Goal: Task Accomplishment & Management: Manage account settings

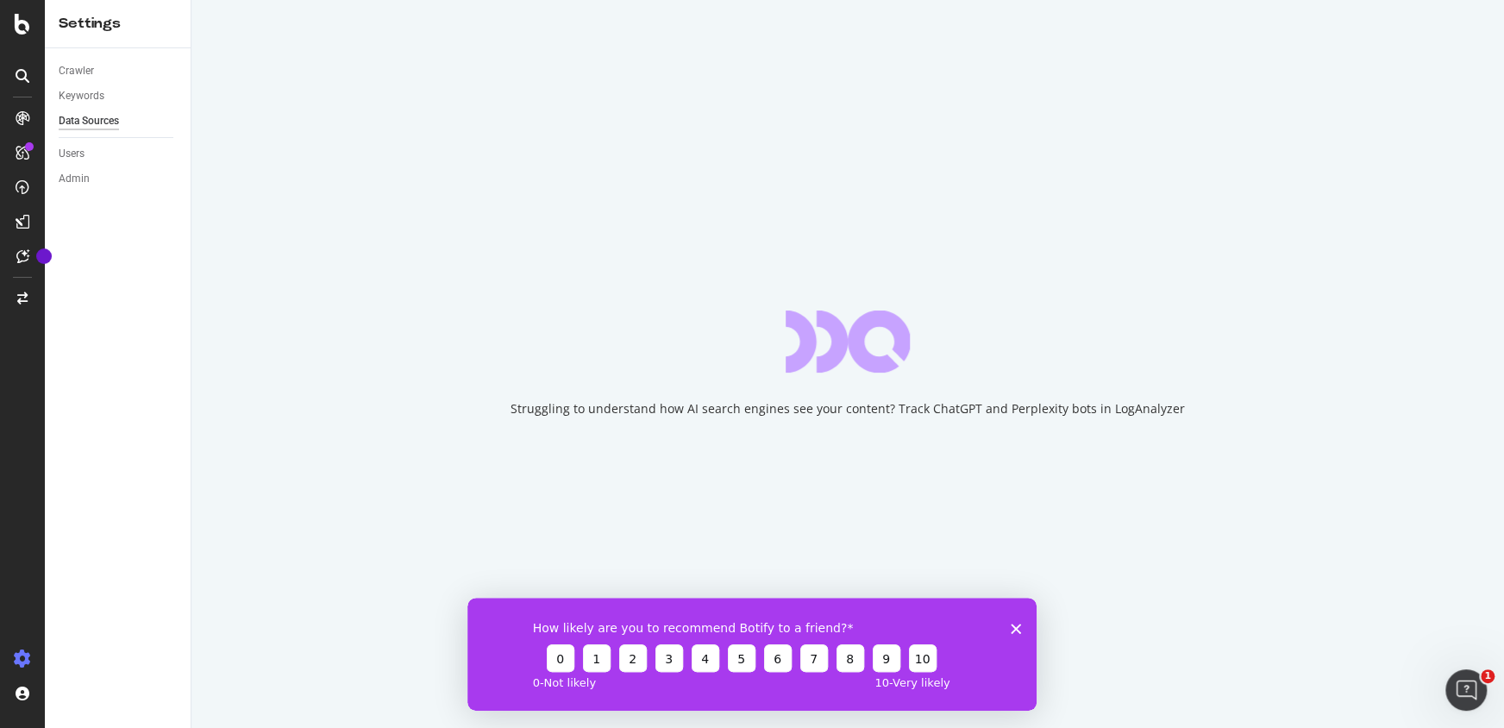
click at [1013, 628] on icon "Close survey" at bounding box center [1016, 628] width 10 height 10
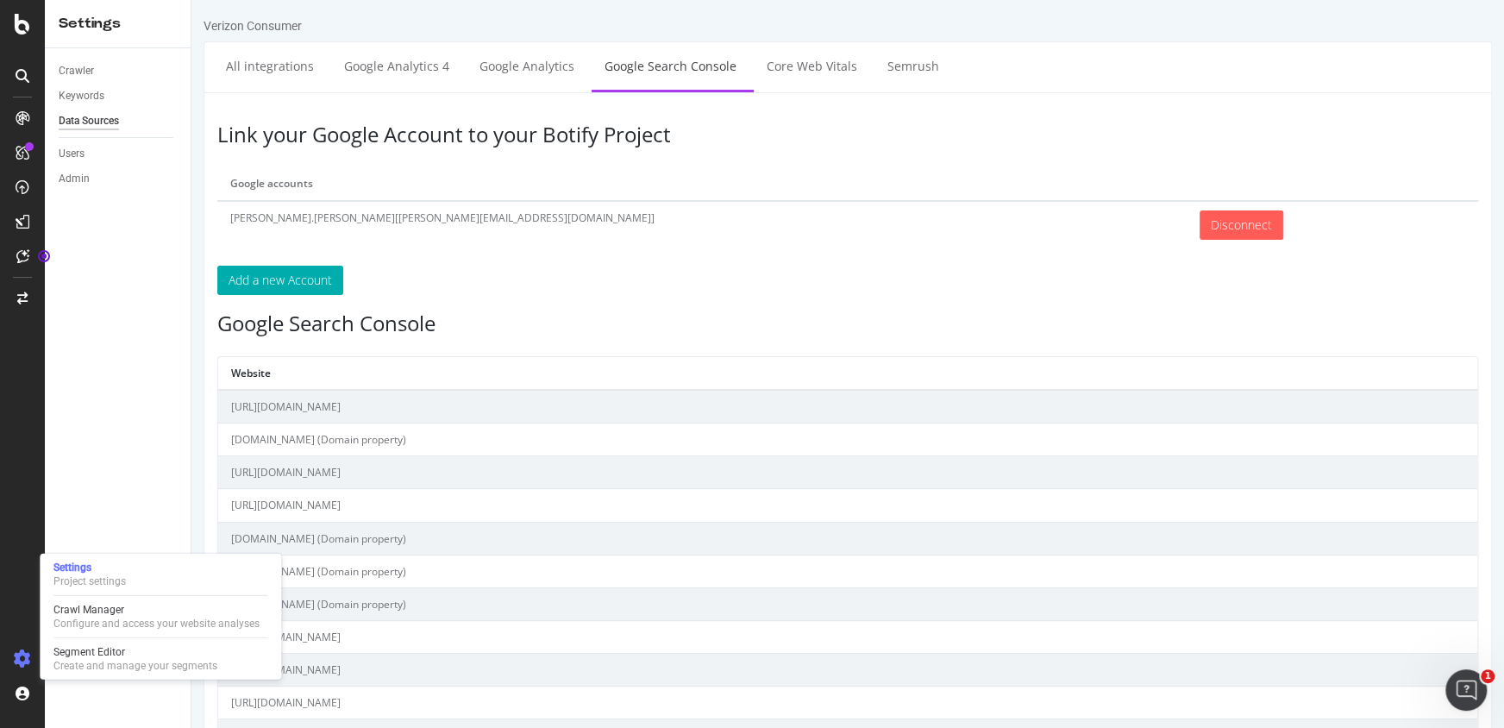
click at [18, 656] on icon at bounding box center [22, 658] width 17 height 17
click at [133, 612] on div "Crawl Manager" at bounding box center [156, 610] width 206 height 14
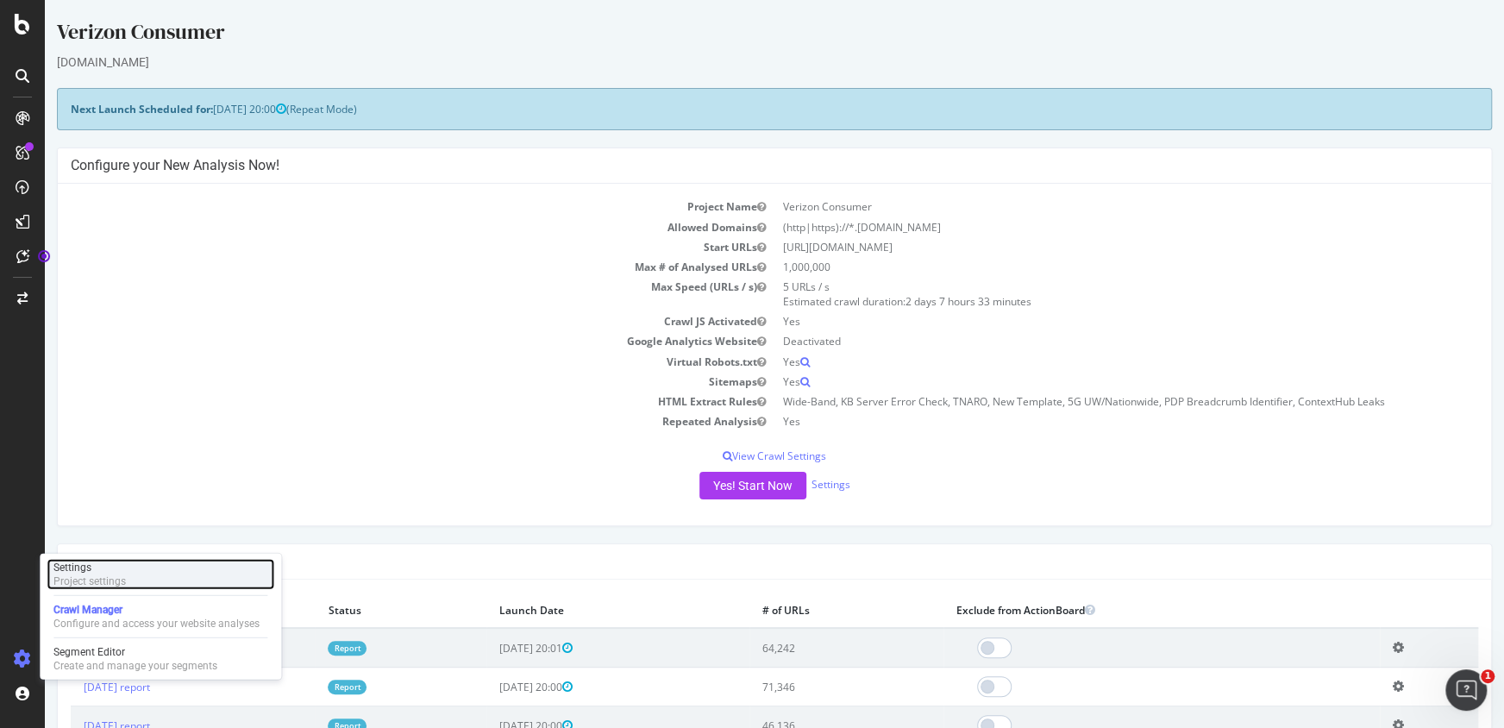
click at [106, 573] on div "Settings" at bounding box center [89, 568] width 72 height 14
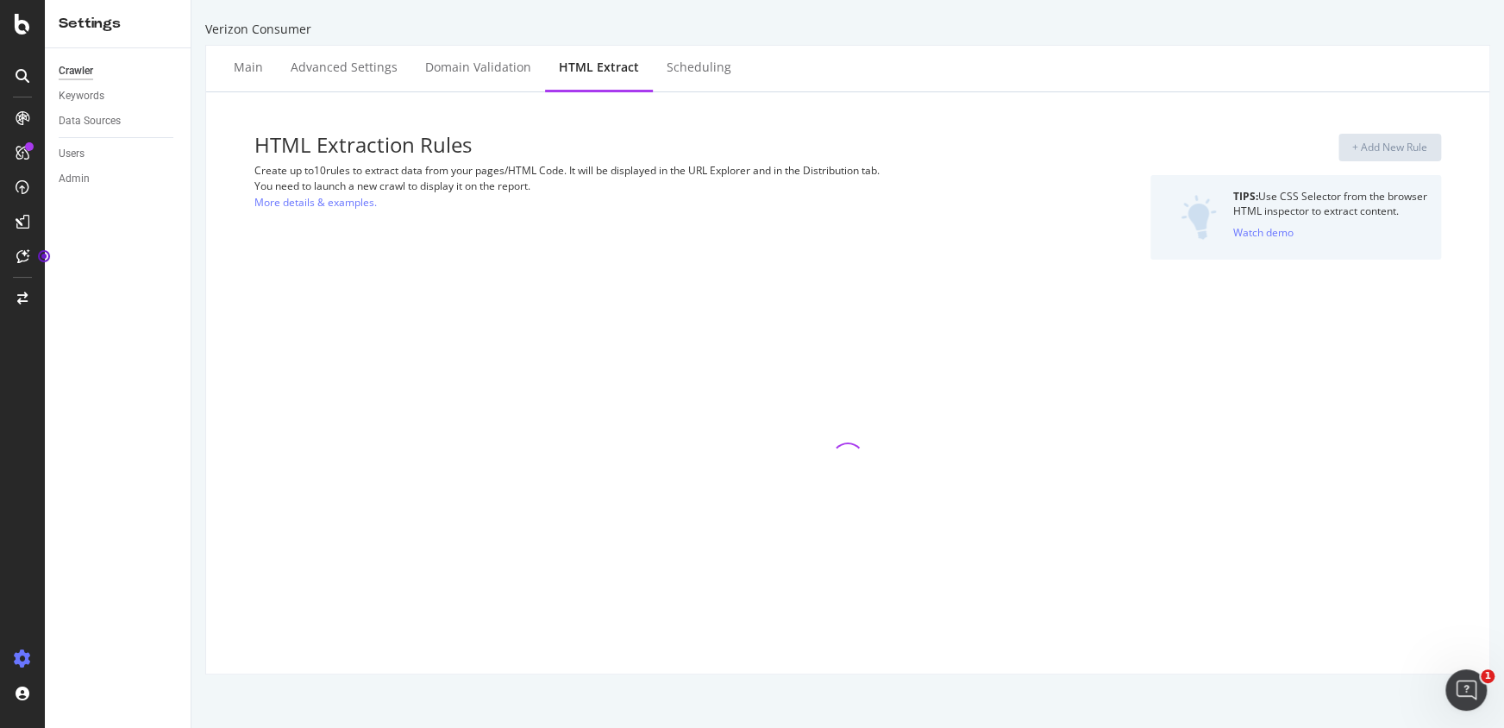
select select "count"
select select "exist"
select select "count"
select select "exist"
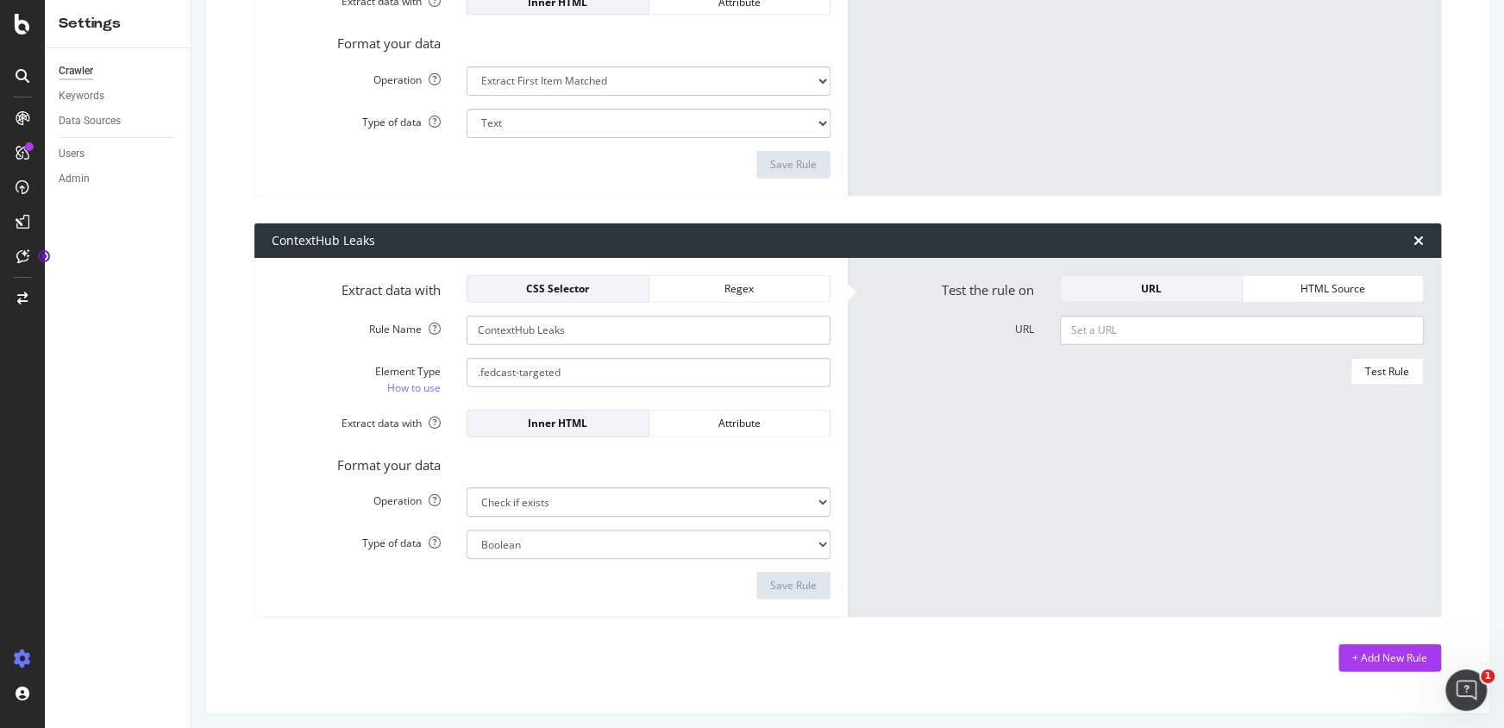
scroll to position [2549, 0]
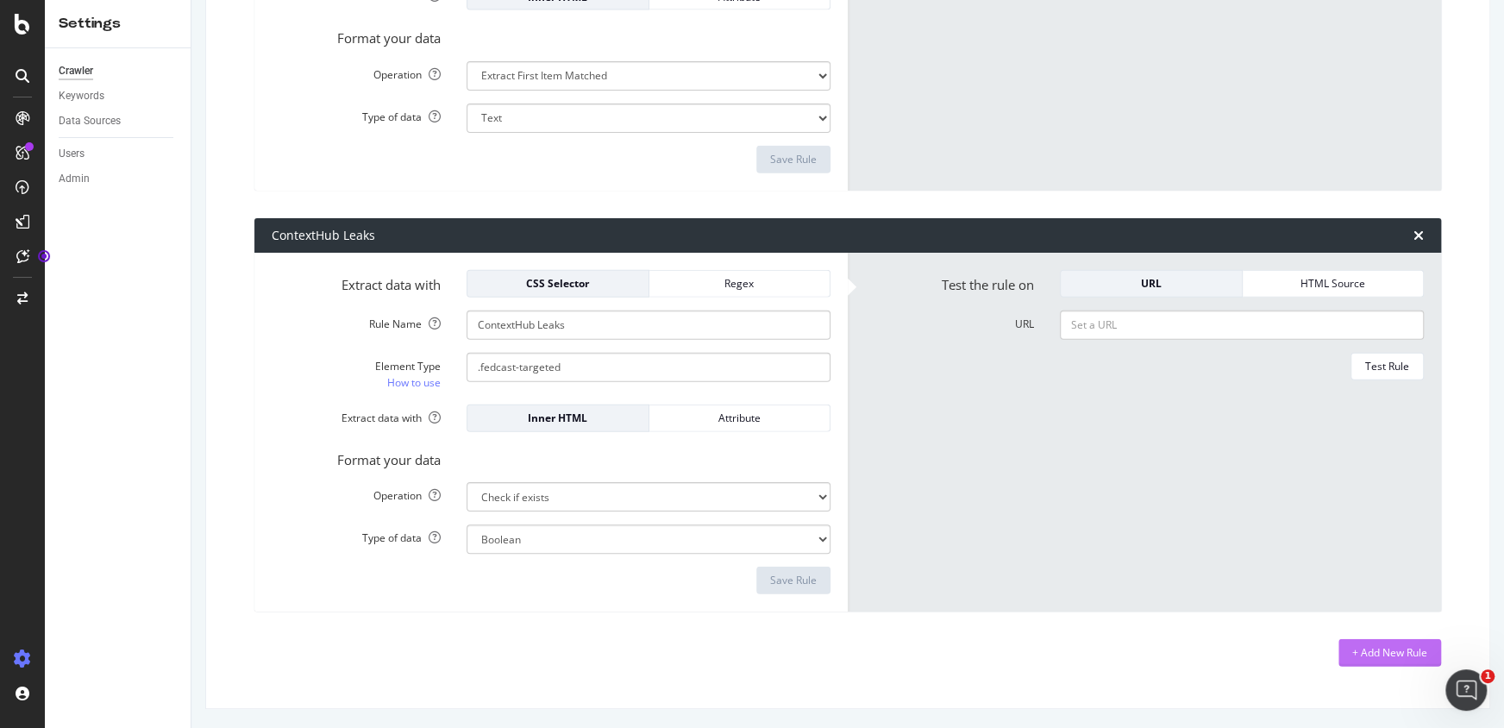
click at [1386, 650] on div "+ Add New Rule" at bounding box center [1389, 652] width 75 height 15
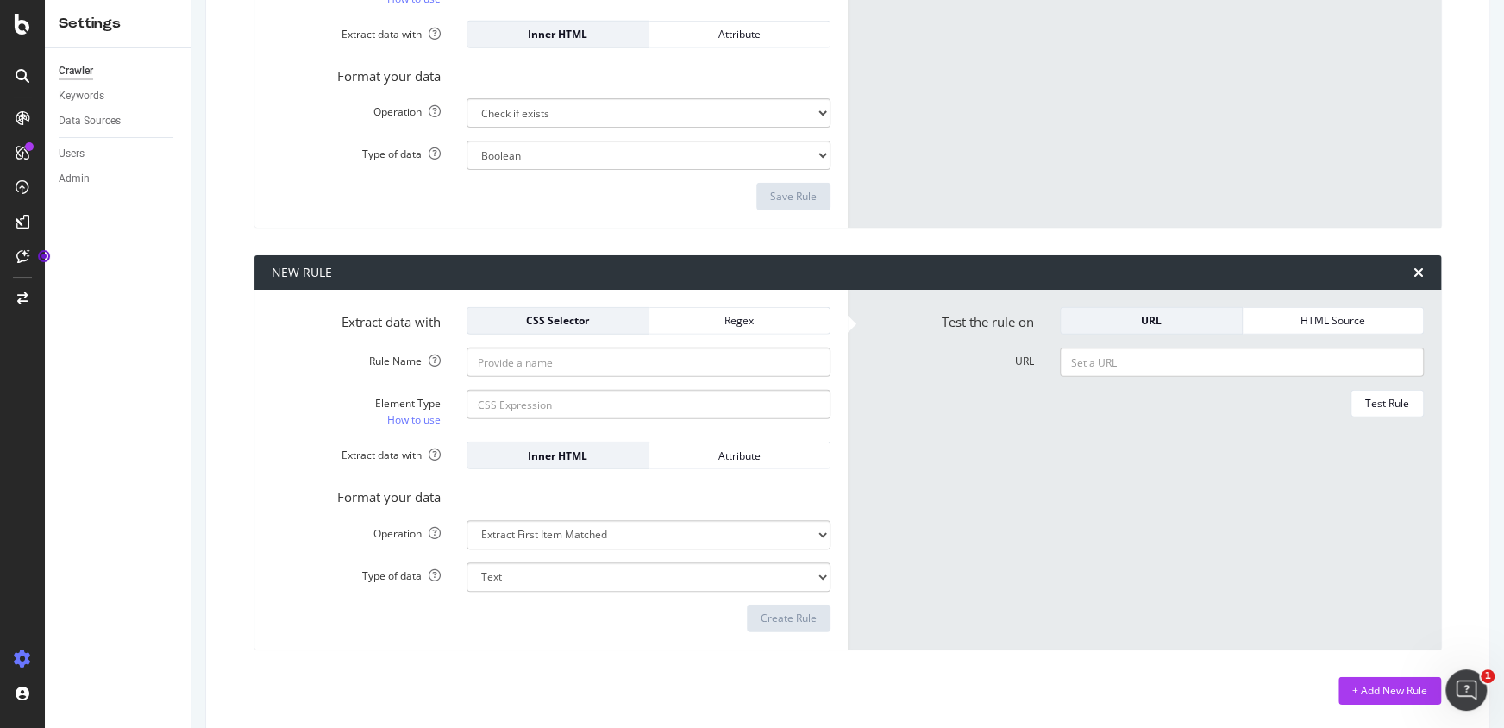
scroll to position [2936, 0]
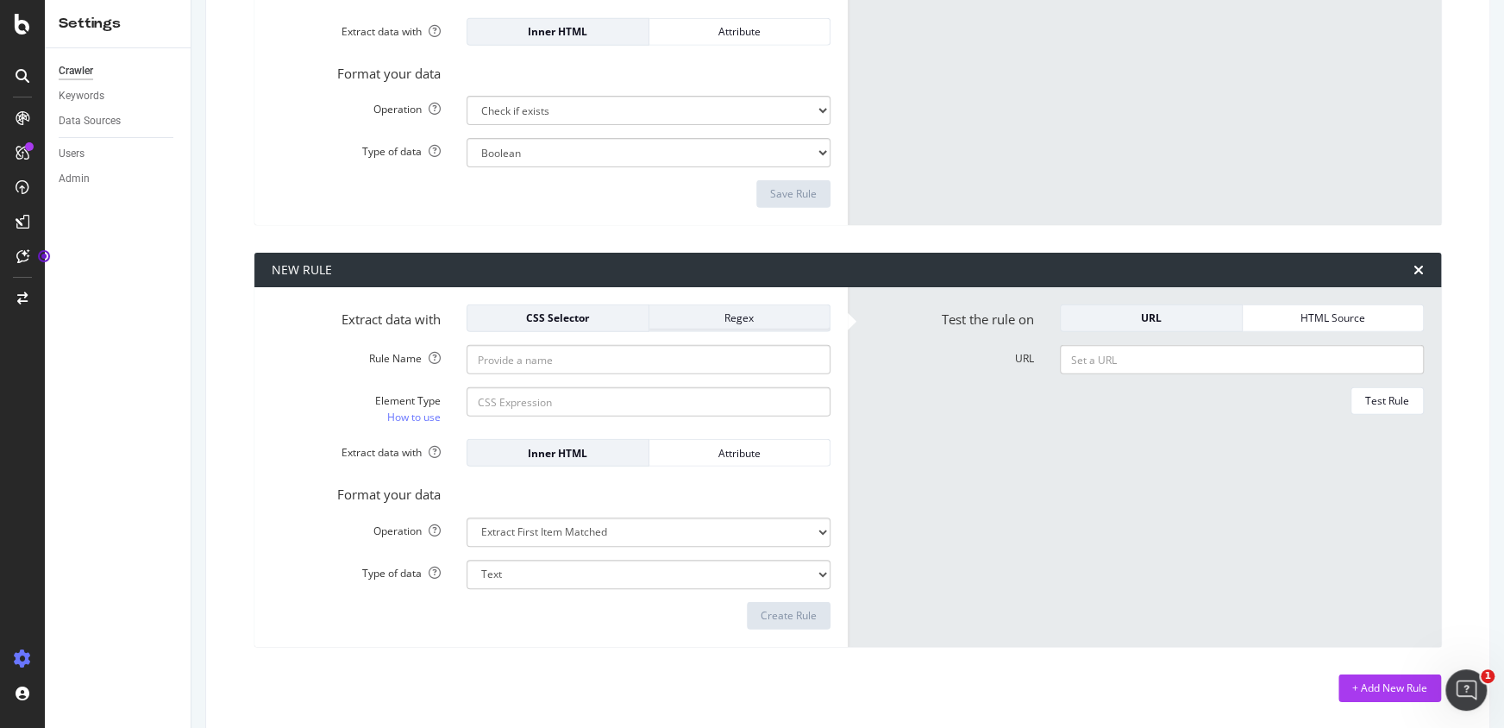
click at [731, 319] on div "Regex" at bounding box center [740, 317] width 154 height 15
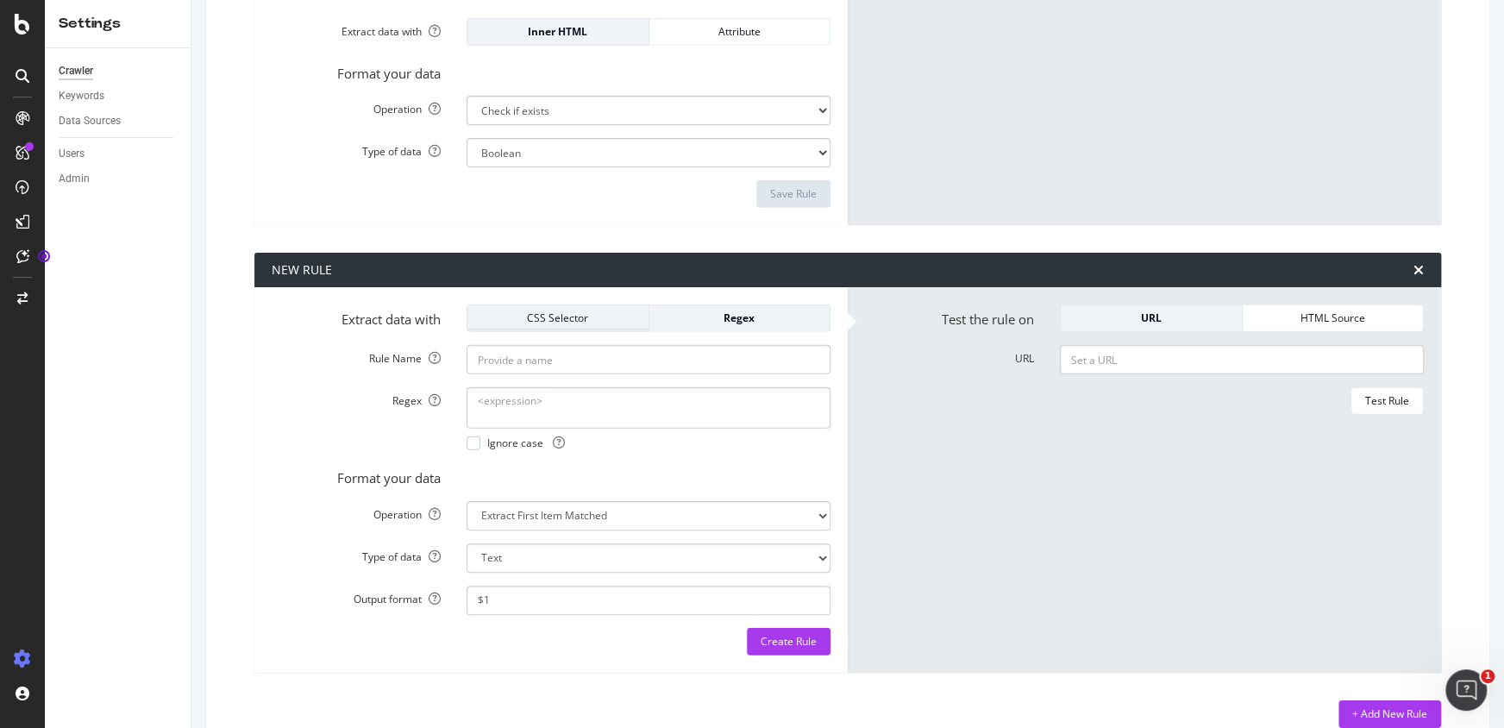
click at [561, 315] on div "CSS Selector" at bounding box center [558, 317] width 154 height 15
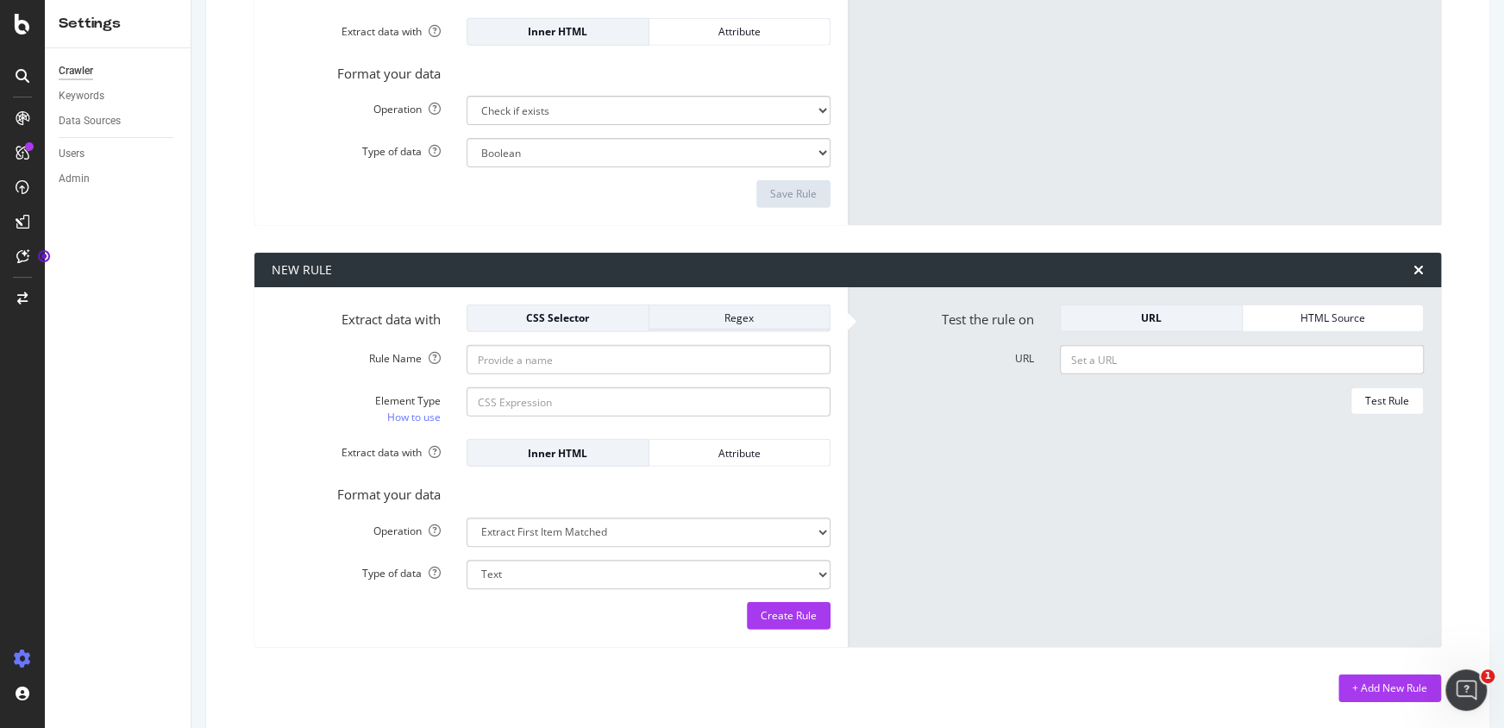
click at [736, 315] on div "Regex" at bounding box center [740, 317] width 154 height 15
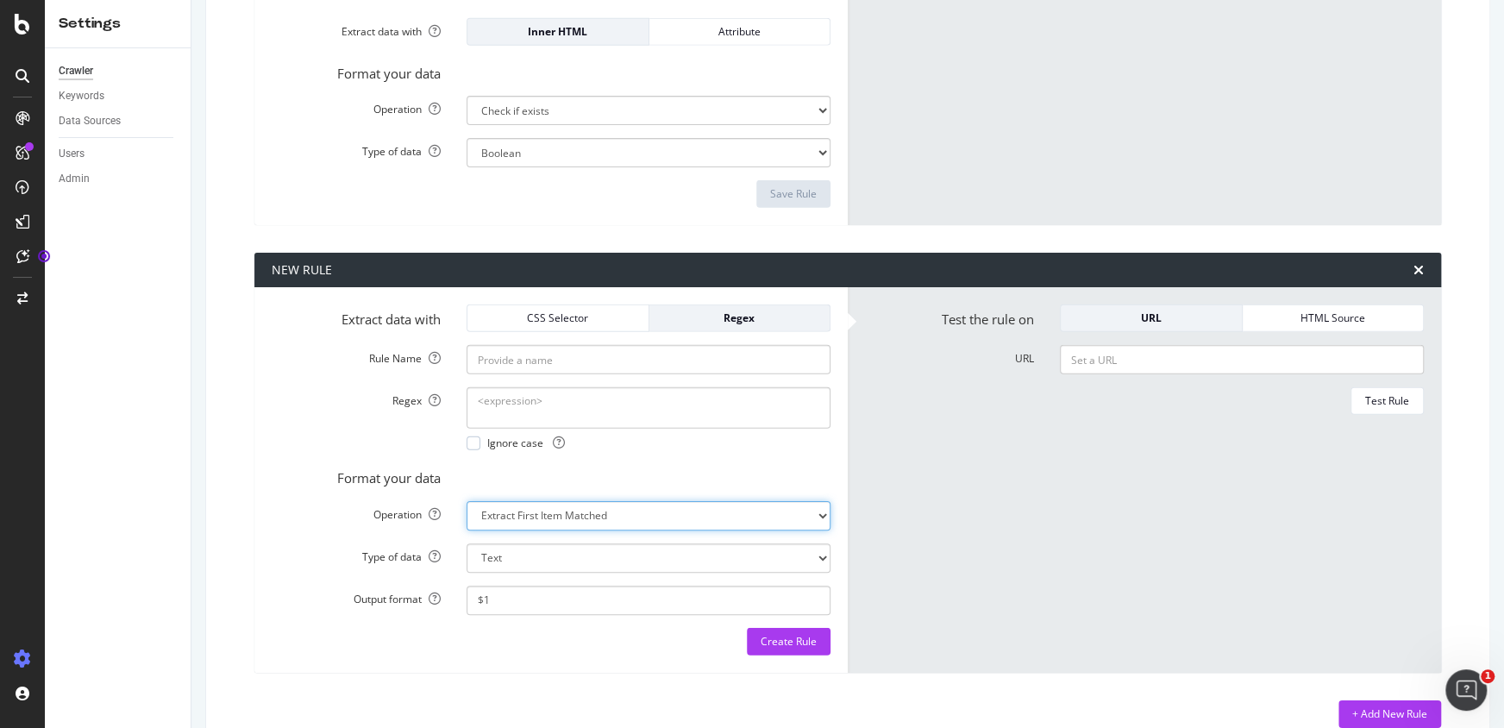
click at [880, 457] on form "Test the rule on URL HTML Source URL Test Rule" at bounding box center [1144, 479] width 559 height 351
select select "list"
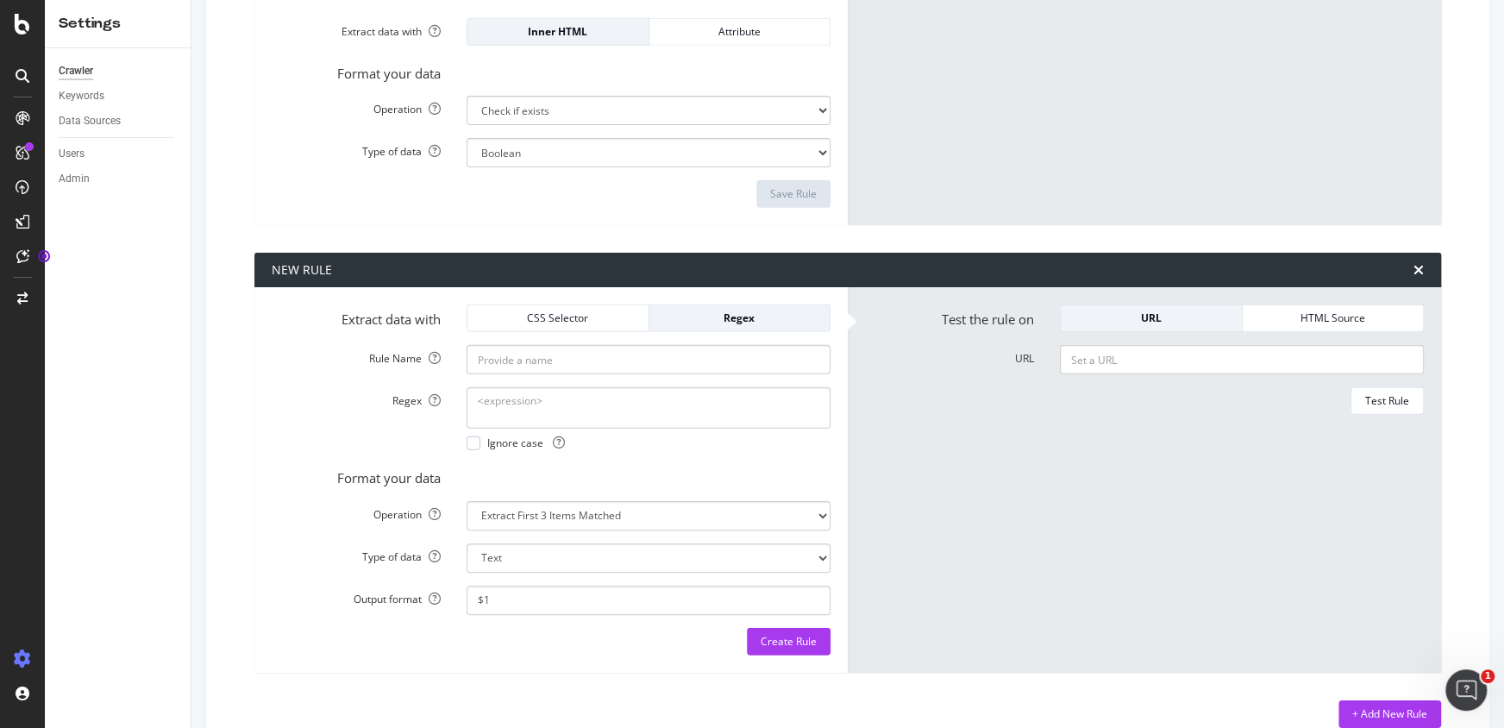
click at [919, 457] on form "Test the rule on URL HTML Source URL Test Rule" at bounding box center [1144, 479] width 559 height 351
click at [885, 354] on label "URL" at bounding box center [949, 355] width 195 height 21
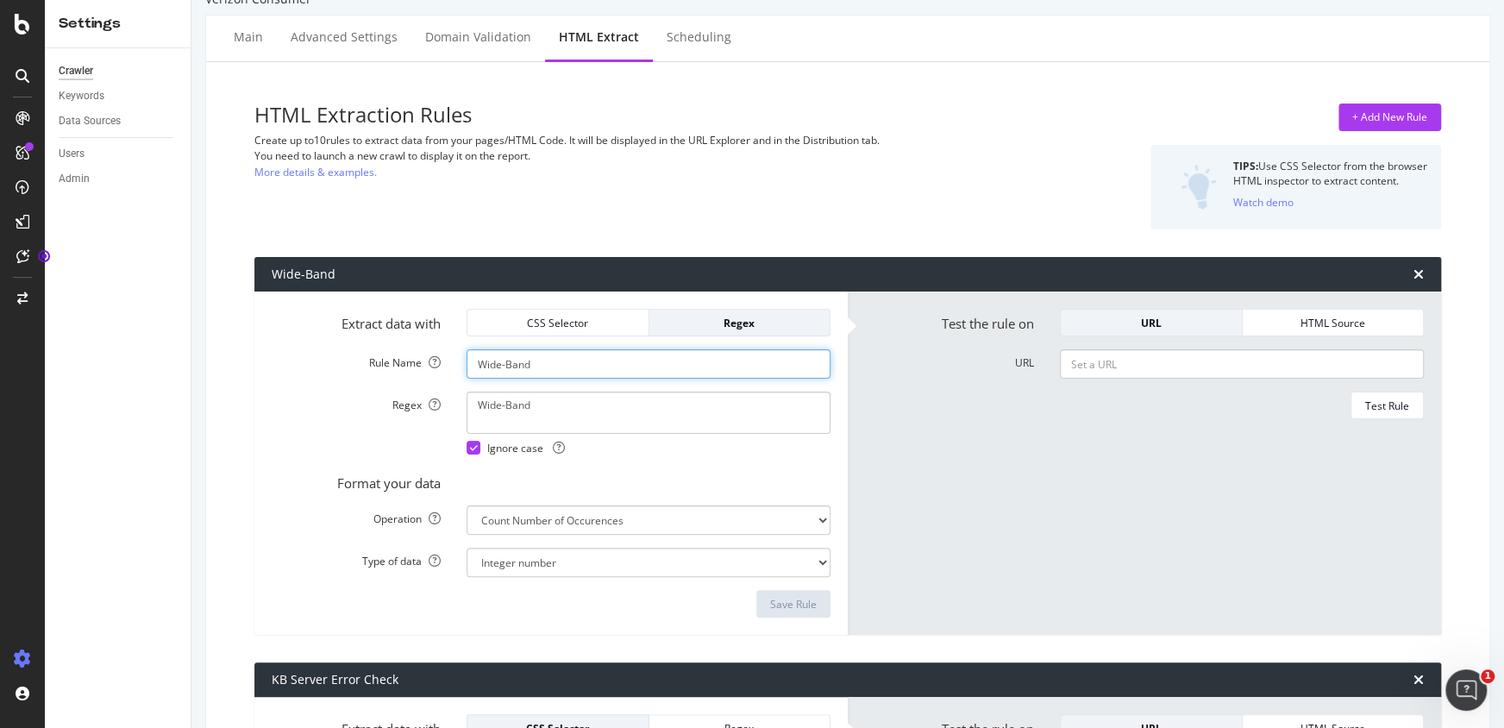
click at [741, 363] on input "Wide-Band" at bounding box center [649, 363] width 364 height 29
click at [965, 161] on div "HTML Extraction Rules Create up to 10 rules to extract data from your pages/HTM…" at bounding box center [645, 166] width 782 height 126
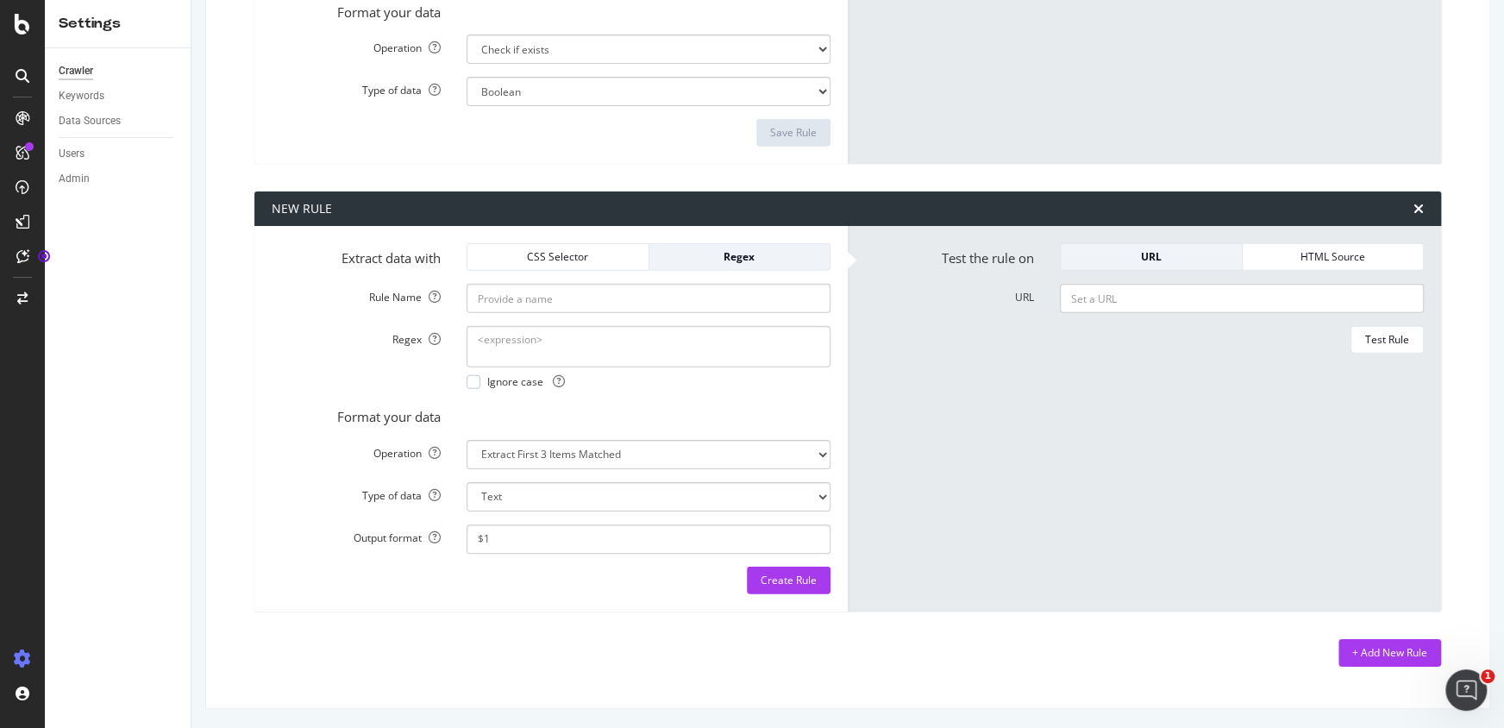
scroll to position [2918, 0]
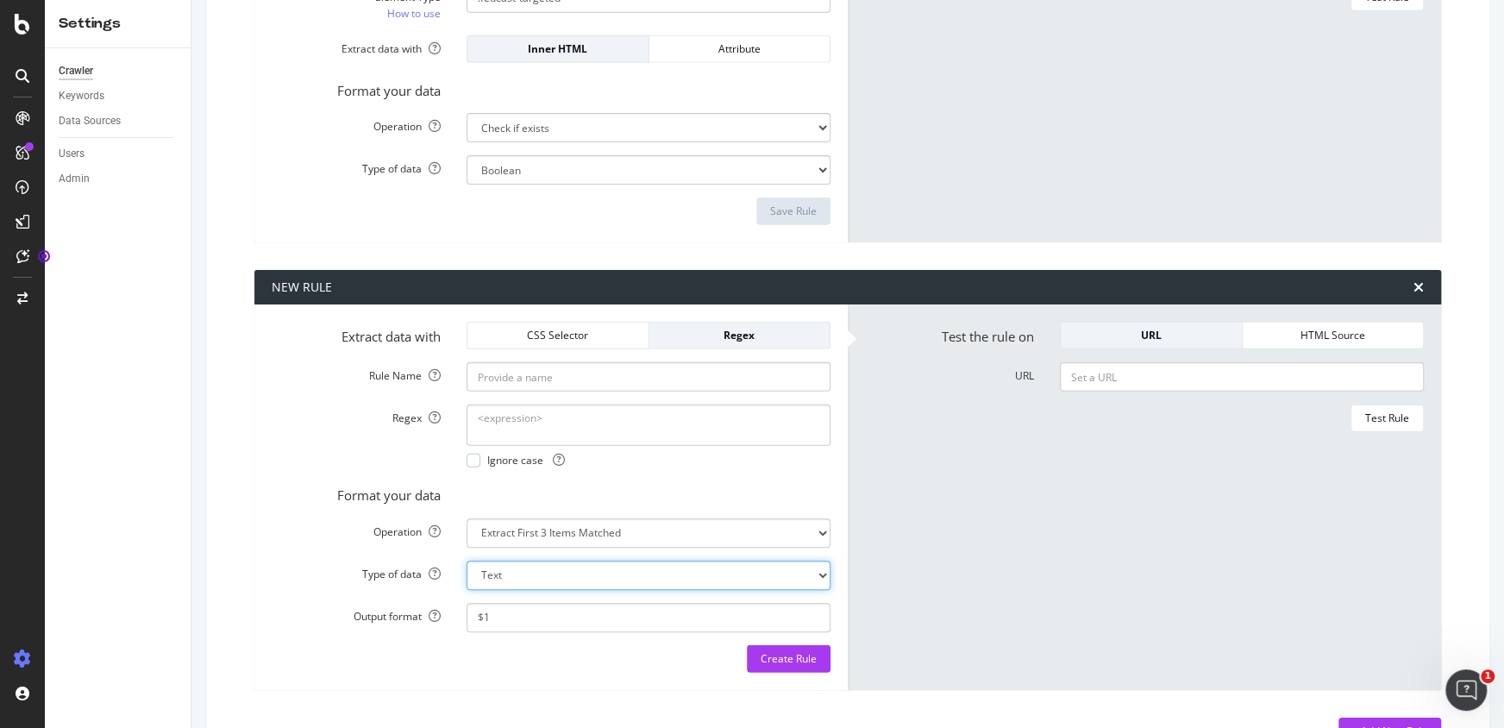
click at [538, 610] on input "$1" at bounding box center [649, 617] width 364 height 29
click at [554, 612] on input "$1" at bounding box center [649, 617] width 364 height 29
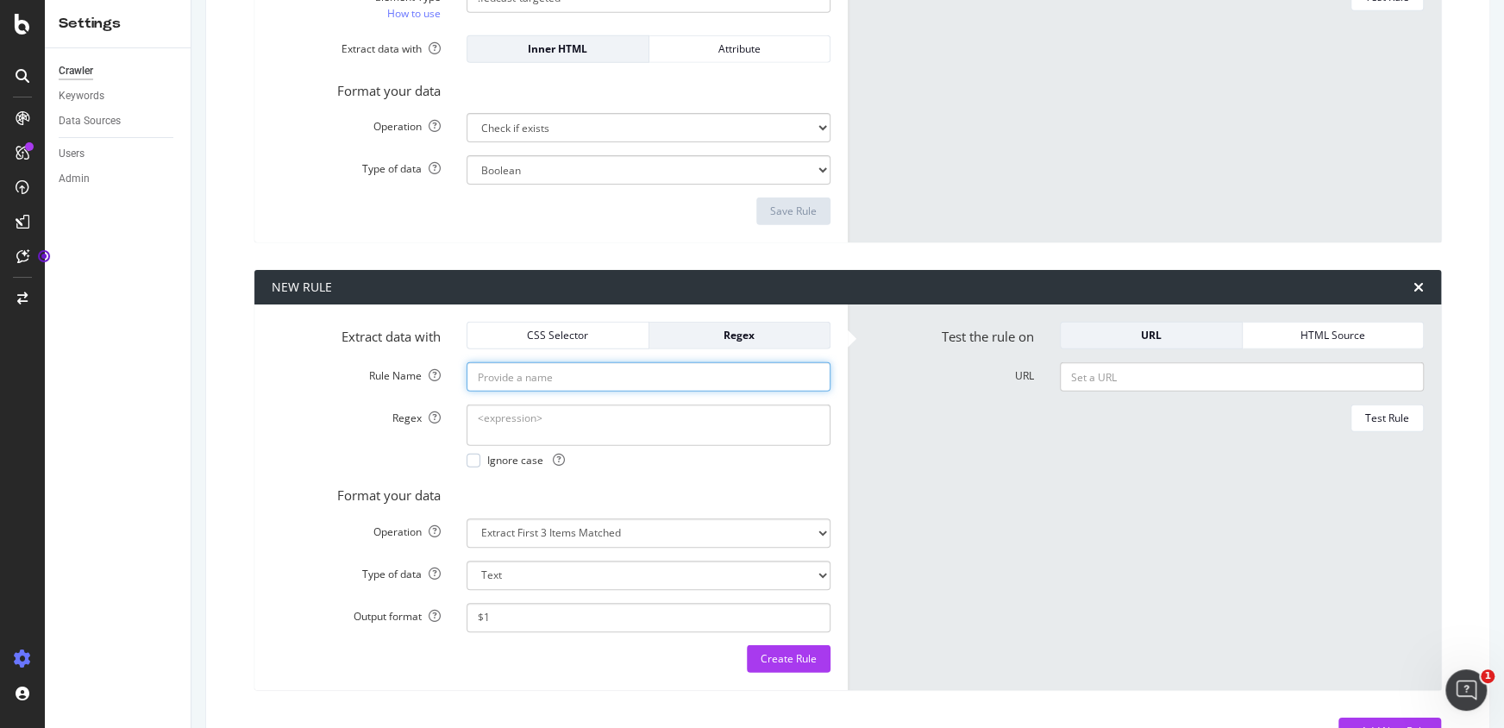
type input "T"
type input "SmartLinks"
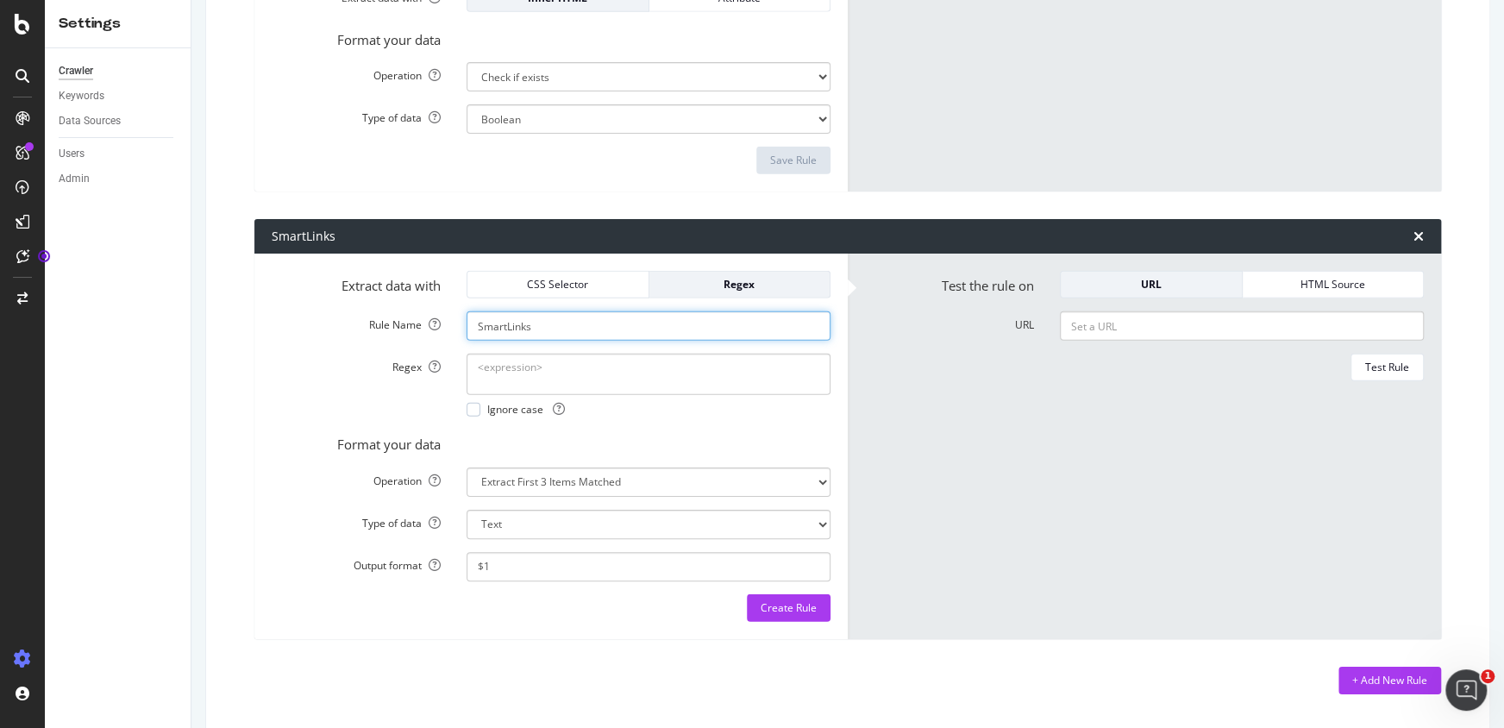
scroll to position [2997, 0]
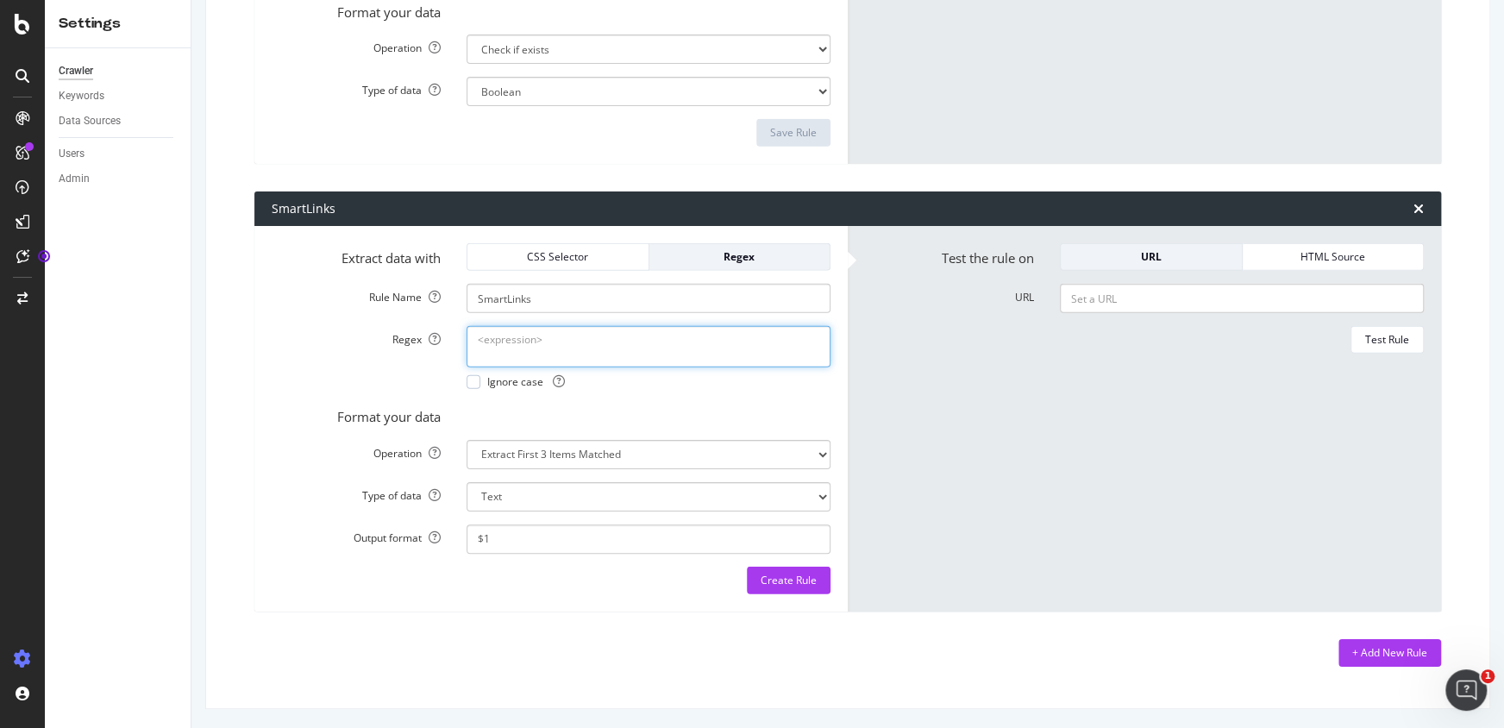
paste textarea "01101000 01100001 01110000 01110000 01111001 00100000 01100010 01101001 0111001…"
type textarea "01101000 01100001 01110000 01110000 01111001 00100000 01100010 01101001 0111001…"
click at [275, 279] on form "Extract data with CSS Selector Regex Rule Name SmartLinks Regex Ignore case For…" at bounding box center [551, 418] width 559 height 351
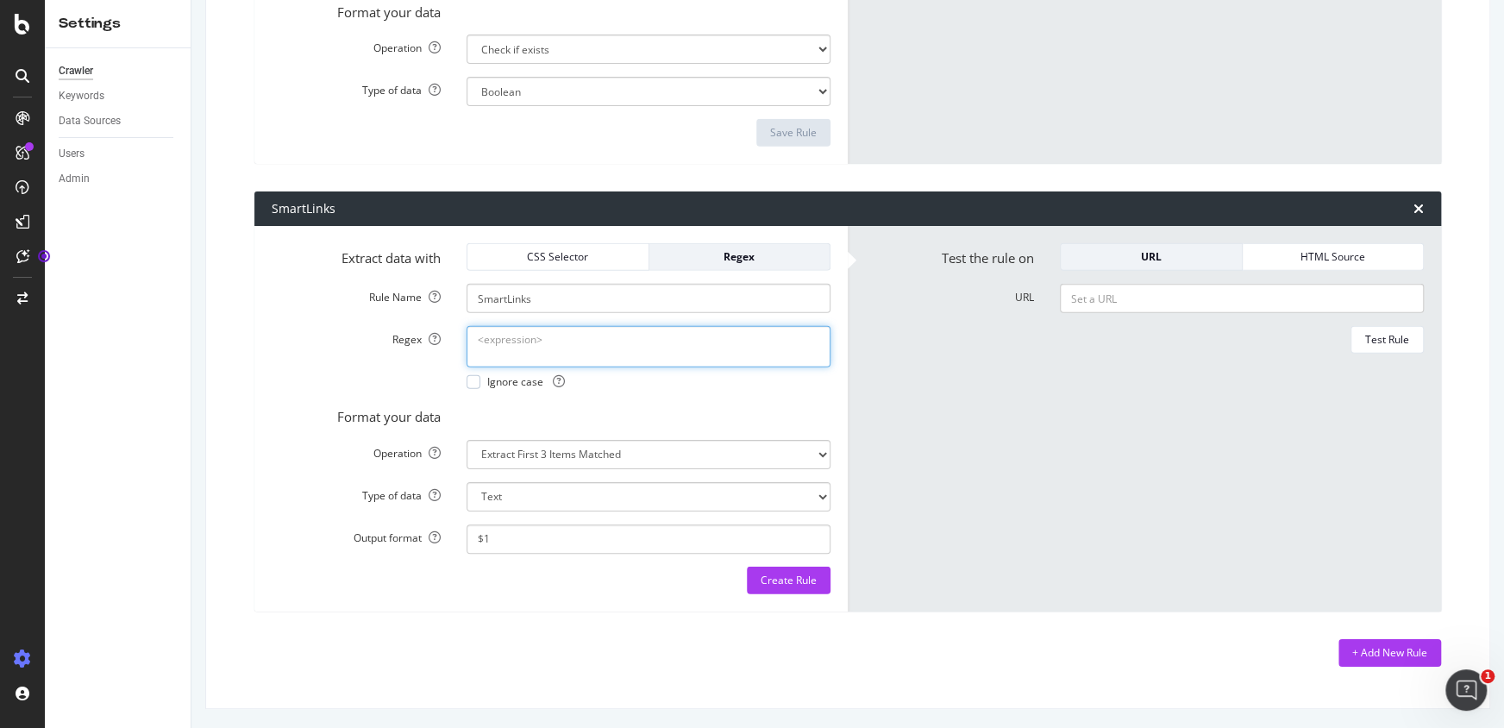
paste textarea "https:\/\/m\.vzw\.com\/[a-zA-Z0-9]{6}"
type textarea "https:\/\/m\.vzw\.com\/[a-zA-Z0-9]{6}"
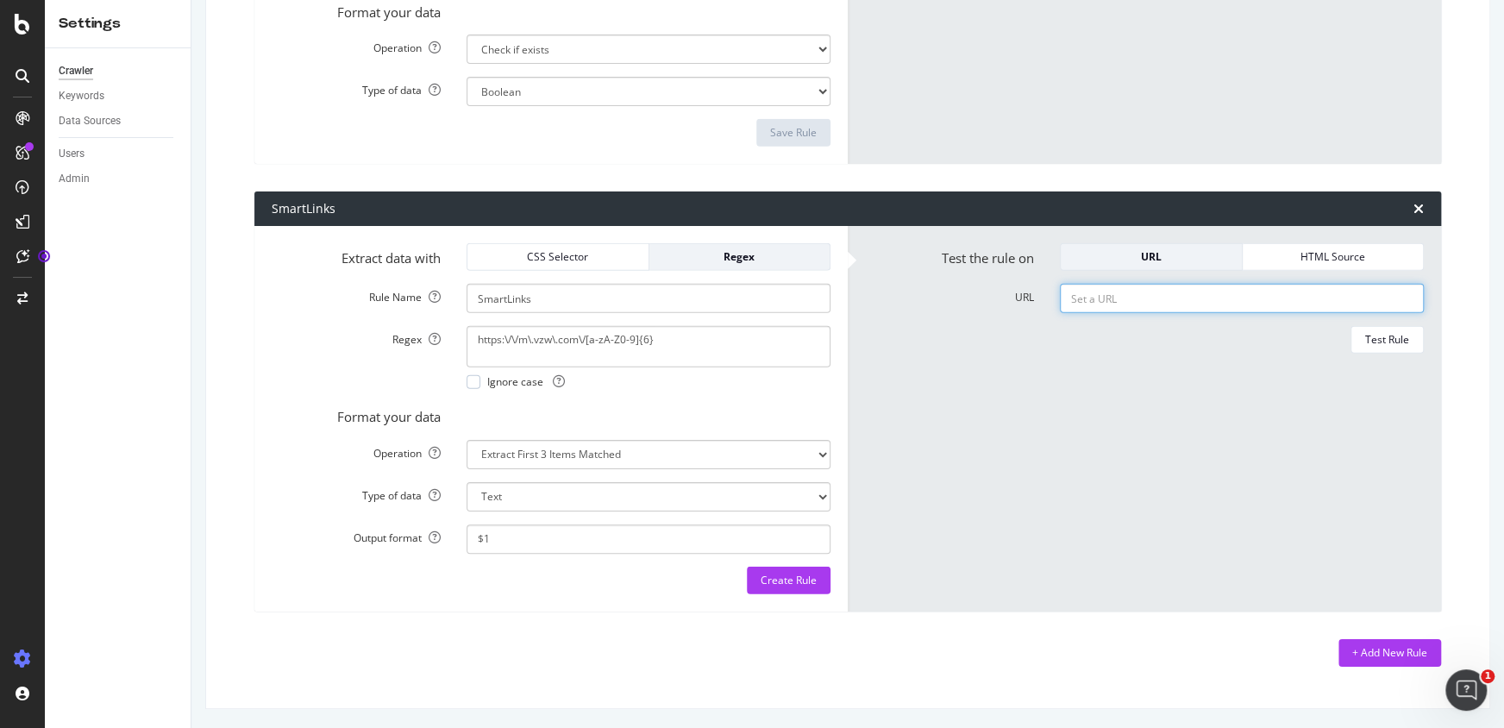
paste input "[URL][DOMAIN_NAME]"
type input "[URL][DOMAIN_NAME]"
click at [1369, 332] on div "Test Rule" at bounding box center [1387, 339] width 44 height 15
drag, startPoint x: 1110, startPoint y: 341, endPoint x: 1064, endPoint y: 334, distance: 46.2
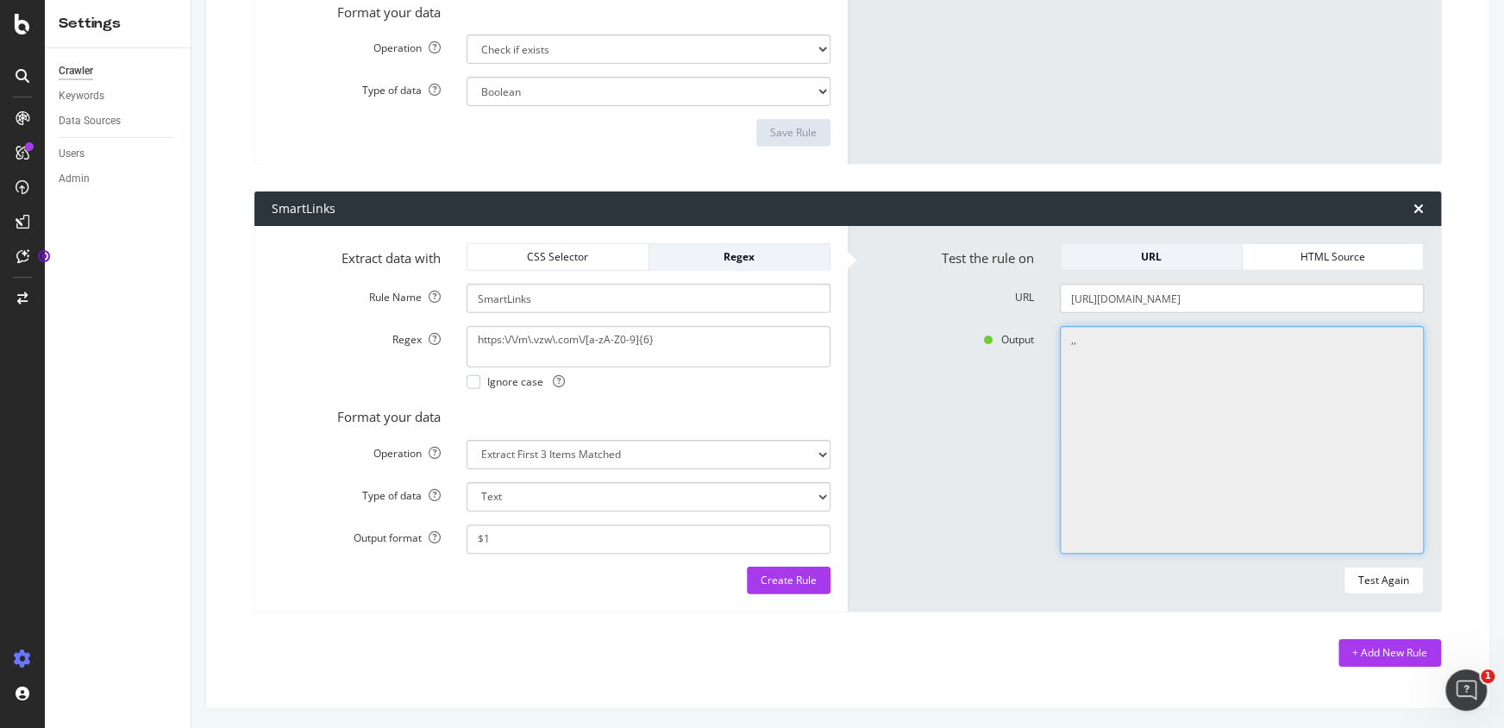
click at [1064, 334] on textarea ",," at bounding box center [1242, 440] width 364 height 228
click at [1075, 343] on textarea ",," at bounding box center [1242, 440] width 364 height 228
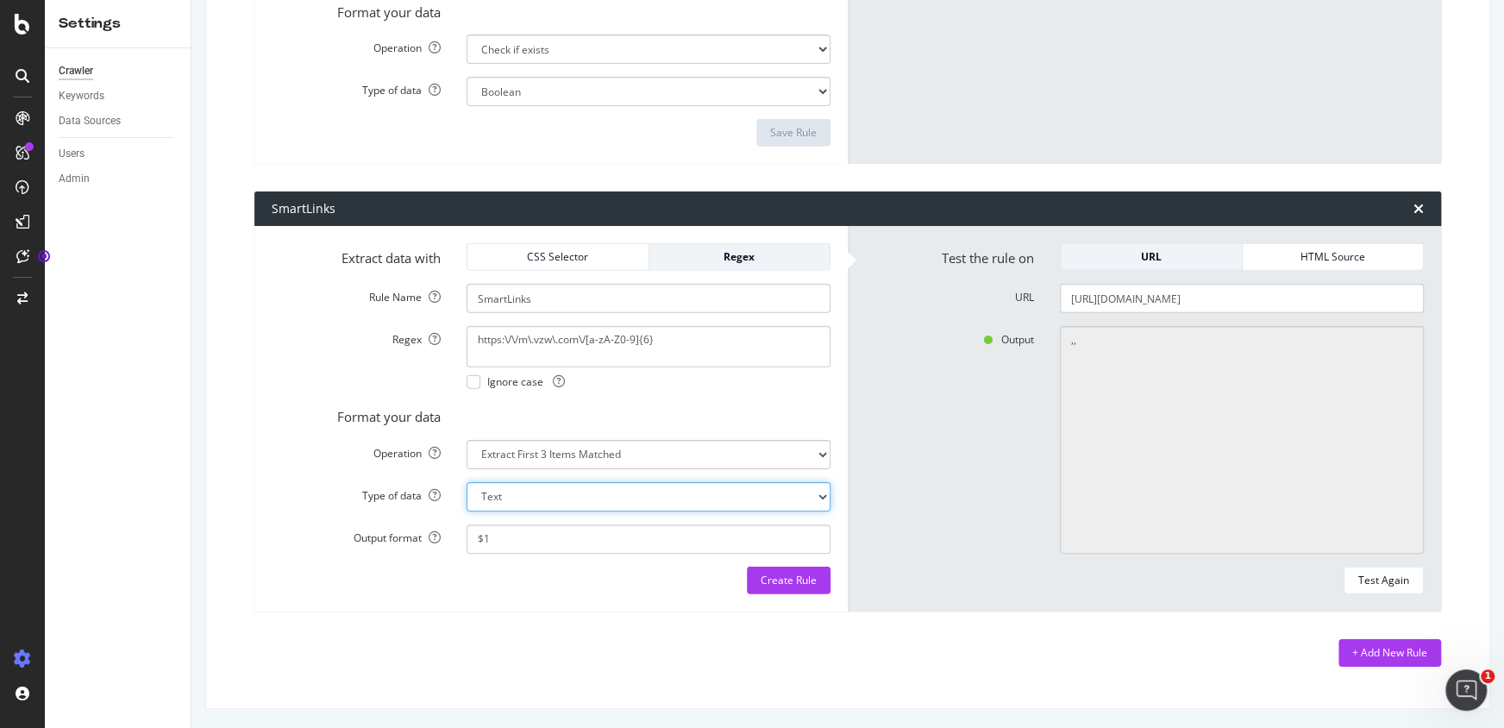
click at [903, 387] on div "Output ,," at bounding box center [1144, 440] width 585 height 228
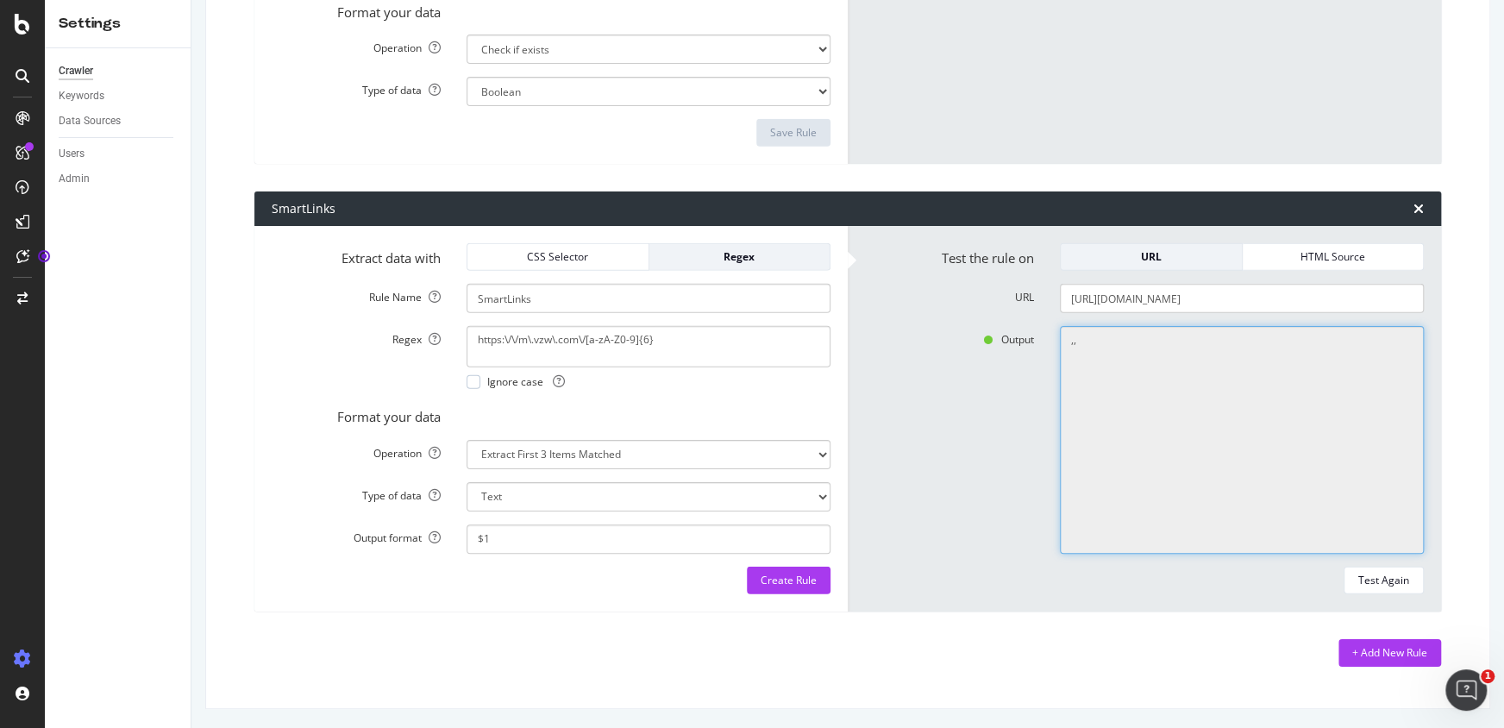
drag, startPoint x: 1081, startPoint y: 342, endPoint x: 1049, endPoint y: 341, distance: 32.8
click at [1049, 341] on div ",," at bounding box center [1242, 440] width 390 height 228
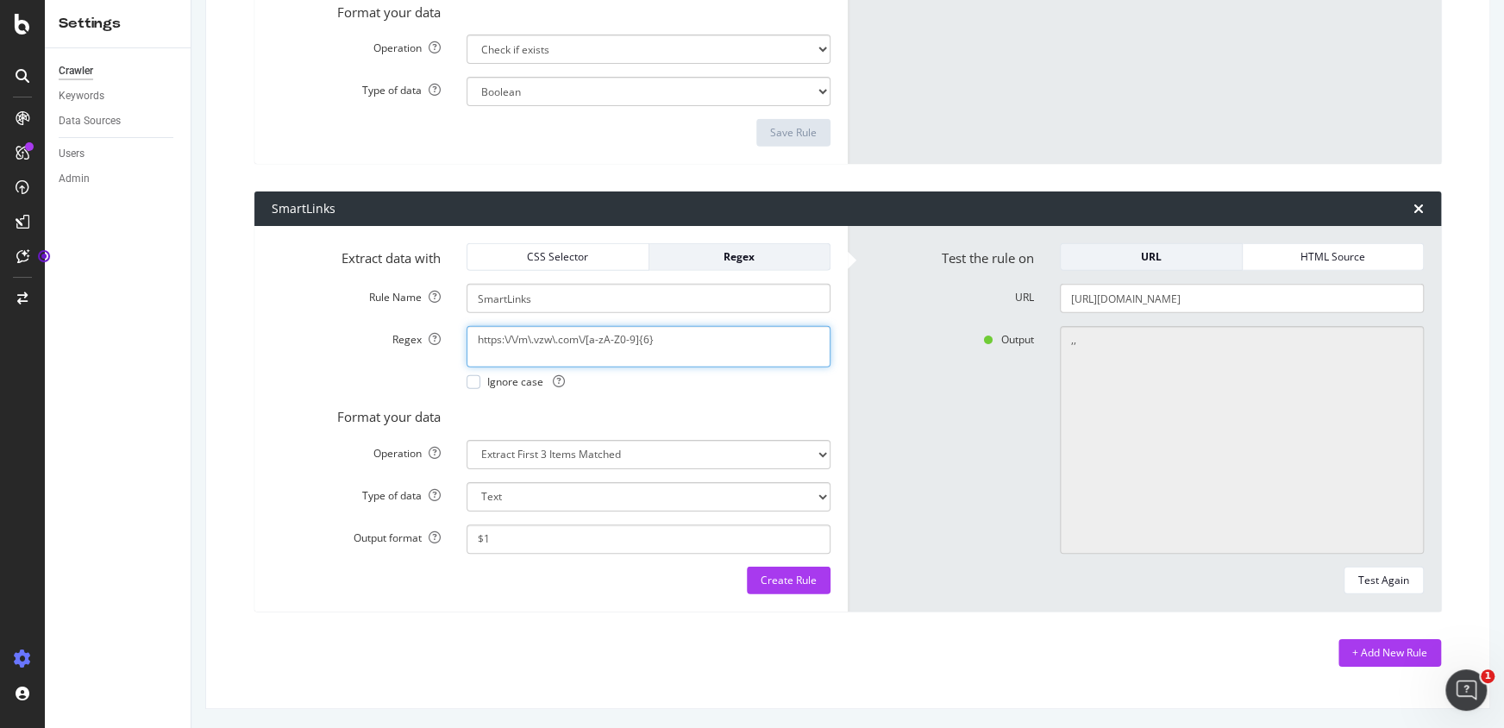
drag, startPoint x: 688, startPoint y: 342, endPoint x: 323, endPoint y: 309, distance: 366.3
click at [325, 316] on form "Extract data with CSS Selector Regex Rule Name SmartLinks Regex https:\/\/m\.vz…" at bounding box center [551, 418] width 559 height 351
paste textarea "(?:m\/)?[a-zA-Z0-9]{7"
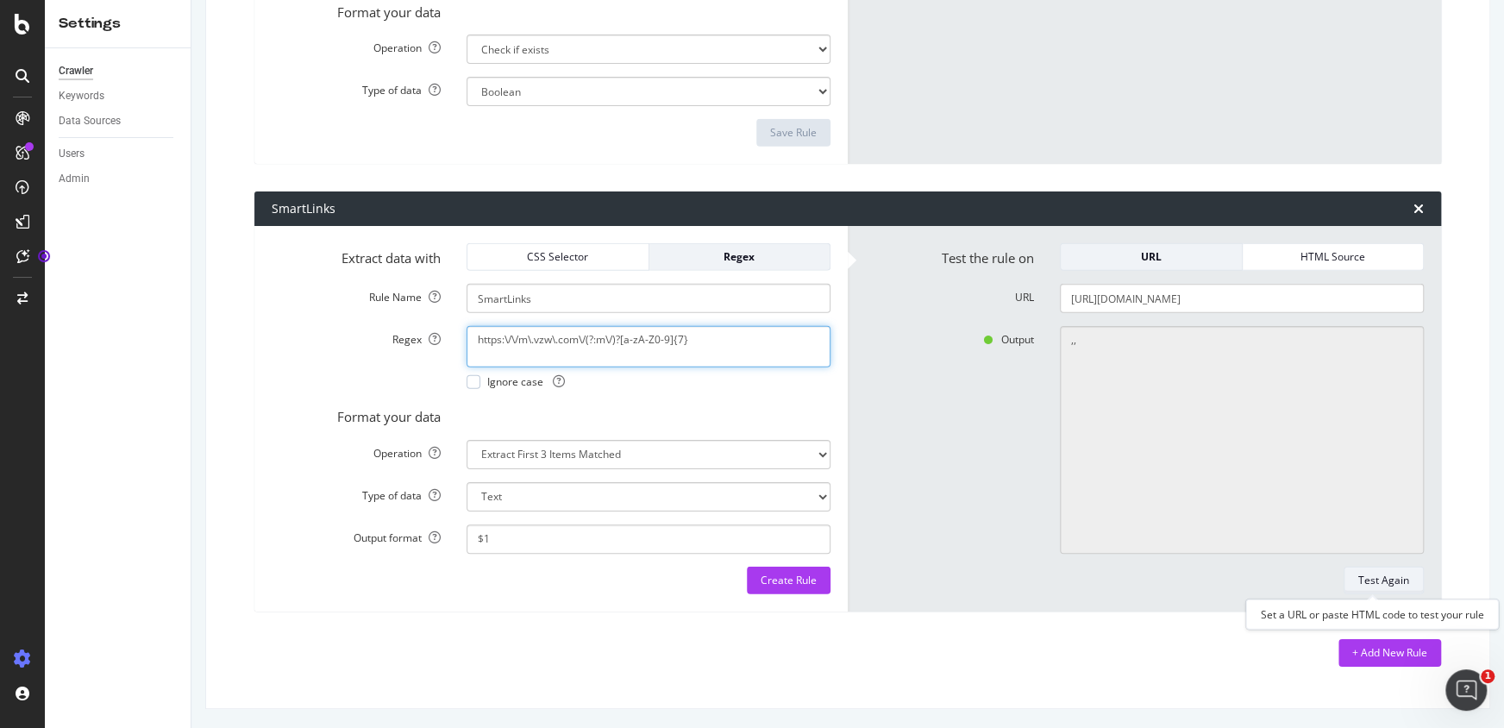
type textarea "https:\/\/m\.vzw\.com\/(?:m\/)?[a-zA-Z0-9]{7}"
click at [1358, 573] on div "Test Again" at bounding box center [1383, 580] width 51 height 15
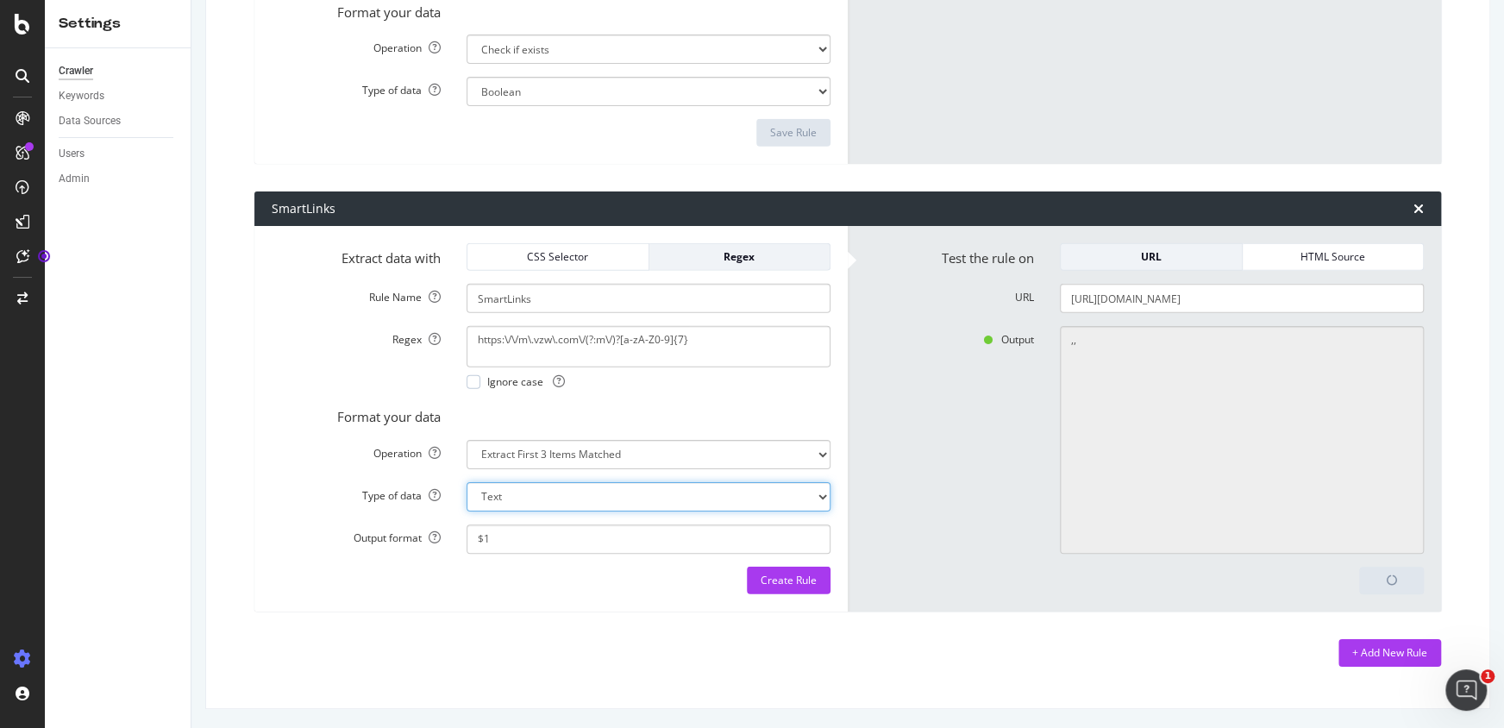
click at [957, 397] on div "Output ,," at bounding box center [1144, 440] width 585 height 228
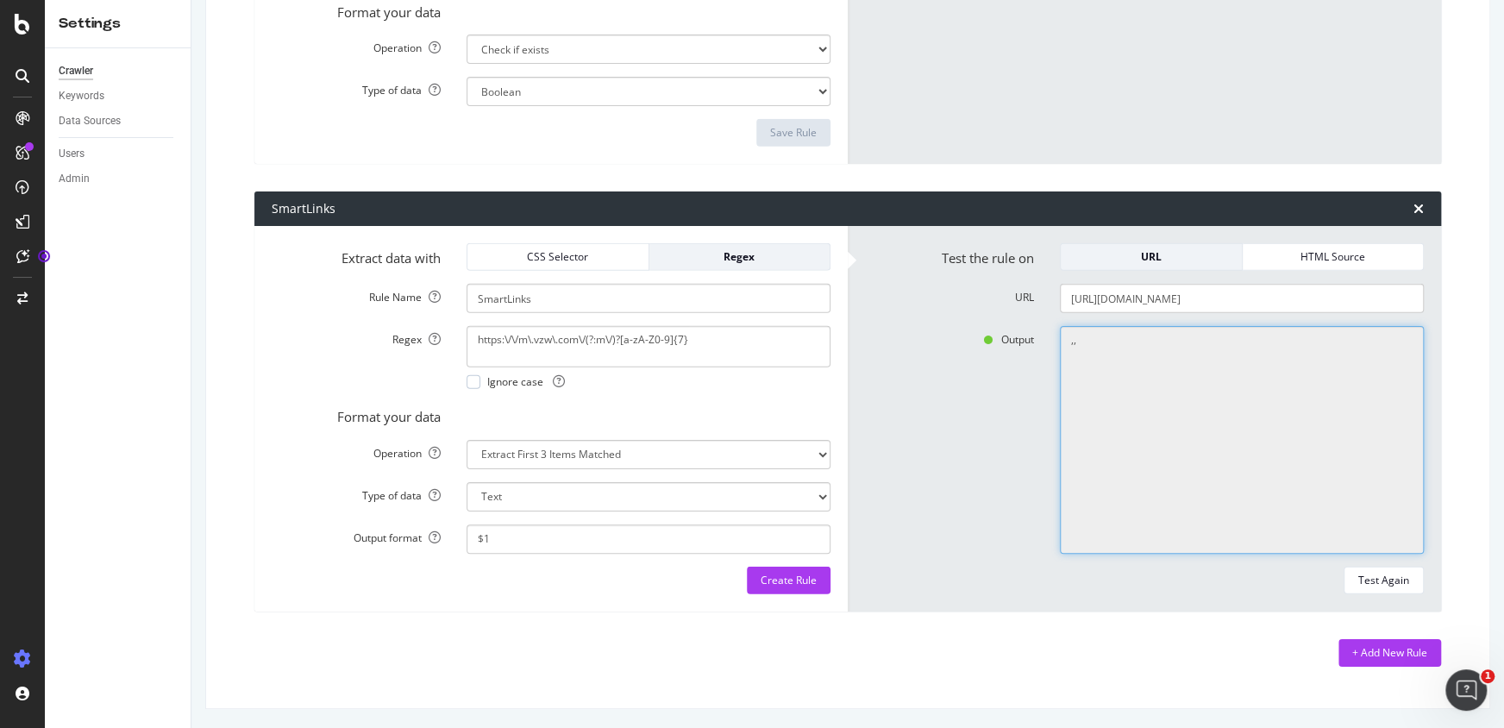
drag, startPoint x: 1078, startPoint y: 353, endPoint x: 1014, endPoint y: 340, distance: 65.1
click at [1014, 340] on div "Output ,," at bounding box center [1144, 440] width 585 height 228
click at [1024, 343] on label "Output" at bounding box center [949, 336] width 195 height 21
click at [1137, 260] on div "URL" at bounding box center [1152, 256] width 154 height 15
click at [1290, 258] on div "HTML Source" at bounding box center [1333, 256] width 154 height 15
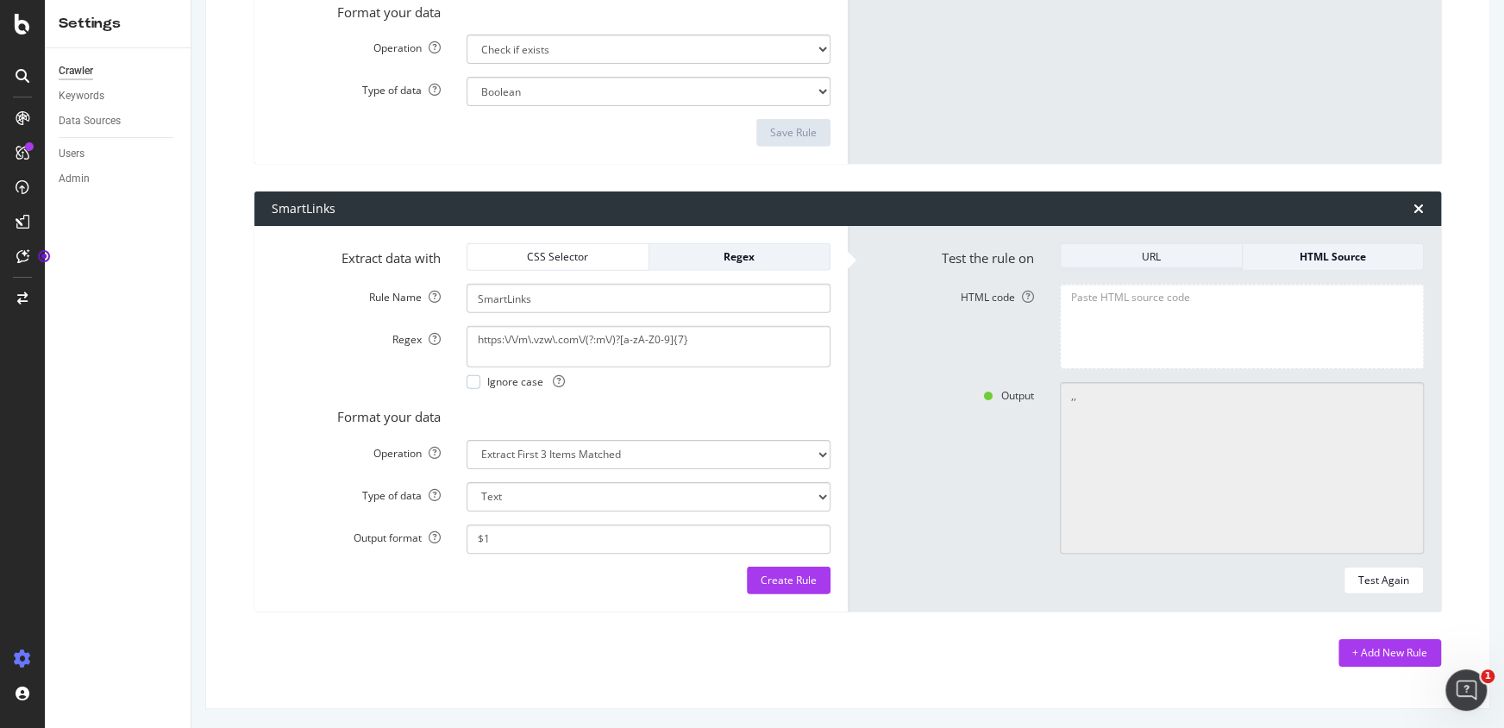
click at [1152, 257] on div "URL" at bounding box center [1152, 256] width 154 height 15
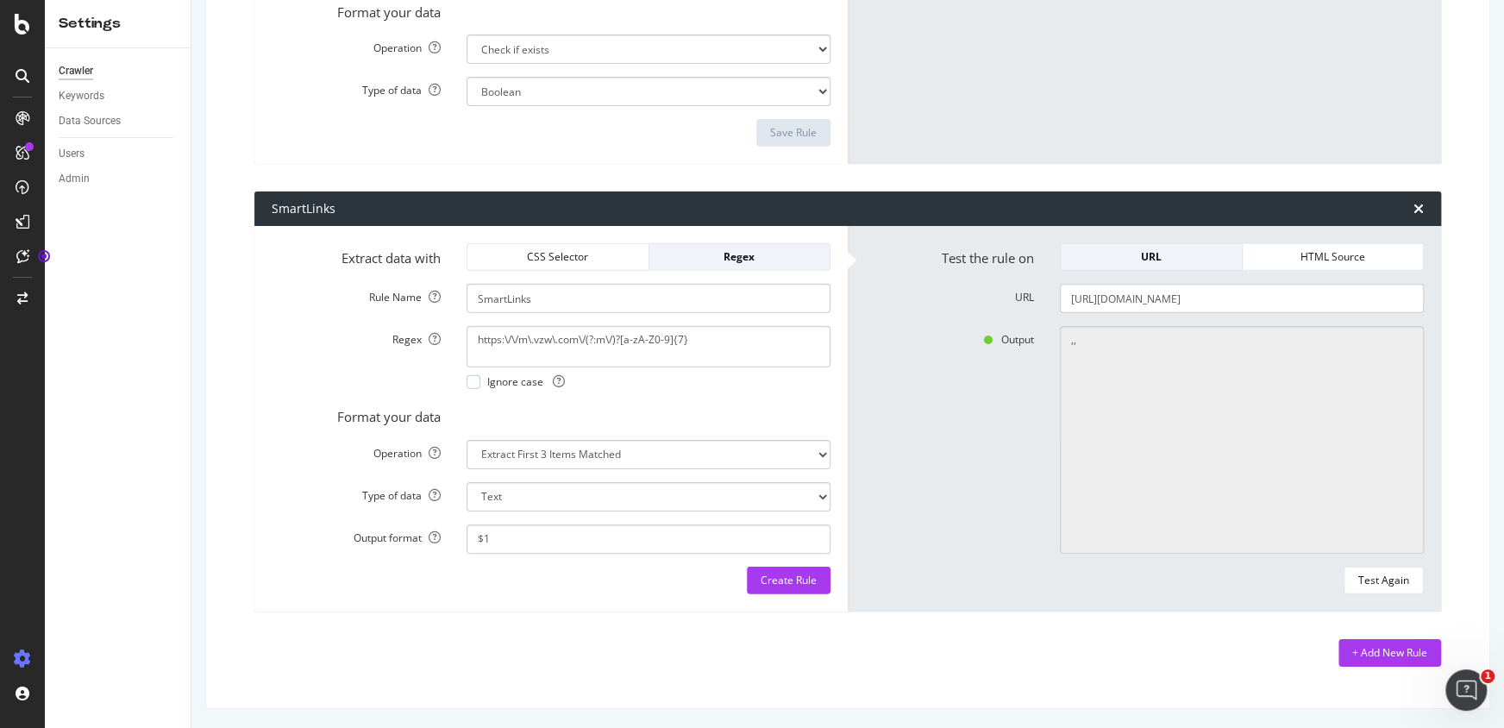
click at [969, 377] on div "Output ,," at bounding box center [1144, 440] width 585 height 228
click at [469, 379] on div at bounding box center [474, 382] width 14 height 14
click at [471, 379] on icon at bounding box center [474, 382] width 8 height 9
click at [472, 379] on div at bounding box center [474, 382] width 14 height 14
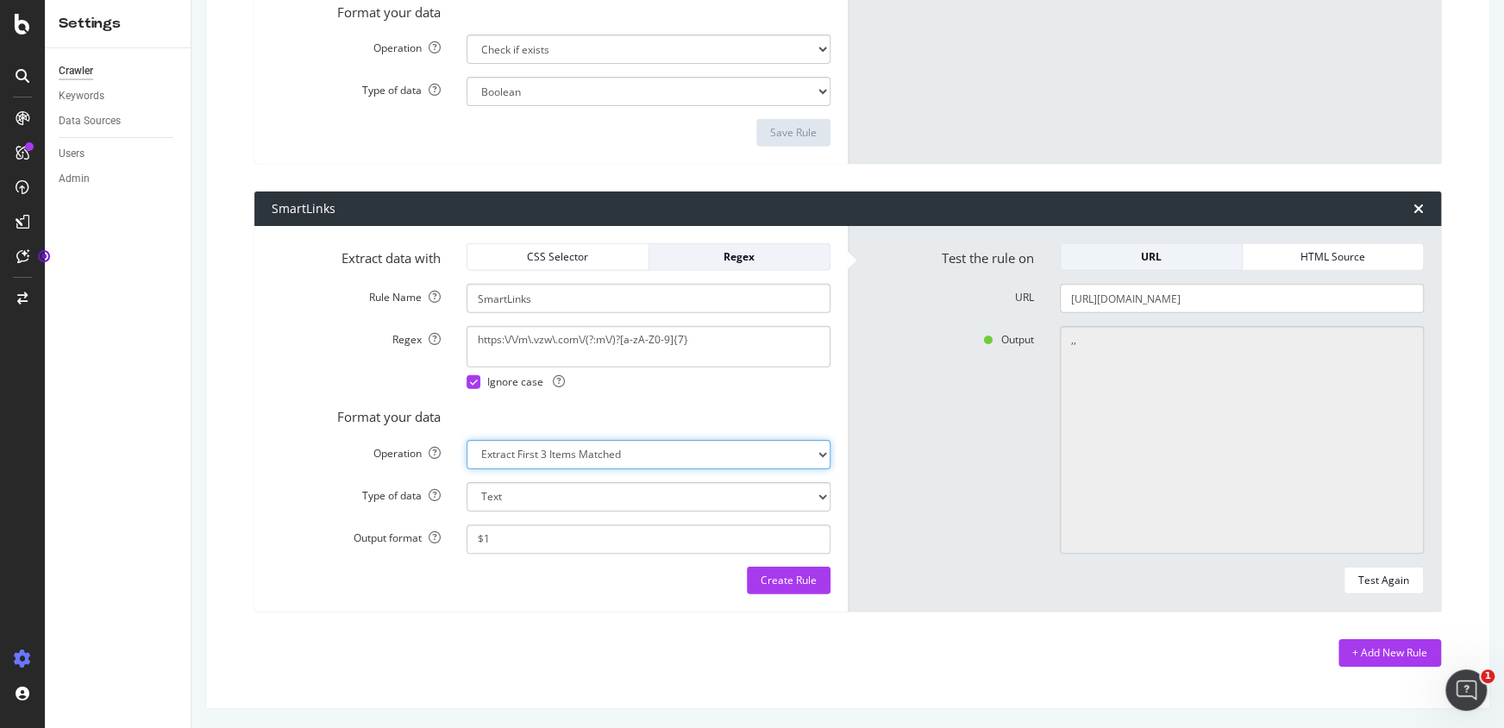
select select "count"
select select "i"
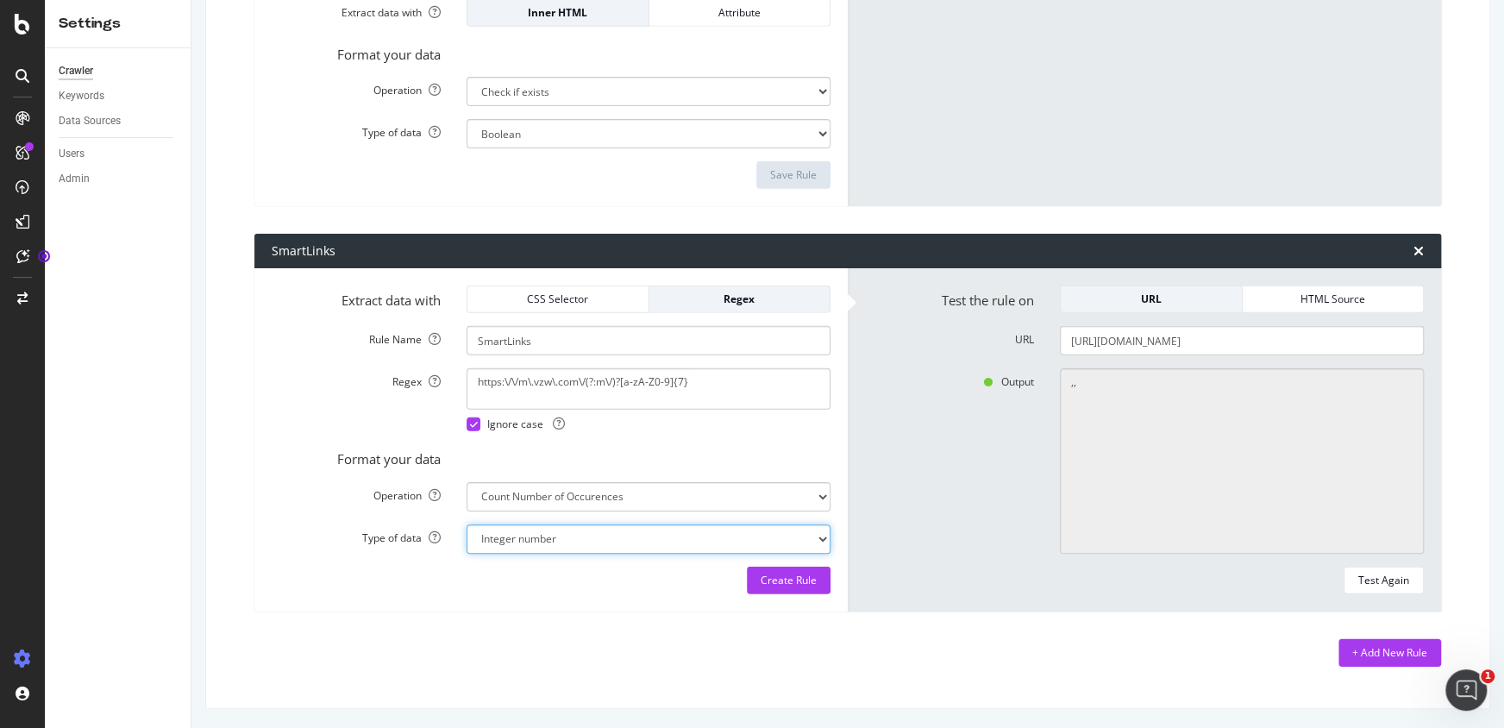
select select "first"
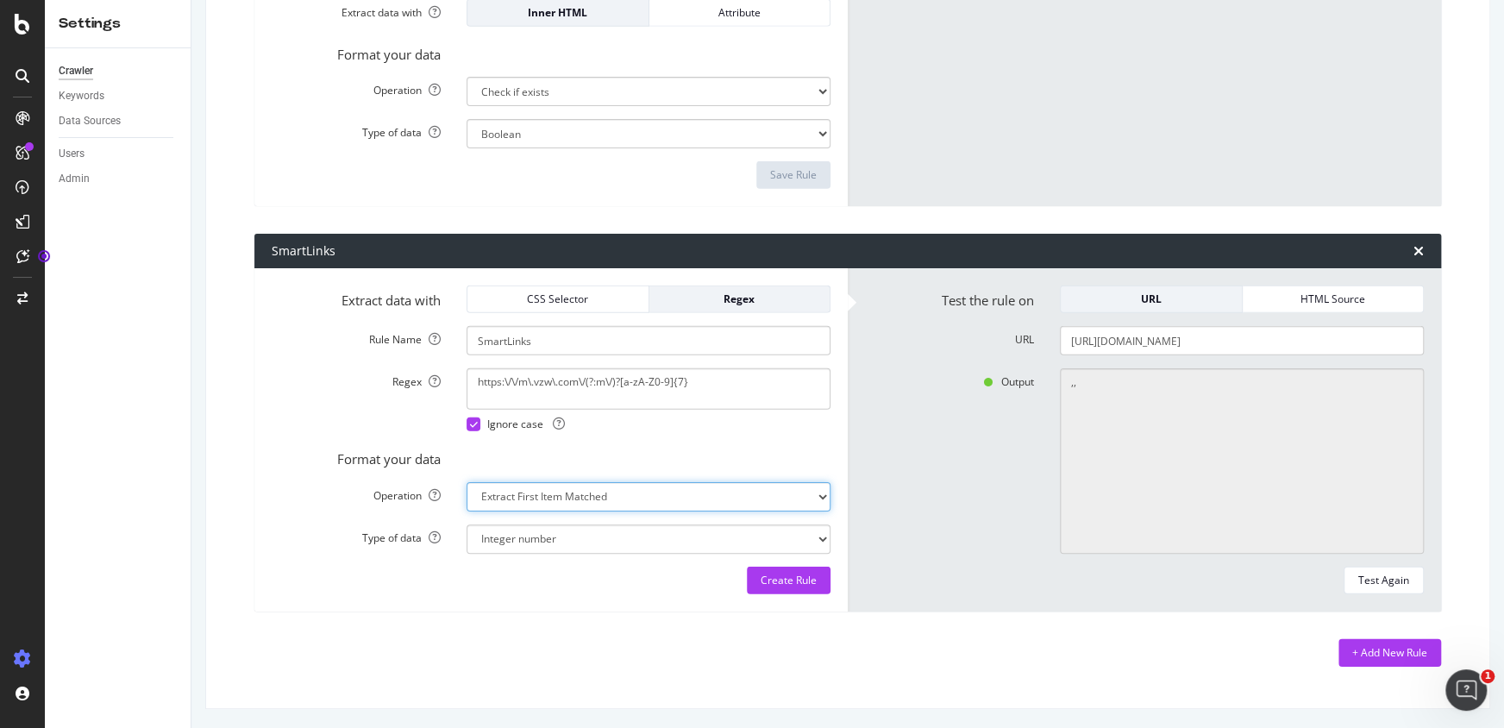
select select "s"
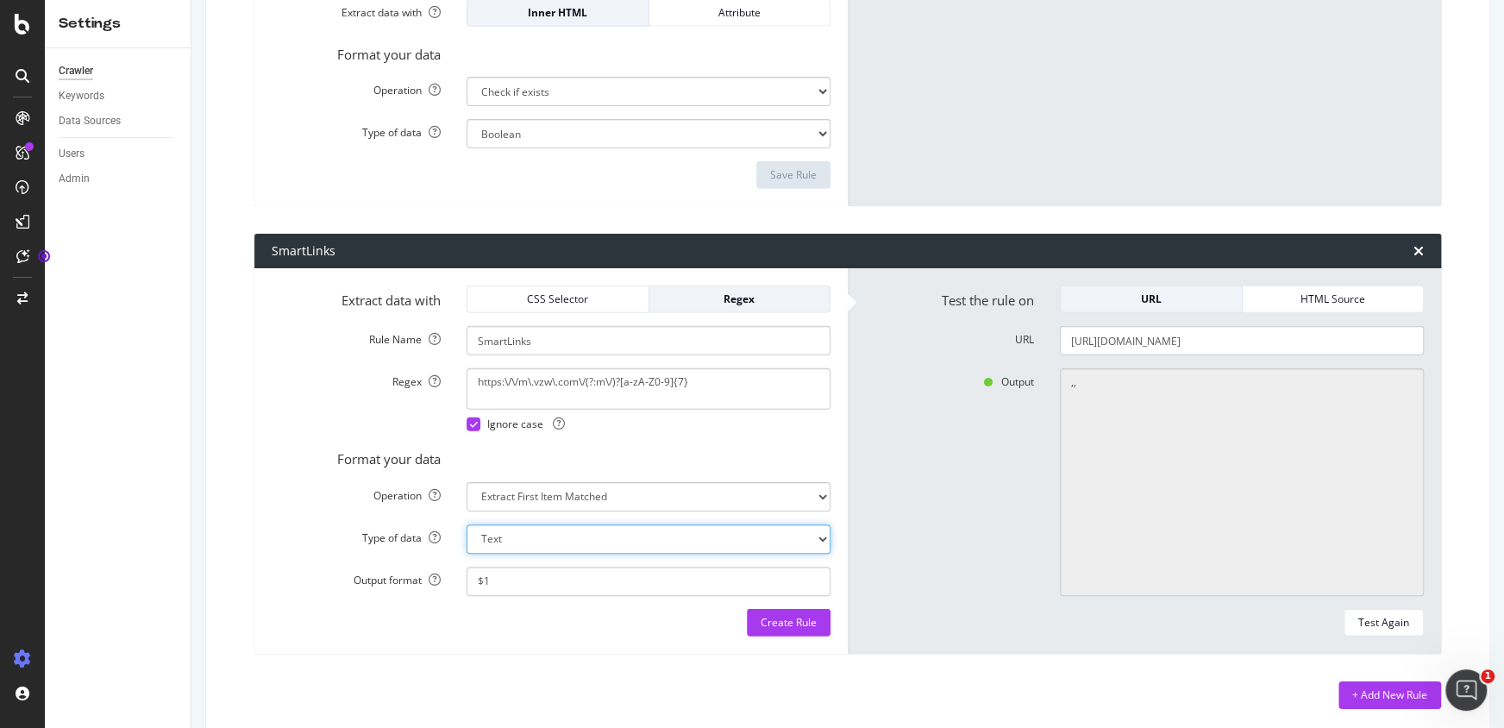
select select "count"
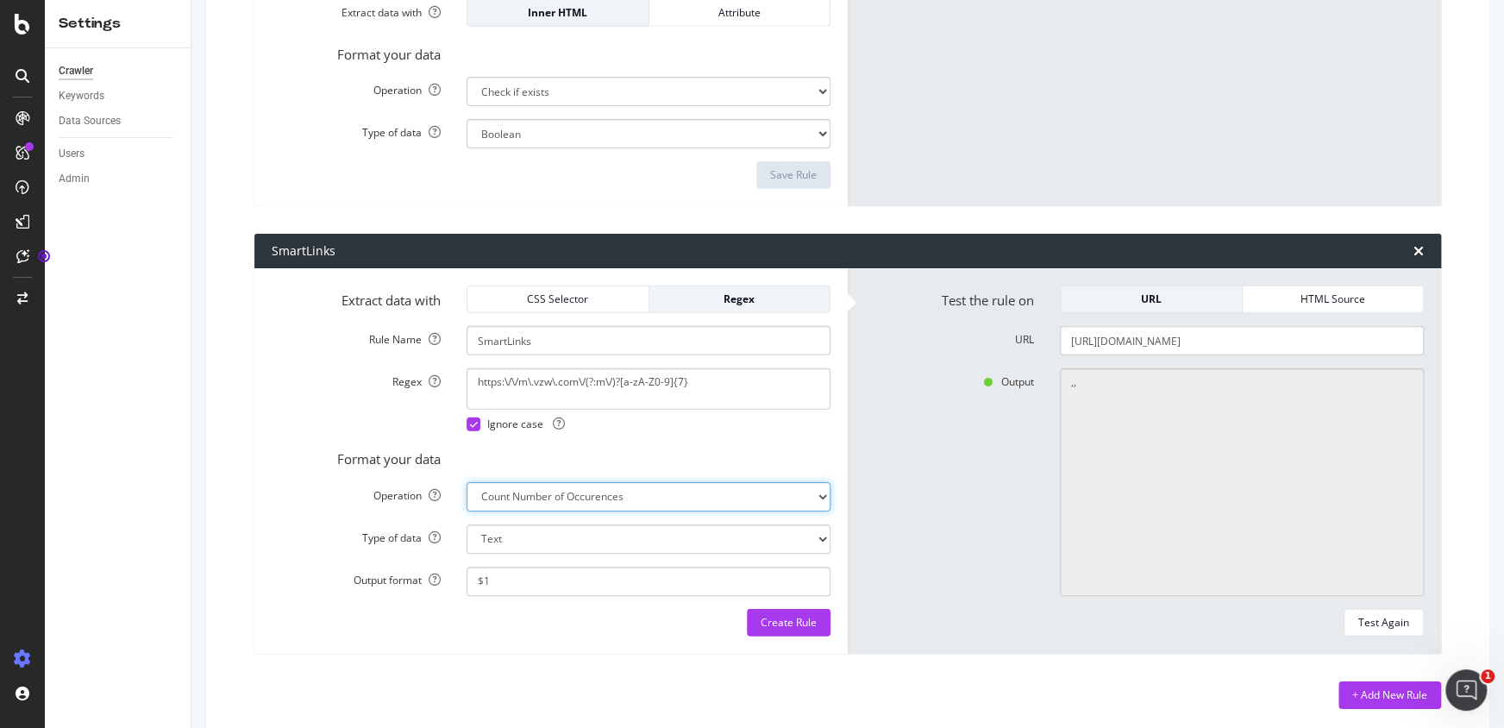
select select "i"
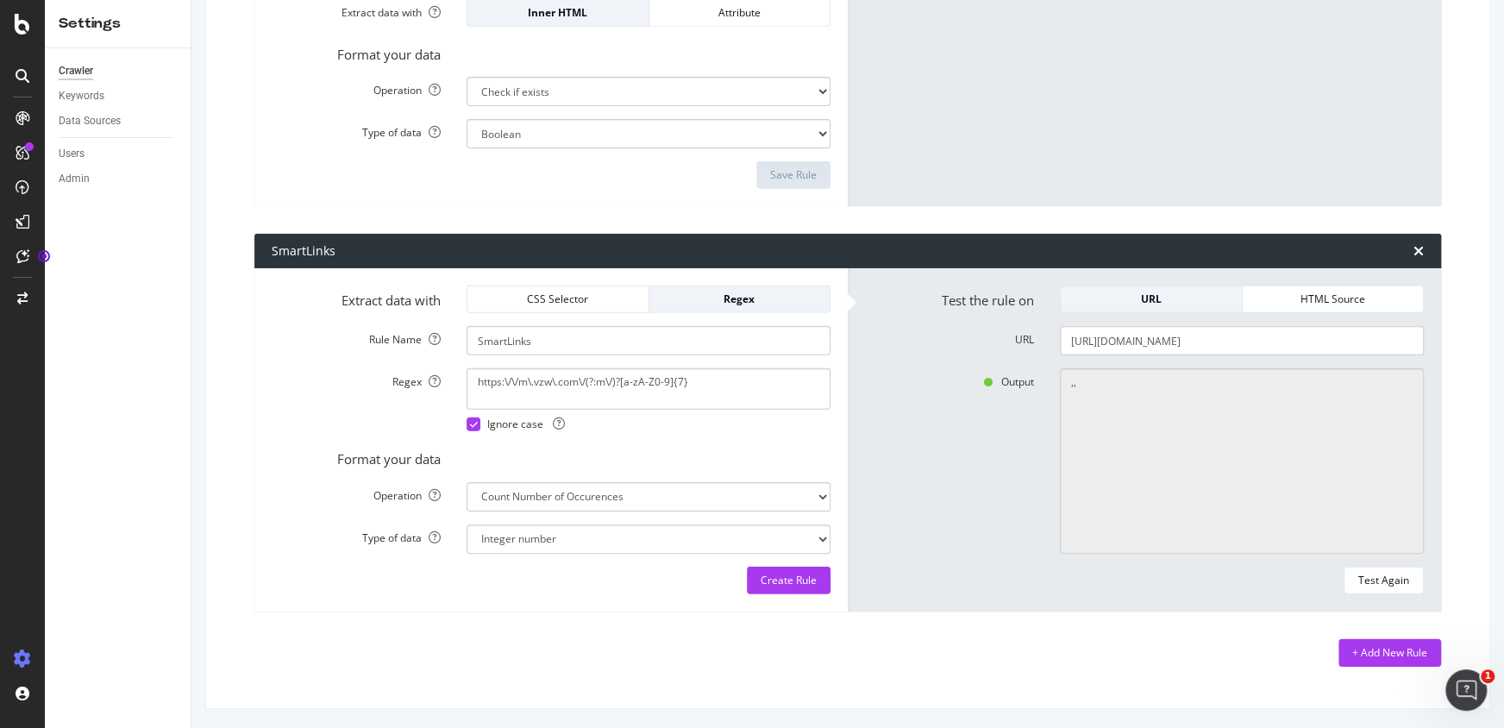
click at [882, 430] on div "Output ,," at bounding box center [1144, 460] width 585 height 185
click at [790, 577] on div "Create Rule" at bounding box center [789, 580] width 56 height 15
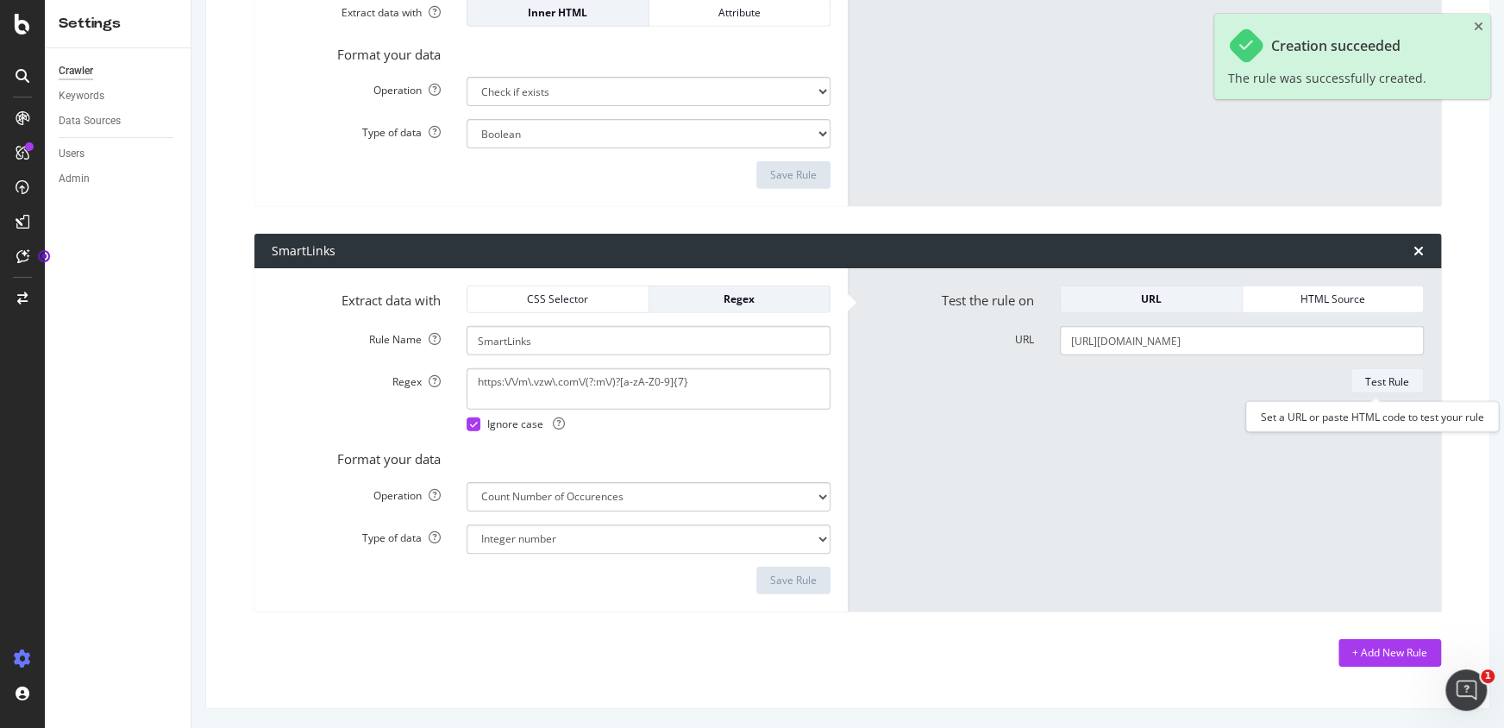
click at [1371, 386] on div "Test Rule" at bounding box center [1387, 381] width 44 height 15
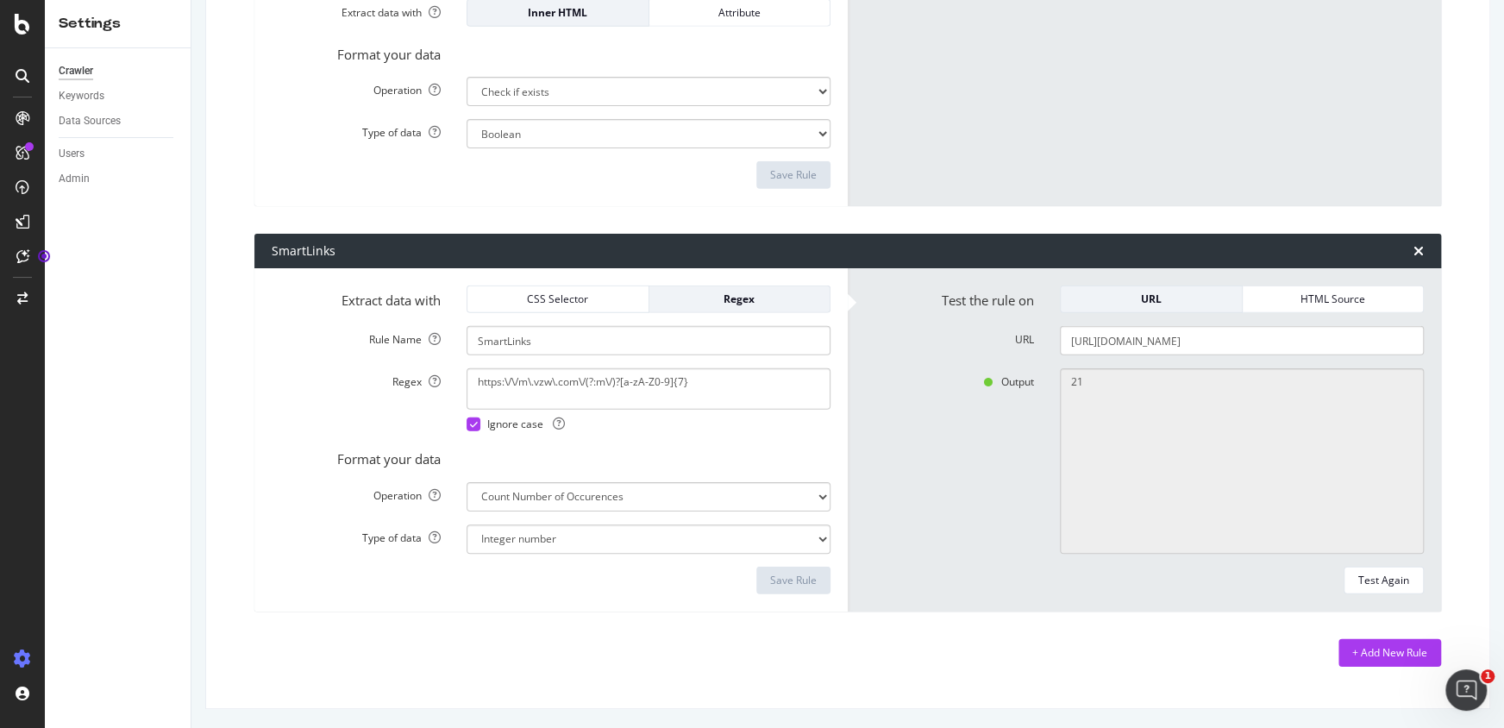
click at [257, 409] on div "Extract data with CSS Selector Regex Rule Name SmartLinks Regex https:\/\/m\.vz…" at bounding box center [550, 439] width 593 height 343
click at [611, 323] on form "Extract data with CSS Selector Regex Rule Name SmartLinks Regex https:\/\/m\.vz…" at bounding box center [551, 439] width 559 height 309
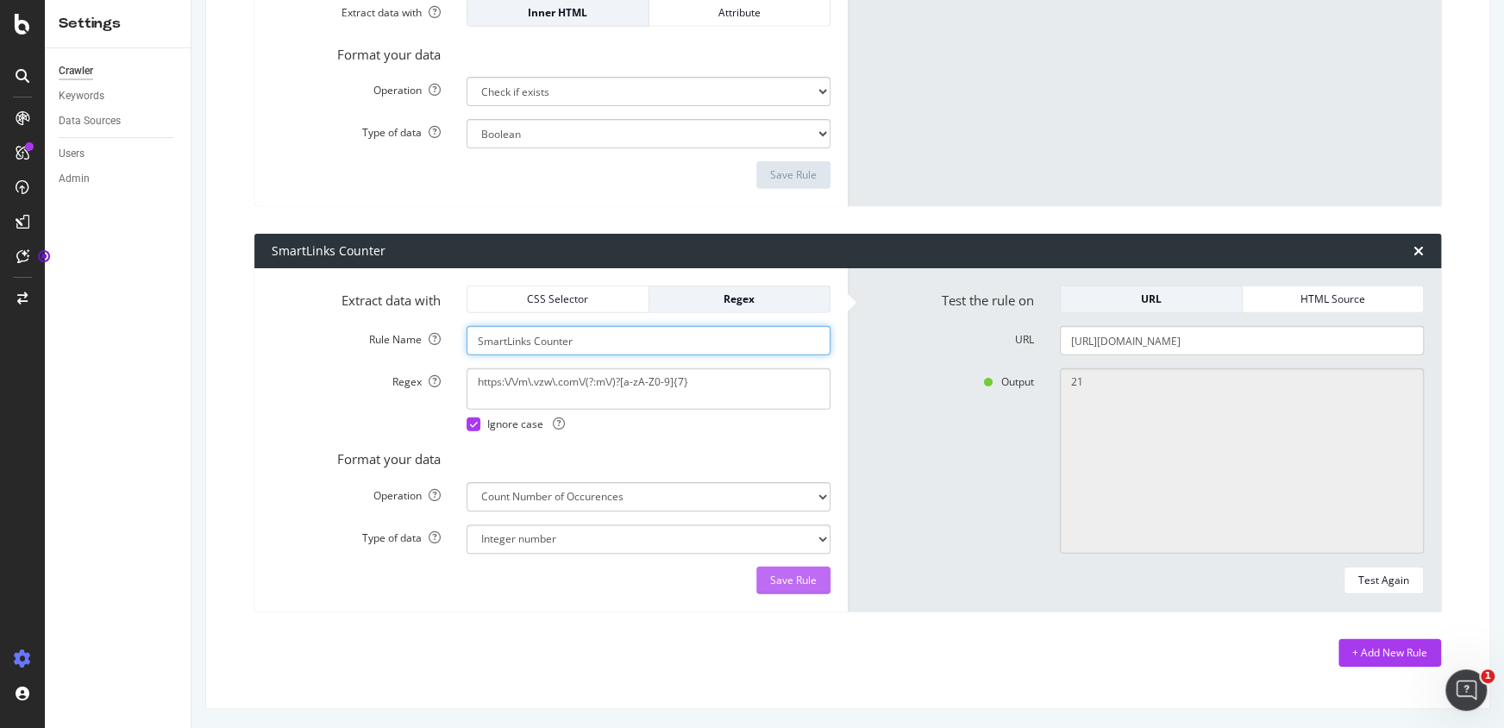
type input "SmartLinks Counter"
click at [806, 576] on div "Save Rule" at bounding box center [793, 580] width 47 height 15
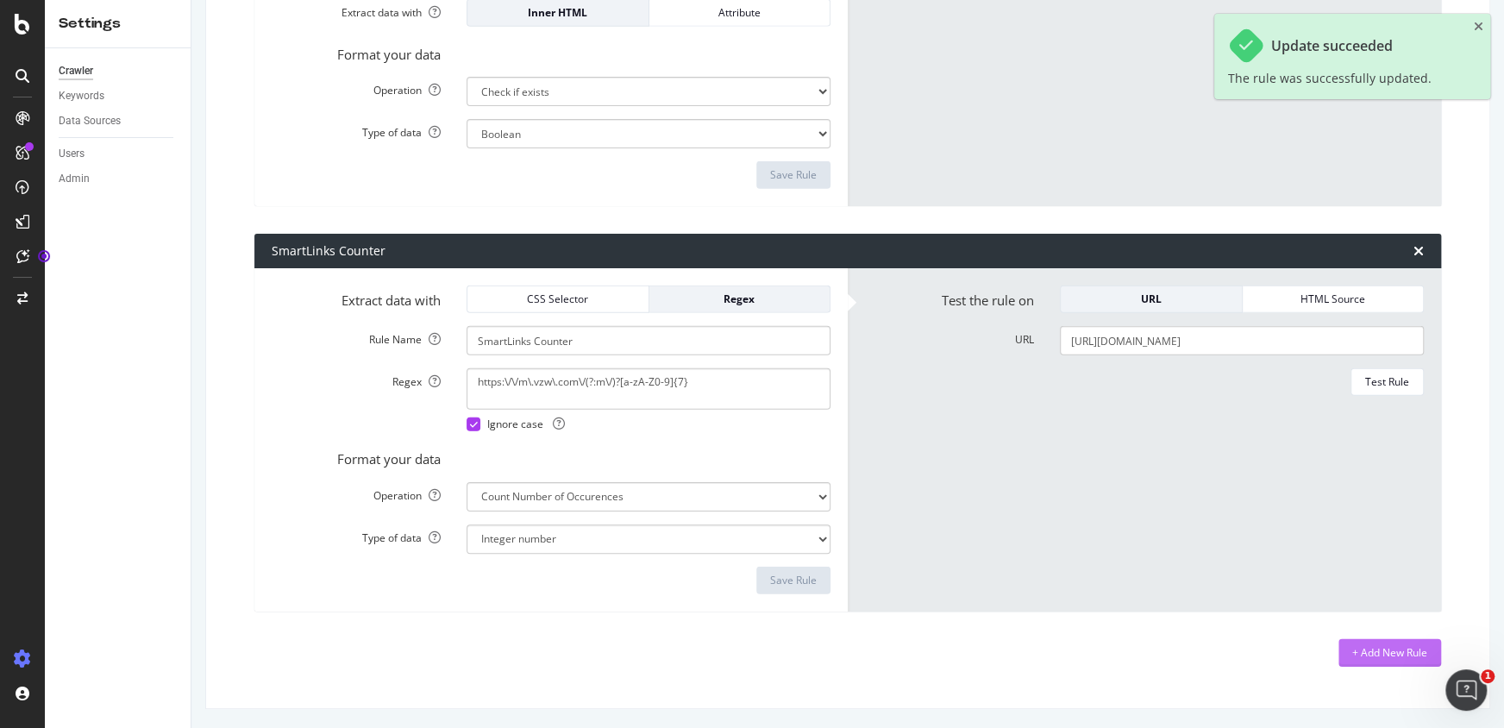
click at [1363, 641] on div "+ Add New Rule" at bounding box center [1389, 653] width 75 height 26
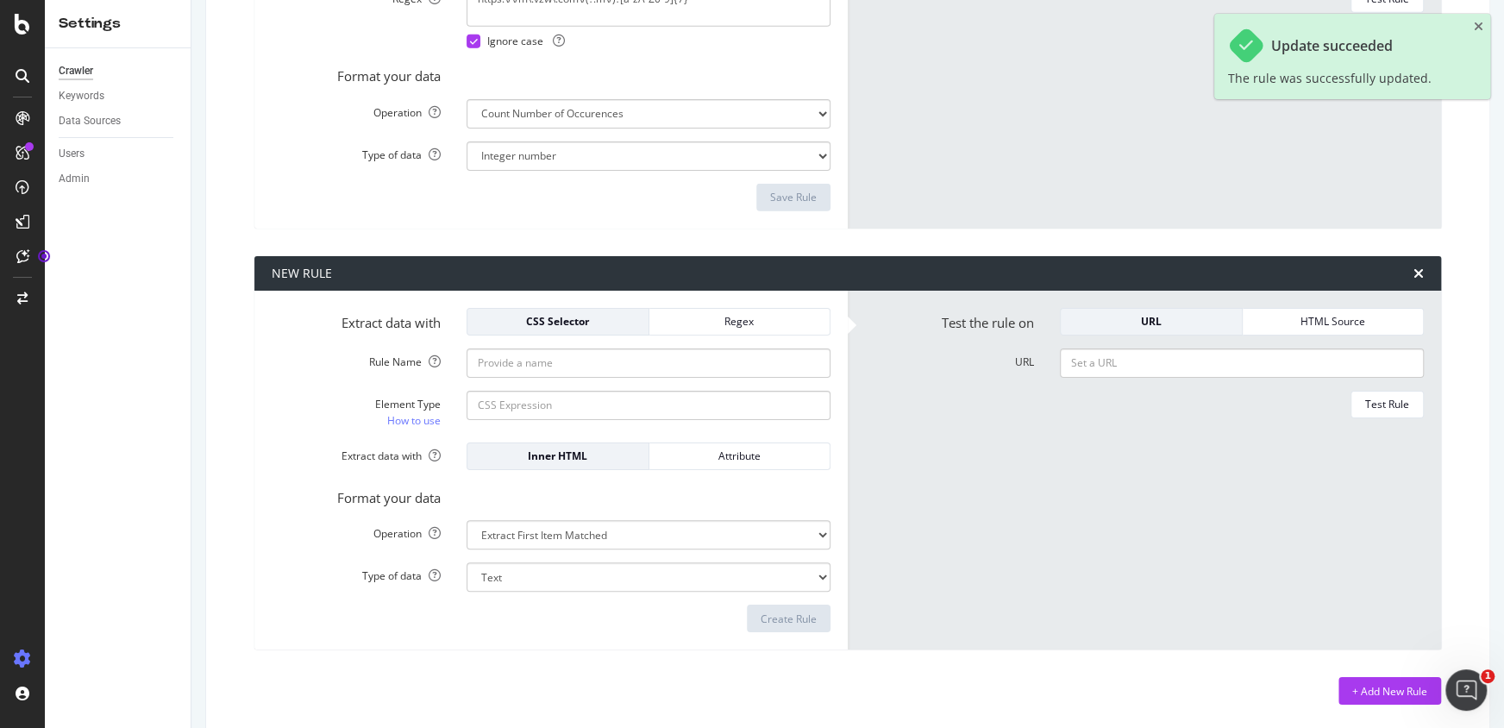
scroll to position [3340, 0]
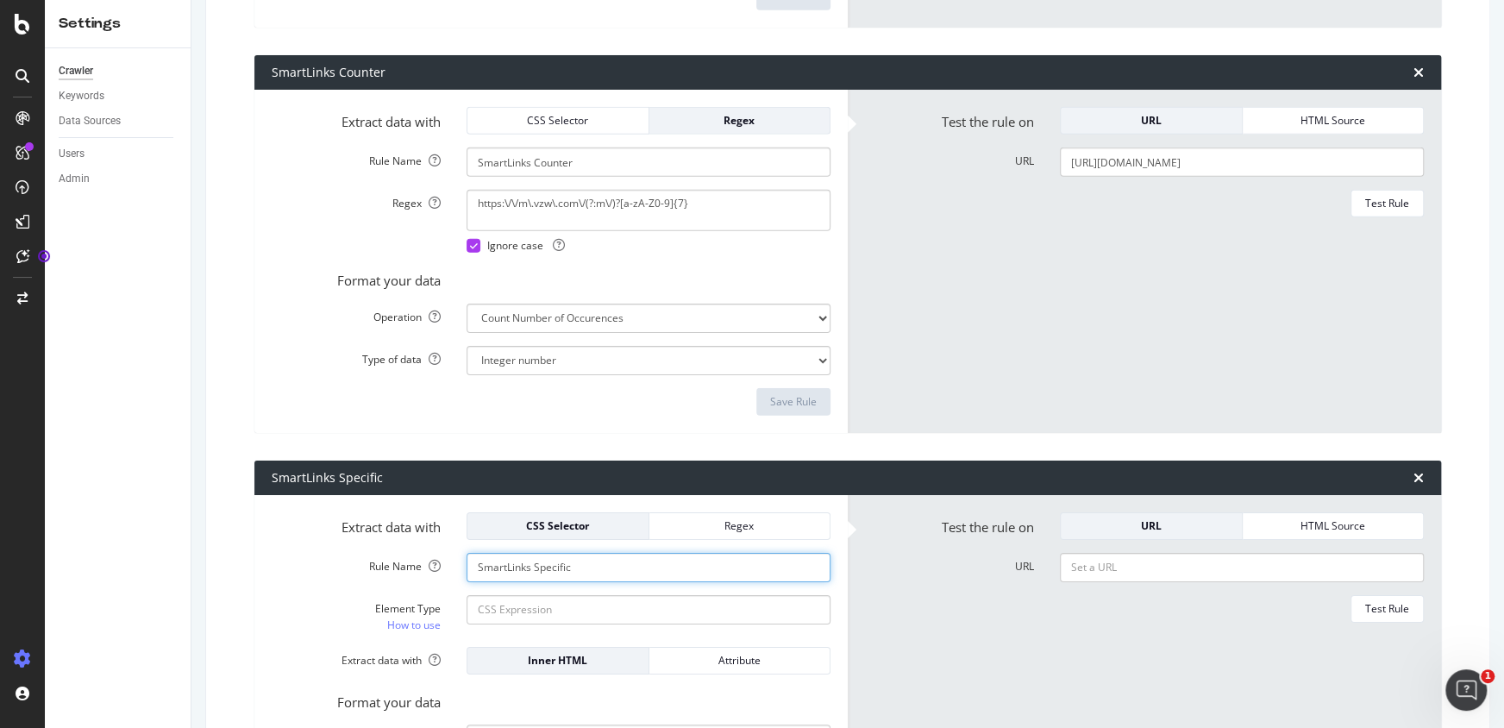
scroll to position [3105, 0]
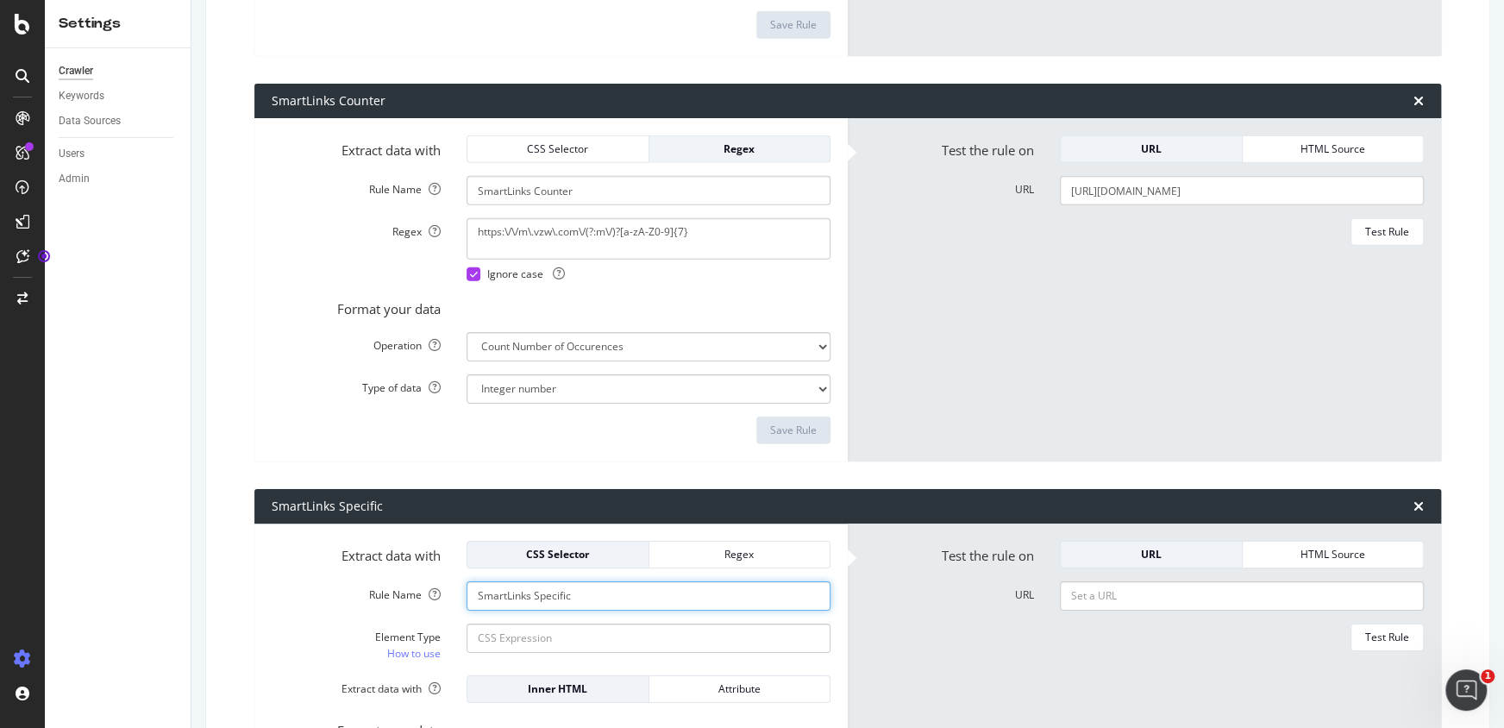
type input "SmartLinks Specific"
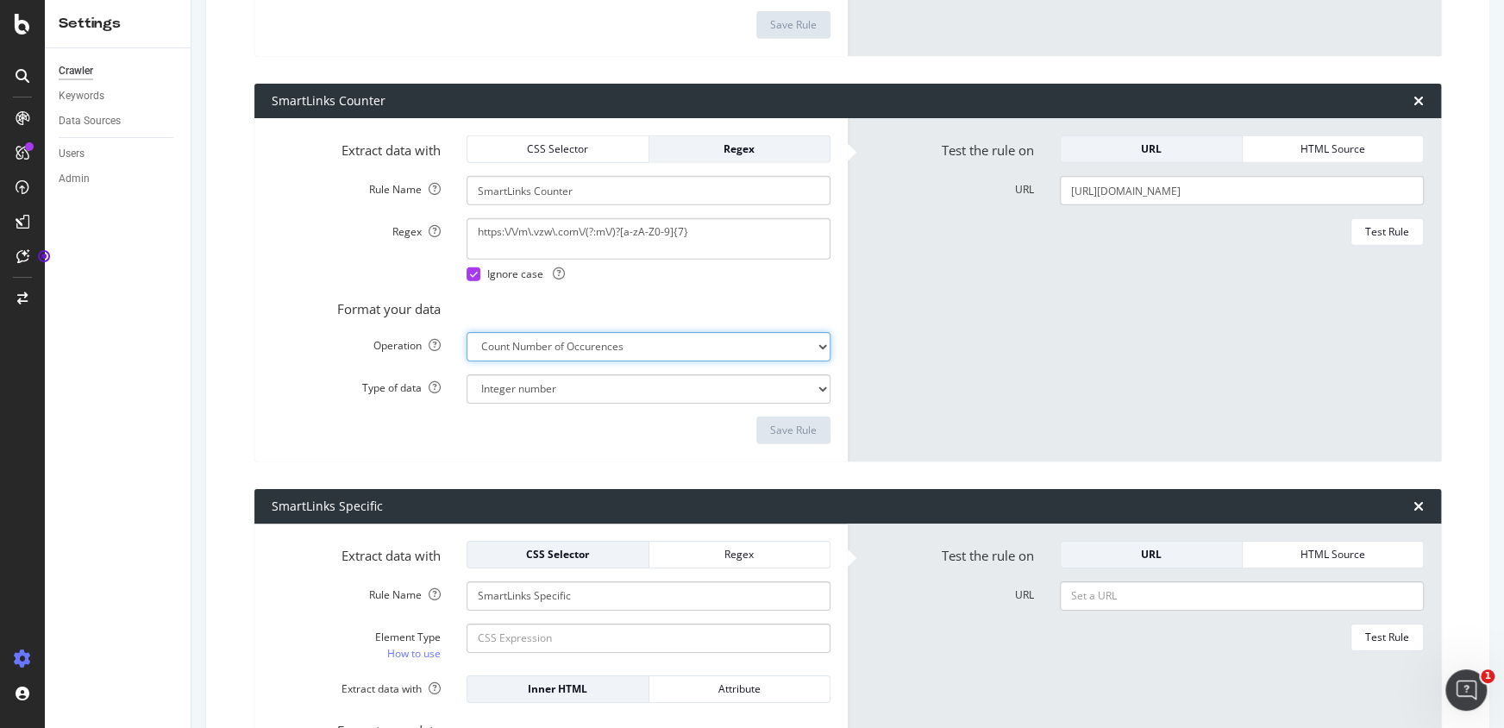
click at [877, 268] on form "Test the rule on URL HTML Source URL [URL][DOMAIN_NAME] Test Rule" at bounding box center [1144, 289] width 559 height 309
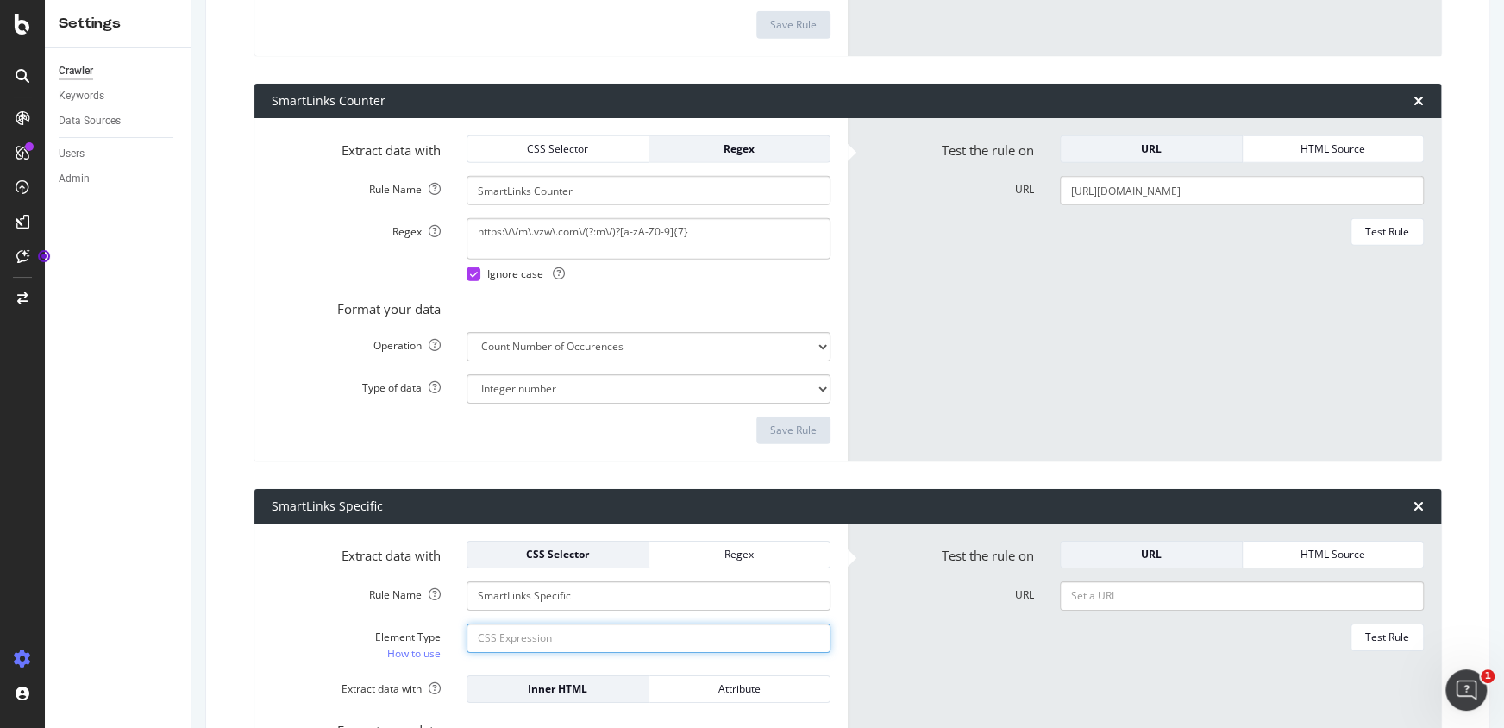
paste input "[URL][DOMAIN_NAME]"
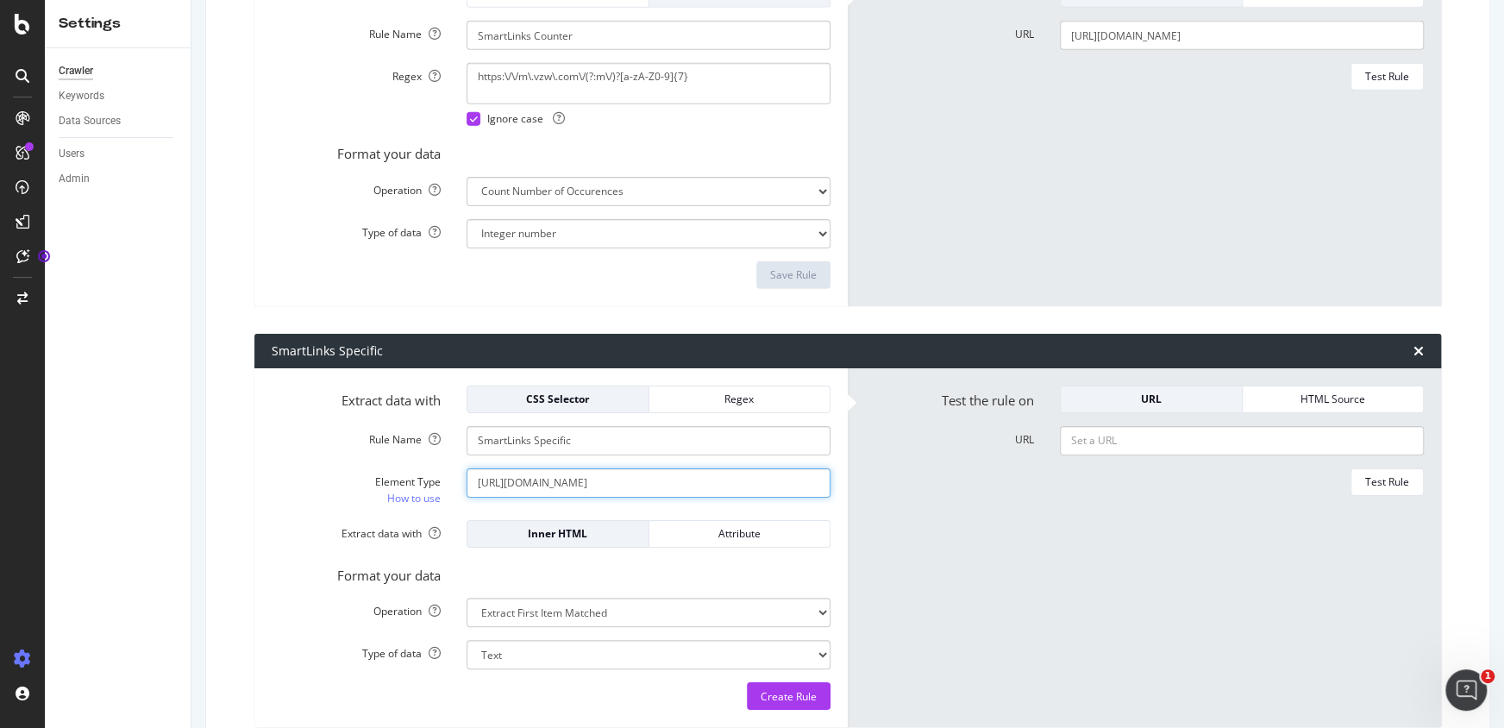
scroll to position [3262, 0]
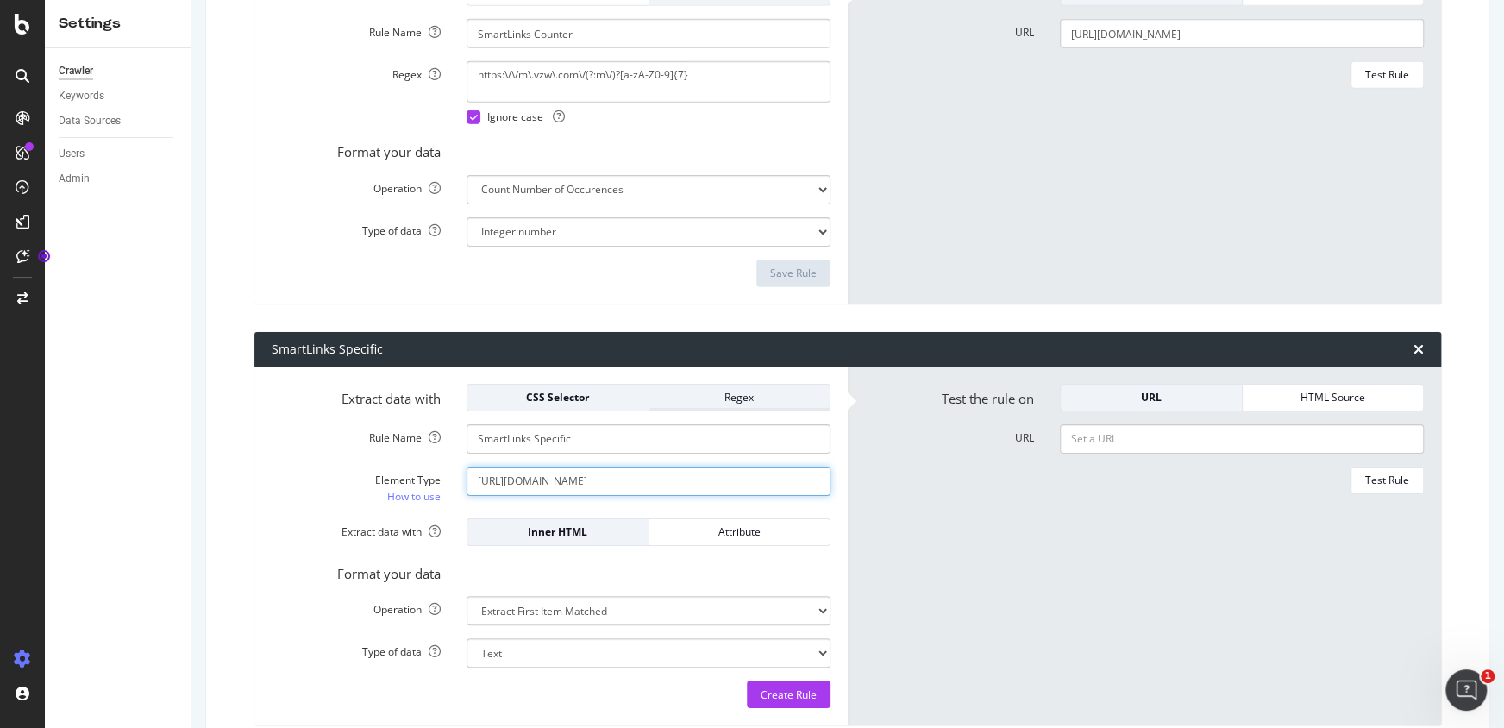
type input "[URL][DOMAIN_NAME]"
click at [721, 396] on div "Regex" at bounding box center [740, 397] width 154 height 15
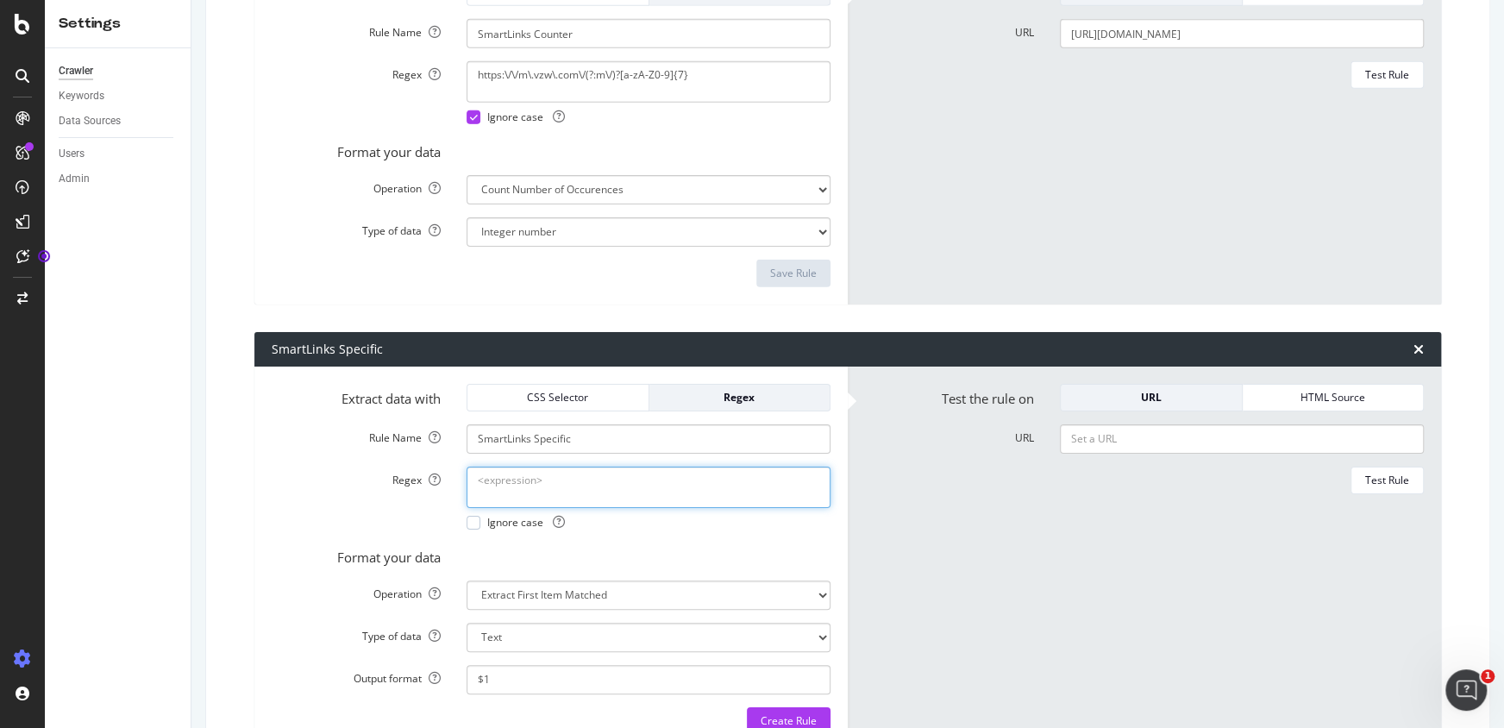
paste textarea "[URL][DOMAIN_NAME]"
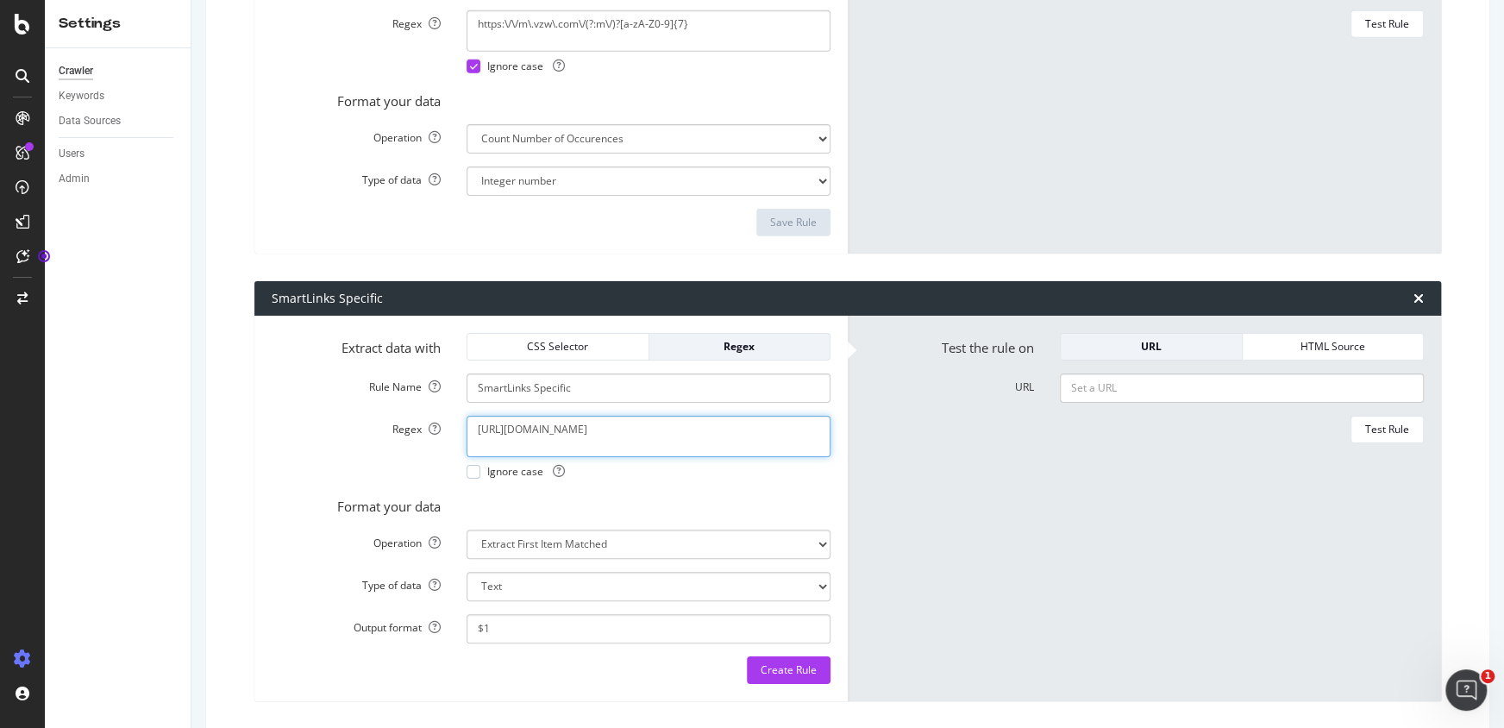
scroll to position [3340, 0]
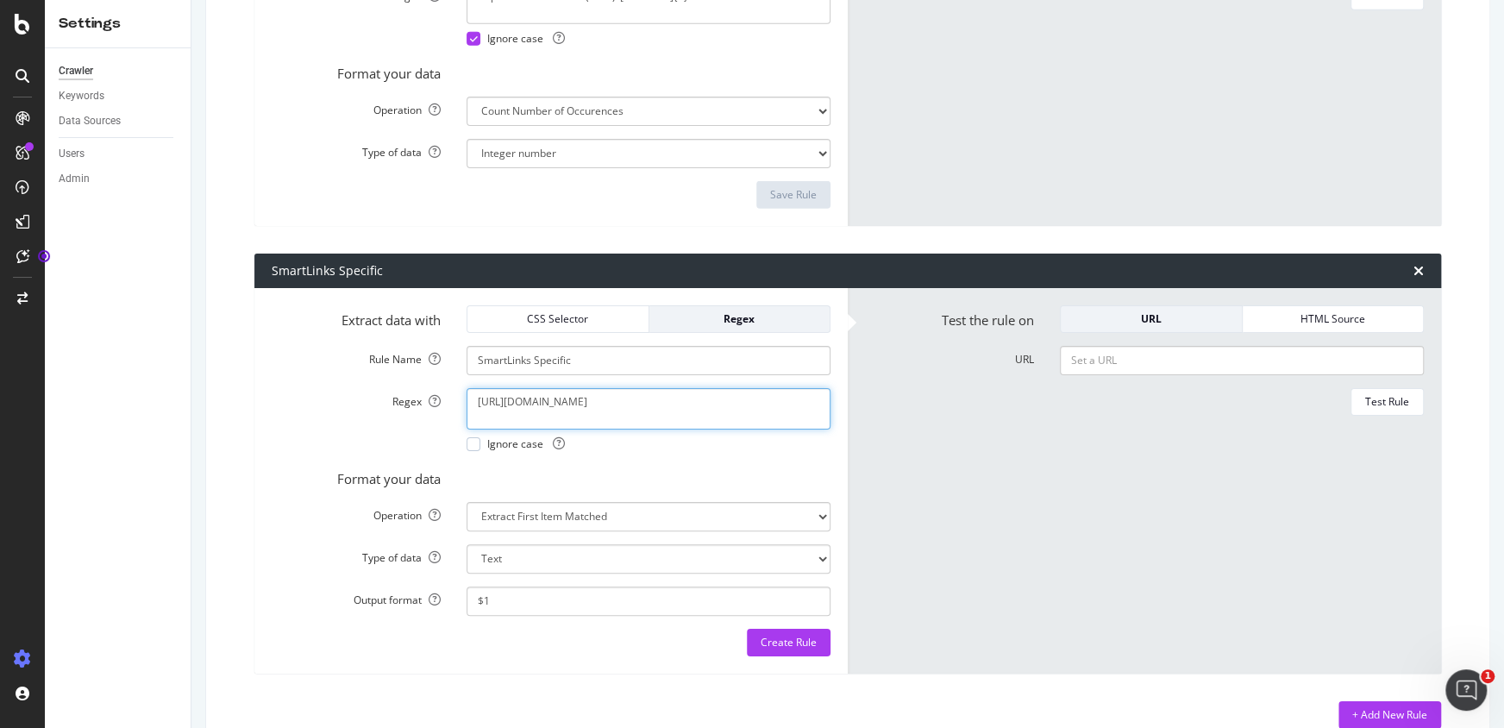
type textarea "[URL][DOMAIN_NAME]"
click at [928, 467] on form "Test the rule on URL HTML Source URL Test Rule" at bounding box center [1144, 480] width 559 height 351
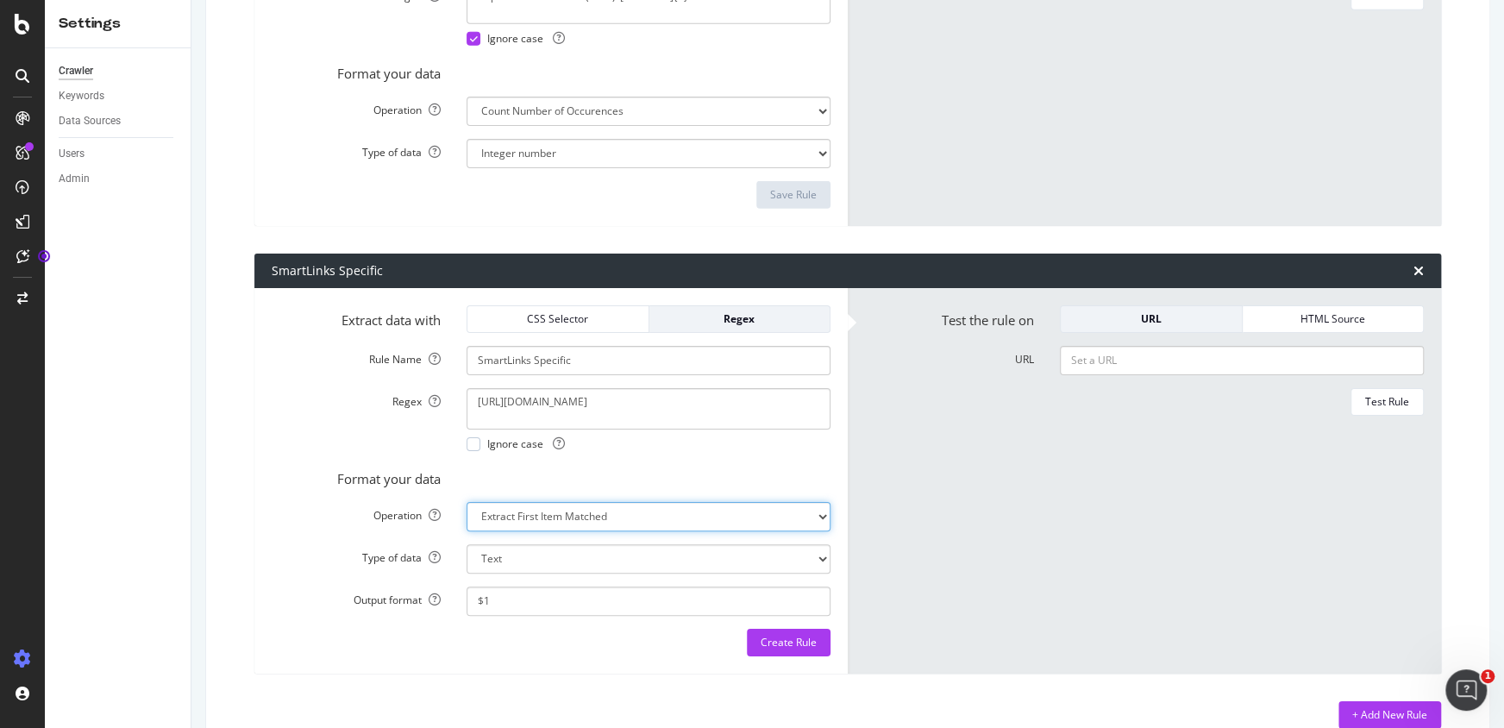
select select "count"
select select "i"
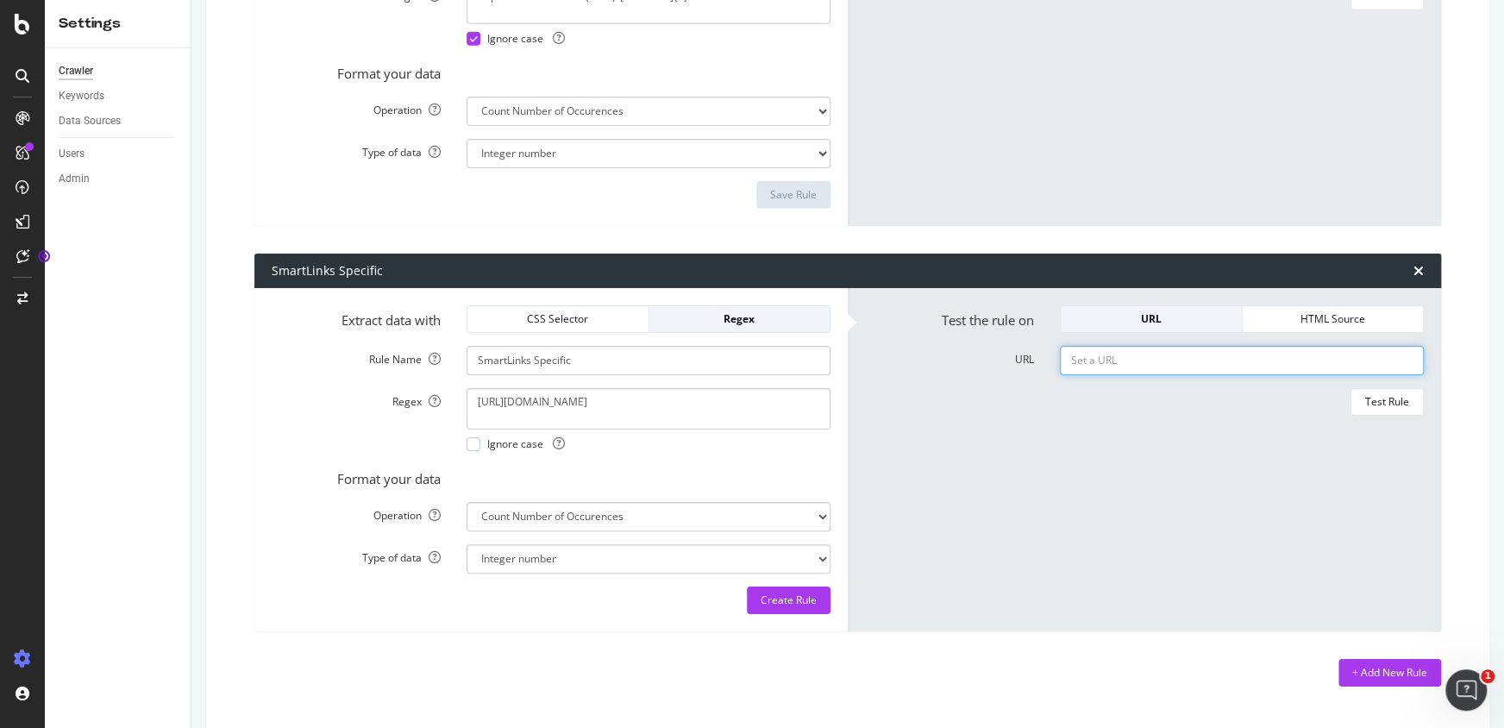
paste input "[URL][DOMAIN_NAME]"
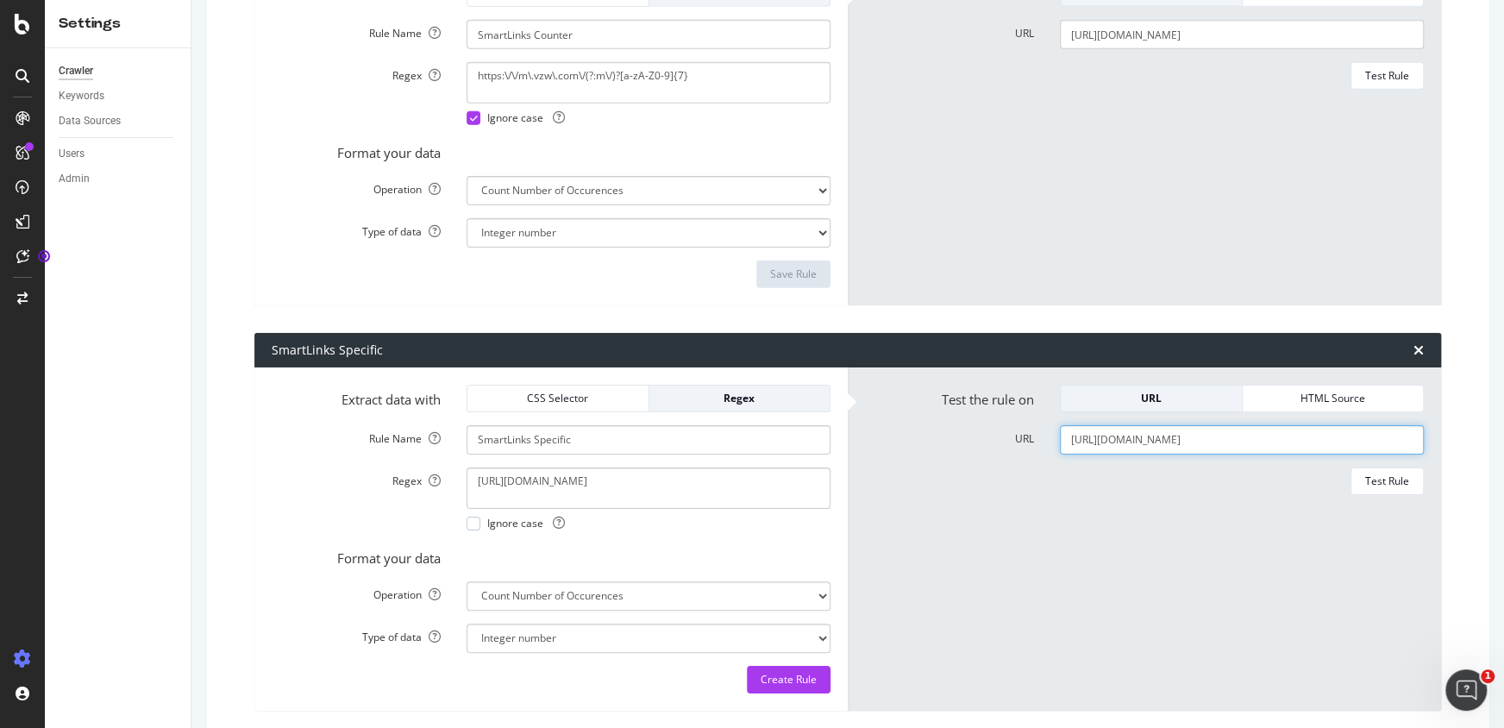
scroll to position [3262, 0]
type input "[URL][DOMAIN_NAME]"
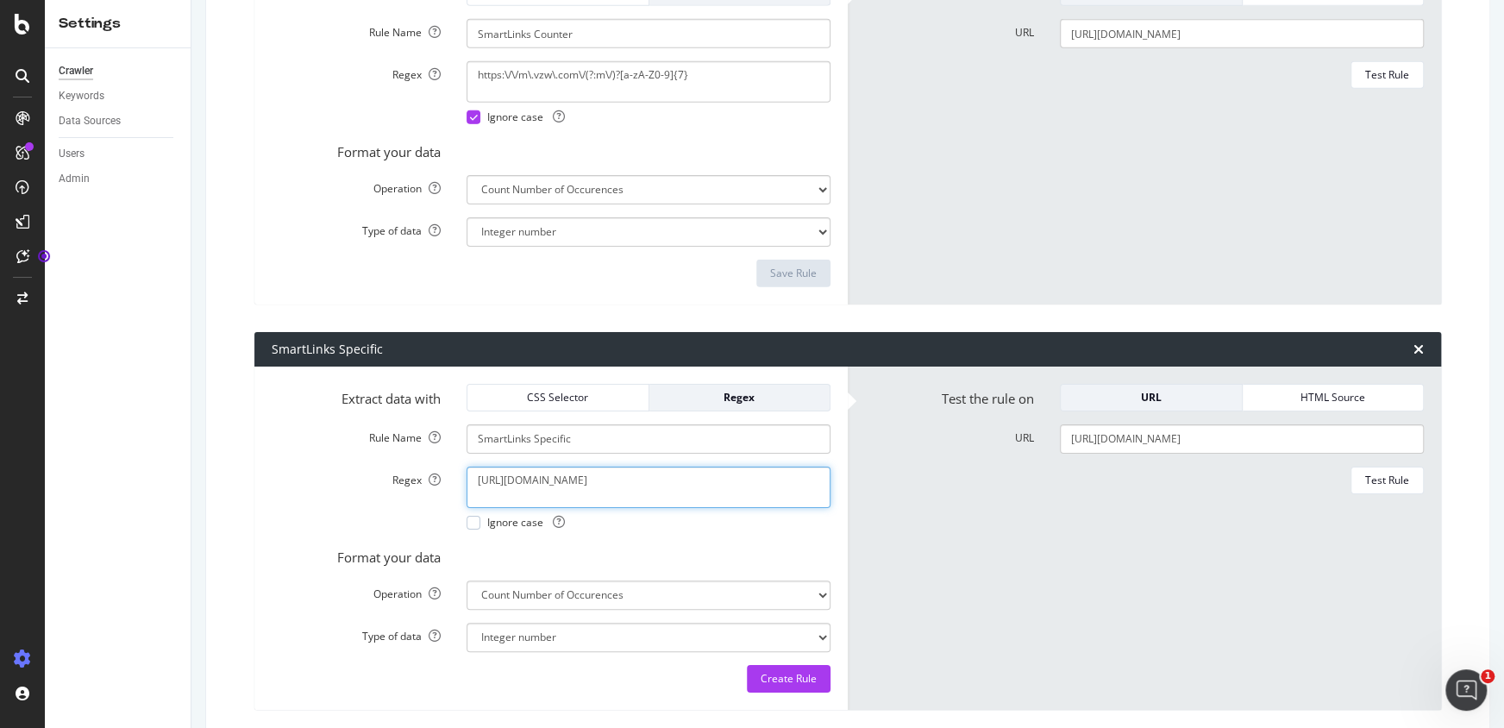
click at [1387, 488] on div "Test Rule" at bounding box center [1387, 480] width 44 height 24
drag, startPoint x: 651, startPoint y: 480, endPoint x: 591, endPoint y: 474, distance: 60.7
paste textarea "PYnU8Nuw"
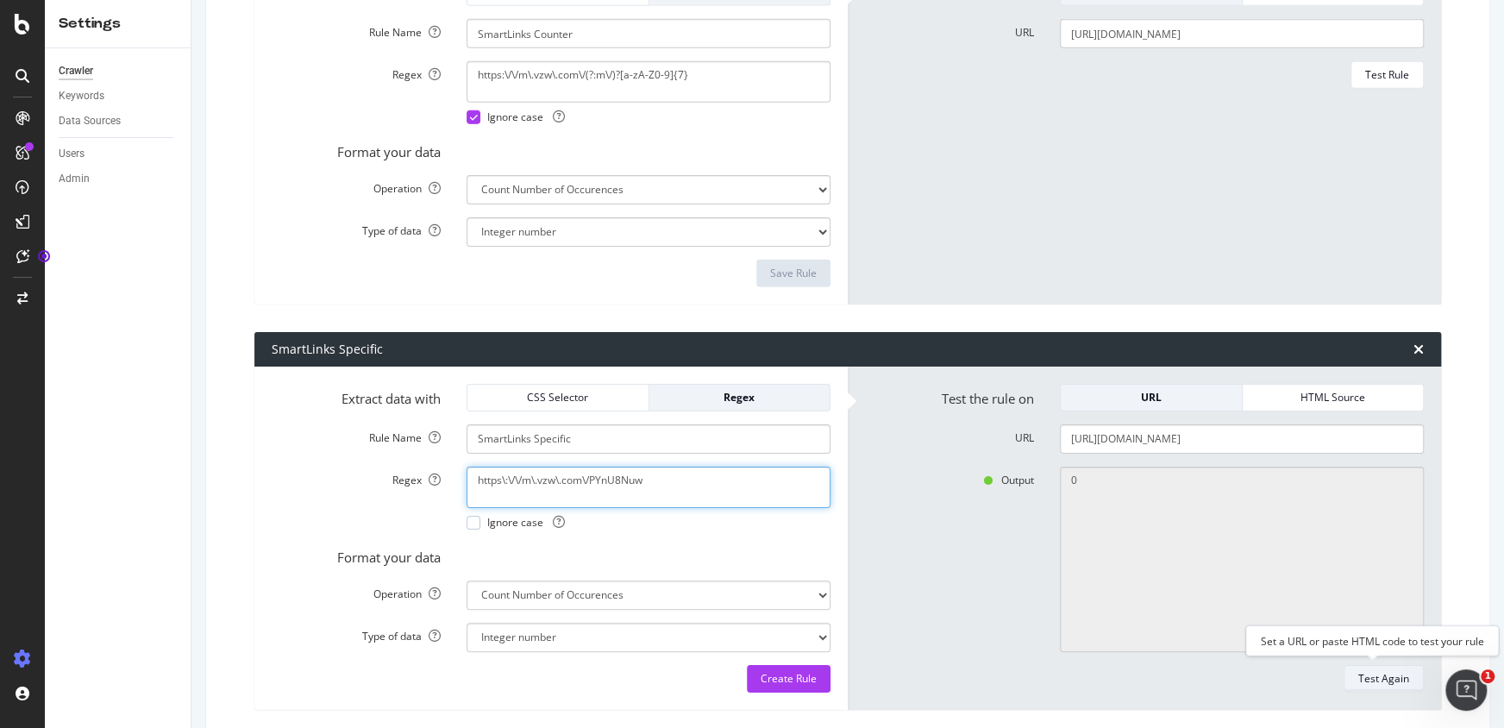
type textarea "https\:\/\/m\.vzw\.com\/PYnU8Nuw"
click at [1389, 685] on div "Test Again" at bounding box center [1383, 679] width 51 height 24
type textarea "2"
click at [339, 397] on label "Extract data with" at bounding box center [356, 396] width 195 height 24
drag, startPoint x: 592, startPoint y: 476, endPoint x: 402, endPoint y: 476, distance: 189.7
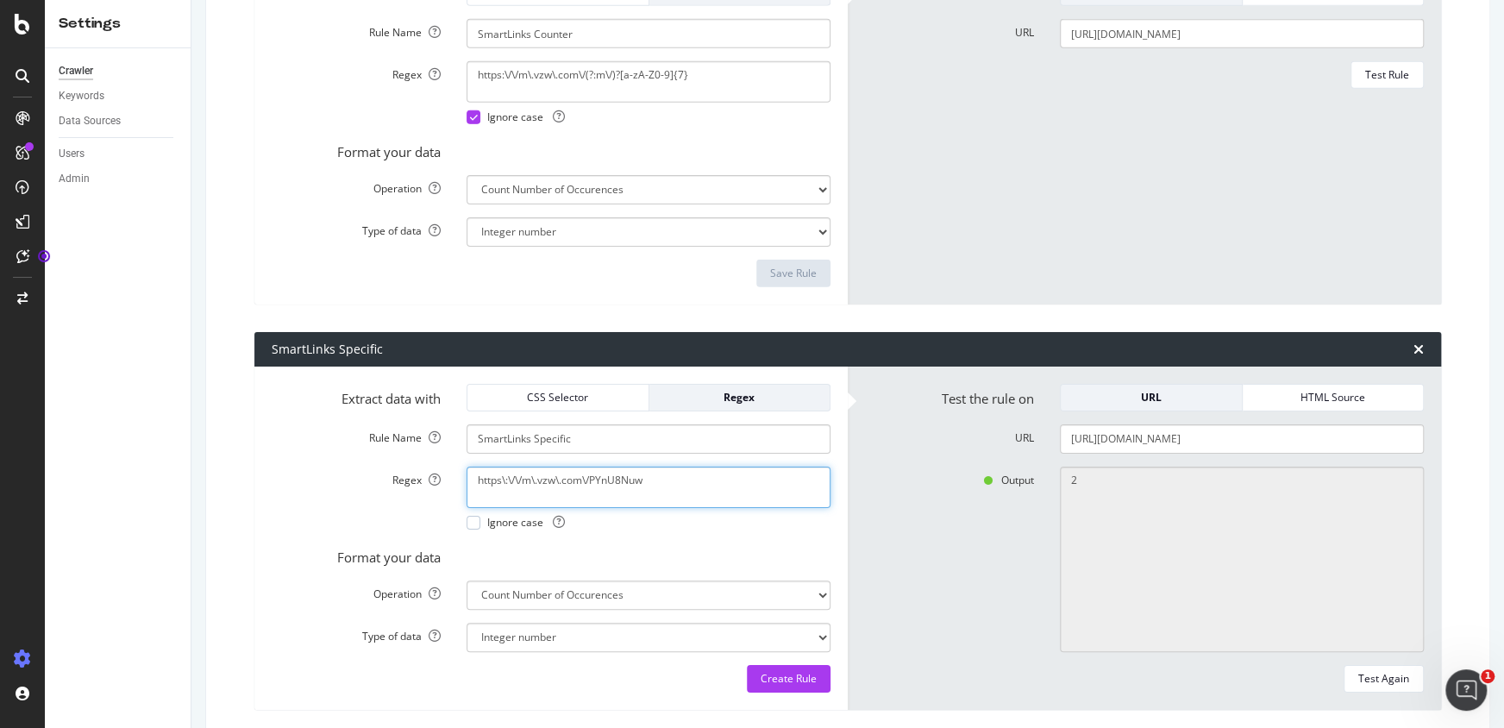
click at [402, 476] on div "Regex https\:\/\/m\.vzw\.com\/PYnU8Nuw Ignore case" at bounding box center [551, 498] width 585 height 63
type textarea "PYnU8Nuw"
click at [1376, 675] on div "Test Again" at bounding box center [1383, 678] width 51 height 15
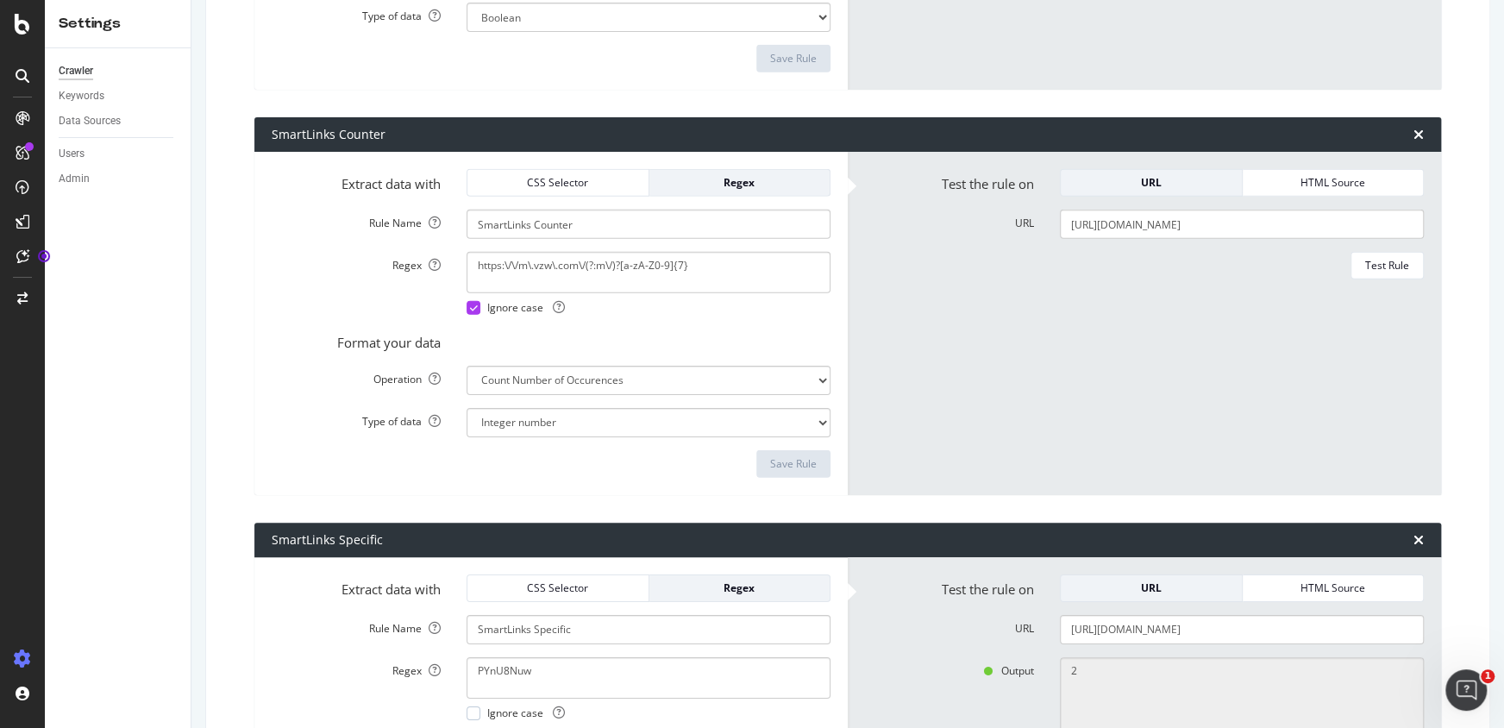
scroll to position [3027, 0]
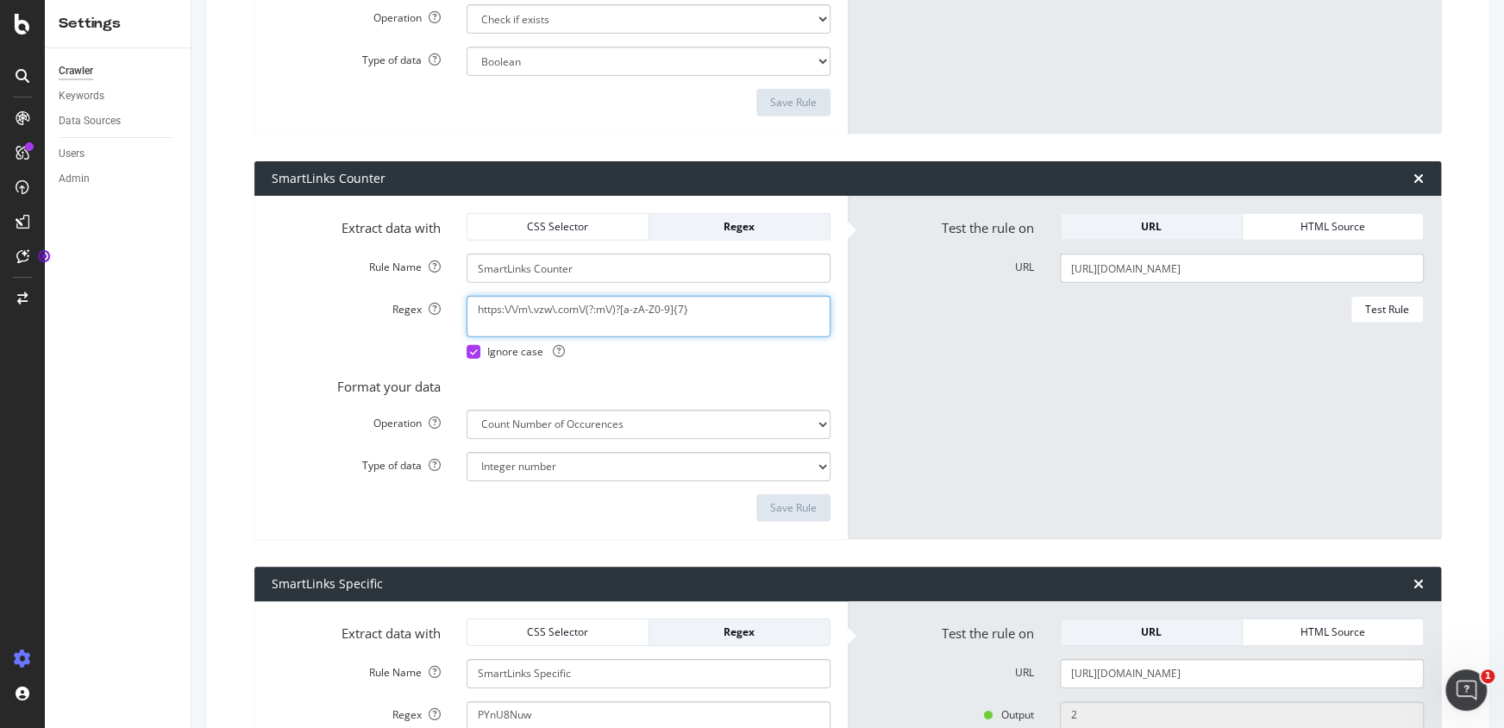
paste textarea "6,8"
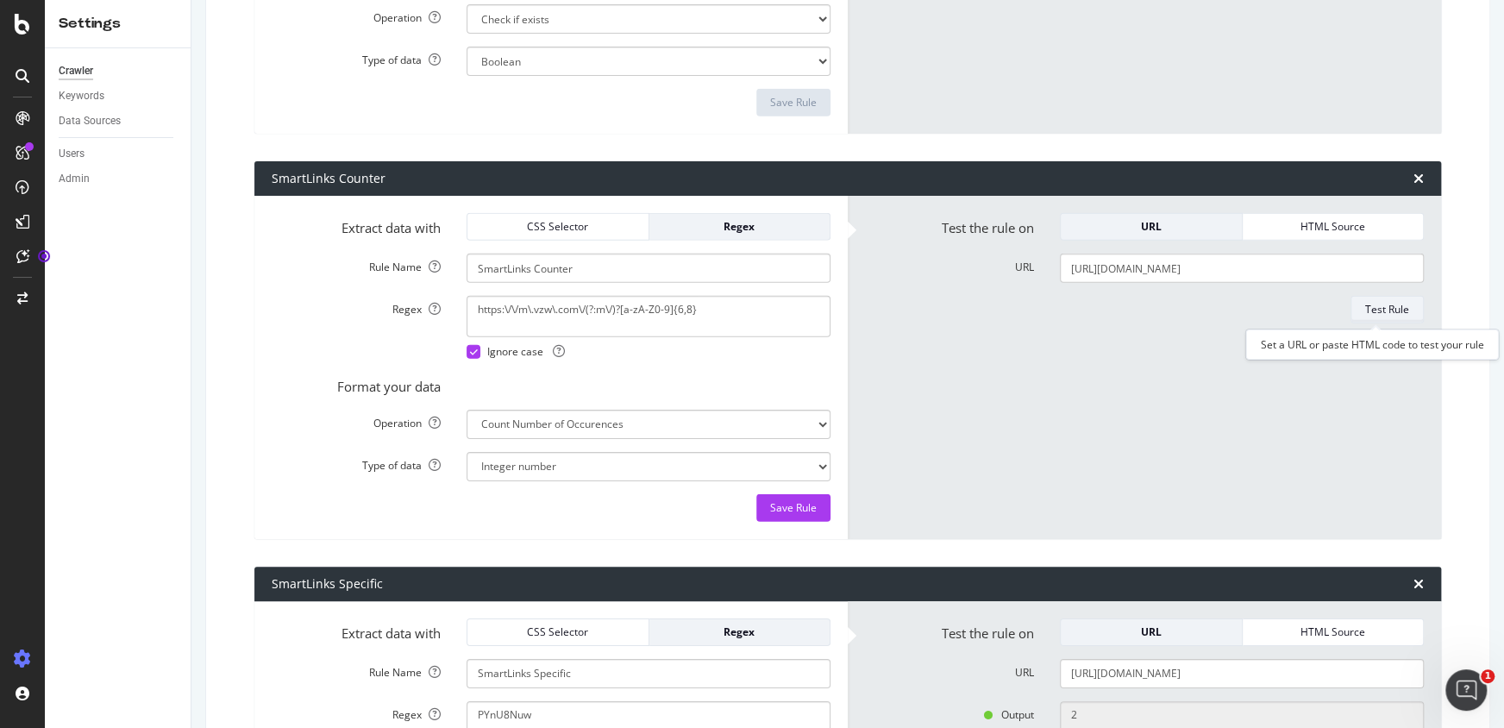
click at [1365, 310] on div "Test Rule" at bounding box center [1387, 309] width 44 height 15
drag, startPoint x: 621, startPoint y: 306, endPoint x: 293, endPoint y: 302, distance: 327.7
click at [293, 302] on div "Regex https:\/\/m\.vzw\.com\/(?:m\/)?[a-zA-Z0-9]{6,8} Ignore case" at bounding box center [551, 327] width 585 height 63
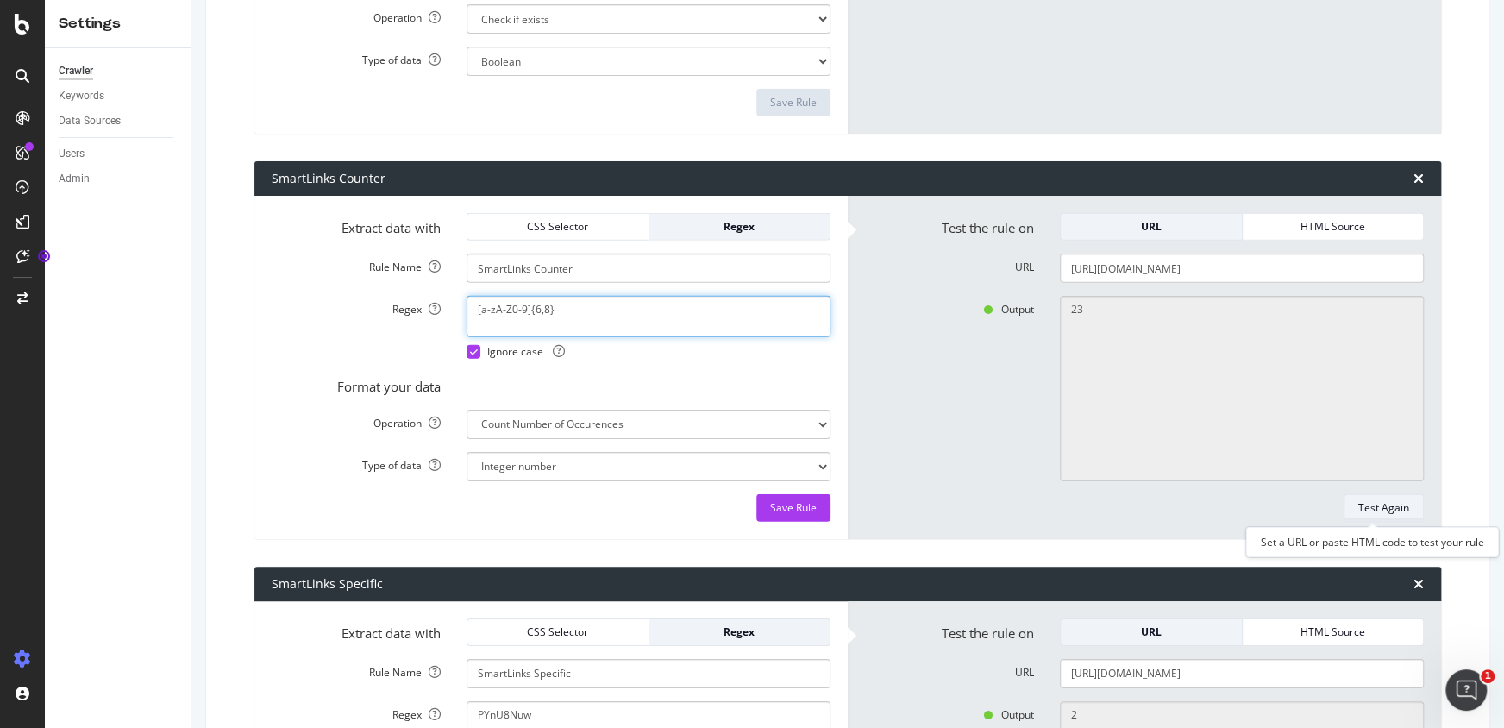
type textarea "[a-zA-Z0-9]{6,8}"
click at [1394, 500] on div "Test Again" at bounding box center [1383, 507] width 51 height 15
type textarea "8359"
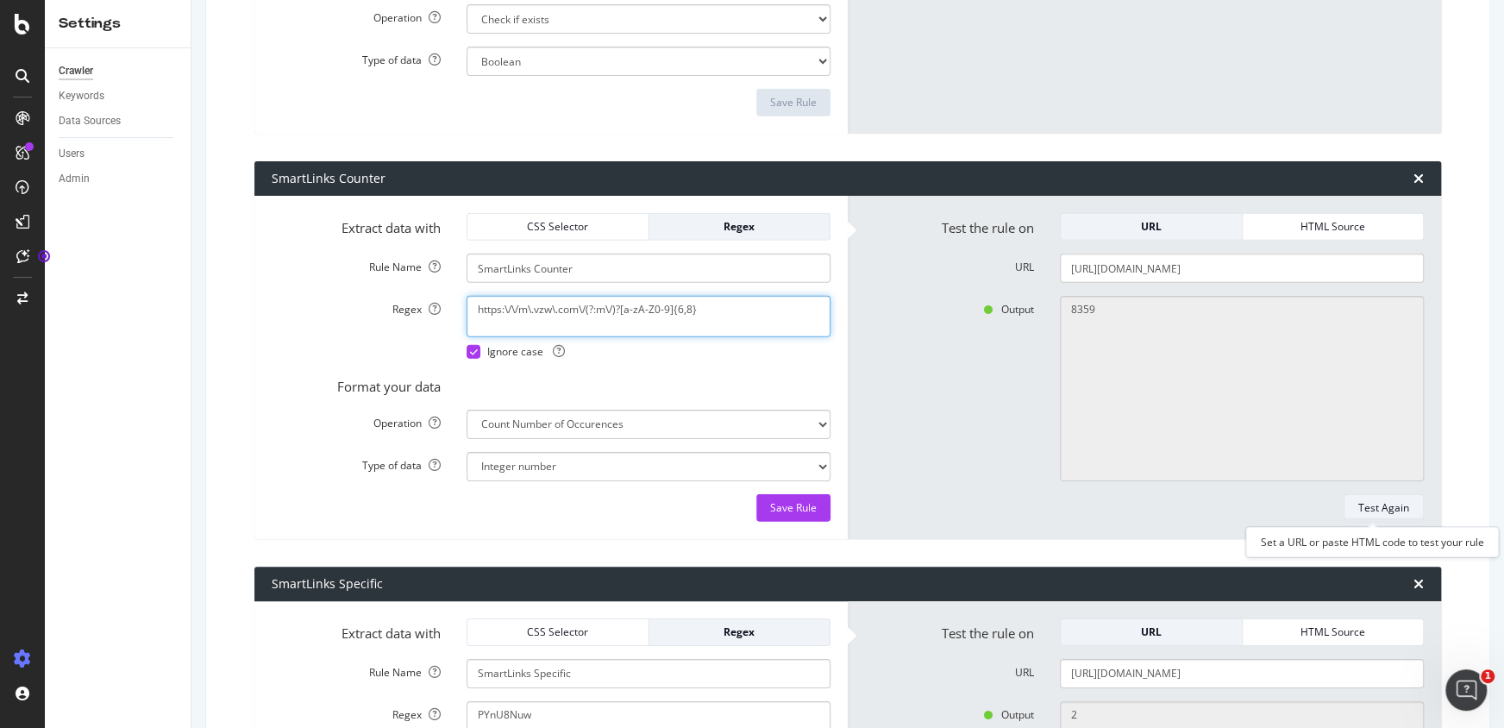
type textarea "https:\/\/m\.vzw\.com\/(?:m\/)?[a-zA-Z0-9]{6,8}"
click at [1345, 505] on button "Test Again" at bounding box center [1384, 508] width 80 height 28
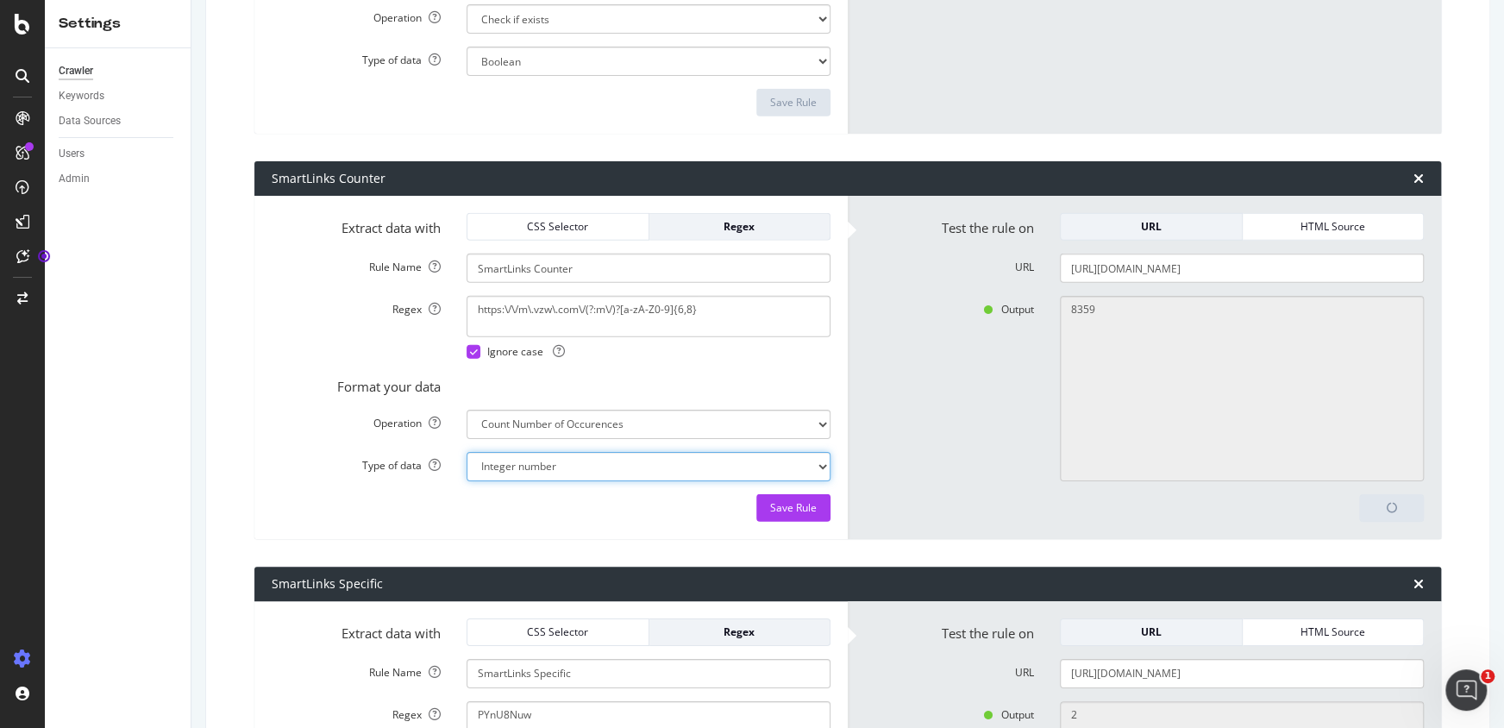
click at [772, 437] on form "Extract data with CSS Selector Regex Rule Name SmartLinks Counter Regex https:\…" at bounding box center [551, 367] width 559 height 309
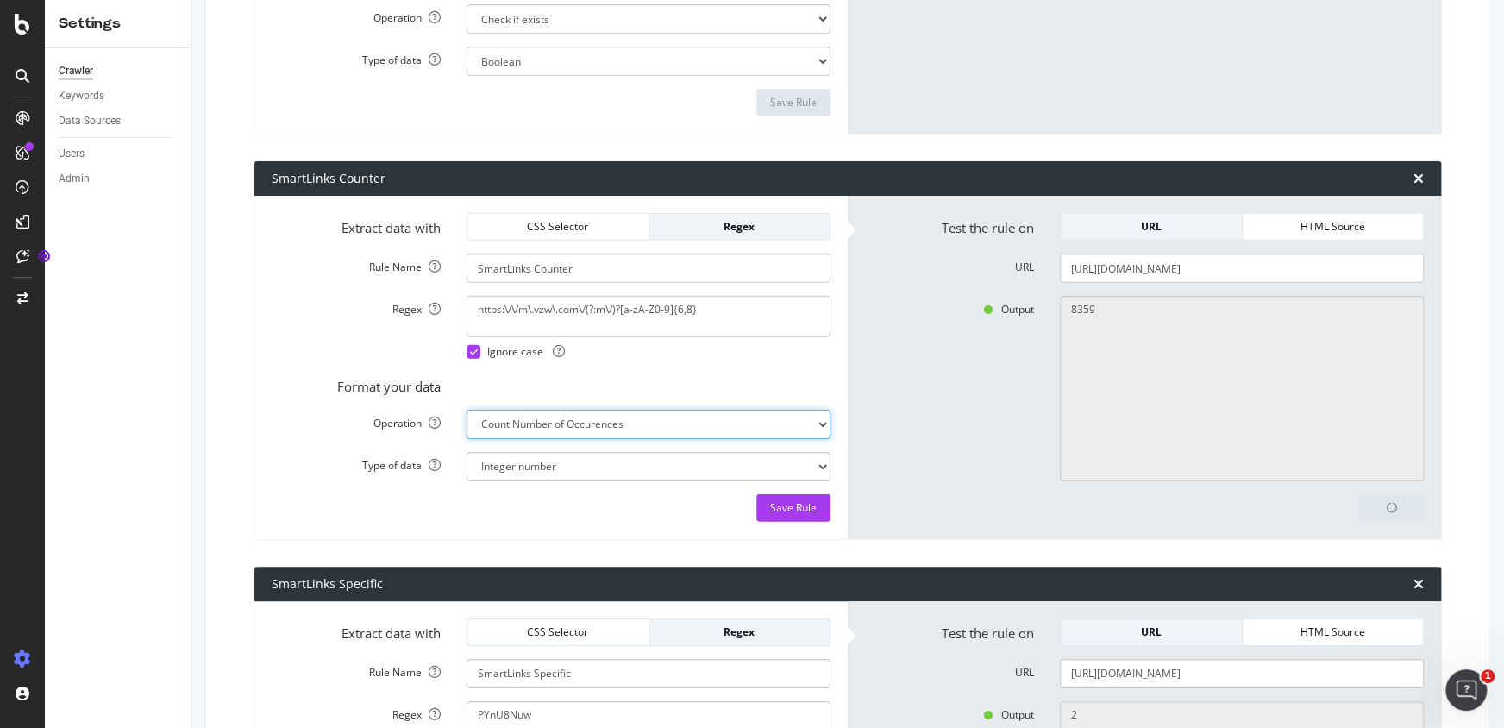
click at [909, 392] on div "Output 8359" at bounding box center [1144, 388] width 585 height 185
type textarea "23"
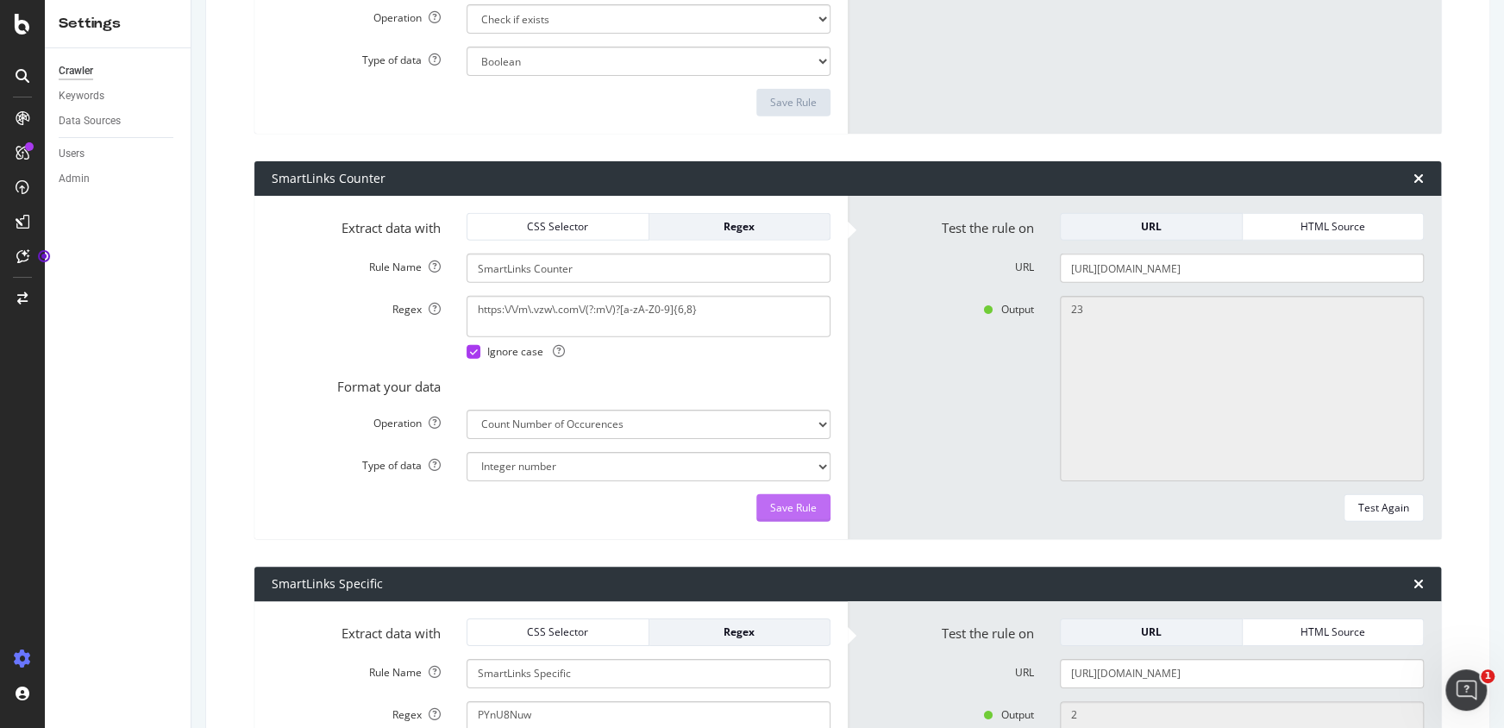
click at [779, 504] on div "Save Rule" at bounding box center [793, 507] width 47 height 15
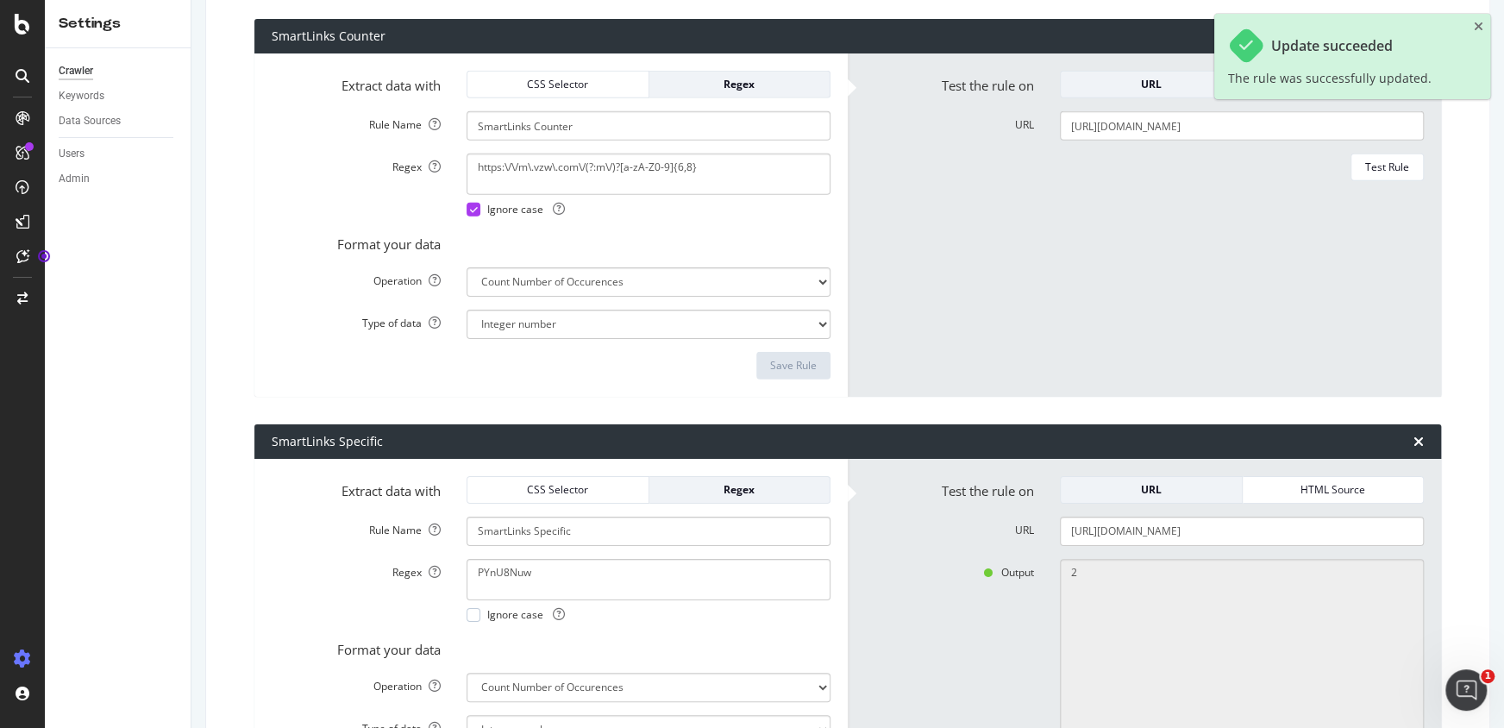
scroll to position [3262, 0]
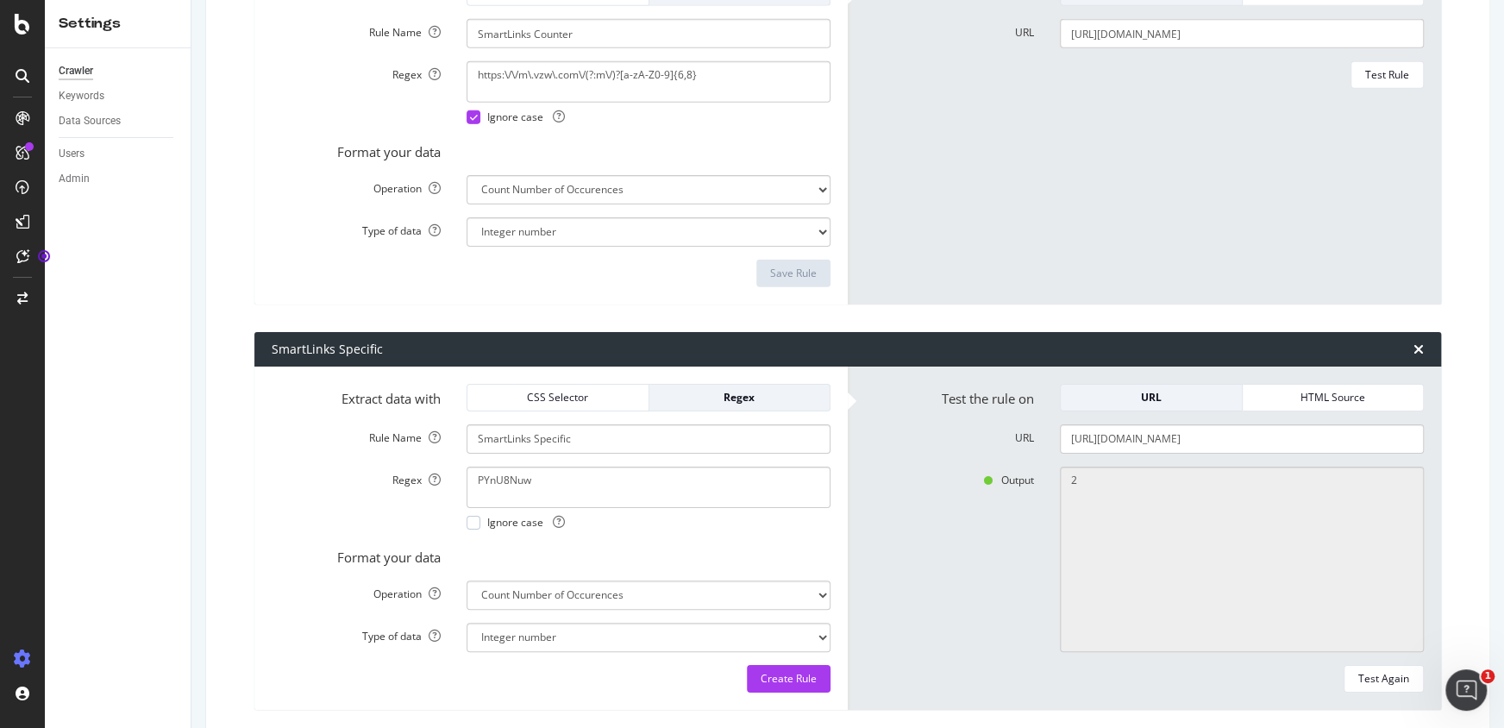
click at [277, 432] on label "Rule Name" at bounding box center [356, 434] width 195 height 21
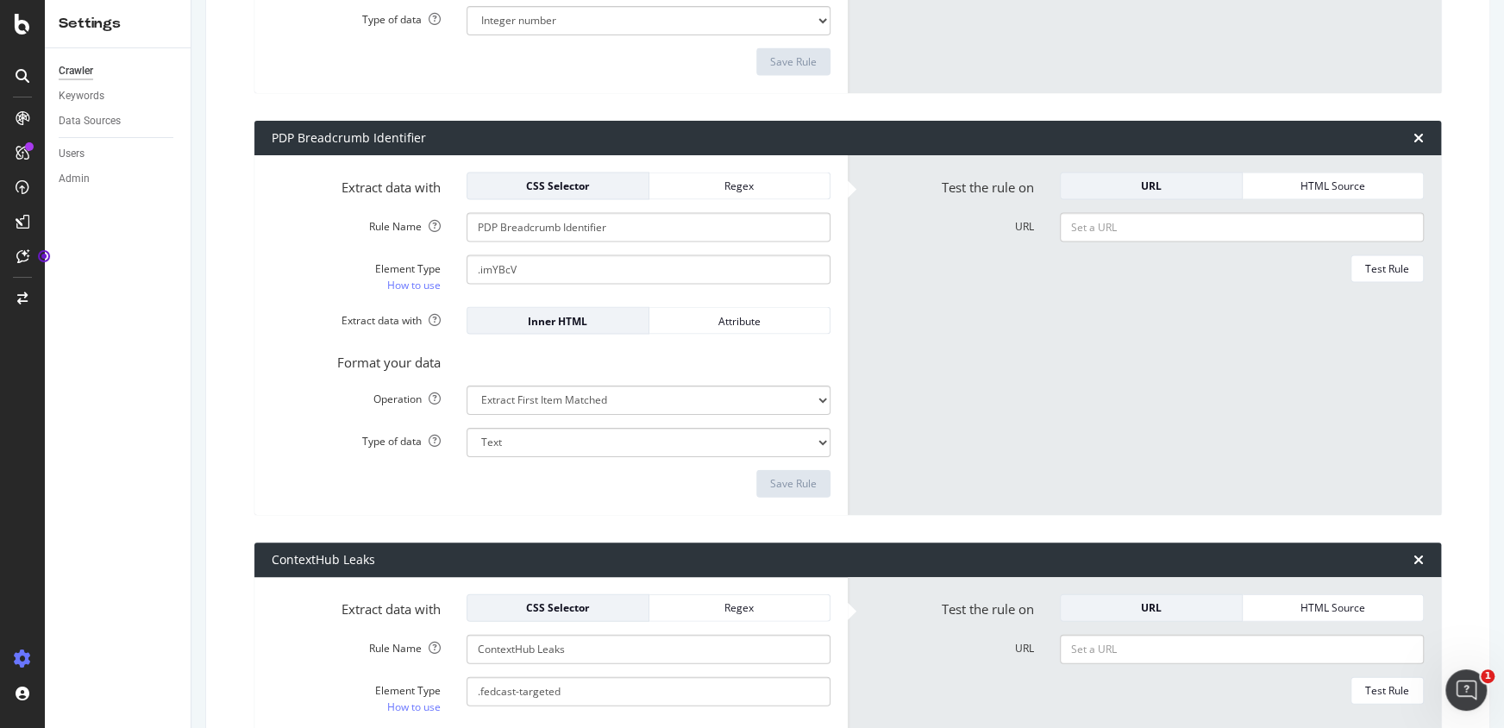
scroll to position [3359, 0]
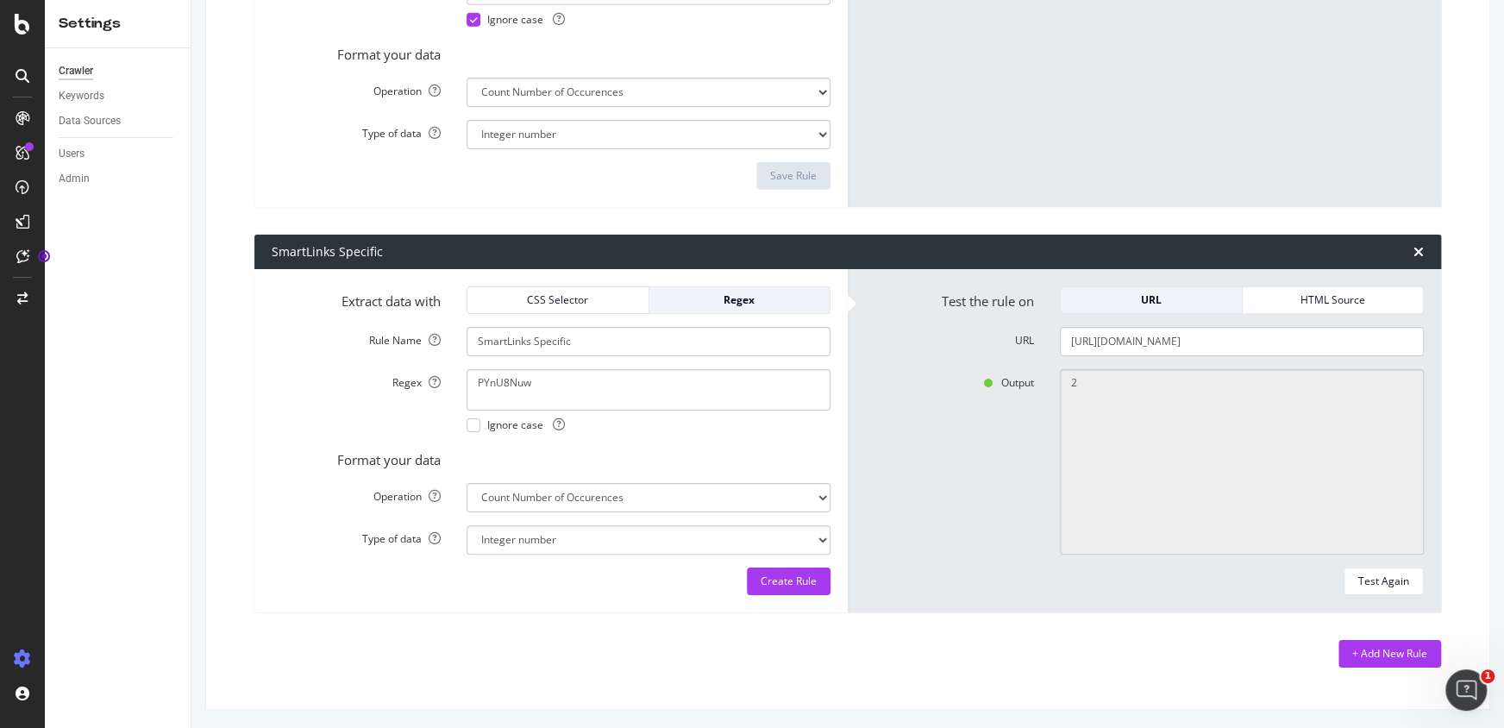
drag, startPoint x: 991, startPoint y: 384, endPoint x: 981, endPoint y: 586, distance: 202.9
drag, startPoint x: 635, startPoint y: 372, endPoint x: 311, endPoint y: 371, distance: 323.4
click at [311, 371] on div "Regex PYnU8Nuw Ignore case" at bounding box center [551, 400] width 585 height 63
paste textarea "[URL][DOMAIN_NAME]"
type textarea "[URL][DOMAIN_NAME]"
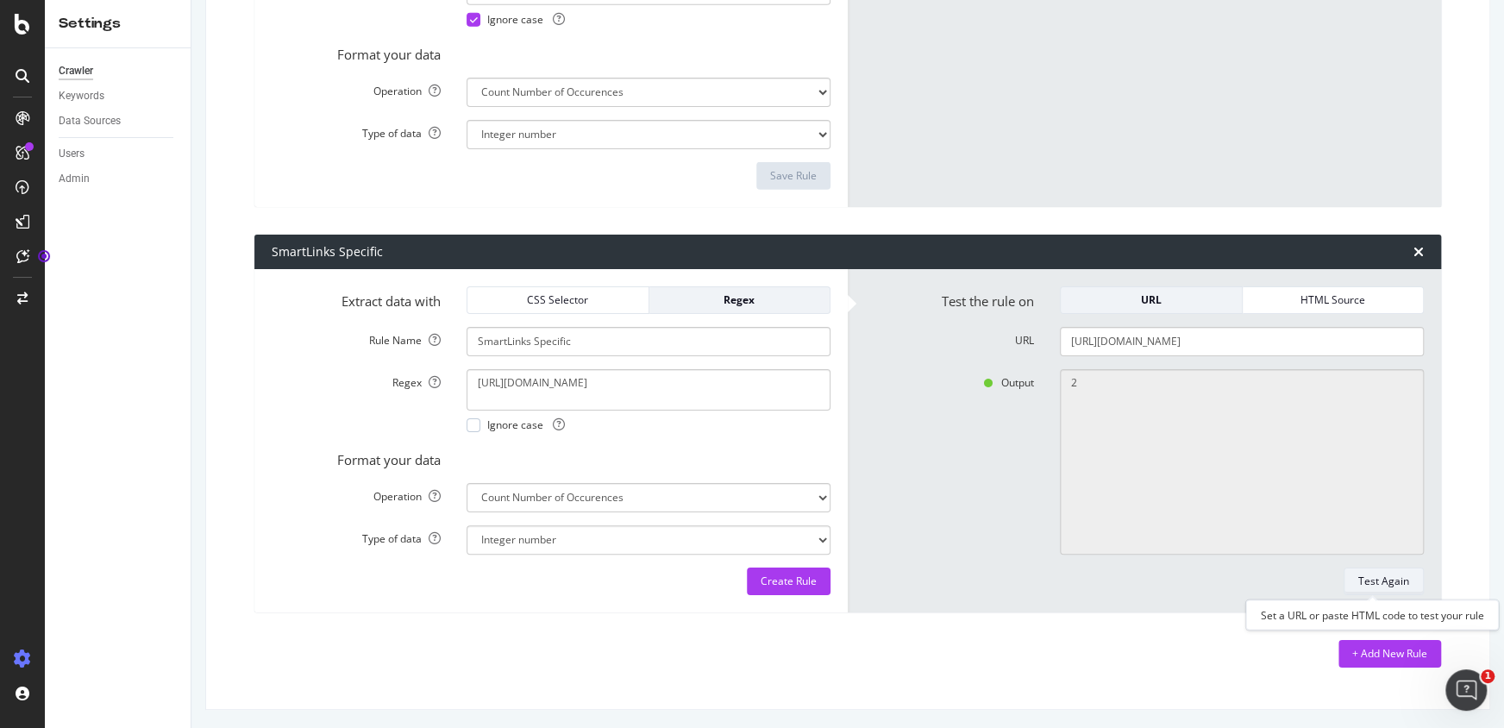
click at [1363, 584] on div "Test Again" at bounding box center [1383, 580] width 51 height 15
type textarea "0"
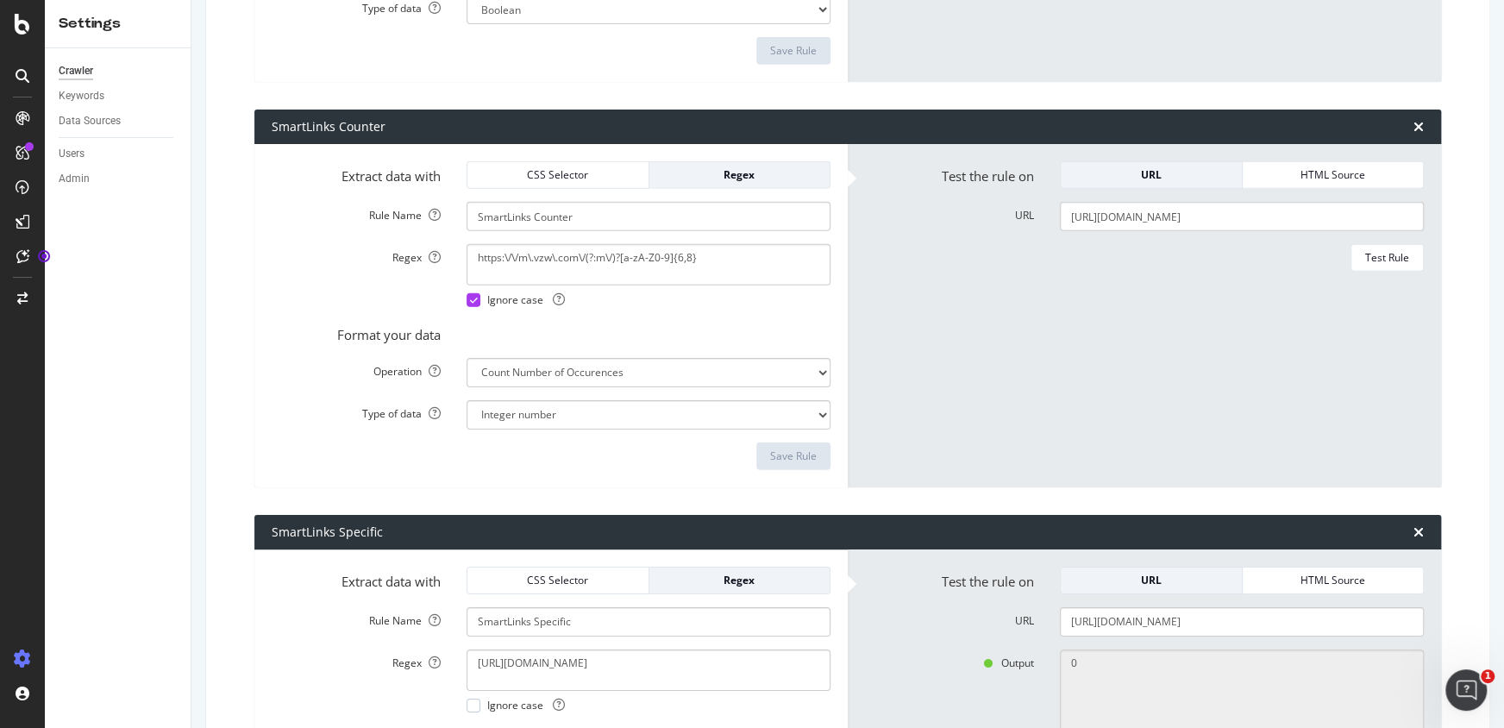
scroll to position [3045, 0]
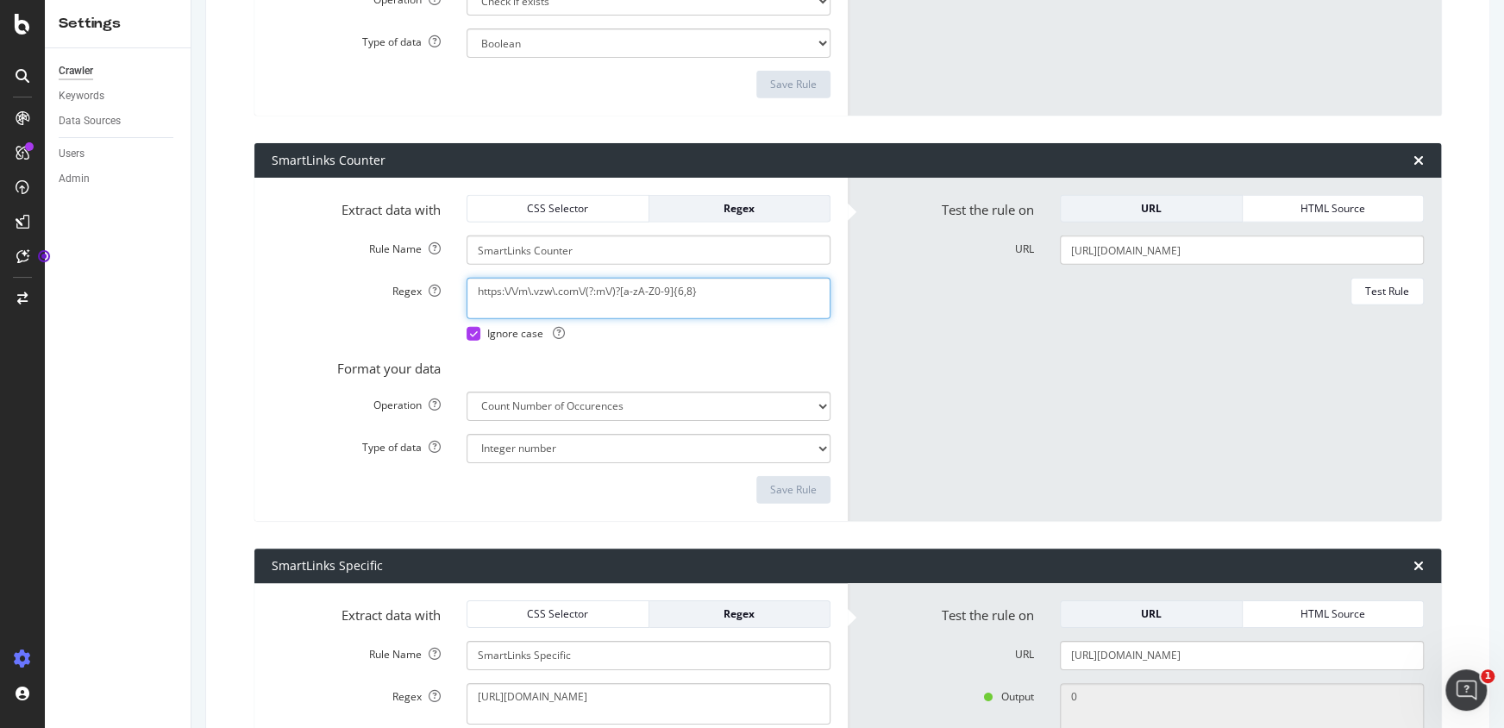
type textarea "https:\/\/m\.vzw\.com\/(?:m\/)?[a-zA-Z0-9]{6,9}"
click at [785, 489] on div "Save Rule" at bounding box center [793, 489] width 47 height 15
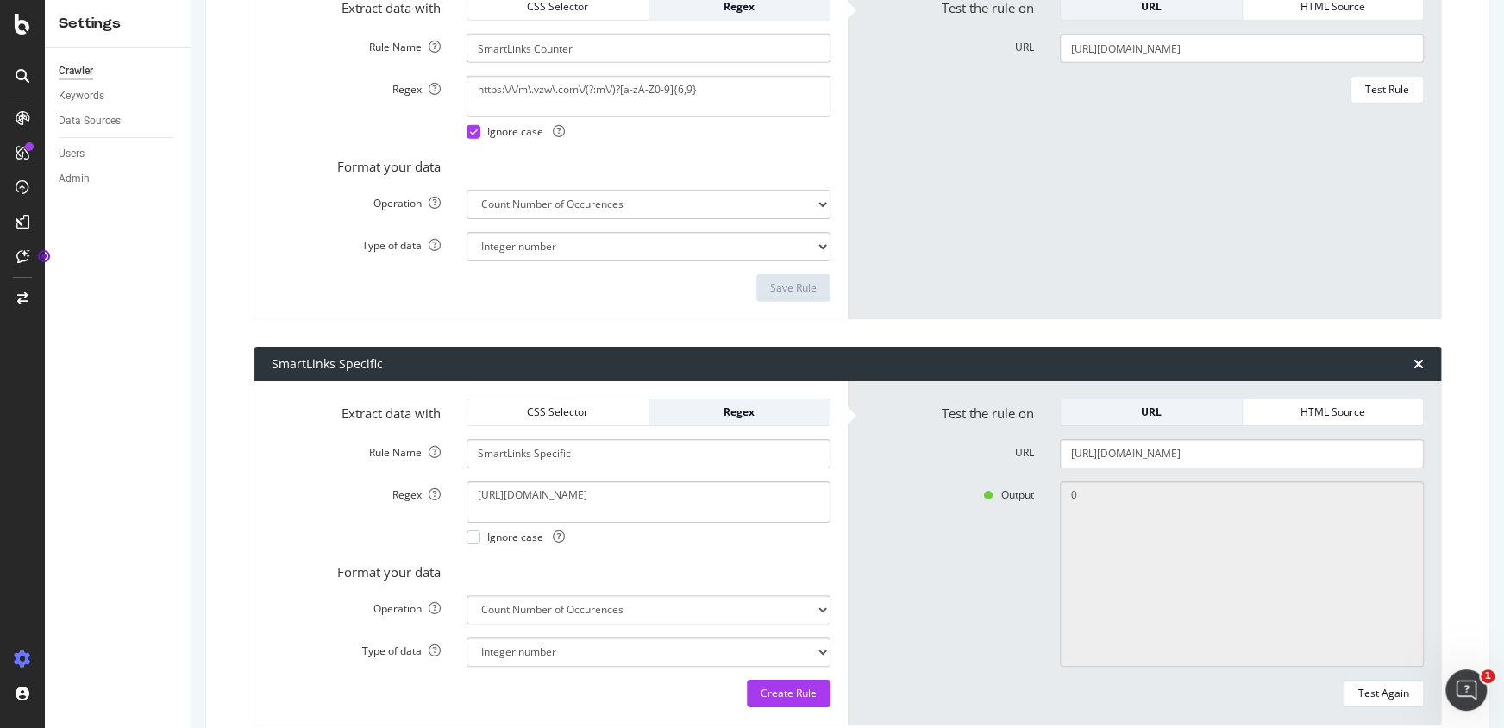
scroll to position [3281, 0]
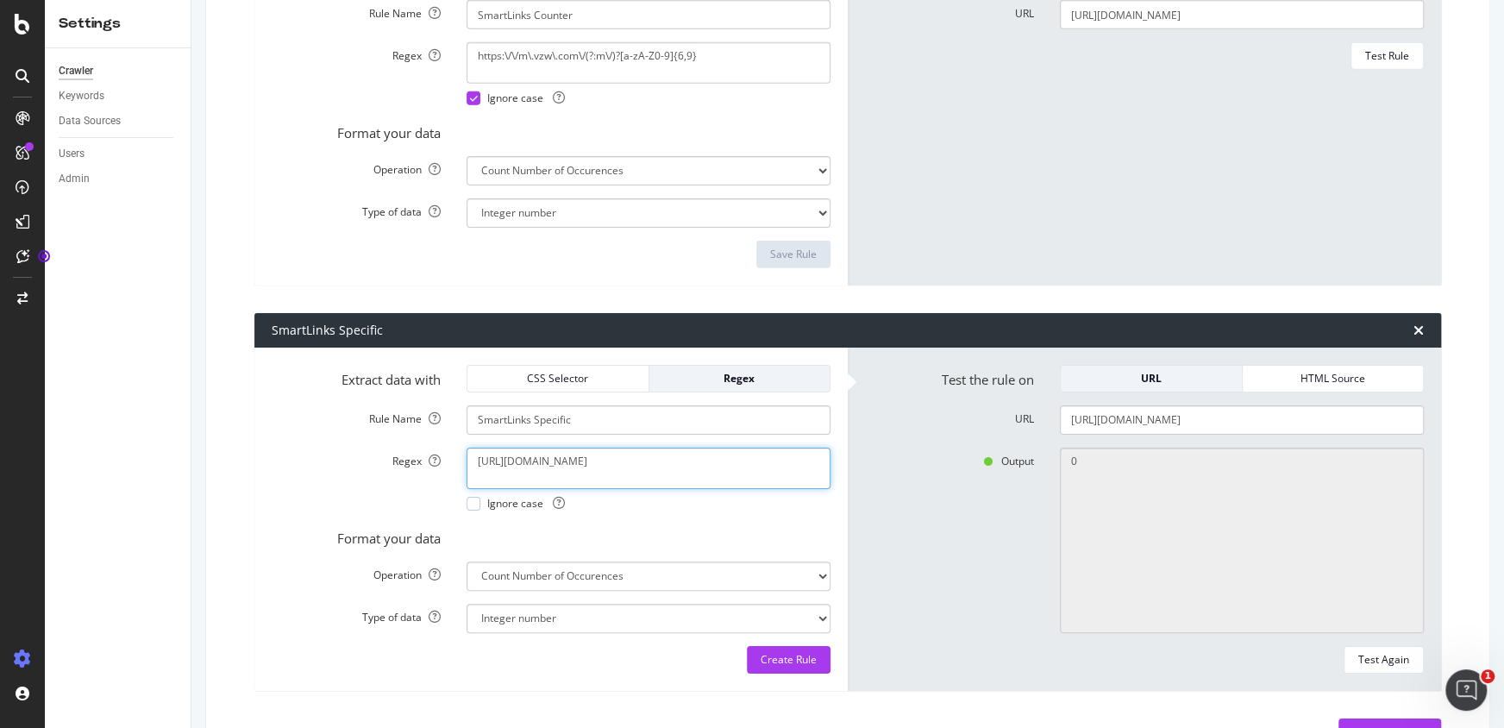
drag, startPoint x: 630, startPoint y: 459, endPoint x: 398, endPoint y: 460, distance: 232.0
click at [398, 460] on div "Regex [URL][DOMAIN_NAME] Ignore case" at bounding box center [551, 479] width 585 height 63
paste textarea "baEGPezbx"
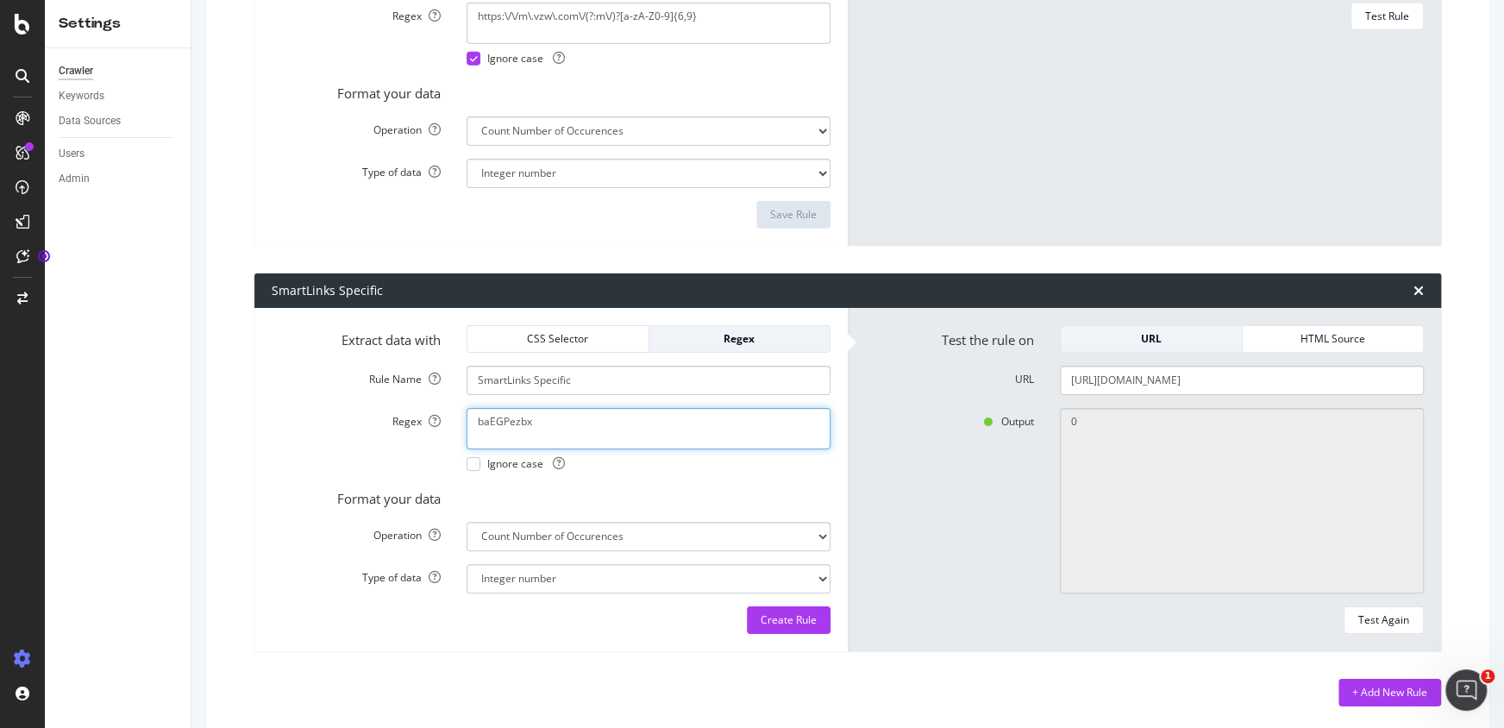
scroll to position [3359, 0]
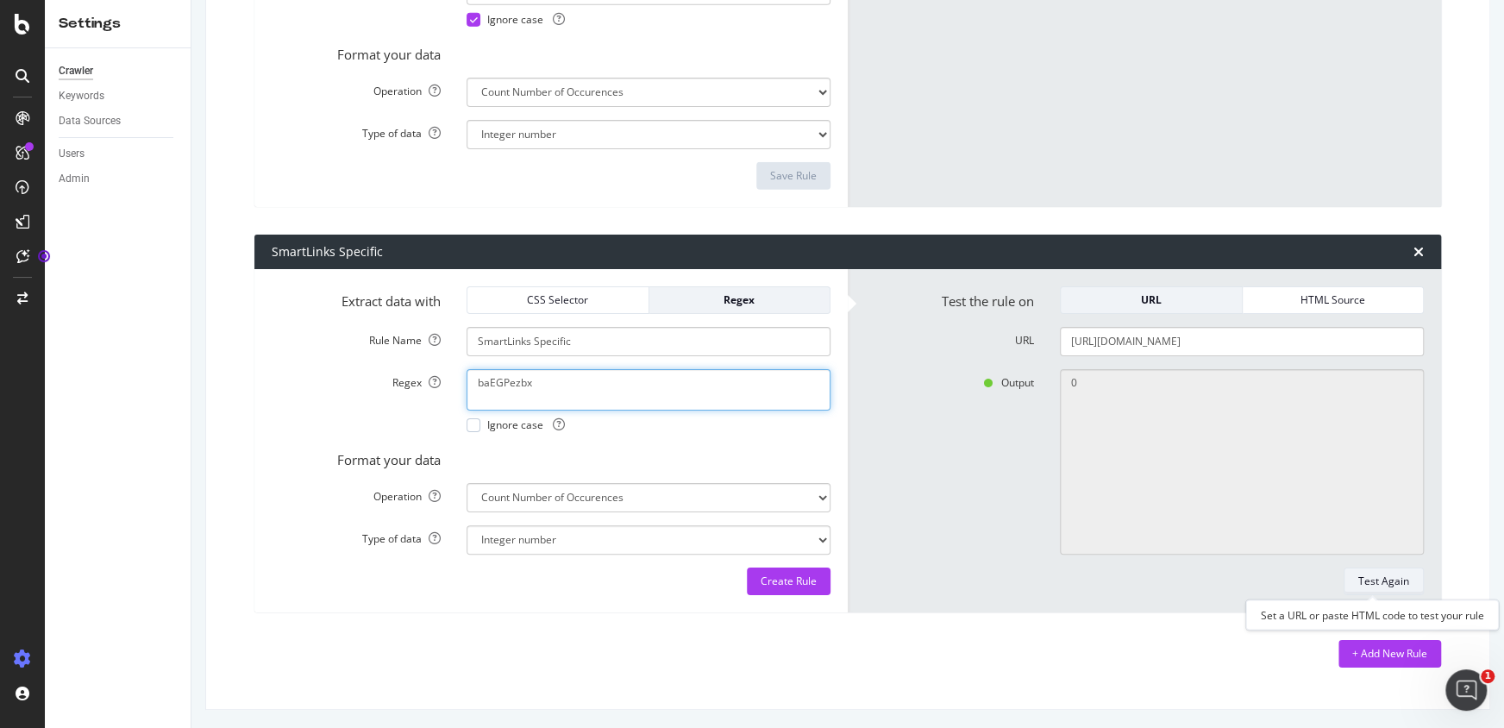
type textarea "baEGPezbx"
click at [1358, 581] on div "Test Again" at bounding box center [1383, 580] width 51 height 15
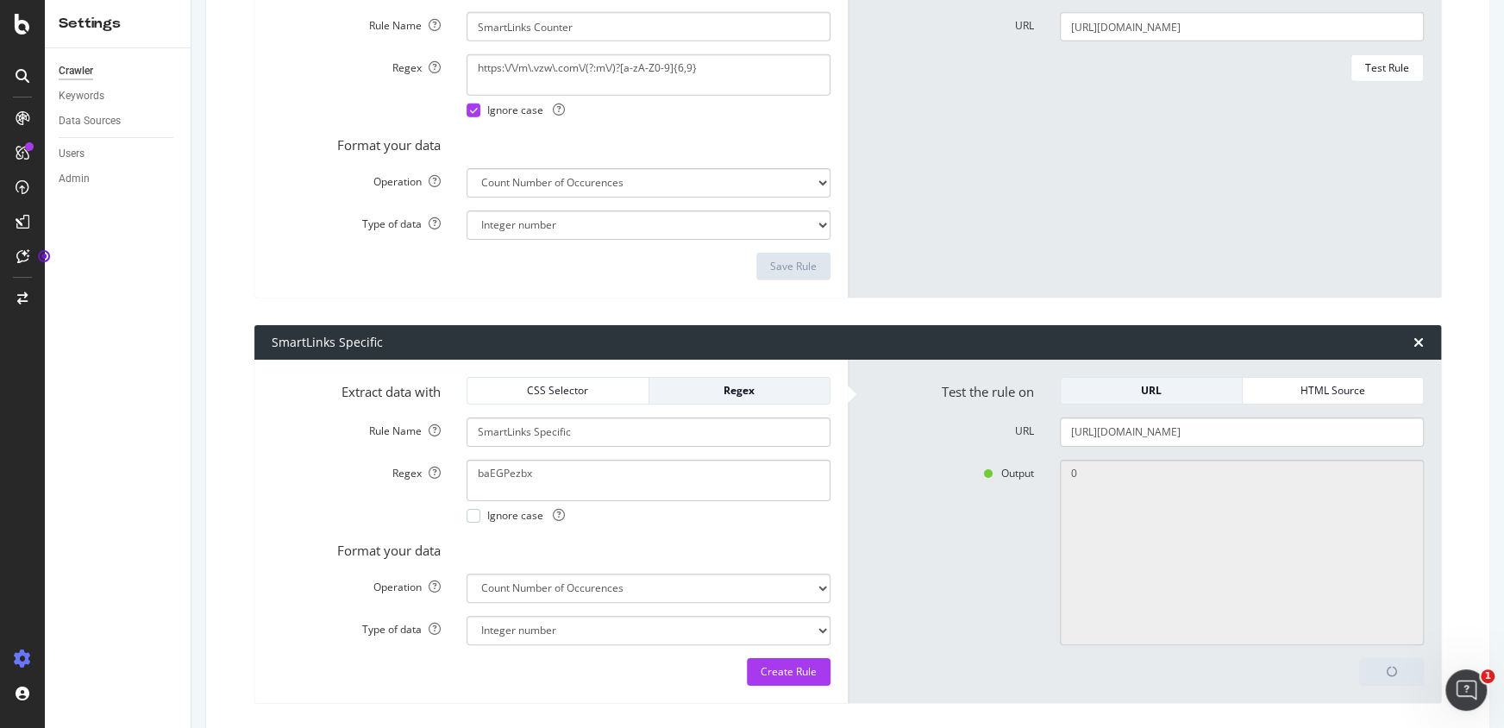
scroll to position [3124, 0]
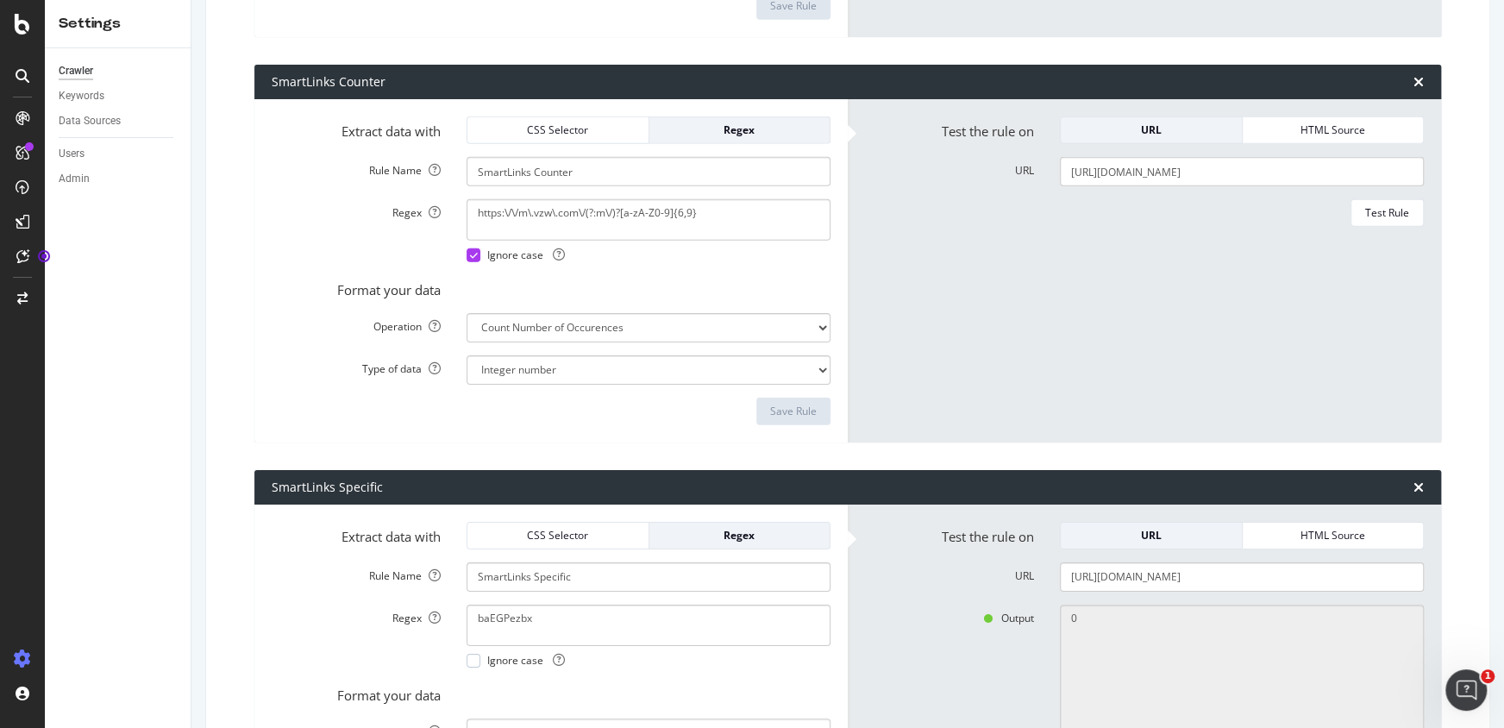
type textarea "2"
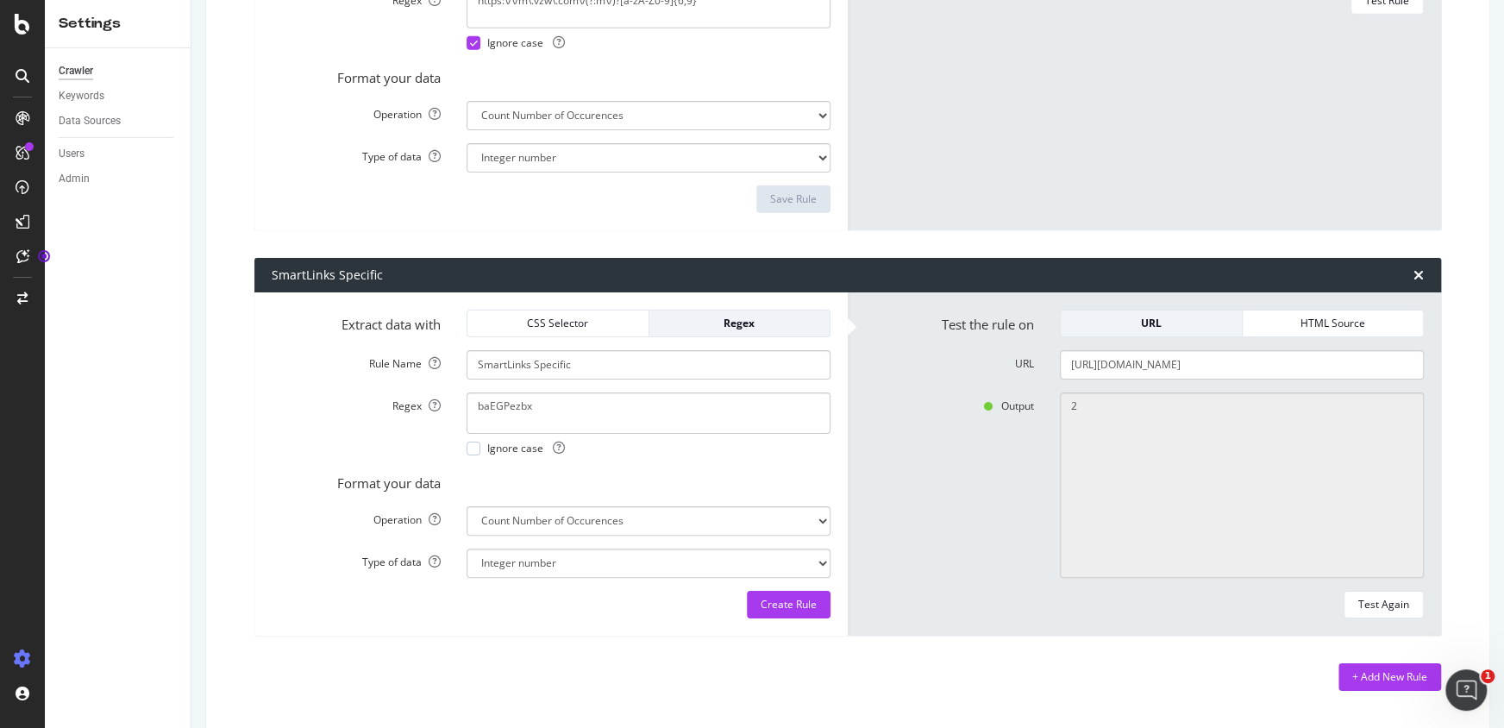
scroll to position [3359, 0]
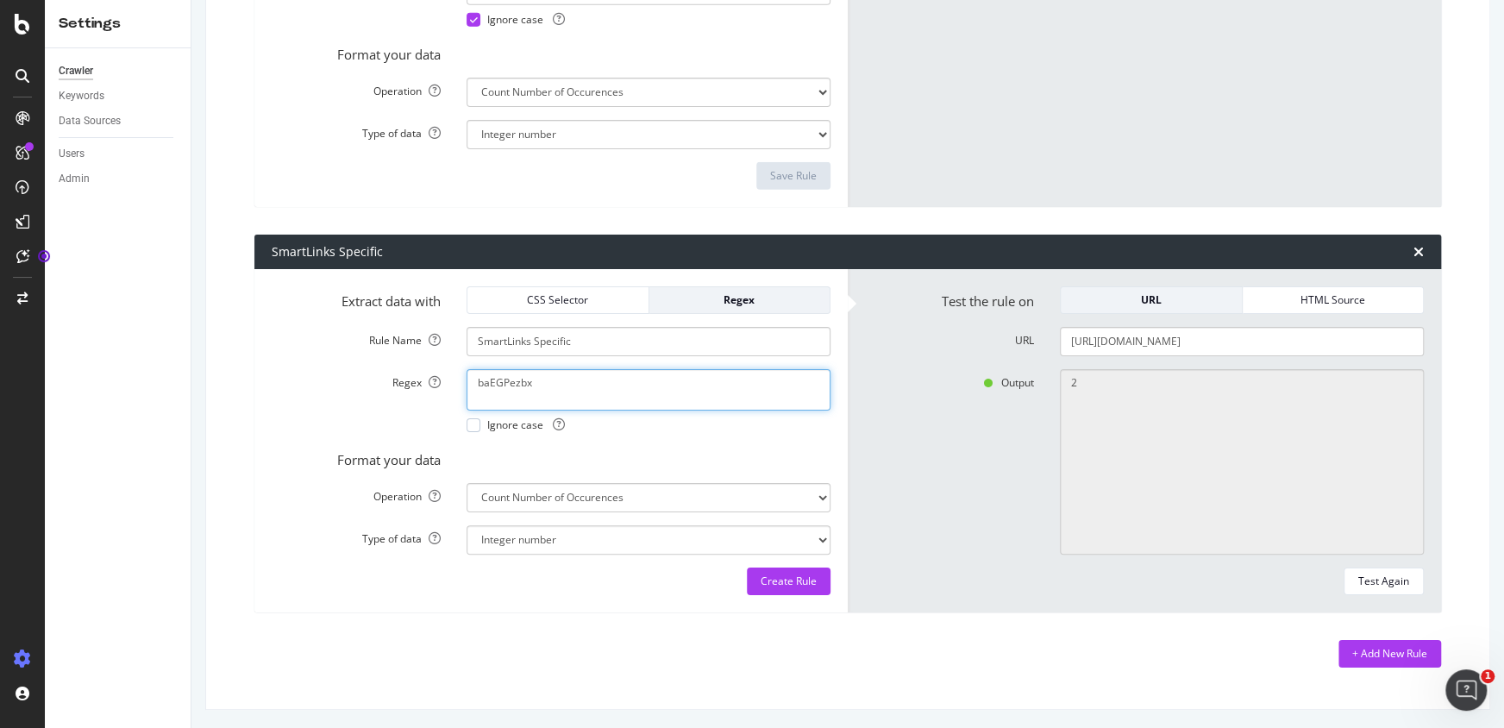
drag, startPoint x: 552, startPoint y: 379, endPoint x: 371, endPoint y: 359, distance: 182.2
click at [372, 362] on form "Extract data with CSS Selector Regex Rule Name SmartLinks Specific Regex [URL][…" at bounding box center [551, 440] width 559 height 309
type textarea "OQGJSvC"
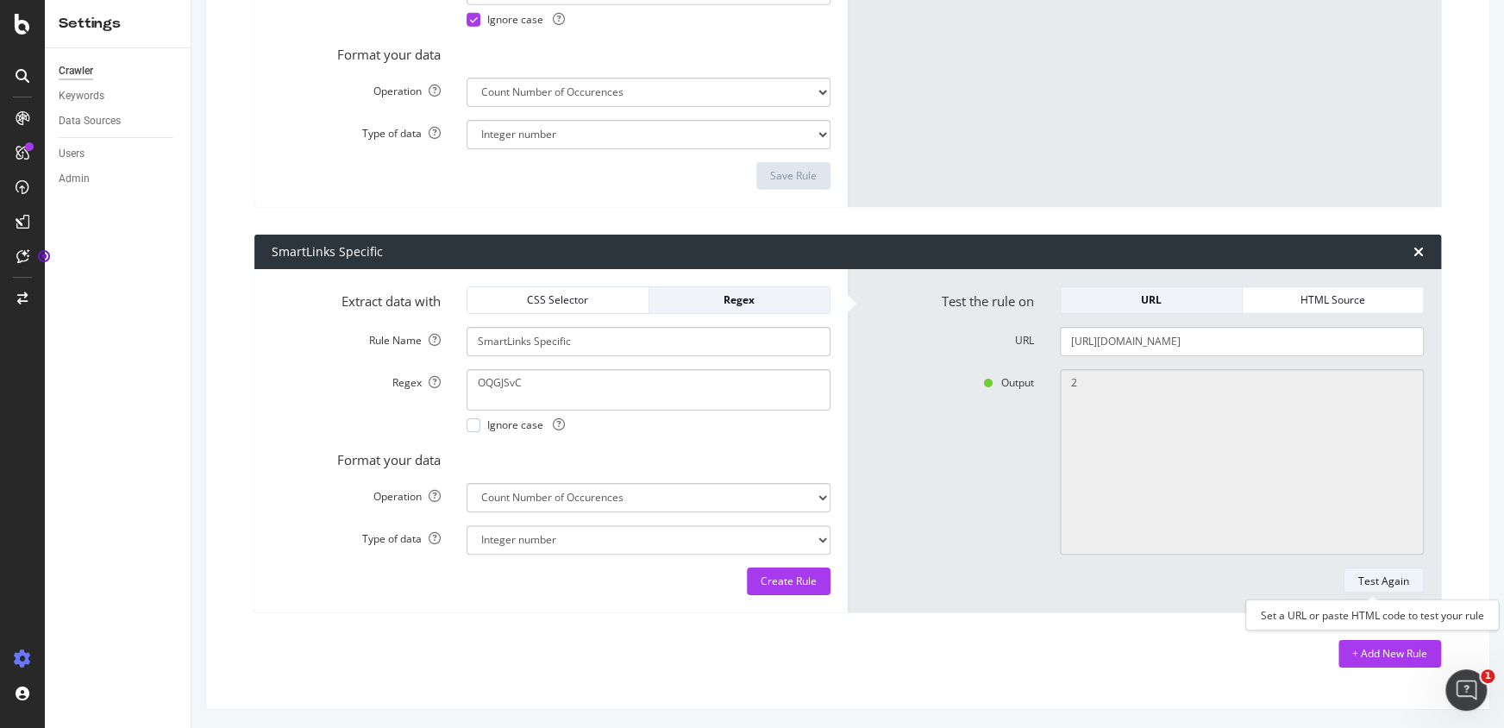
click at [1384, 573] on div "Test Again" at bounding box center [1383, 580] width 51 height 15
type textarea "0"
click at [260, 389] on div "Regex OQGJSvC Ignore case" at bounding box center [551, 400] width 585 height 63
click at [782, 579] on div "Create Rule" at bounding box center [789, 580] width 56 height 15
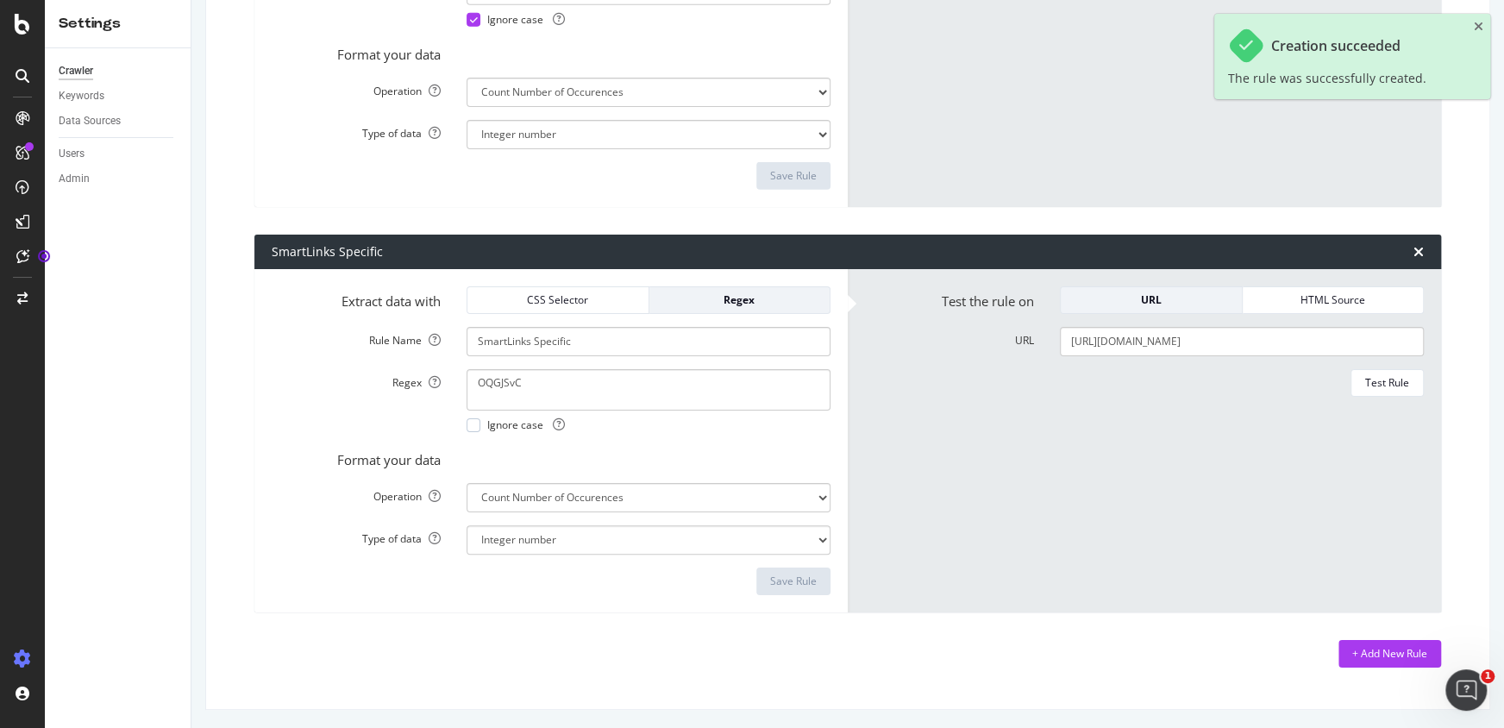
click at [360, 445] on label "Format your data" at bounding box center [356, 457] width 195 height 24
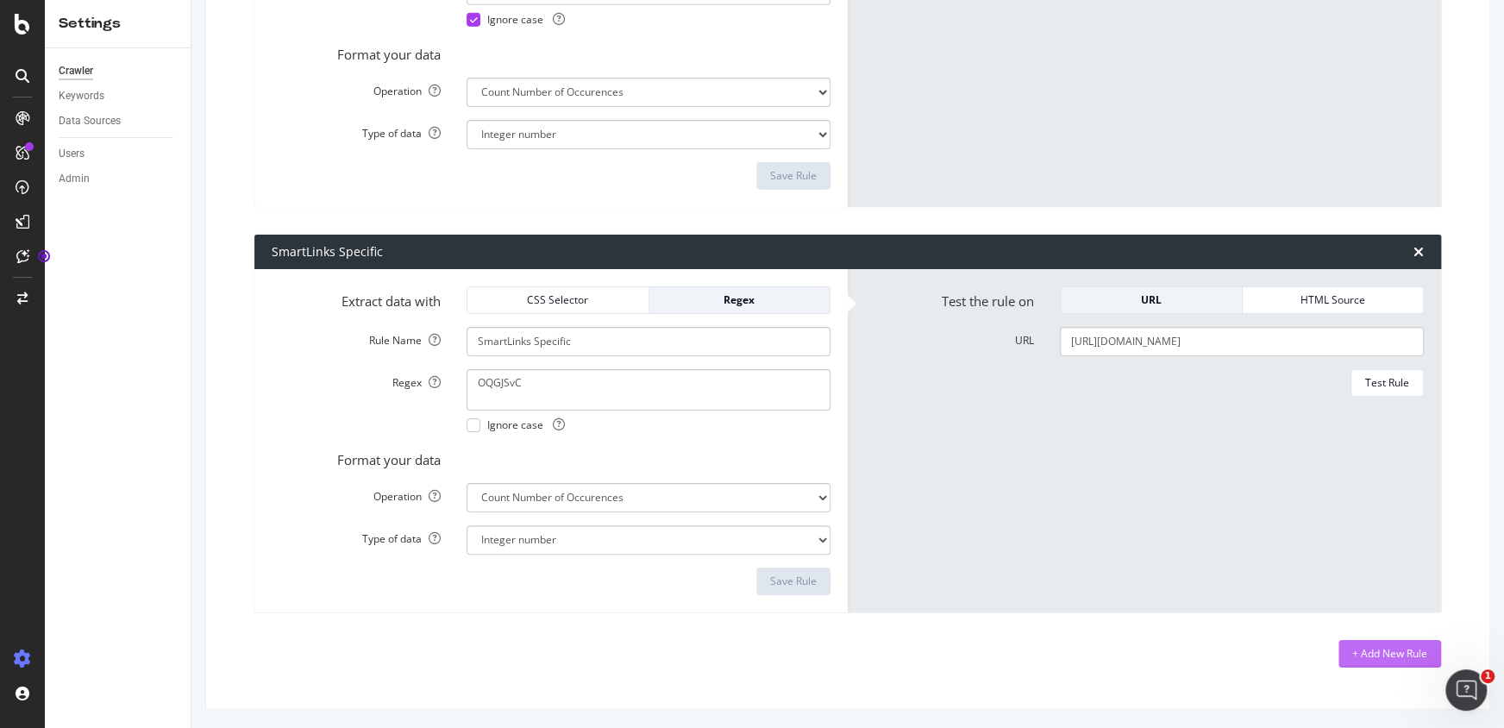
click at [1364, 647] on div "+ Add New Rule" at bounding box center [1389, 653] width 75 height 15
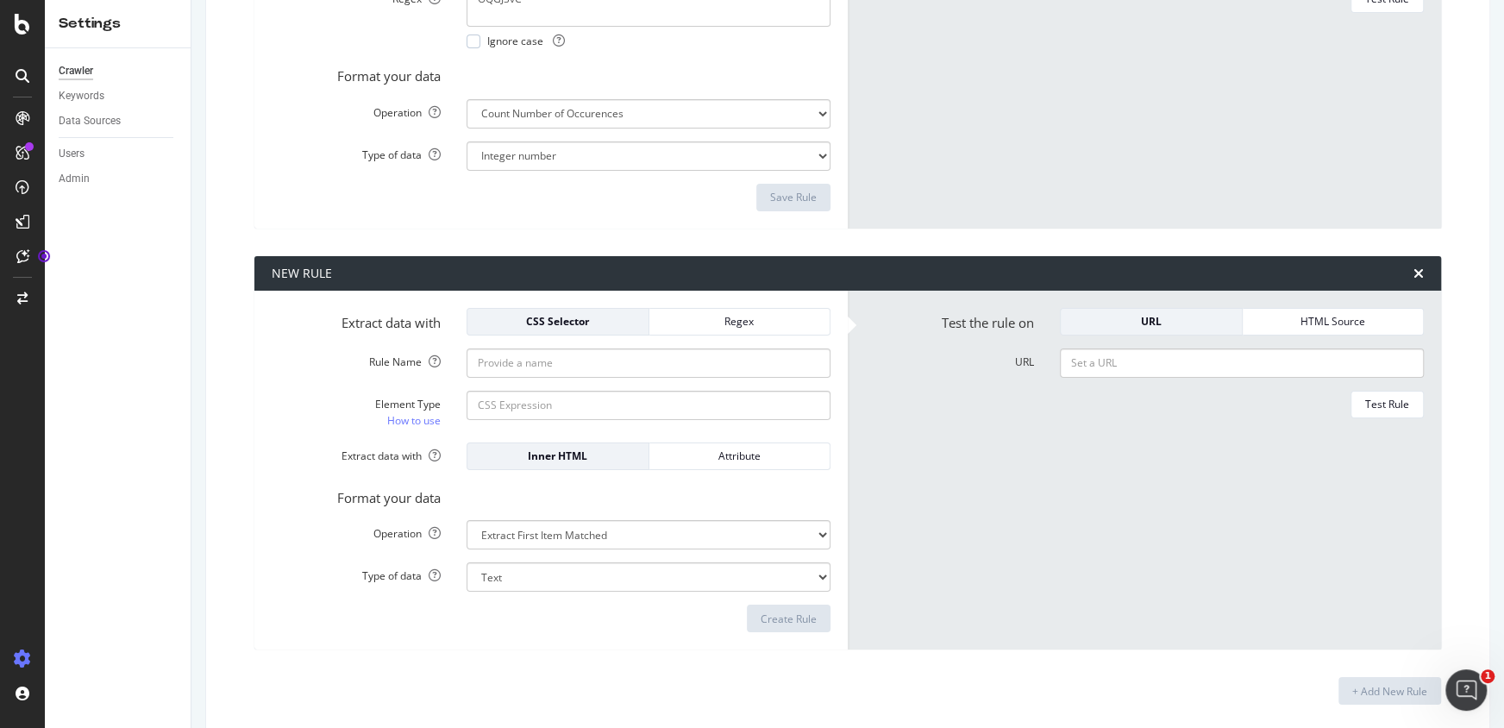
scroll to position [3745, 0]
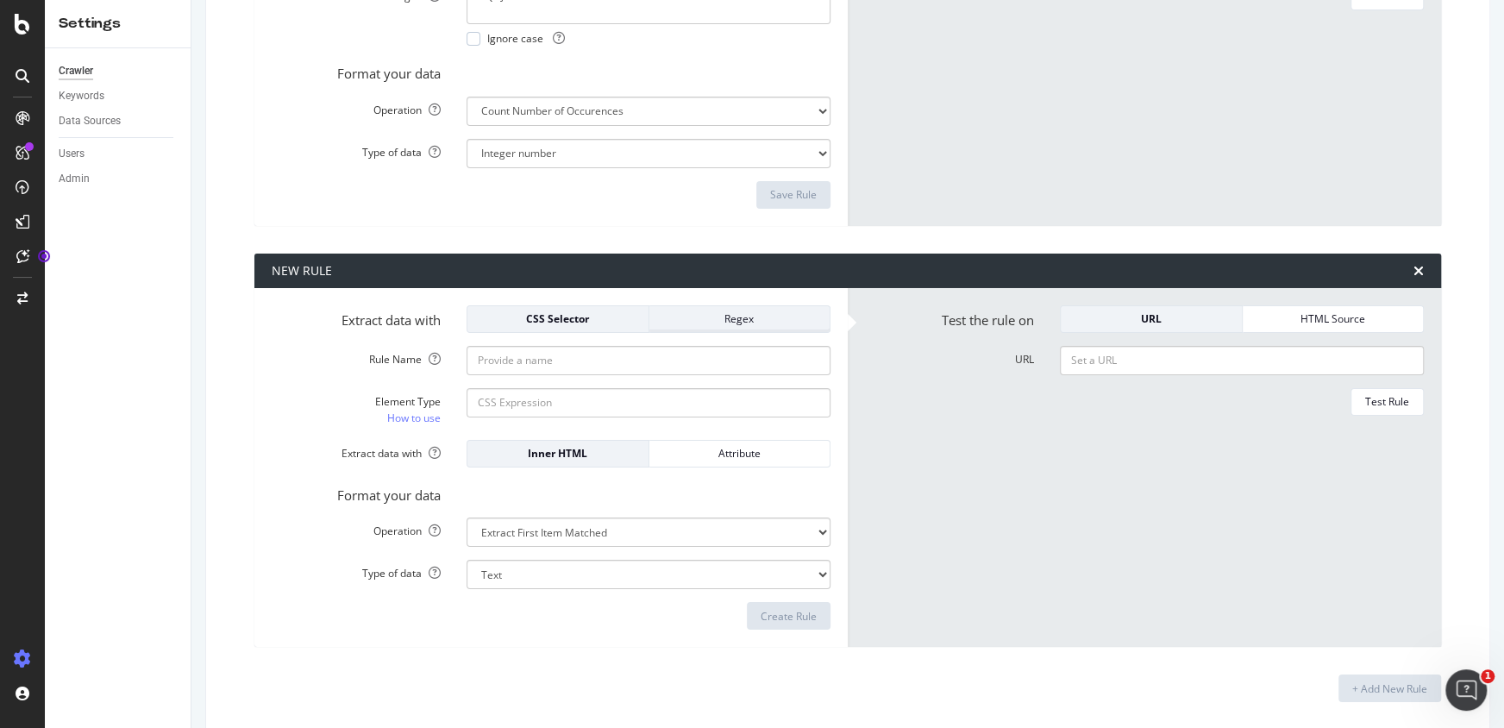
click at [728, 319] on div "Regex" at bounding box center [740, 318] width 154 height 15
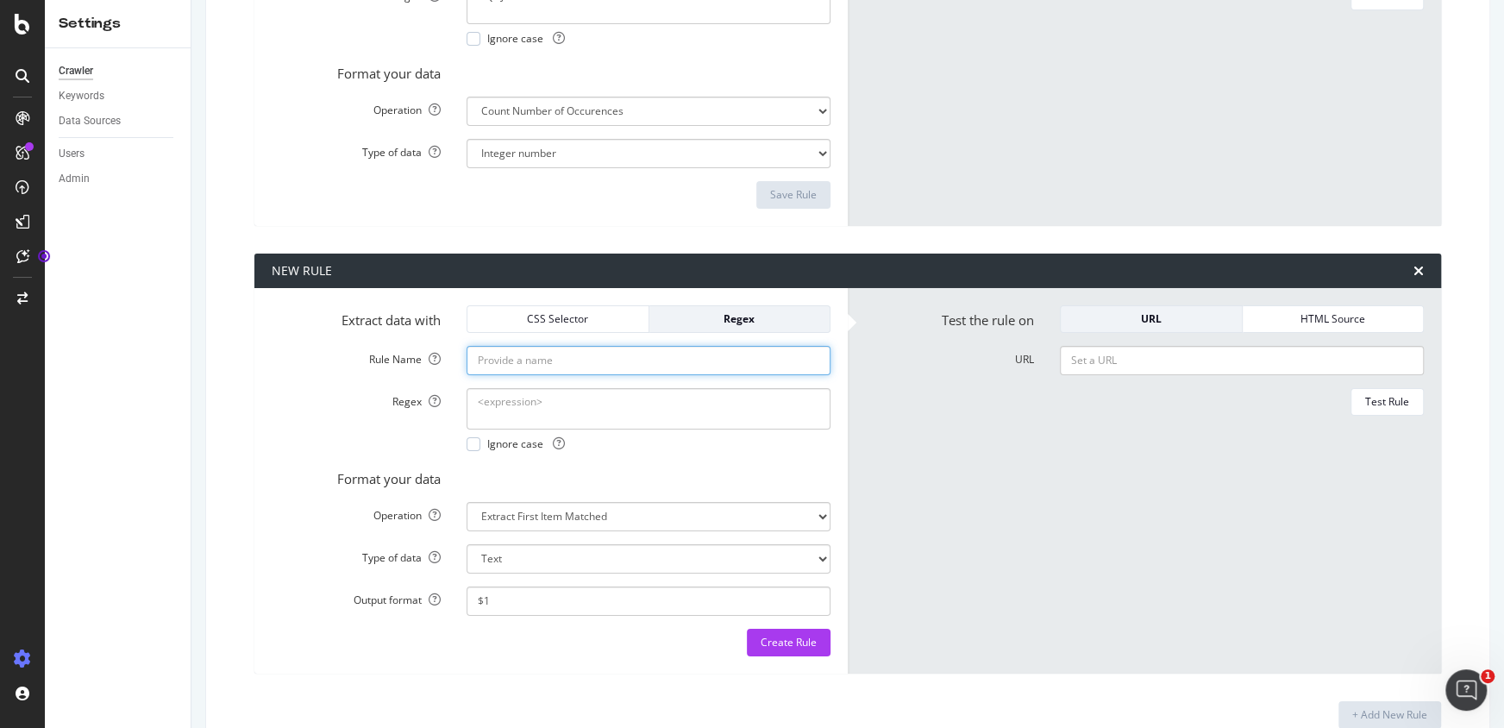
paste textarea "<a href="https:\/\/m\.vzw\.com\/(?:m\/)?[a-zA-Z0-9]{6,9}".*?>(.*?)<\/a>"
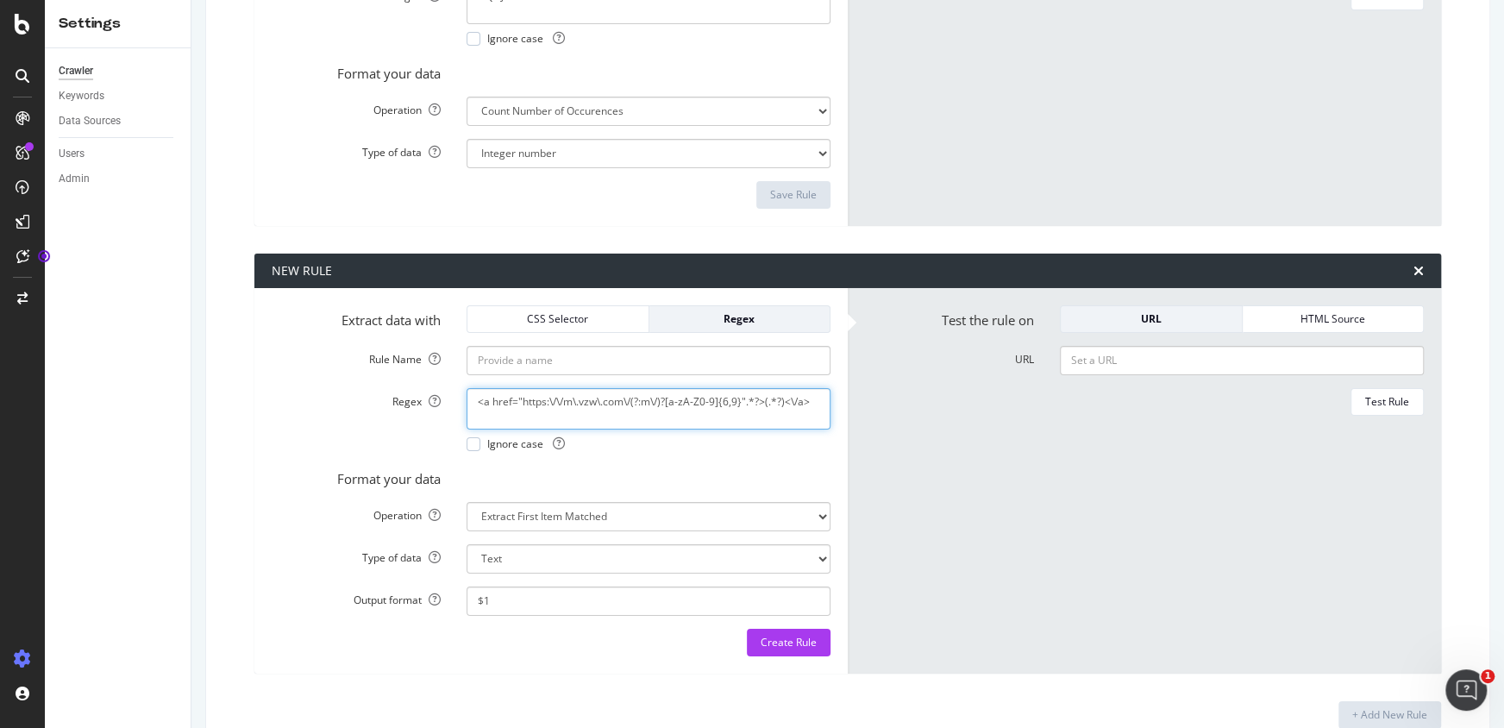
type textarea "<a href="https:\/\/m\.vzw\.com\/(?:m\/)?[a-zA-Z0-9]{6,9}".*?>(.*?)<\/a>"
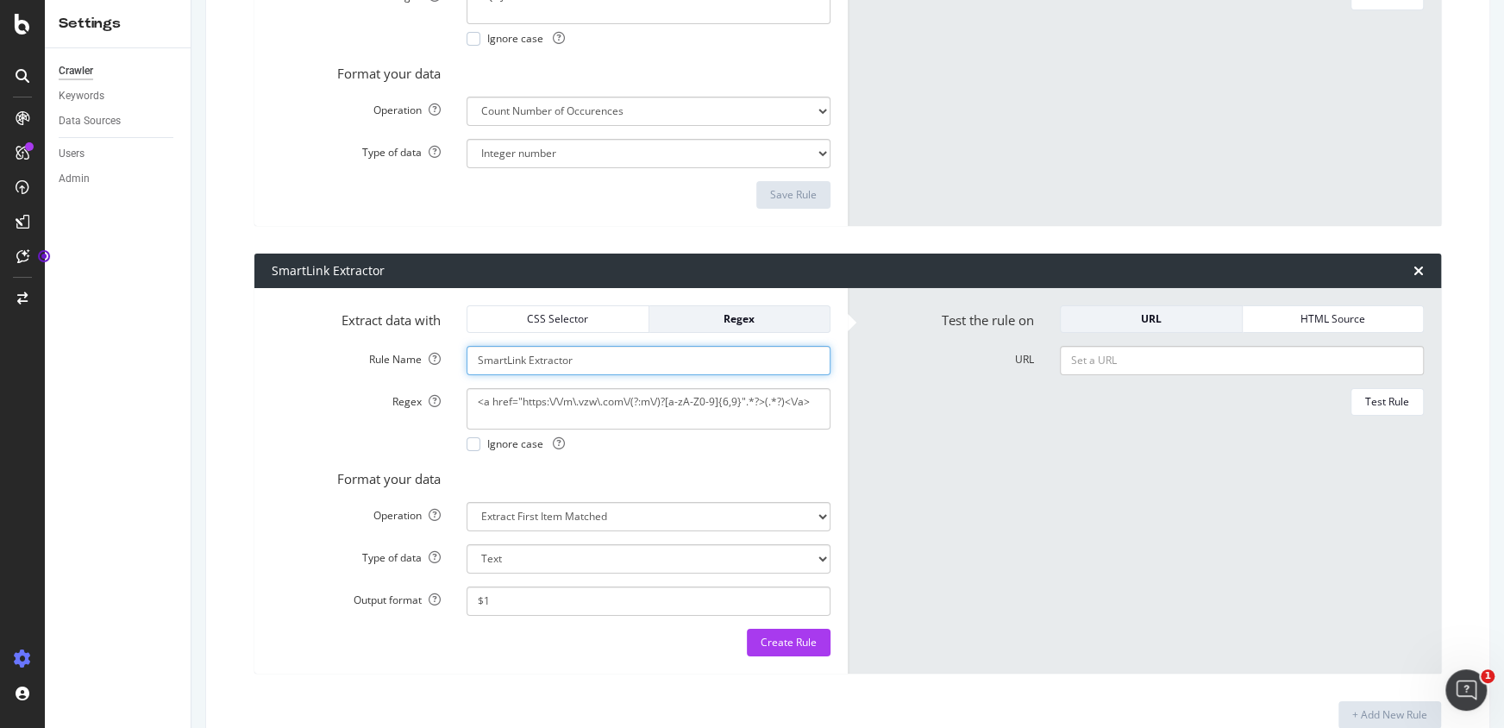
type input "SmartLink Extractor"
click at [663, 498] on form "Extract data with CSS Selector Regex Rule Name SmartLink Extractor Regex <a hre…" at bounding box center [551, 480] width 559 height 351
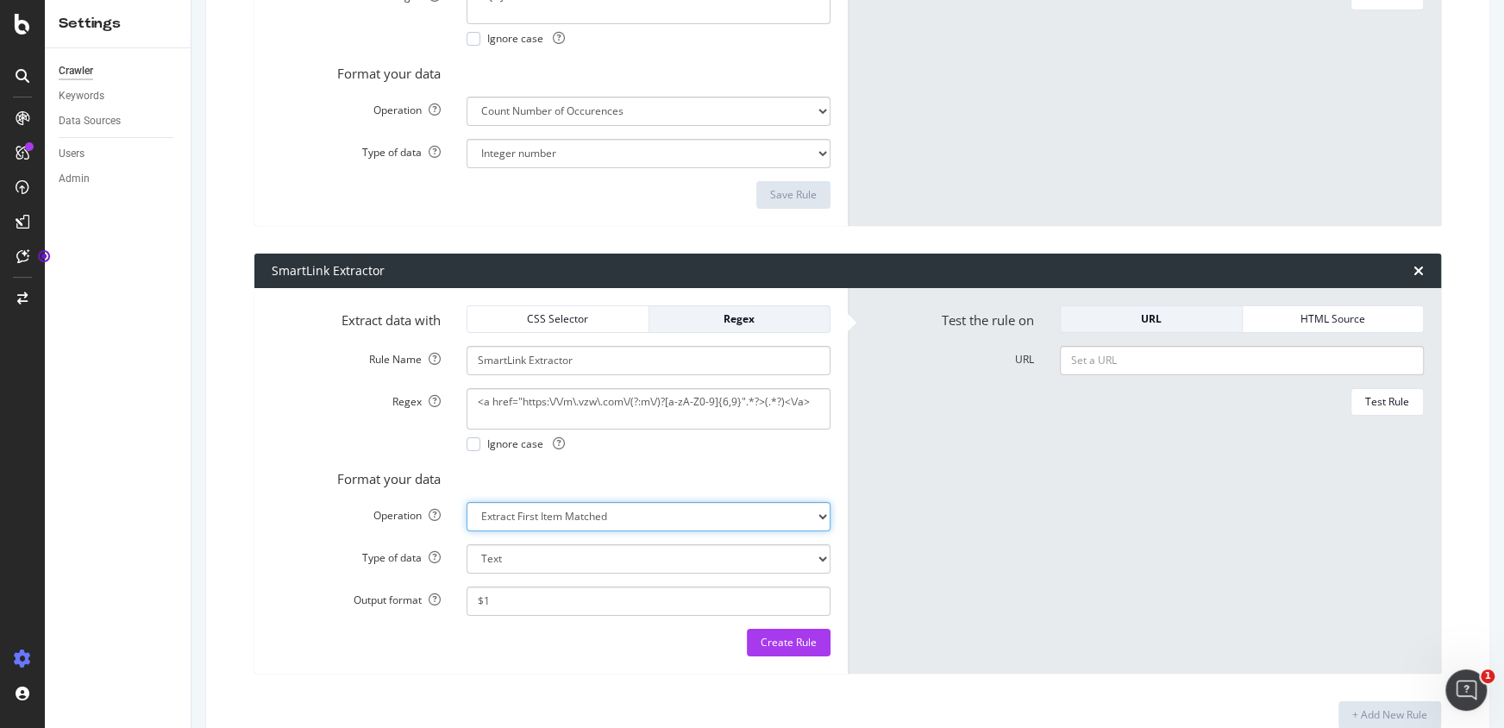
click at [659, 464] on div "Format your data" at bounding box center [551, 476] width 585 height 24
click at [580, 598] on input "$1" at bounding box center [649, 600] width 364 height 29
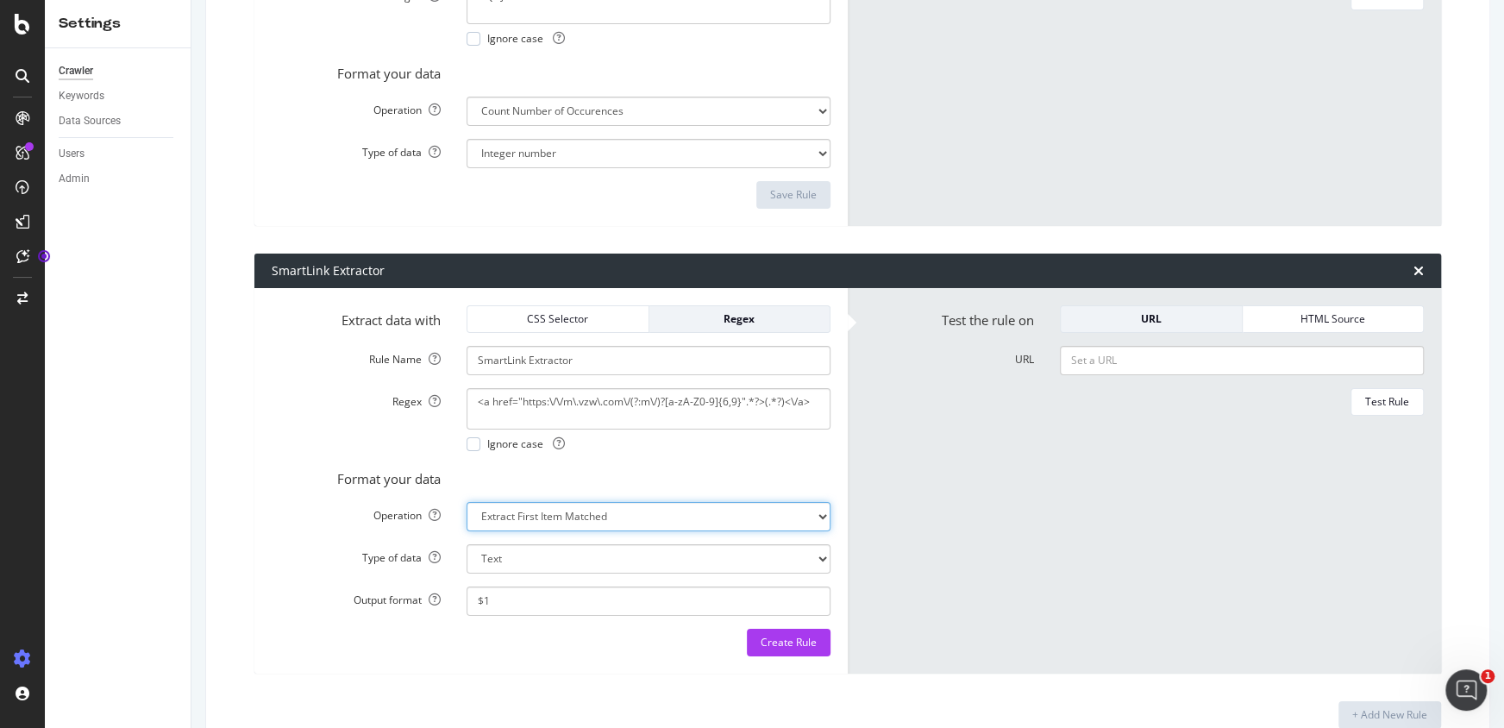
select select "list"
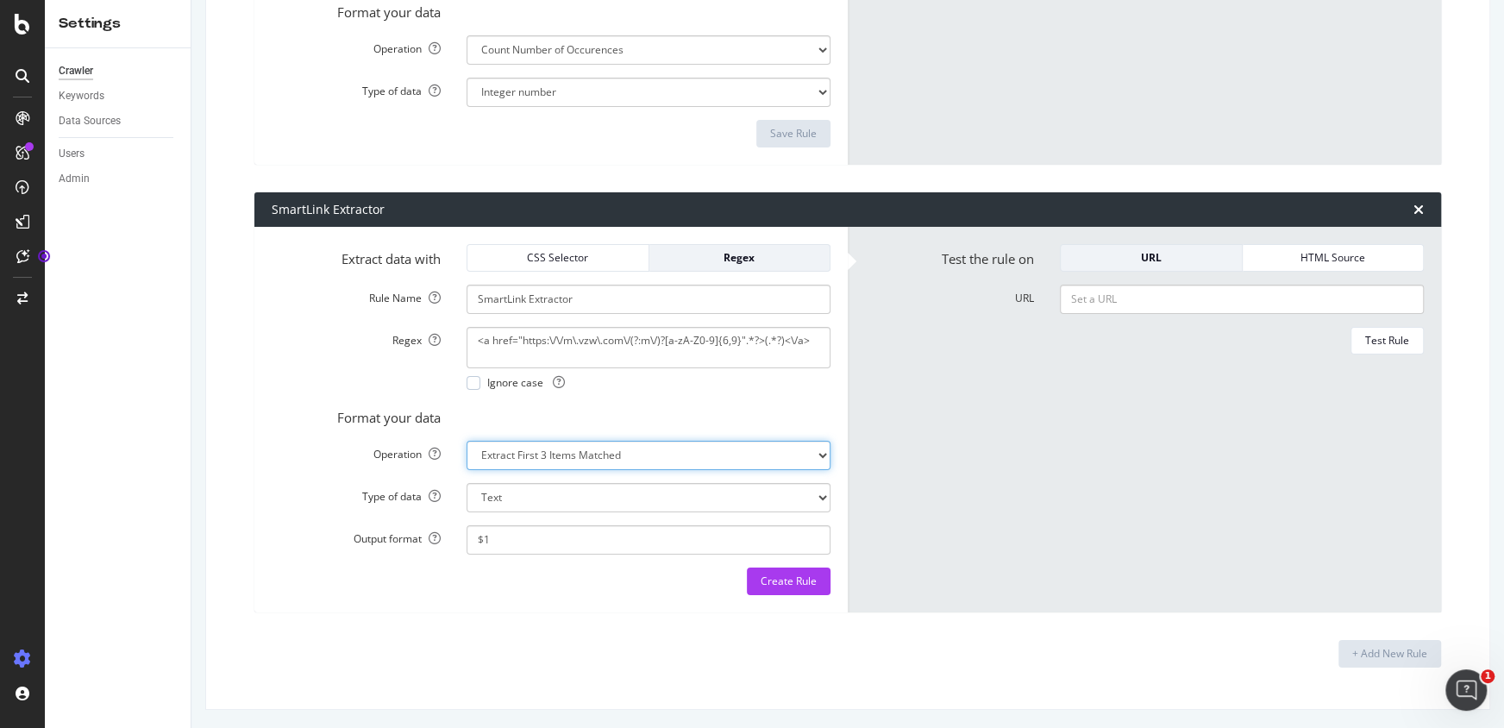
scroll to position [3650, 0]
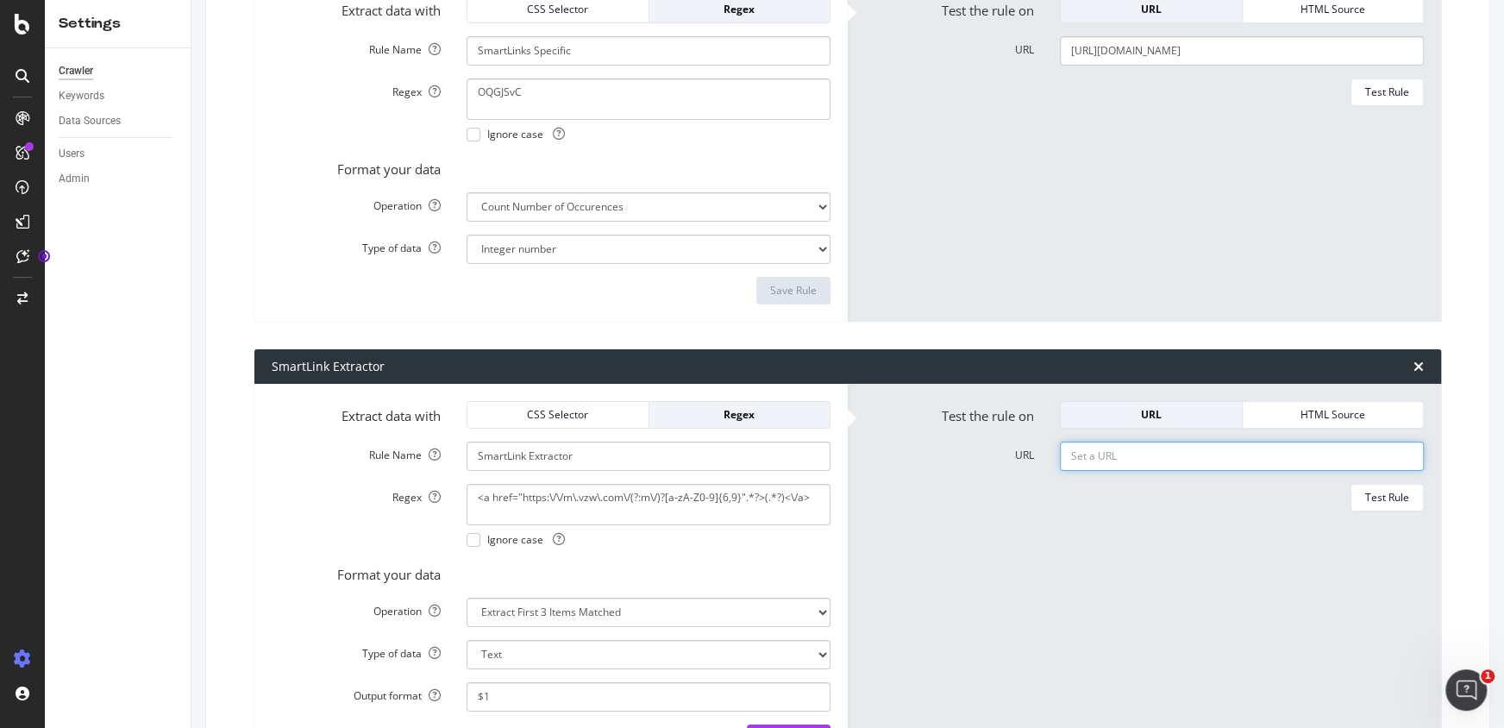
paste input "[URL][DOMAIN_NAME]"
type input "[URL][DOMAIN_NAME]"
click at [1379, 496] on div "Test Rule" at bounding box center [1387, 497] width 44 height 15
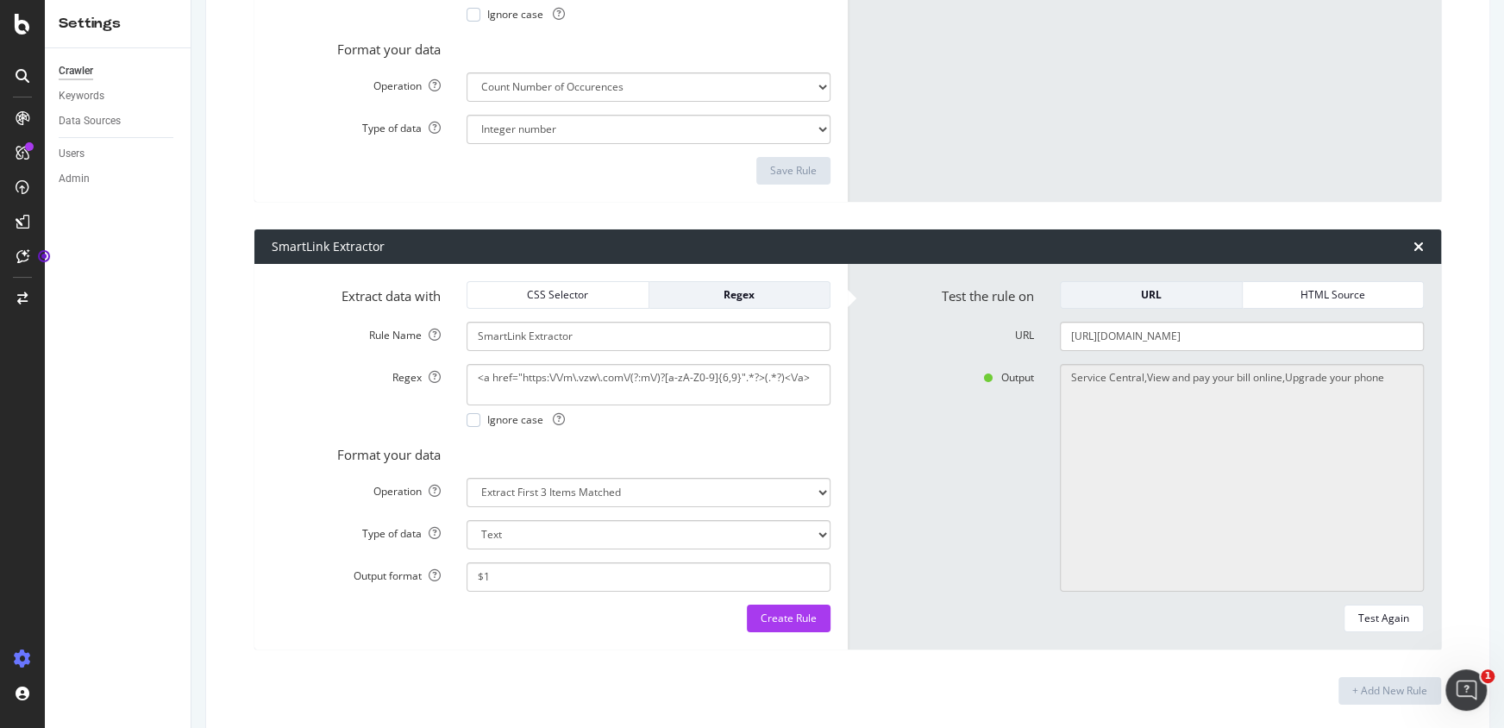
scroll to position [3807, 0]
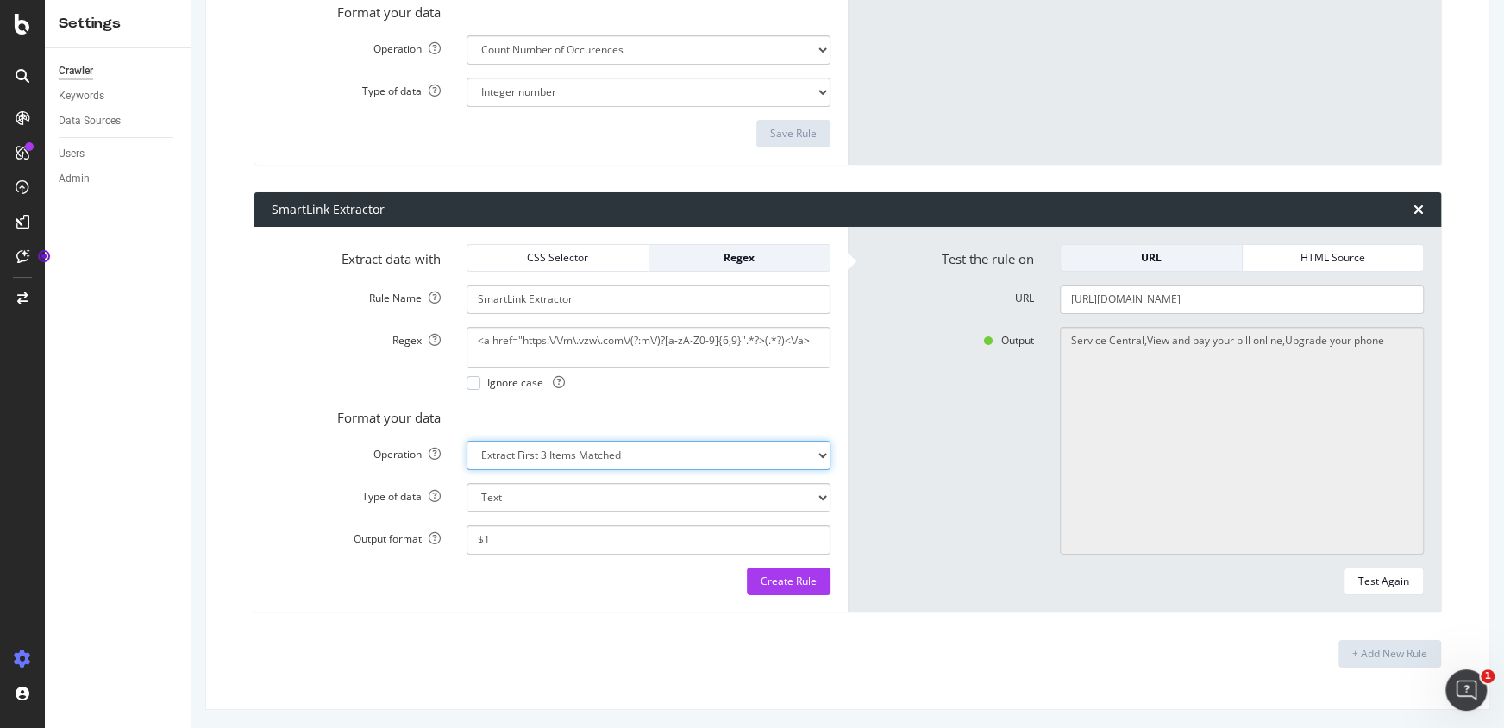
click at [879, 435] on div "Output Service Central,View and pay your bill online,Upgrade your phone" at bounding box center [1144, 441] width 585 height 228
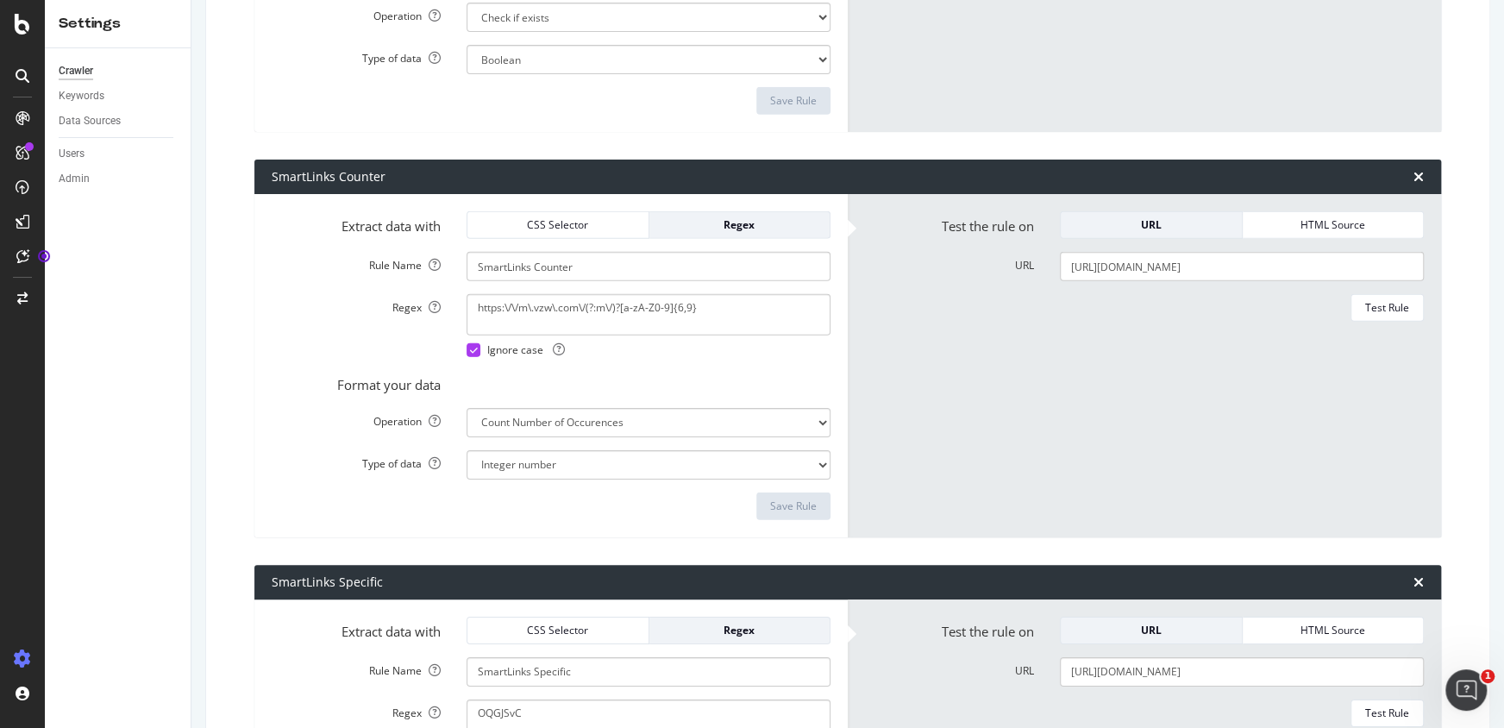
scroll to position [3023, 0]
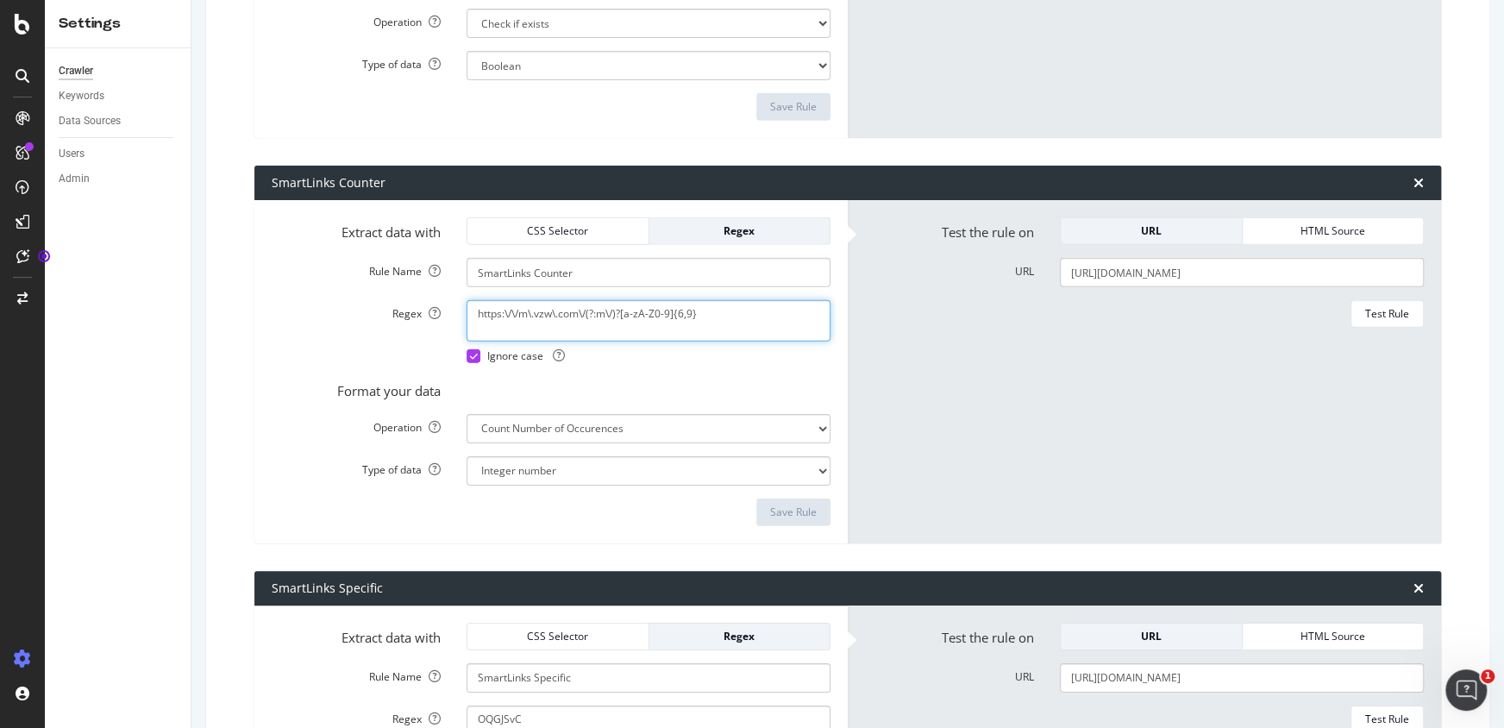
drag, startPoint x: 767, startPoint y: 317, endPoint x: 422, endPoint y: 302, distance: 345.3
click at [422, 302] on div "Regex https:\/\/m\.vzw\.com\/(?:m\/)?[a-zA-Z0-9]{6,9} Ignore case" at bounding box center [551, 331] width 585 height 63
paste textarea "//[DOMAIN_NAME][URL]"
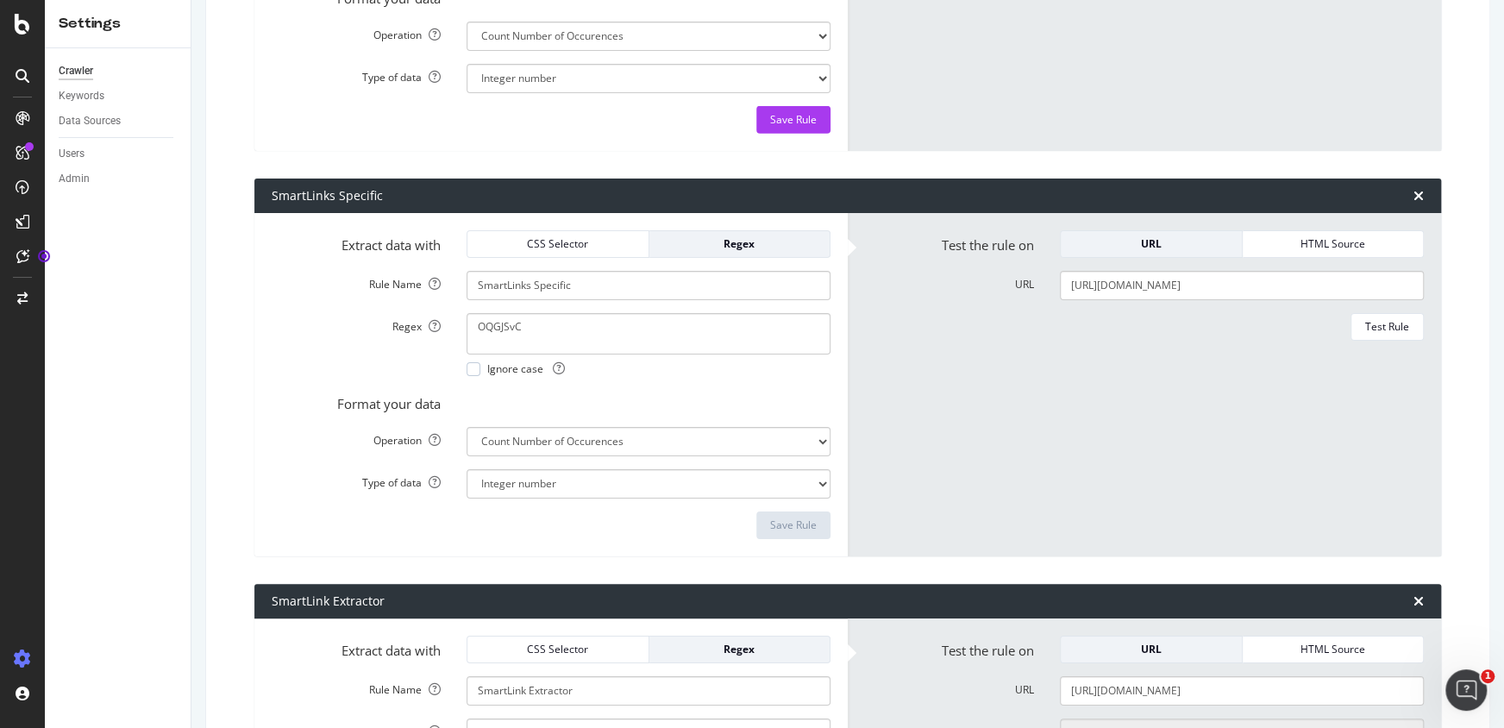
scroll to position [3728, 0]
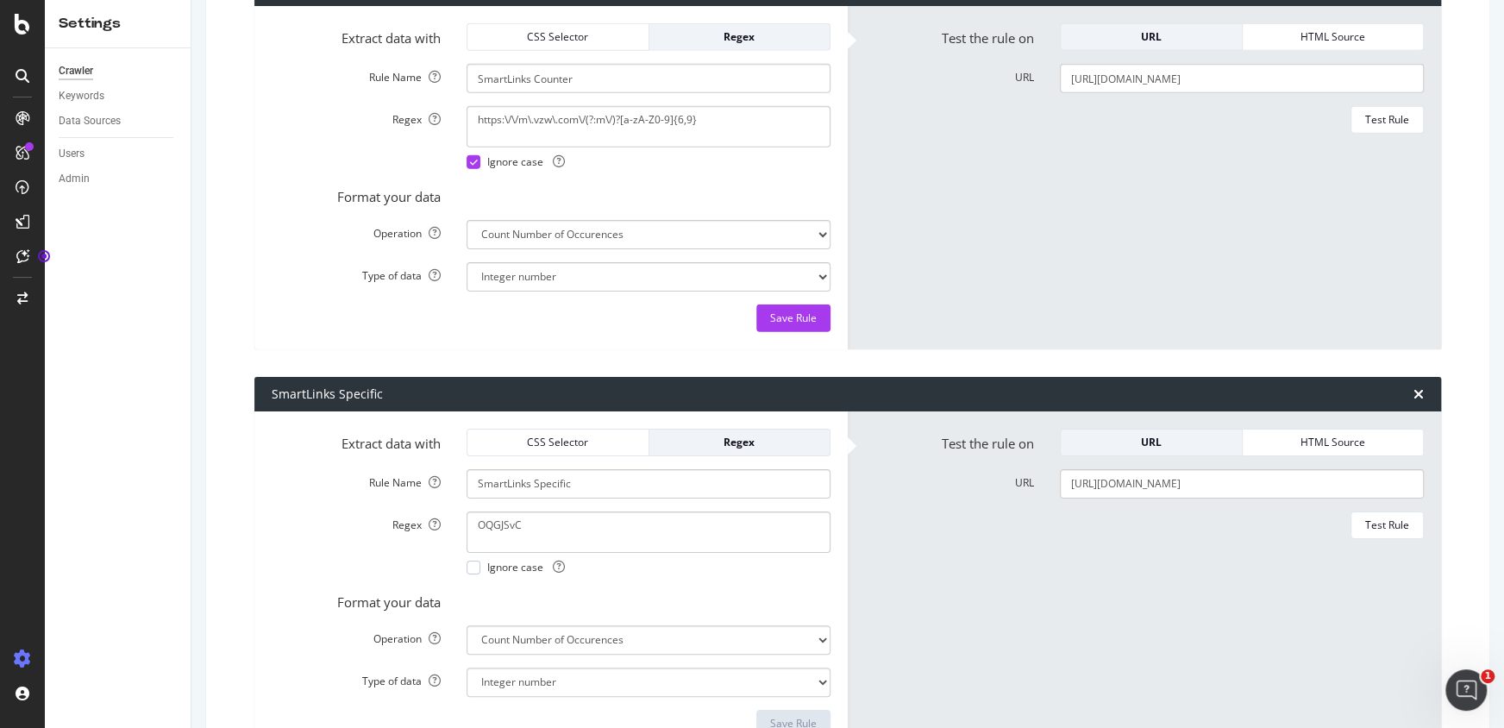
scroll to position [3180, 0]
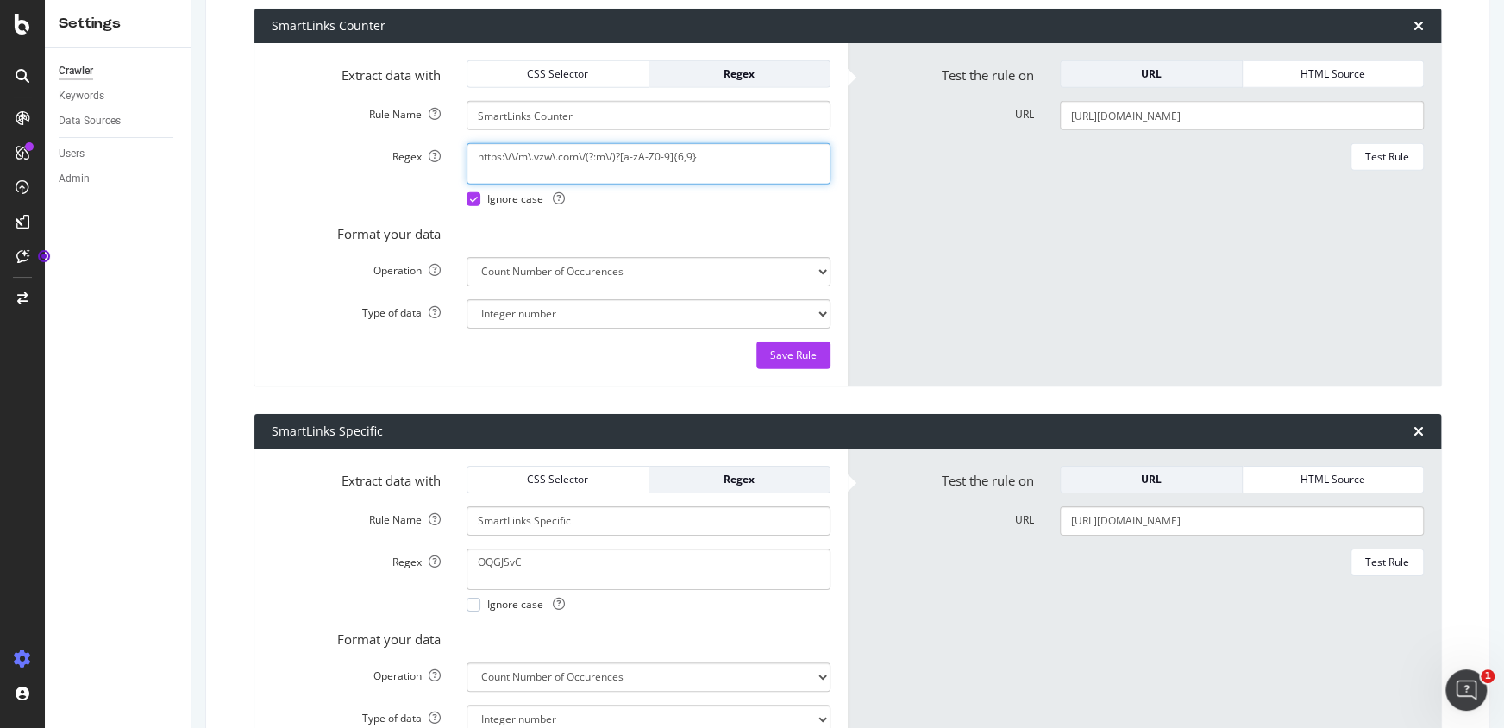
paste textarea "<a href="https:\/\/m\.vzw\.com\/(?:m\/)?[a-zA-Z0-9]{6,9}".*?>(.*?)<\/a>"
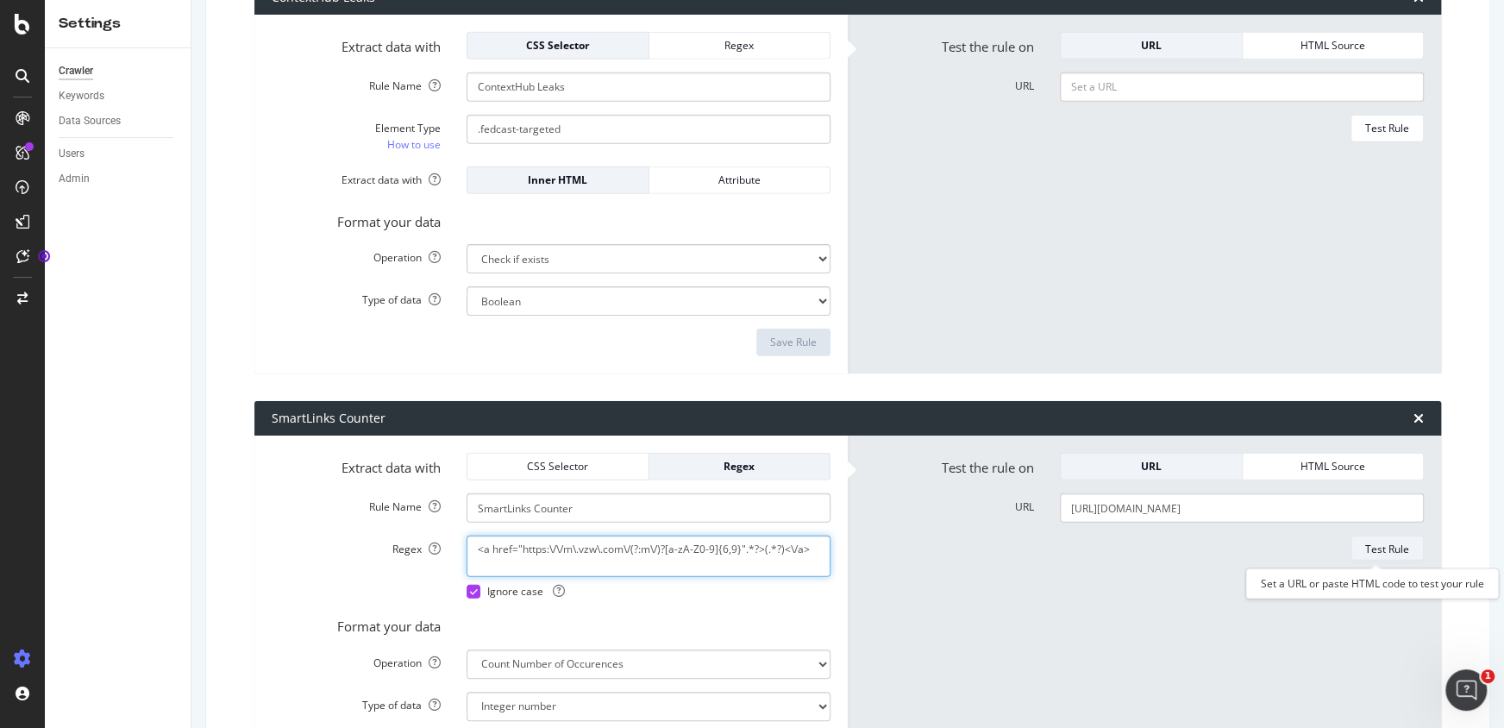
type textarea "<a href="https:\/\/m\.vzw\.com\/(?:m\/)?[a-zA-Z0-9]{6,9}".*?>(.*?)<\/a>"
click at [1365, 543] on div "Test Rule" at bounding box center [1387, 549] width 44 height 15
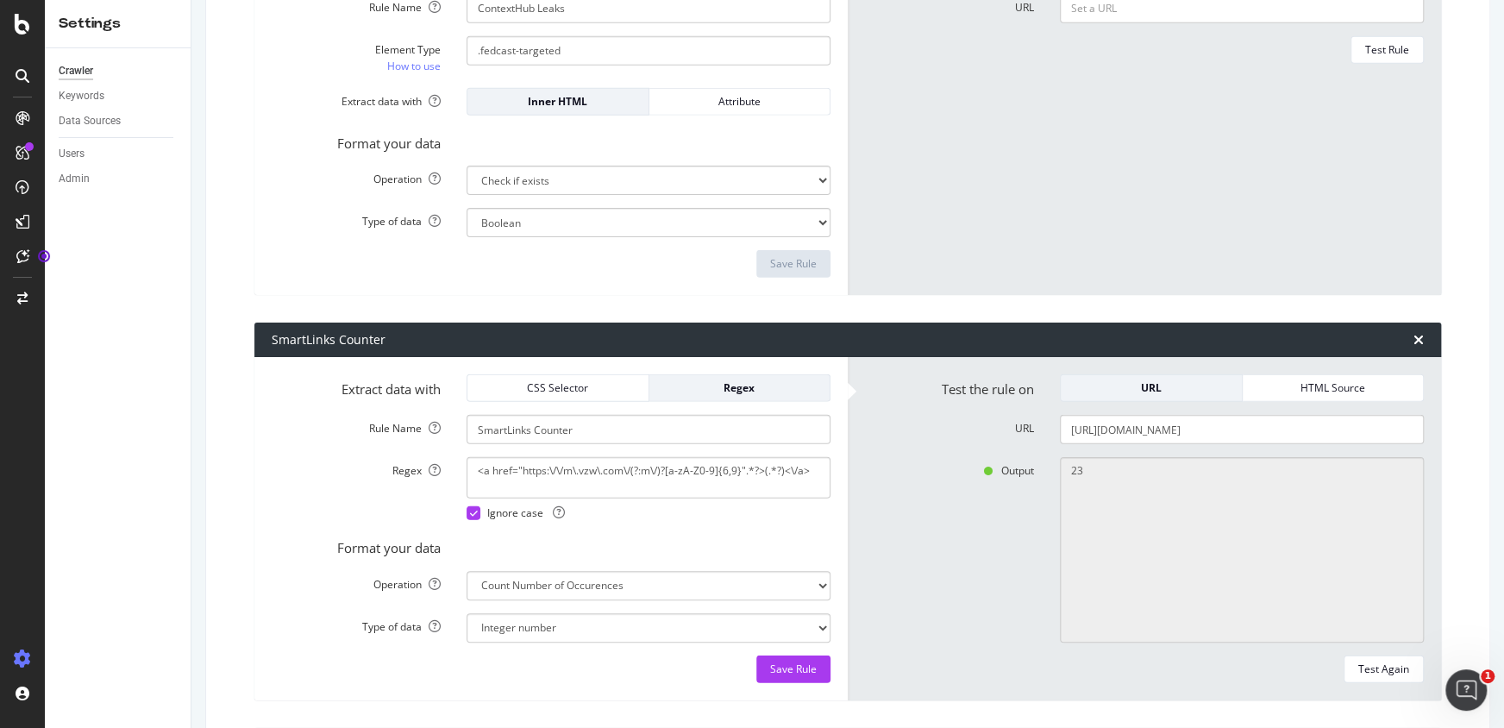
scroll to position [3023, 0]
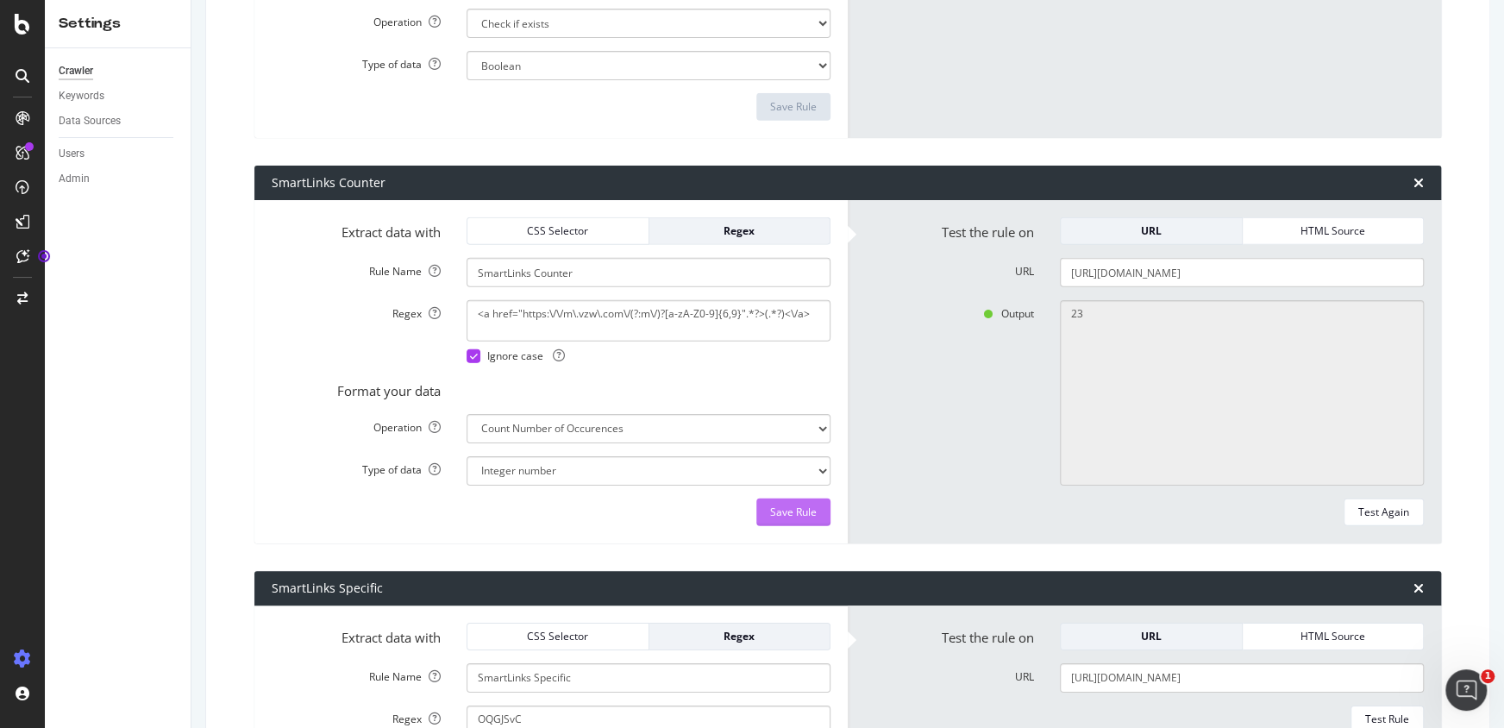
click at [788, 509] on div "Save Rule" at bounding box center [793, 511] width 47 height 15
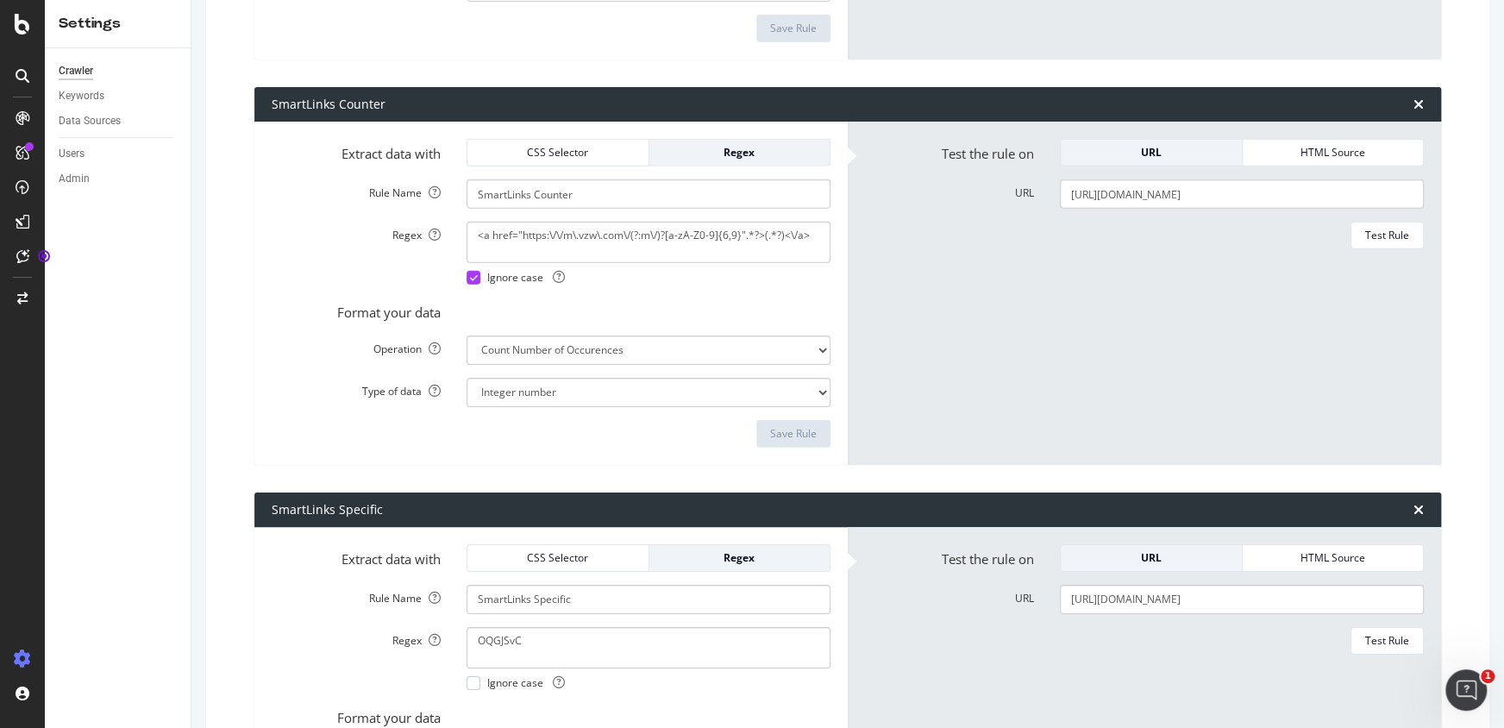
scroll to position [3415, 0]
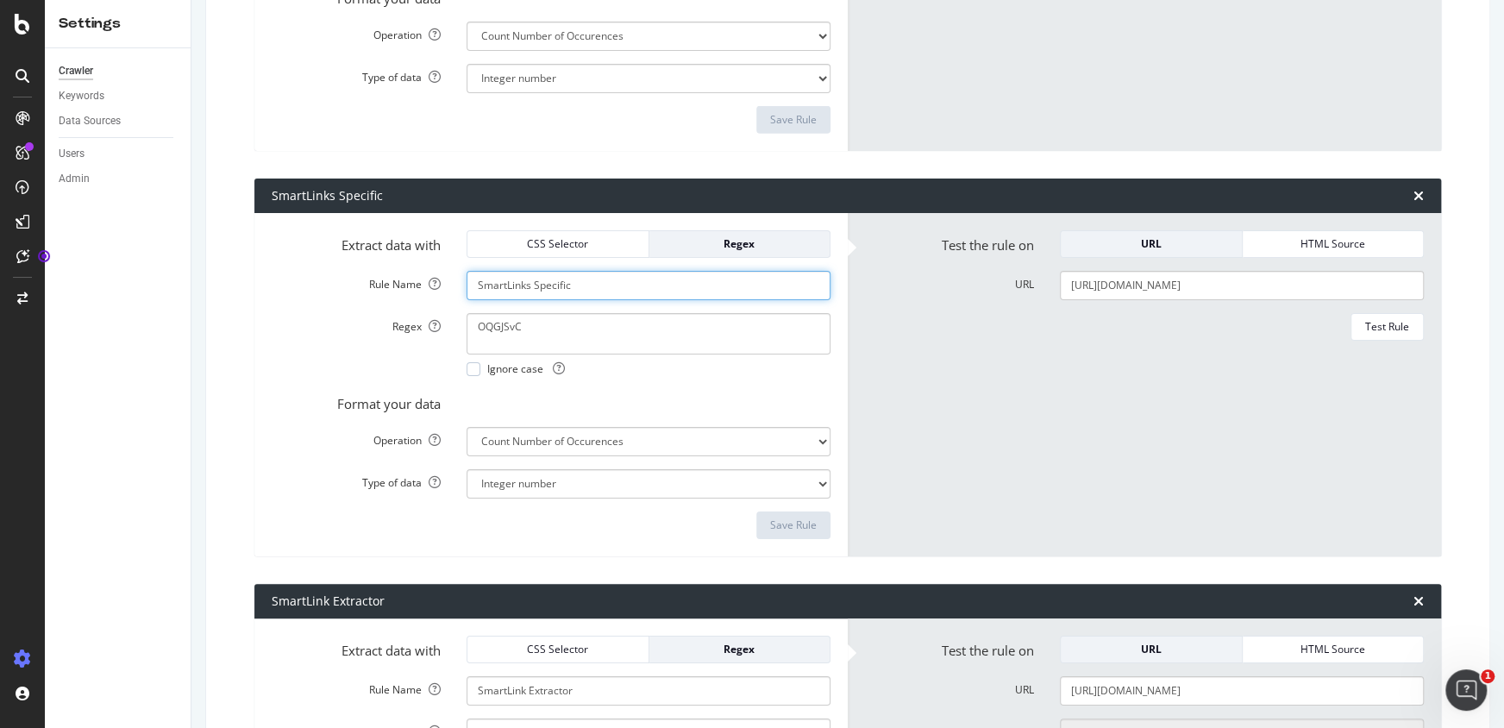
click at [947, 373] on form "Test the rule on URL HTML Source URL [URL][DOMAIN_NAME] Test Rule" at bounding box center [1144, 384] width 559 height 309
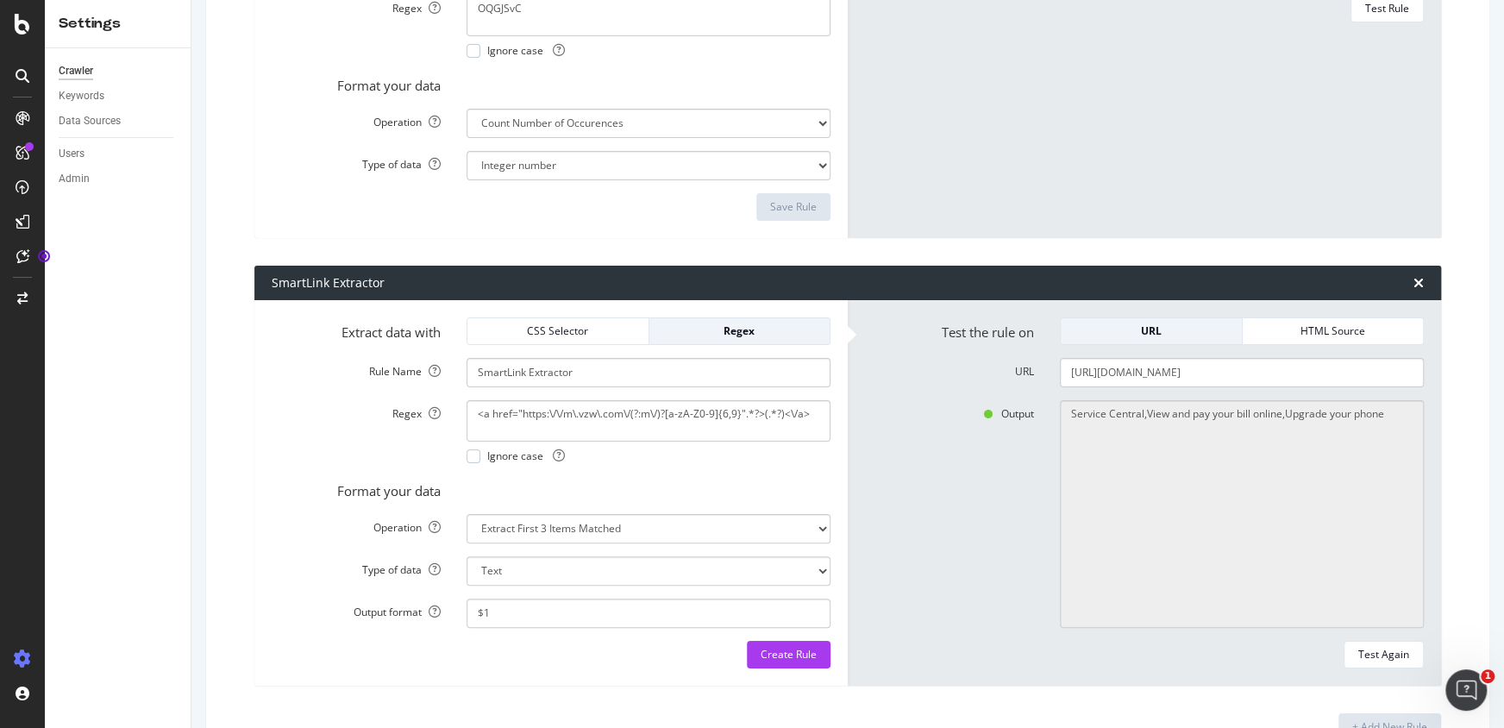
scroll to position [3807, 0]
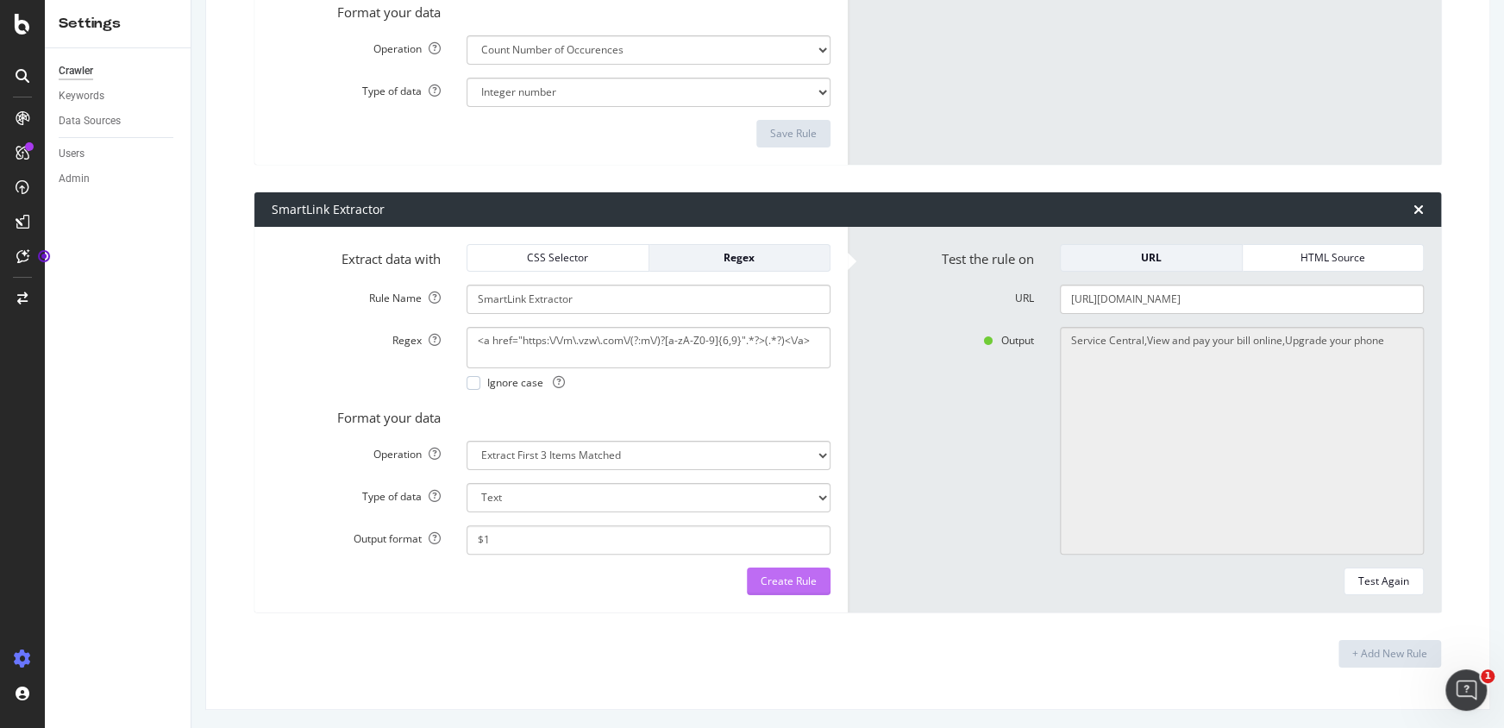
click at [794, 579] on div "Create Rule" at bounding box center [789, 580] width 56 height 15
click at [1464, 684] on icon "Open Intercom Messenger" at bounding box center [1463, 687] width 12 height 14
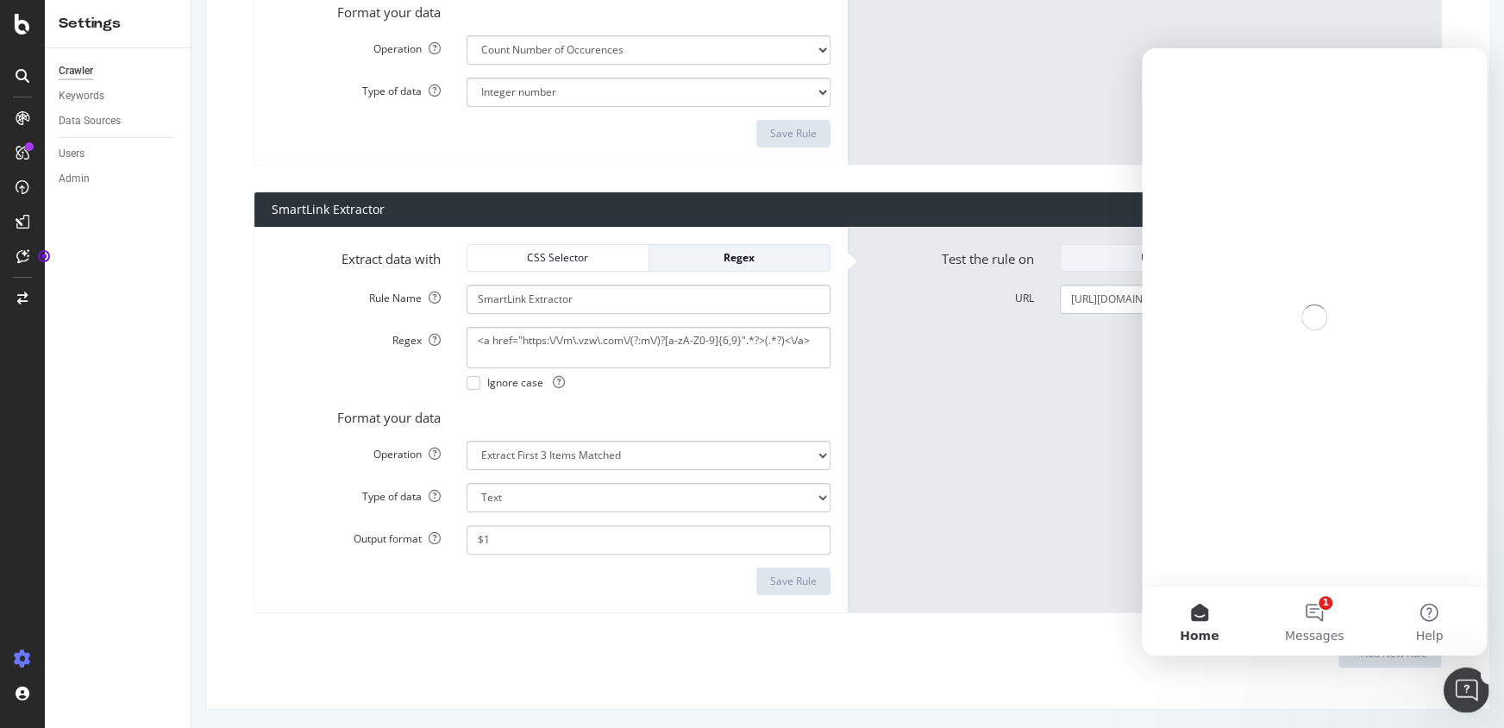
scroll to position [0, 0]
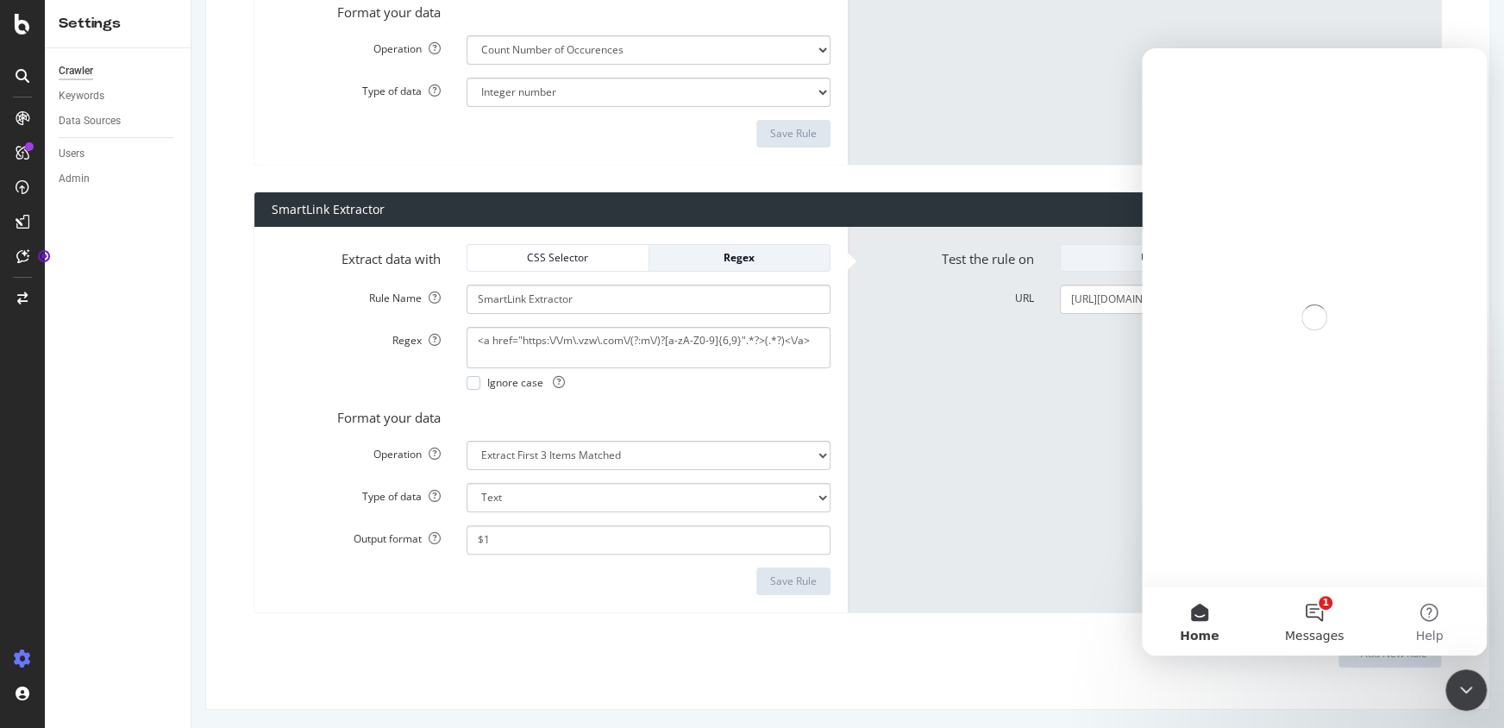
click at [1312, 615] on button "1 Messages" at bounding box center [1313, 620] width 115 height 69
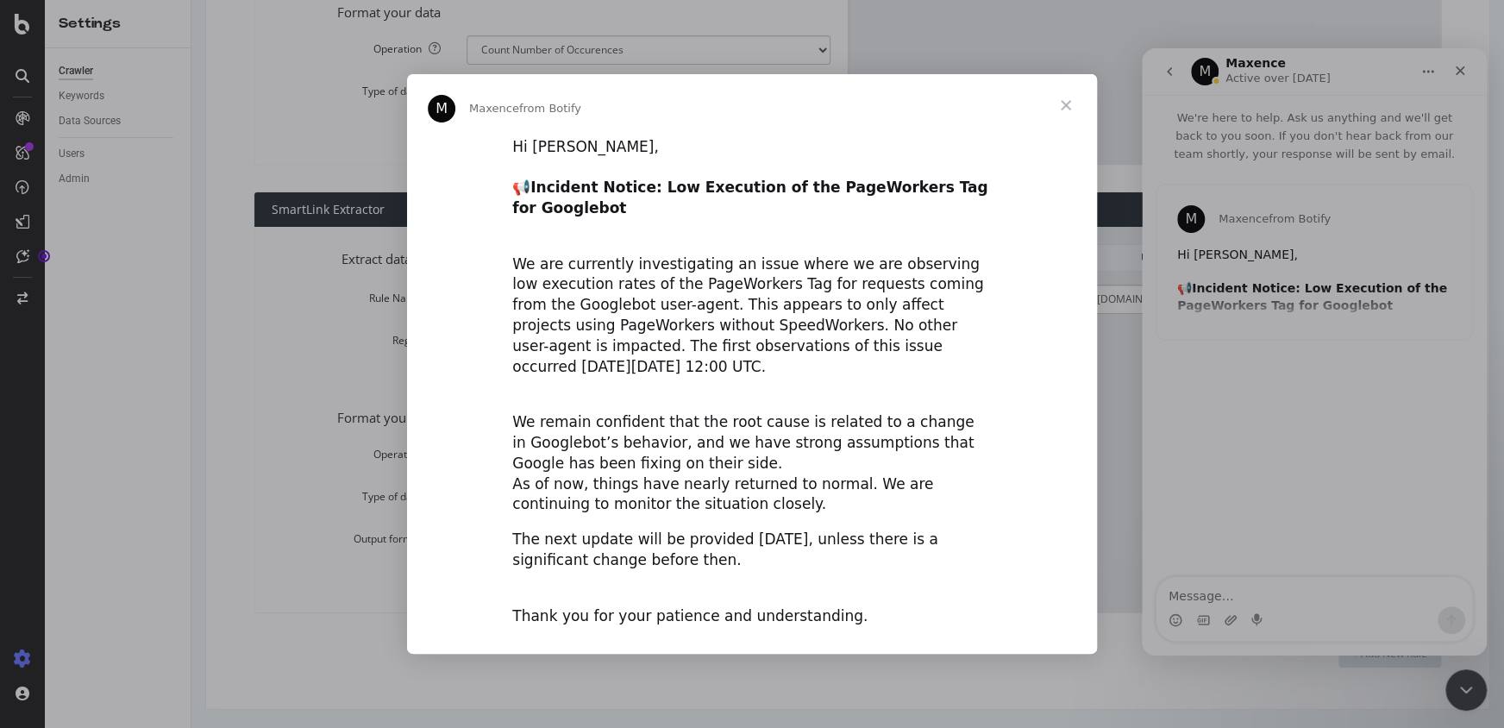
click at [1062, 28] on div "Intercom messenger" at bounding box center [752, 364] width 1504 height 728
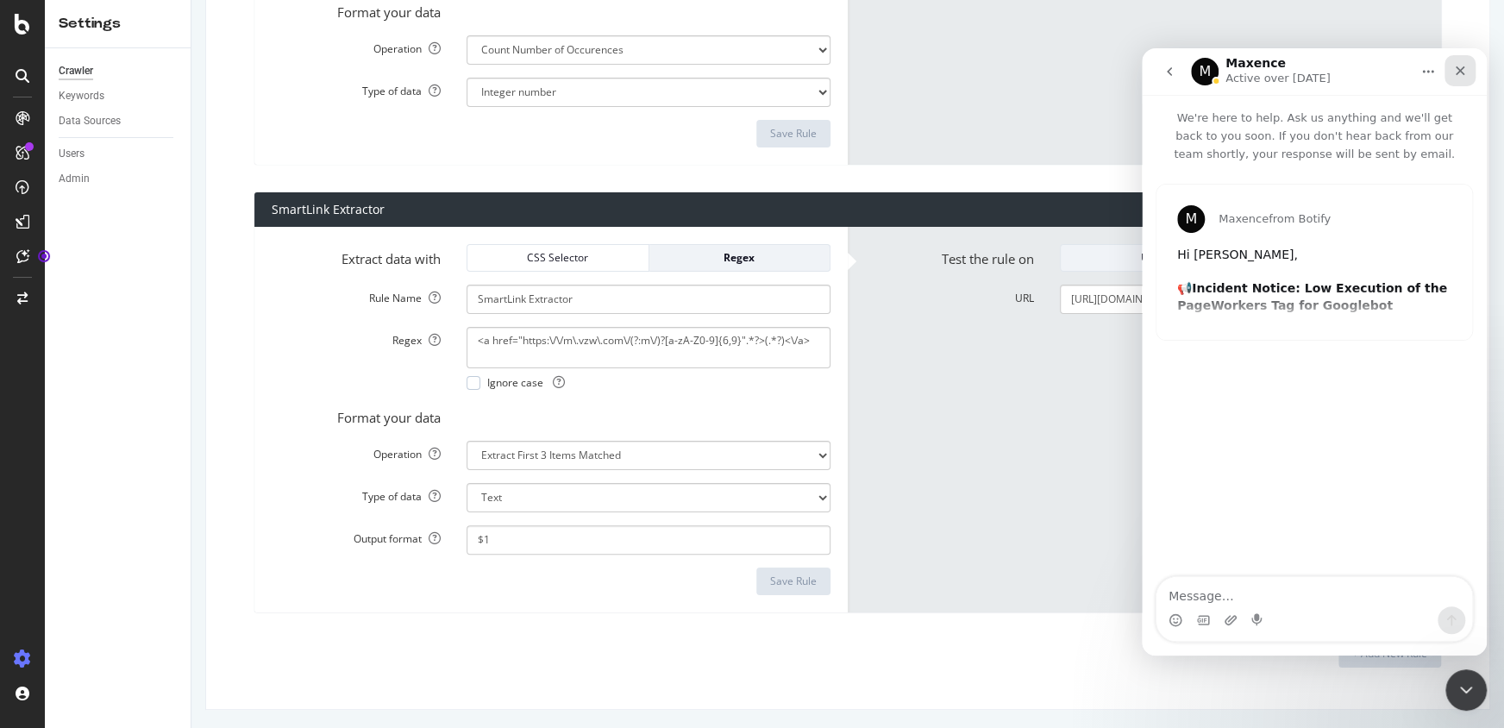
click at [1457, 73] on icon "Close" at bounding box center [1460, 70] width 9 height 9
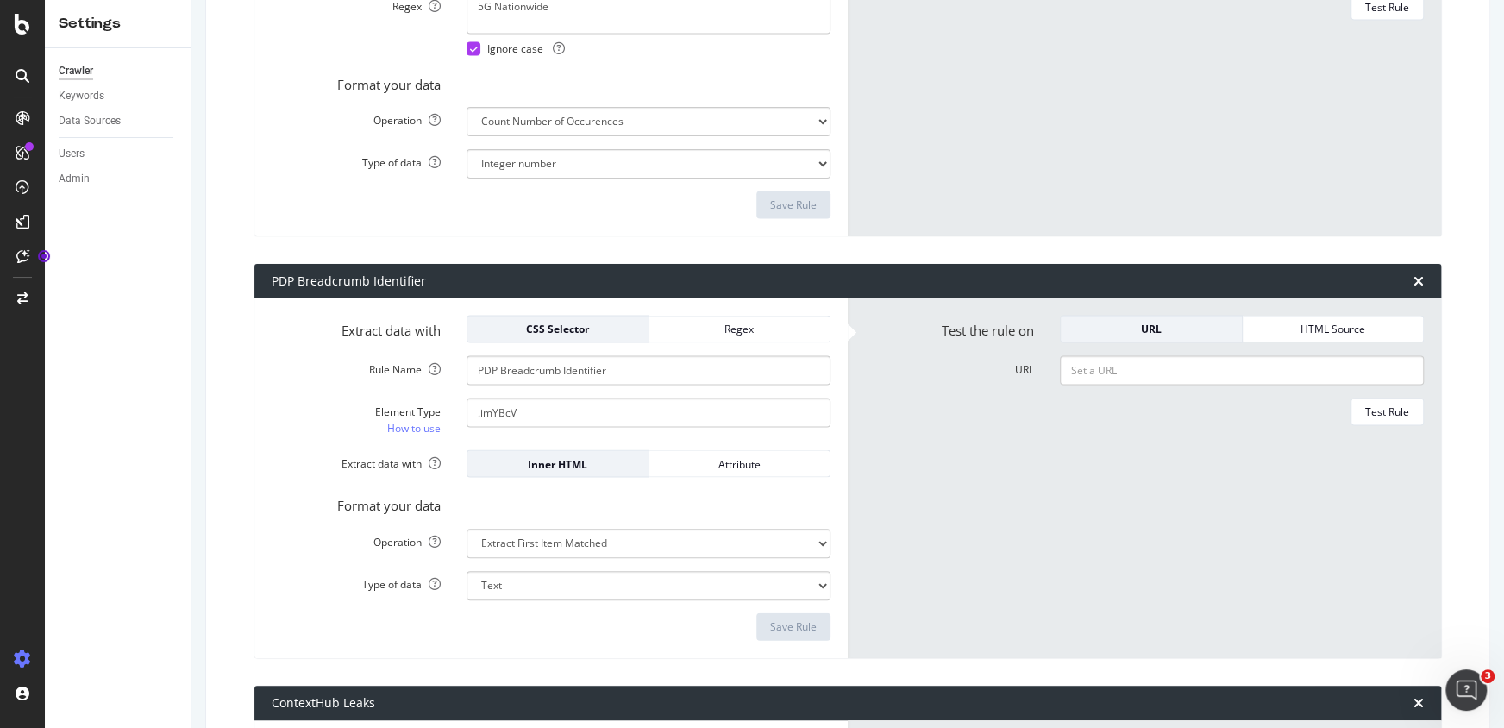
scroll to position [2003, 0]
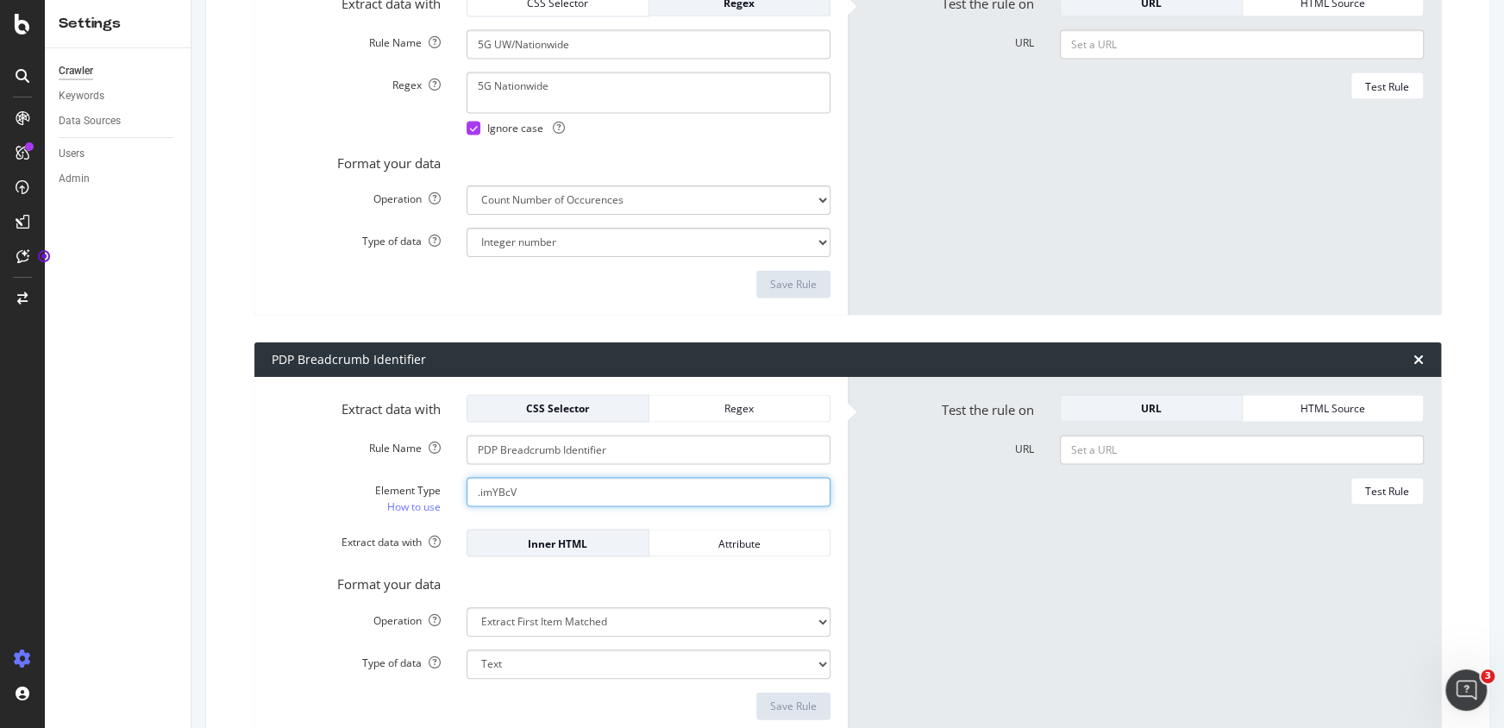
drag, startPoint x: 598, startPoint y: 489, endPoint x: 410, endPoint y: 479, distance: 189.1
click at [410, 479] on div "Element Type How to use .imYBcV" at bounding box center [551, 496] width 585 height 39
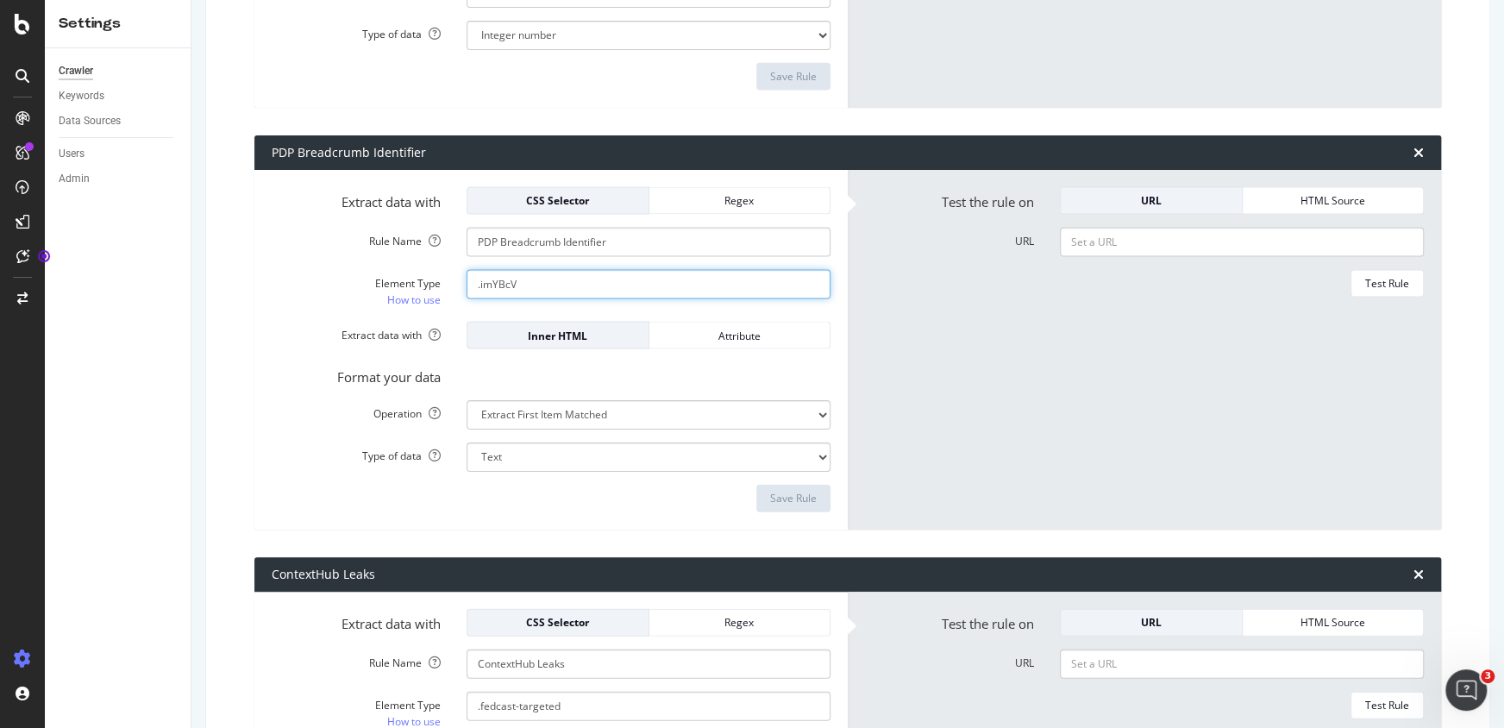
scroll to position [2239, 0]
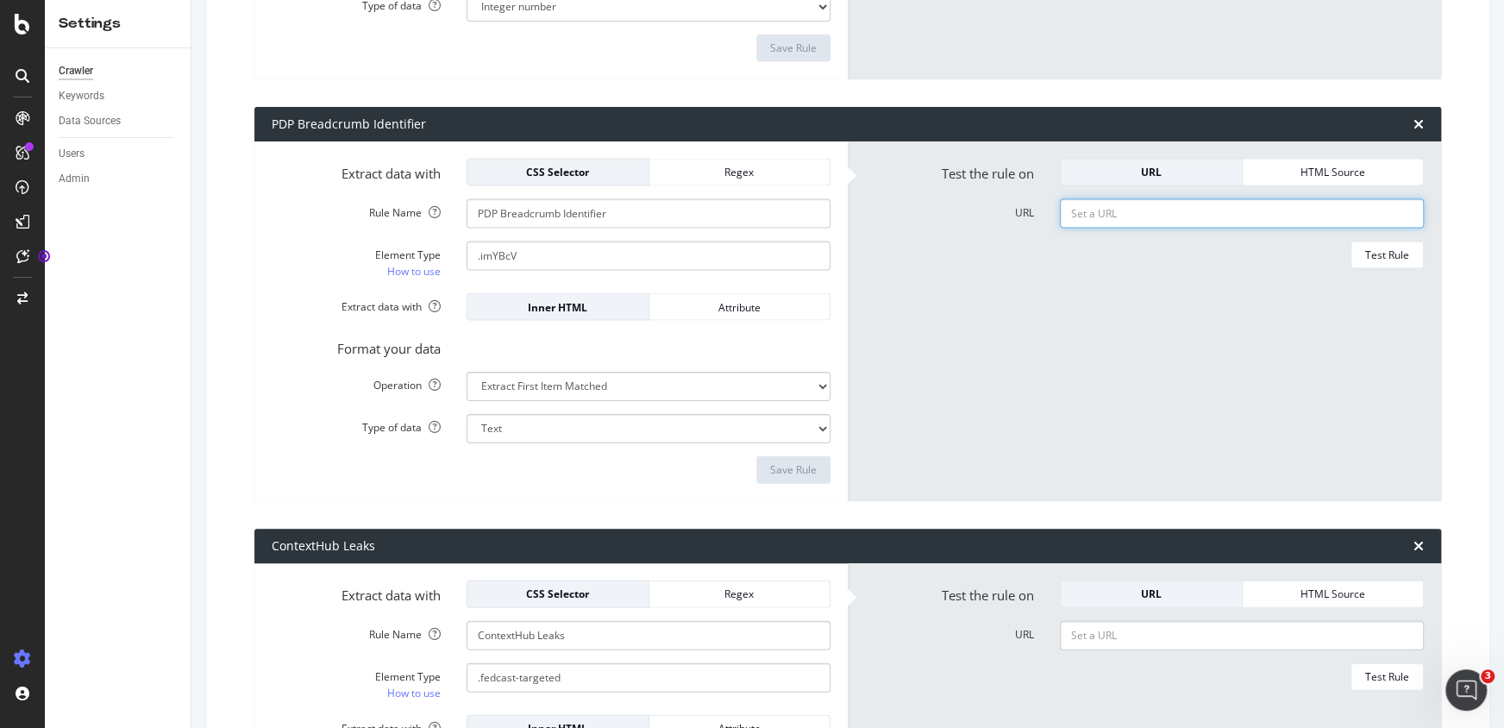
paste input "[URL][DOMAIN_NAME]"
type input "[URL][DOMAIN_NAME]"
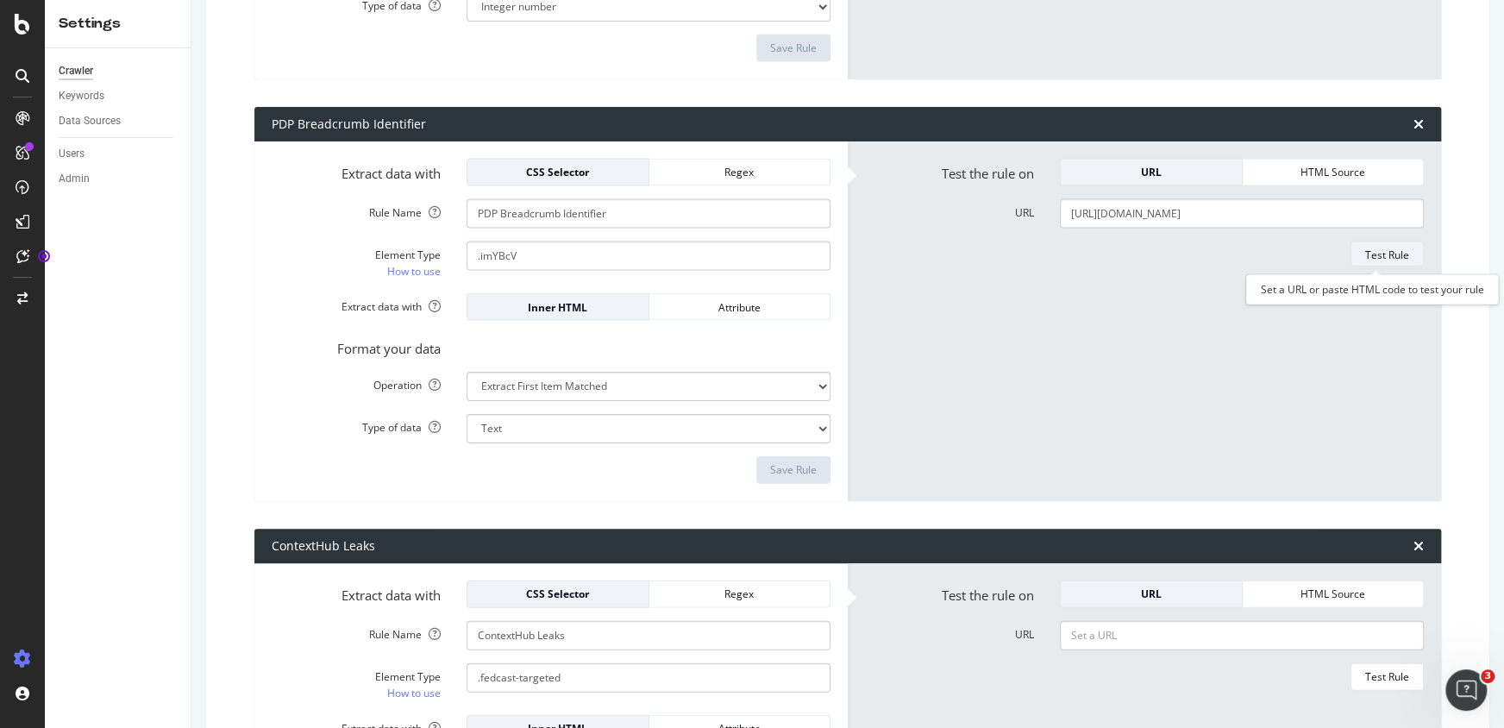
scroll to position [0, 0]
click at [1368, 248] on div "Test Rule" at bounding box center [1387, 255] width 44 height 15
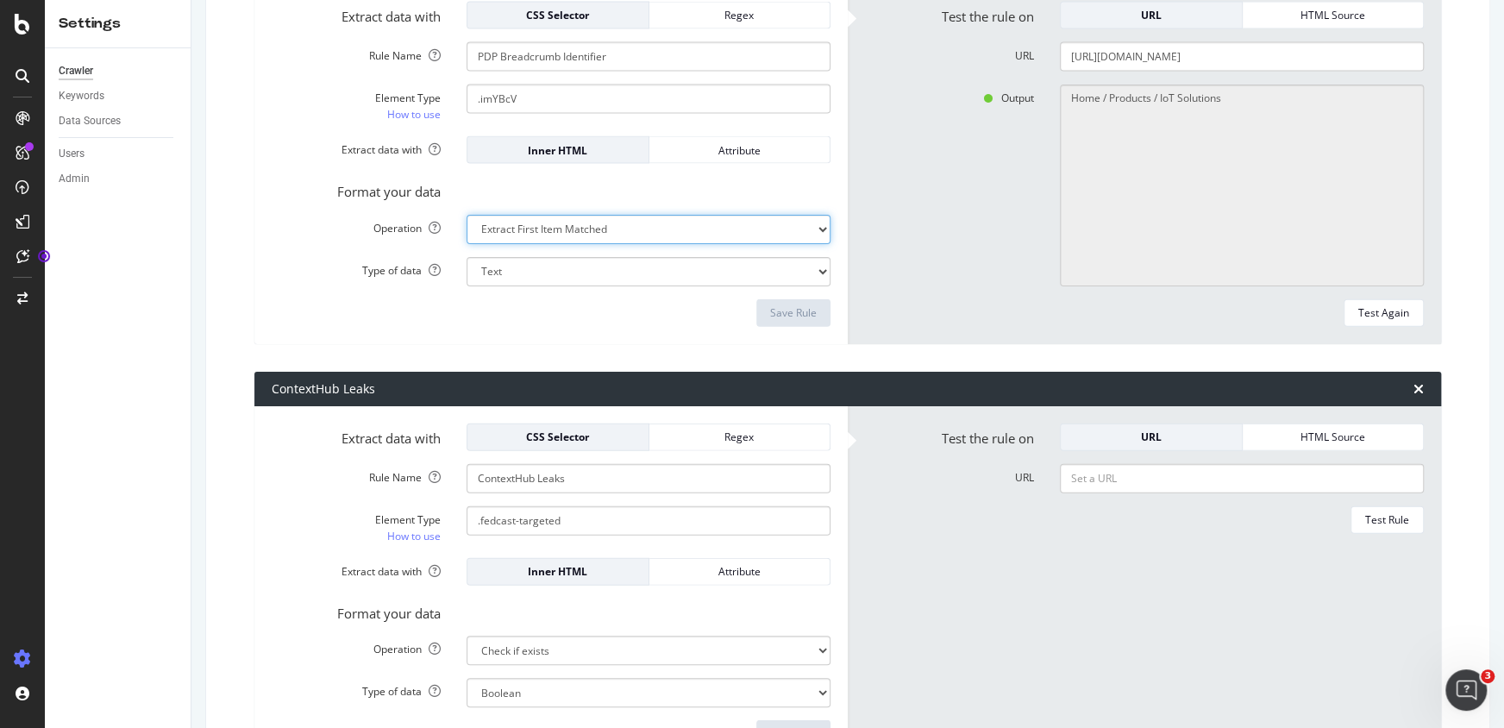
scroll to position [2317, 0]
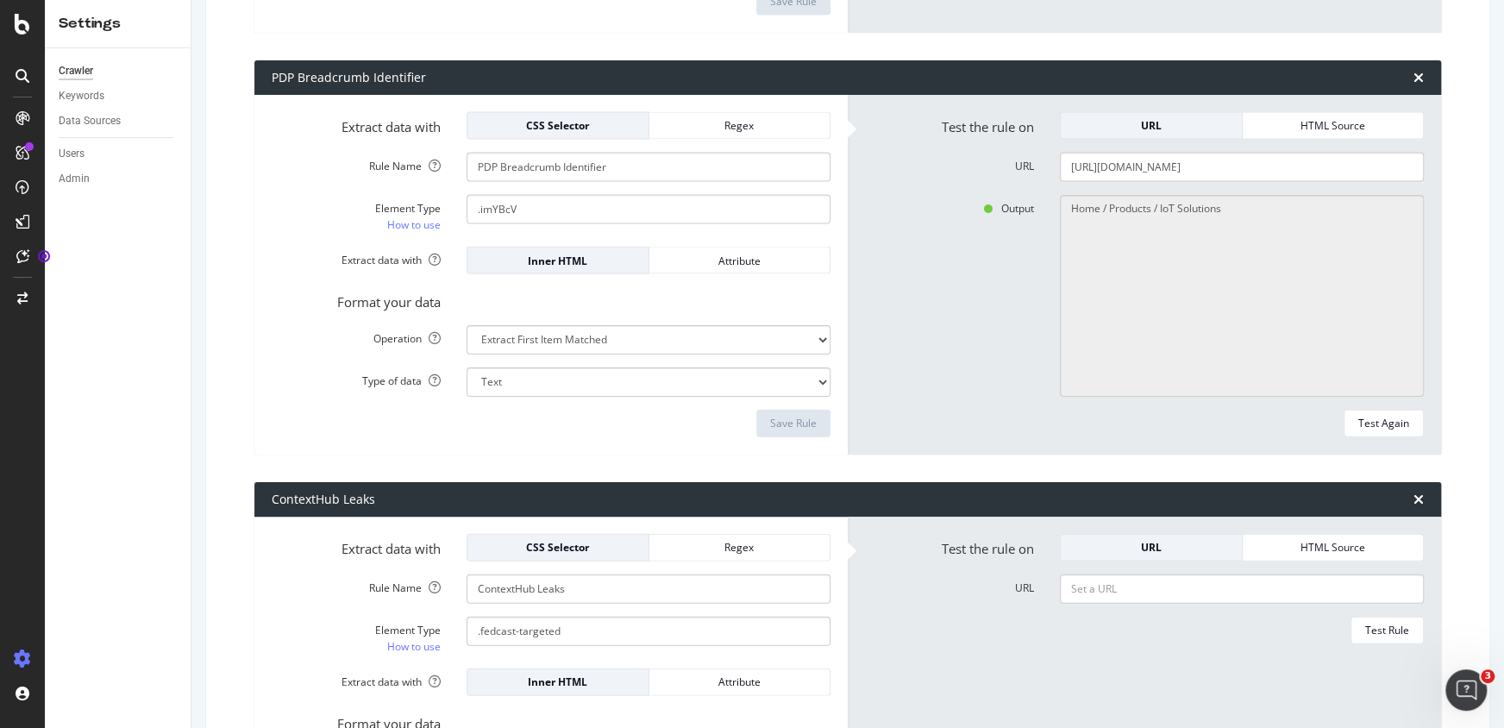
drag, startPoint x: 933, startPoint y: 367, endPoint x: 937, endPoint y: 285, distance: 82.0
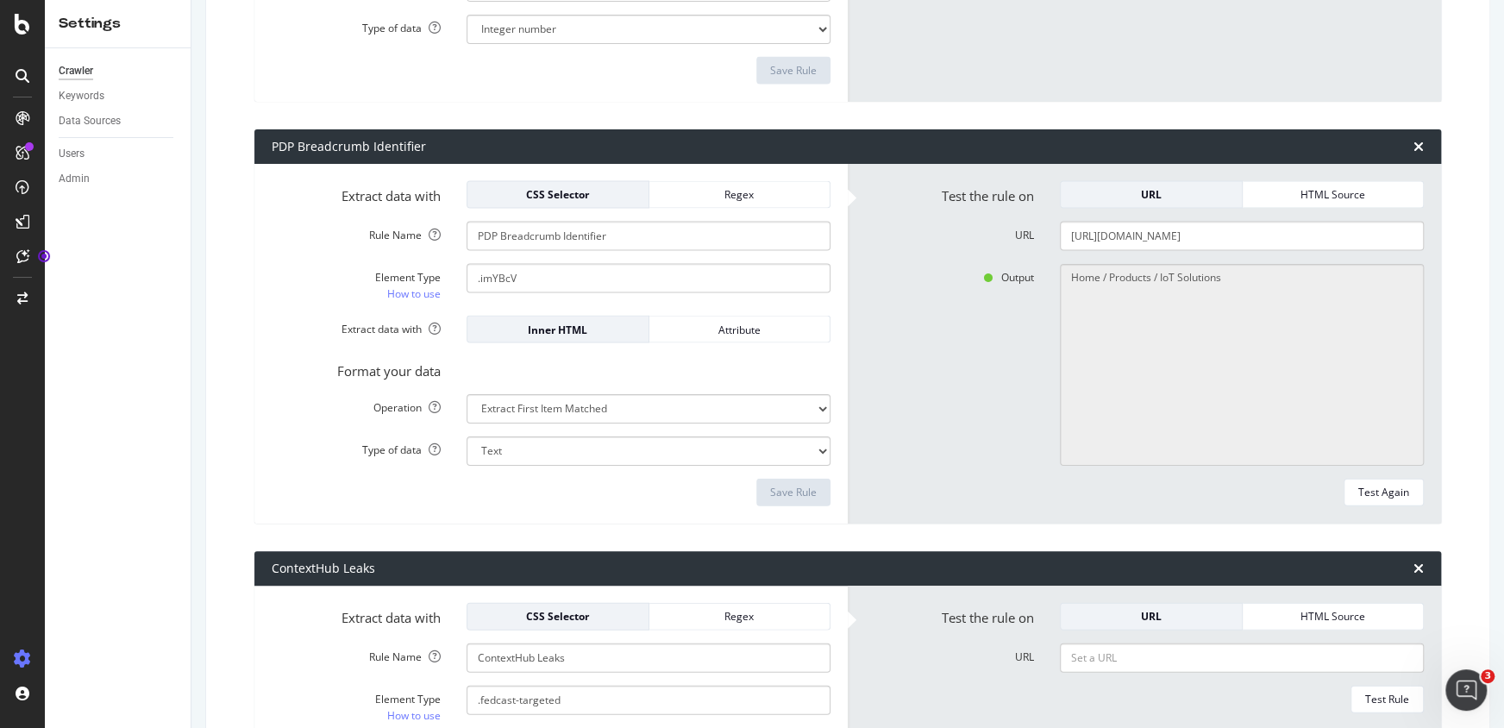
click at [937, 285] on div "Output Home / Products / IoT Solutions" at bounding box center [1144, 365] width 585 height 202
click at [91, 191] on div "SiteCrawler" at bounding box center [94, 193] width 61 height 17
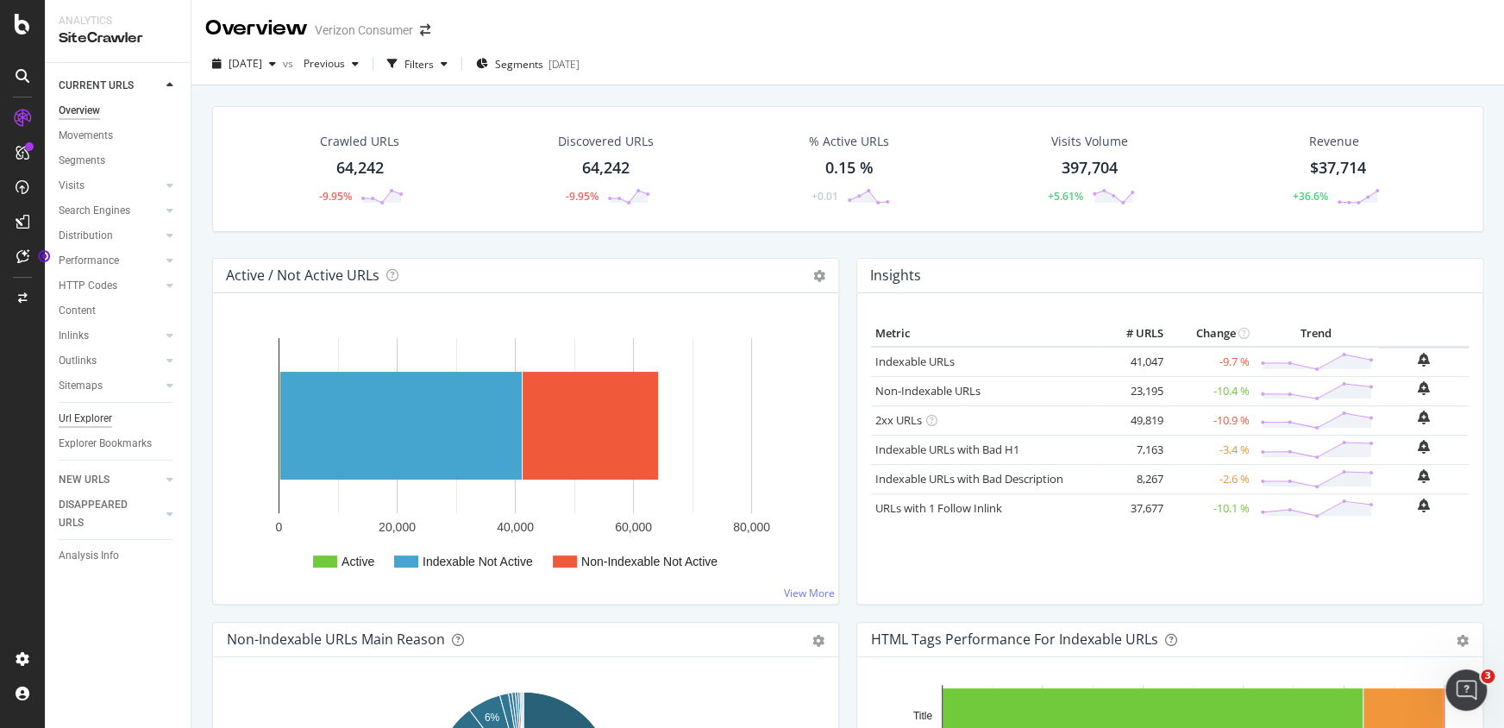
click at [104, 416] on div "Url Explorer" at bounding box center [85, 419] width 53 height 18
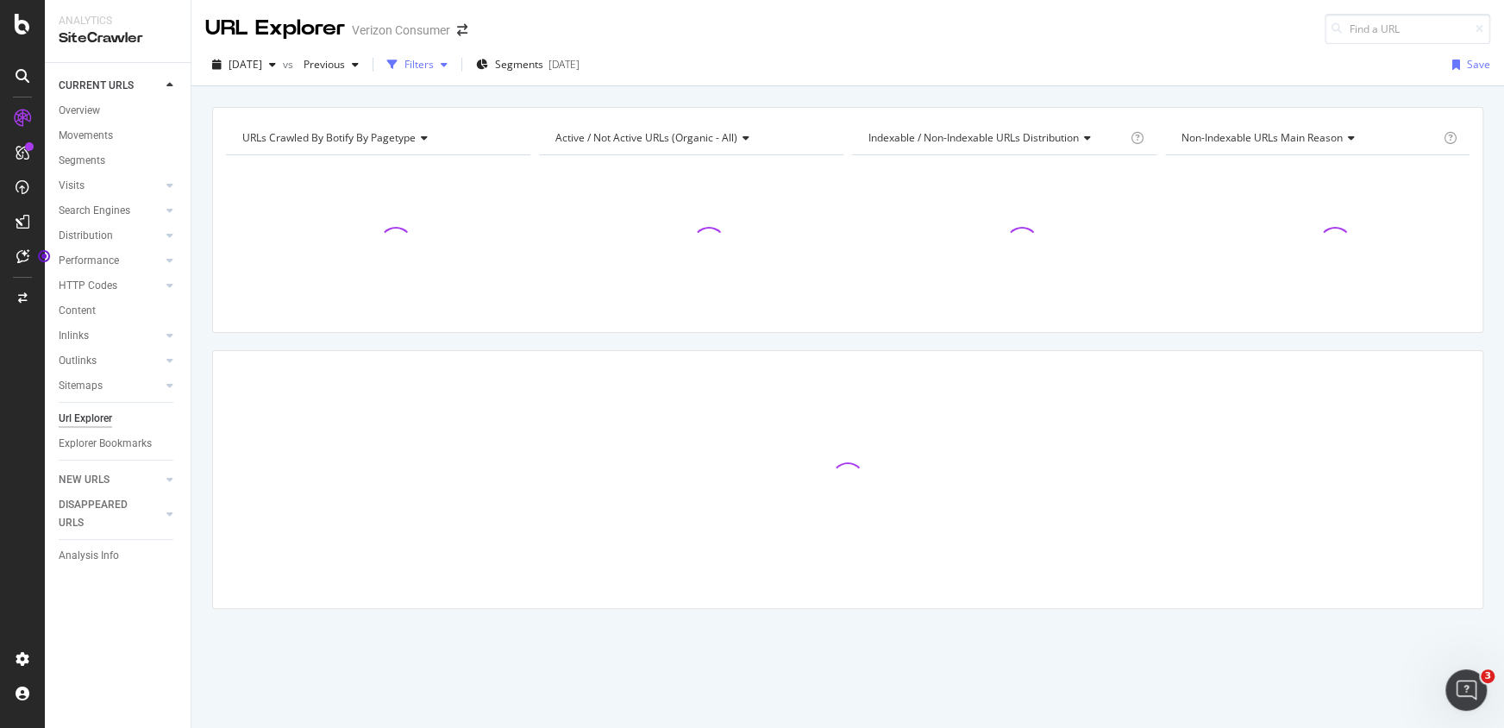
click at [434, 65] on div "Filters" at bounding box center [418, 64] width 29 height 15
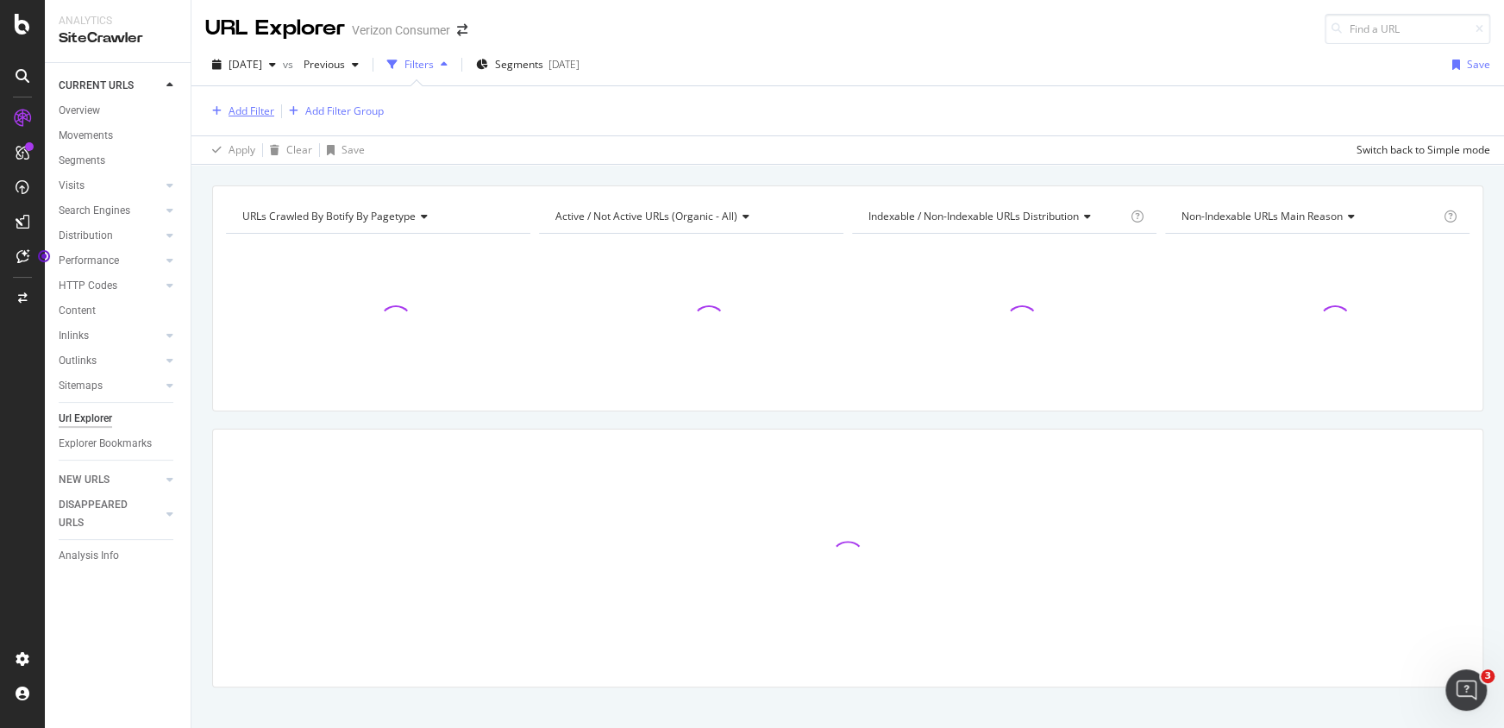
click at [258, 110] on div "Add Filter" at bounding box center [252, 110] width 46 height 15
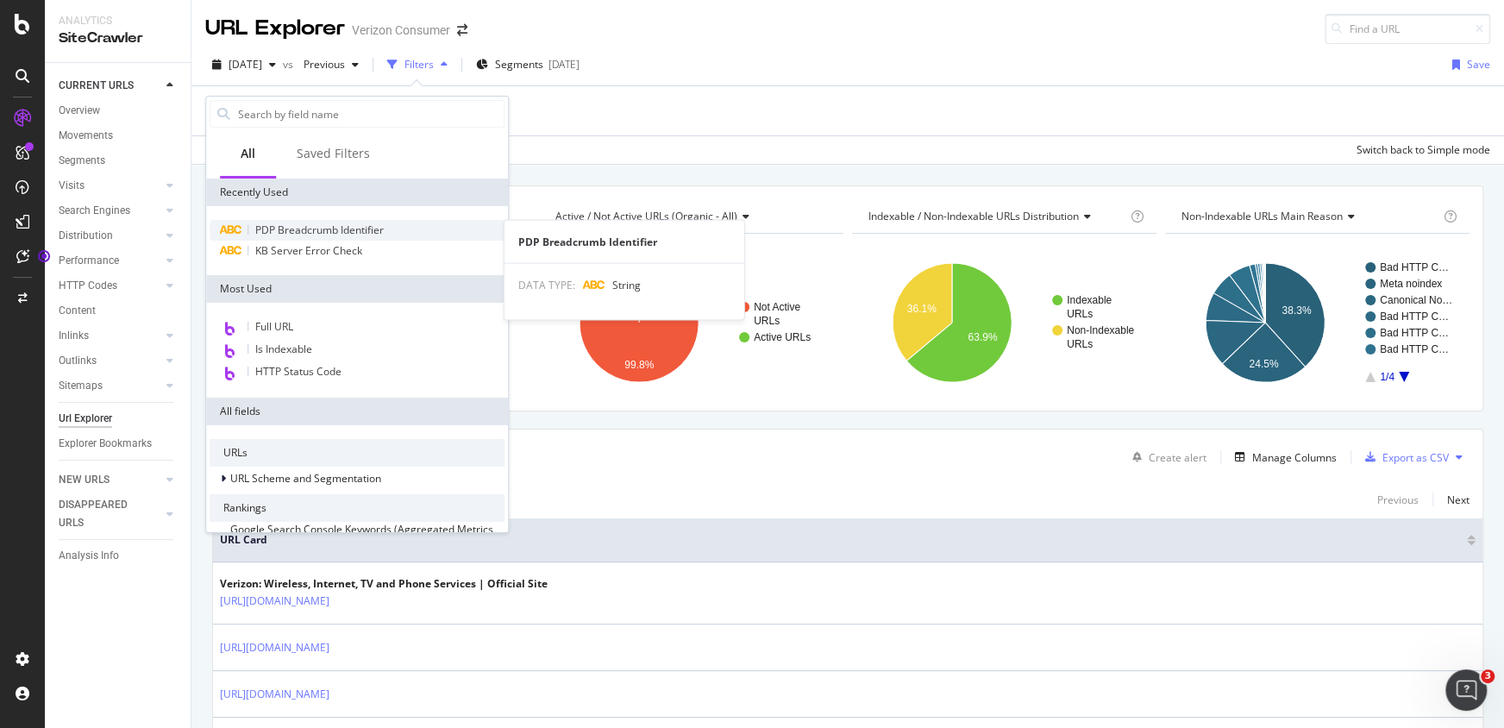
click at [330, 229] on span "PDP Breadcrumb Identifier" at bounding box center [319, 229] width 128 height 15
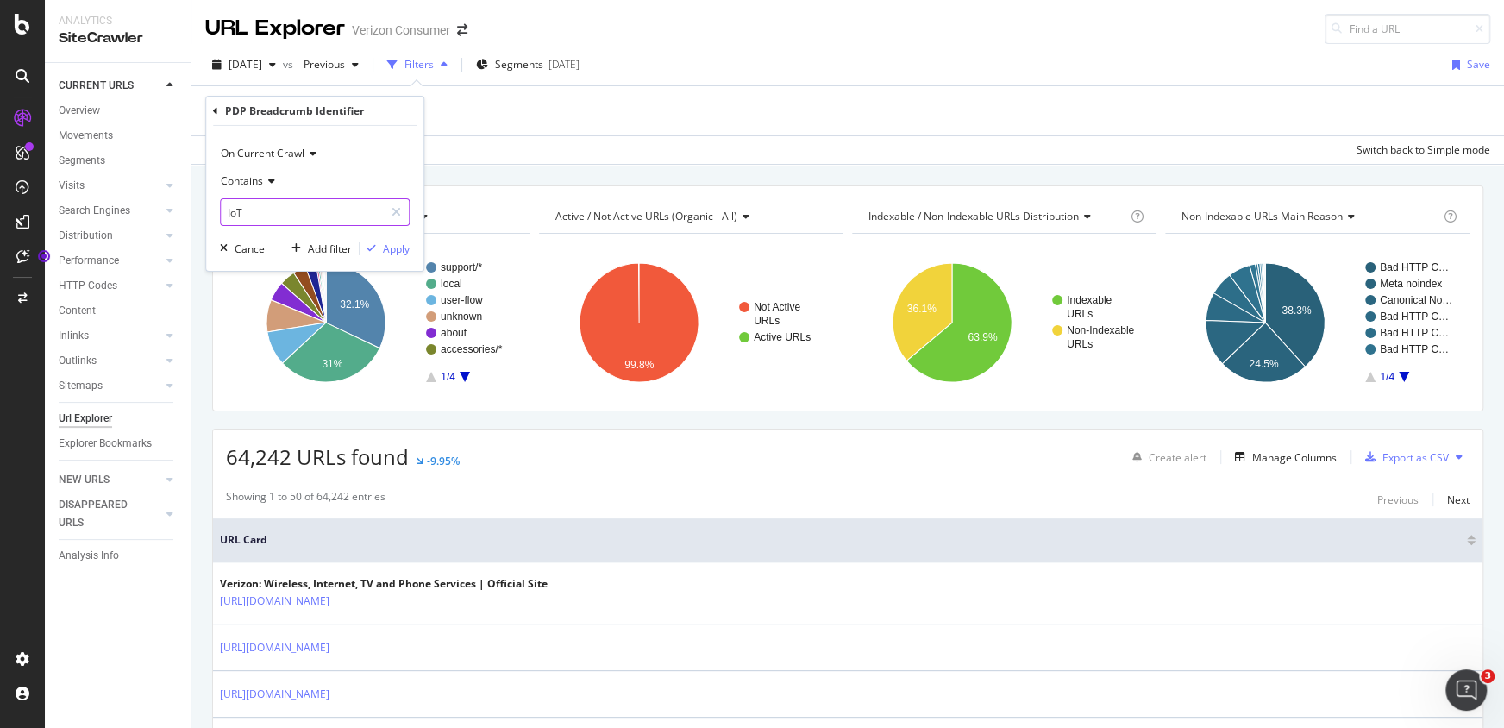
click at [271, 210] on input "IoT" at bounding box center [302, 212] width 163 height 28
click at [281, 210] on input "IoT" at bounding box center [302, 212] width 163 height 28
click at [289, 211] on input "IoT" at bounding box center [302, 212] width 163 height 28
click at [392, 248] on div "Apply" at bounding box center [396, 248] width 27 height 15
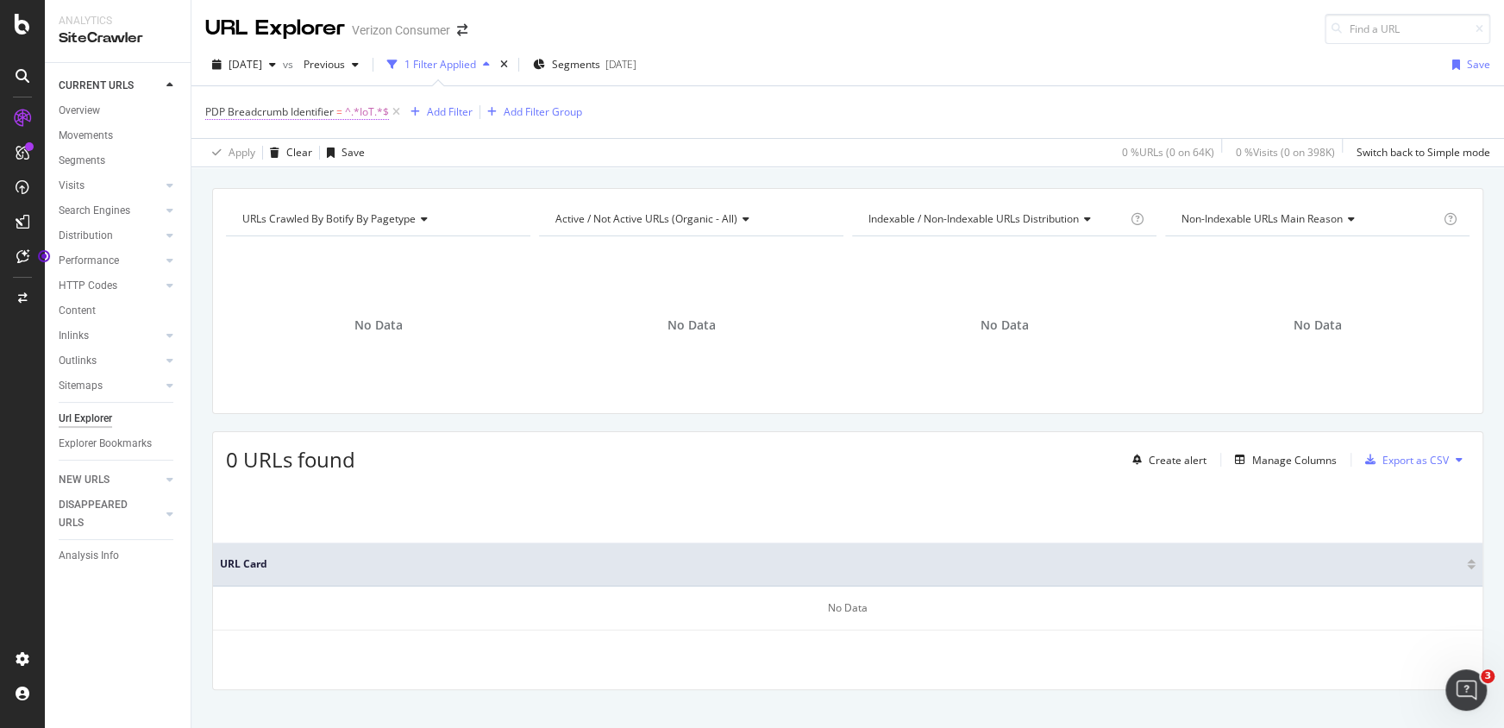
click at [350, 116] on span "^.*IoT.*$" at bounding box center [367, 112] width 44 height 24
click at [293, 153] on span "On Current Crawl" at bounding box center [263, 151] width 84 height 15
click at [353, 149] on div "On Current Crawl" at bounding box center [315, 152] width 190 height 28
click at [265, 179] on icon at bounding box center [269, 179] width 12 height 10
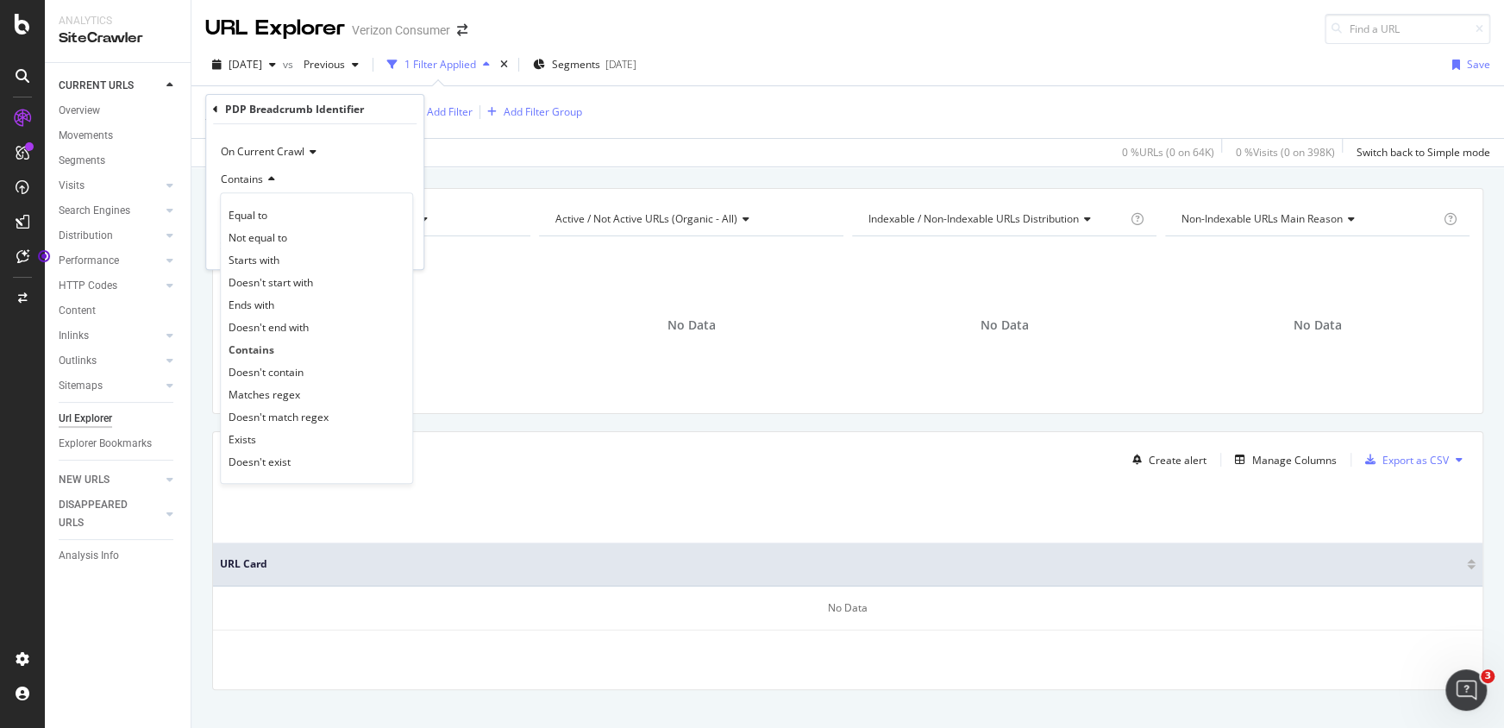
click at [398, 149] on div "On Current Crawl" at bounding box center [315, 152] width 190 height 28
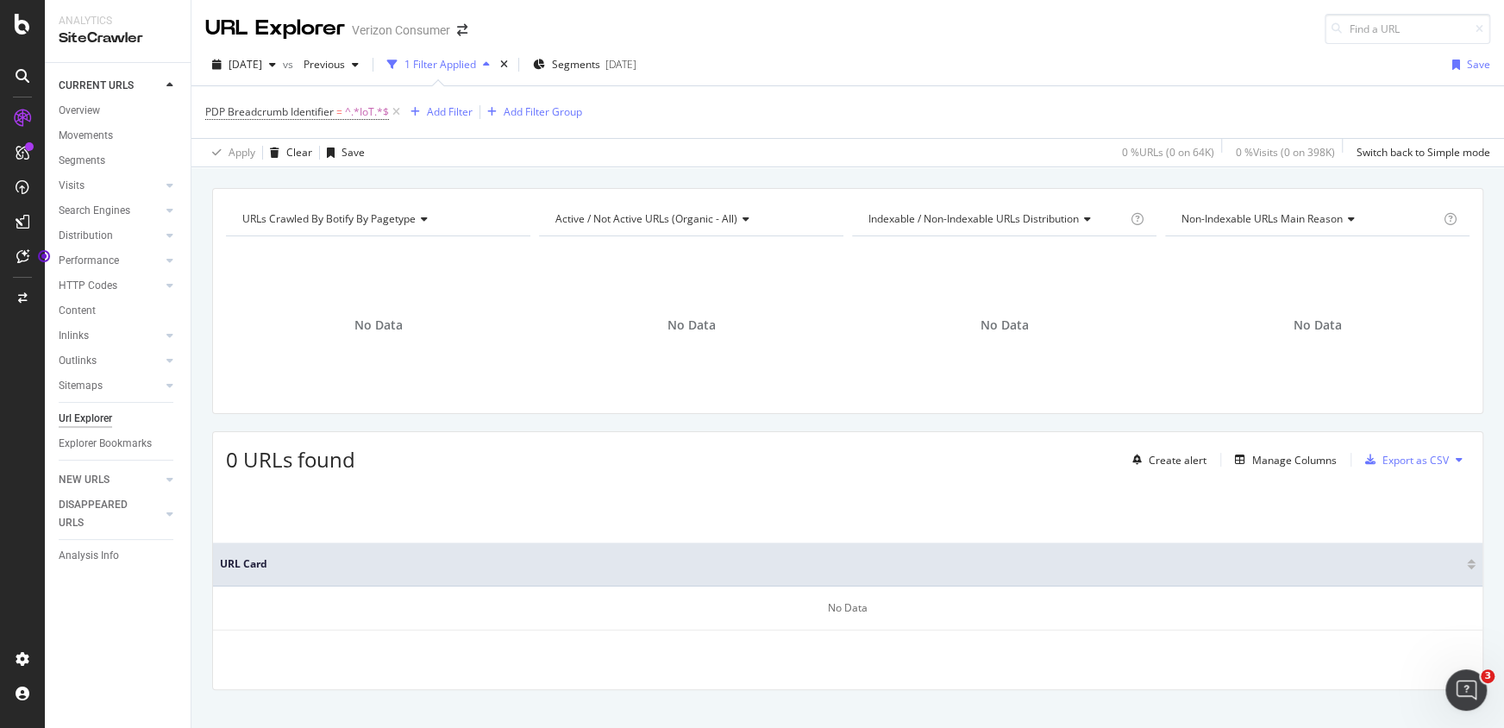
click at [774, 34] on div "URL Explorer Verizon Consumer" at bounding box center [847, 22] width 1313 height 44
click at [341, 109] on span "=" at bounding box center [339, 111] width 6 height 15
click at [257, 183] on span "Contains" at bounding box center [242, 179] width 42 height 15
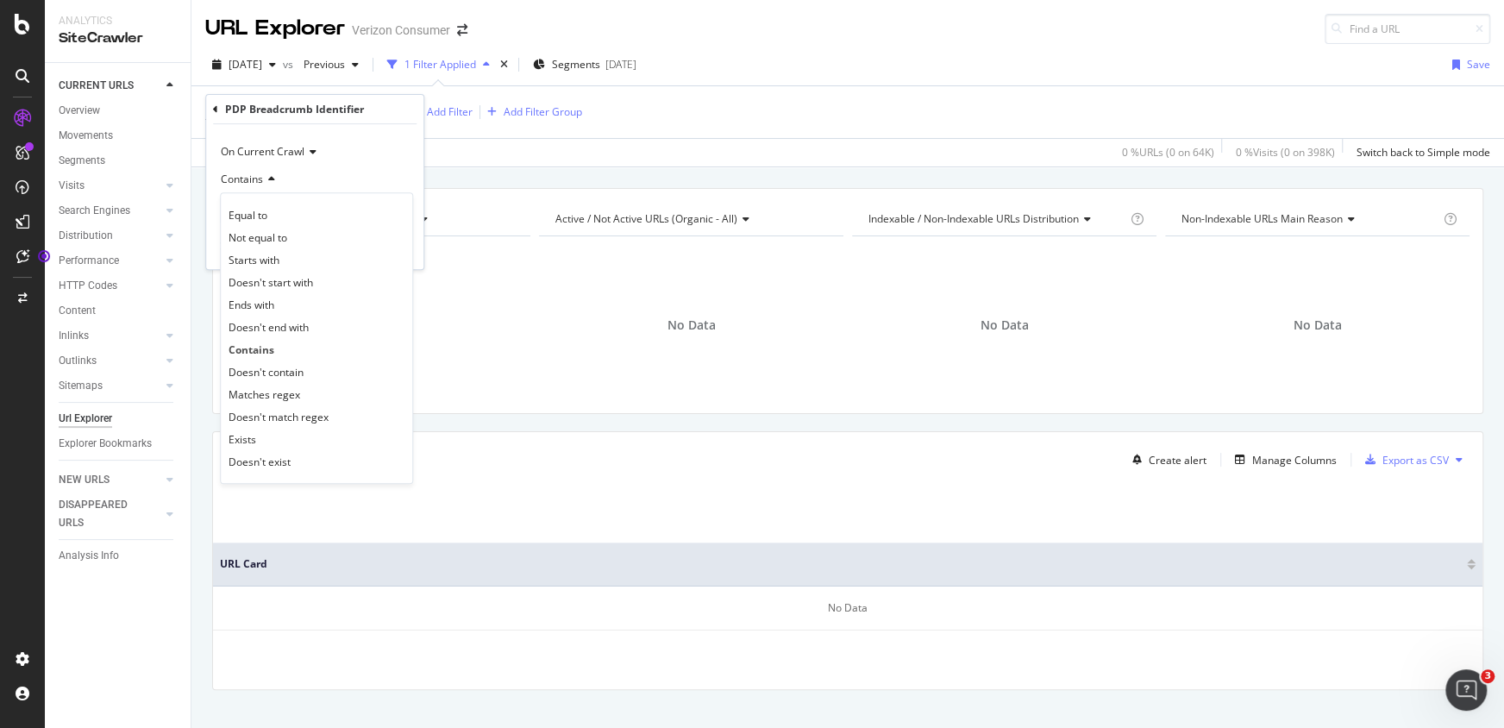
click at [345, 173] on div "Contains" at bounding box center [315, 180] width 190 height 28
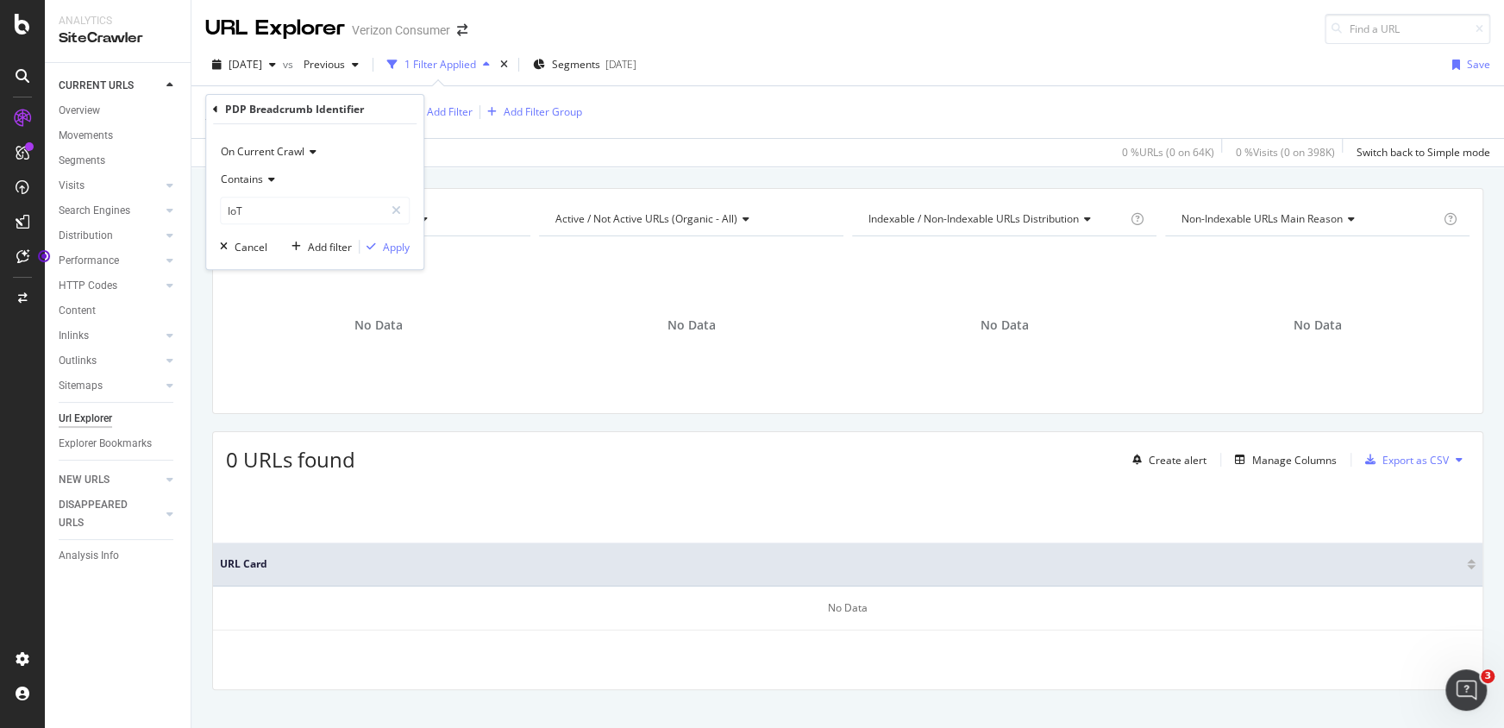
click at [245, 181] on span "Contains" at bounding box center [242, 179] width 42 height 15
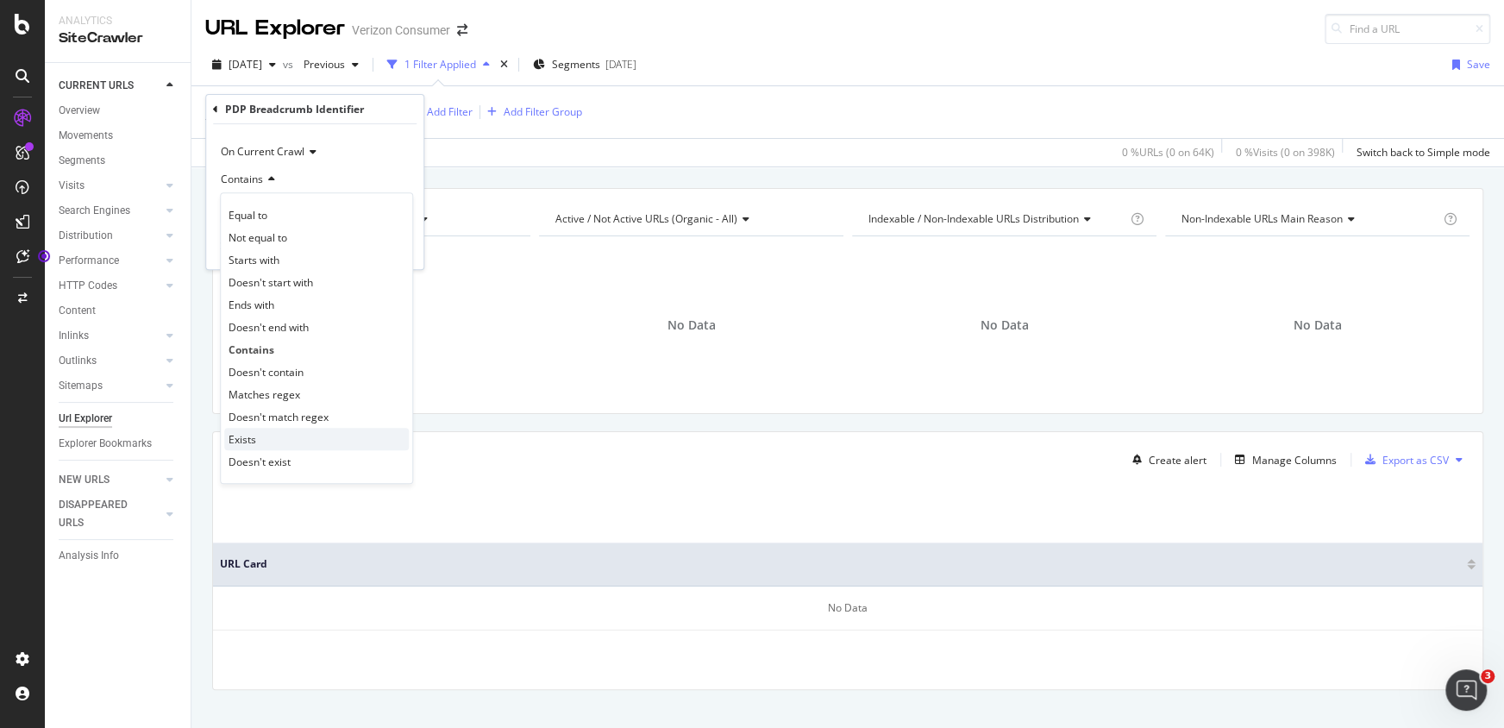
click at [277, 437] on div "Exists" at bounding box center [316, 439] width 185 height 22
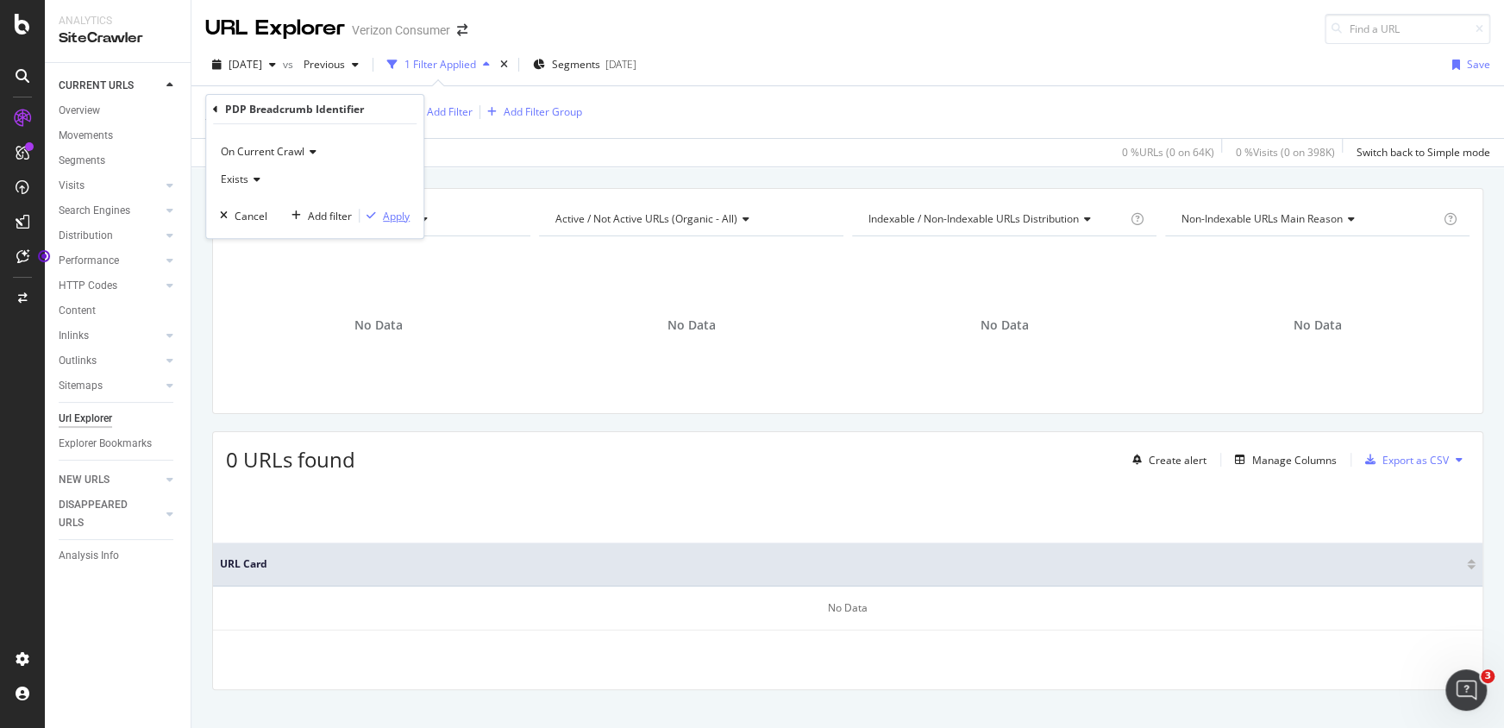
click at [379, 217] on div "button" at bounding box center [371, 215] width 23 height 10
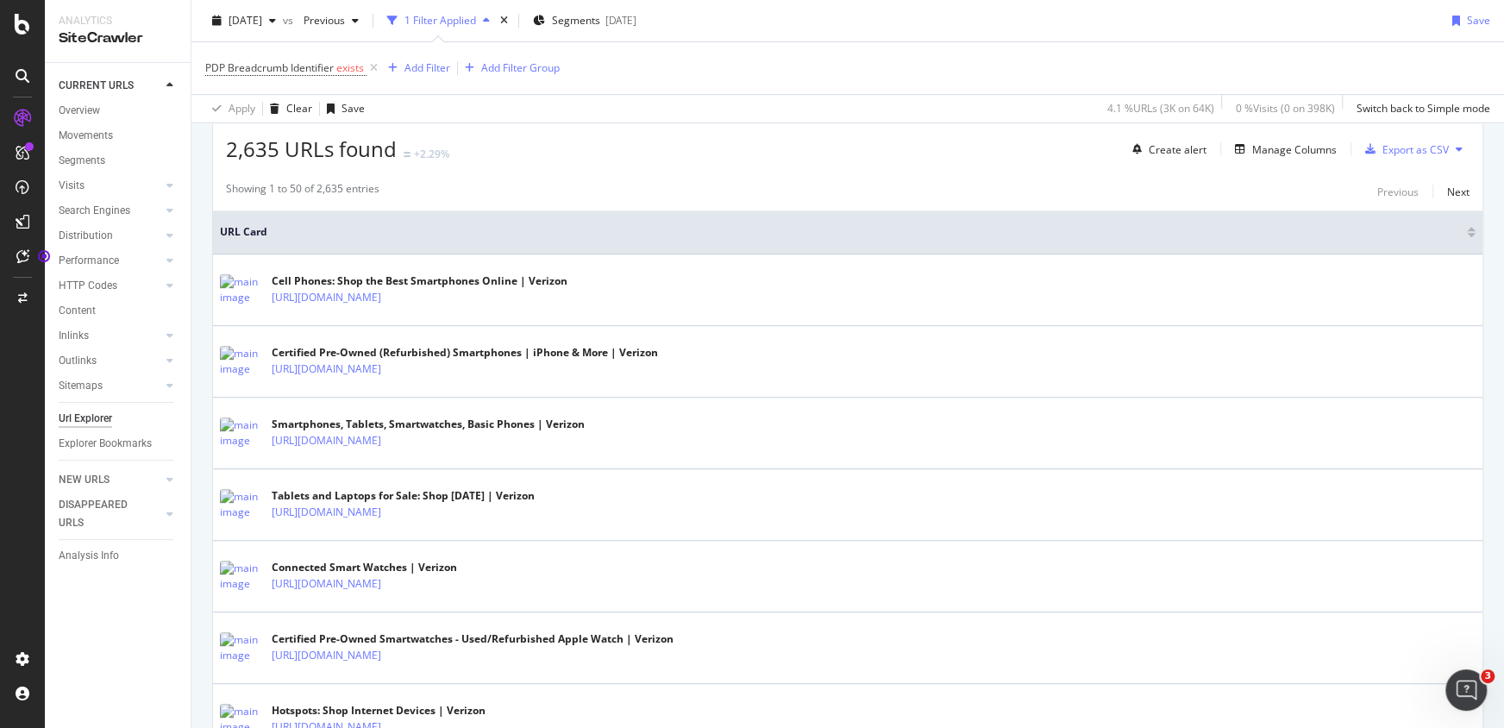
scroll to position [313, 0]
click at [1300, 148] on div "Manage Columns" at bounding box center [1294, 147] width 85 height 15
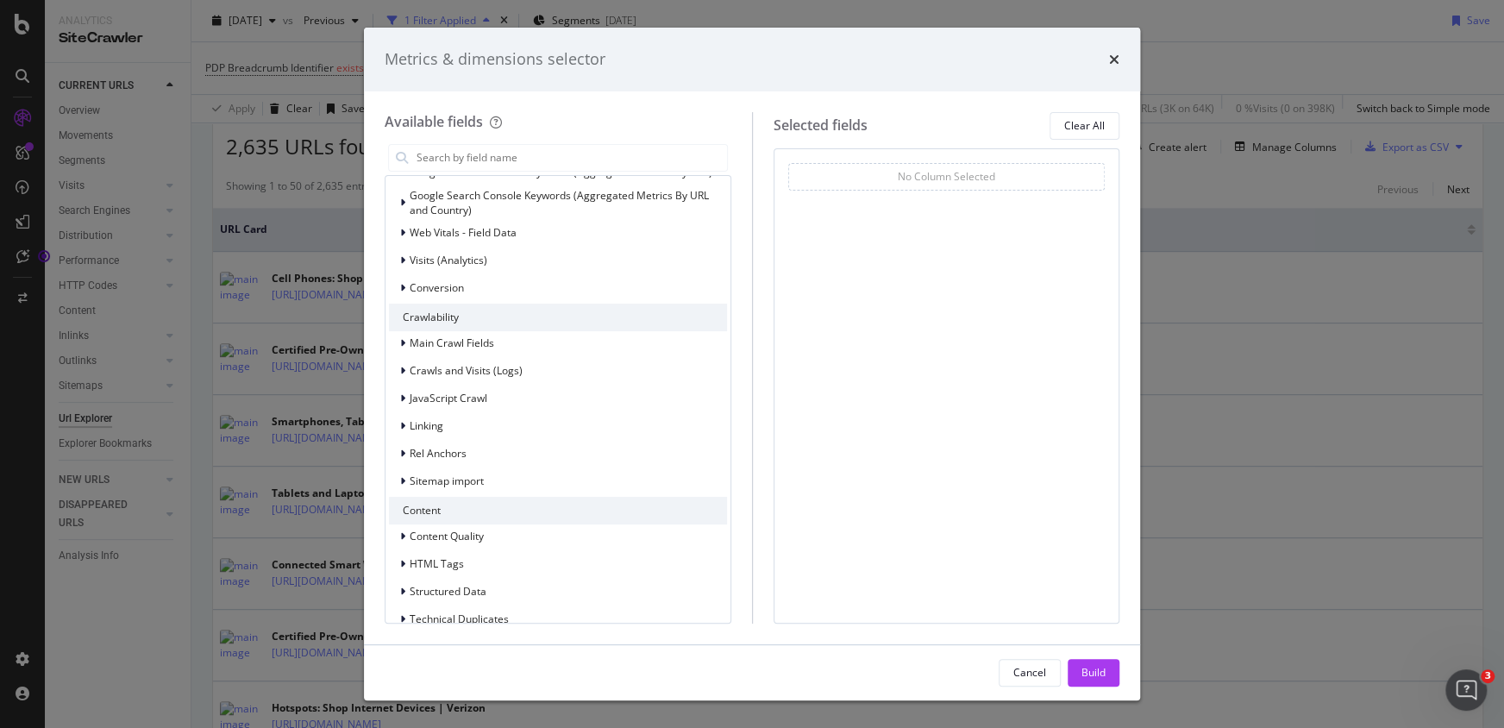
scroll to position [244, 0]
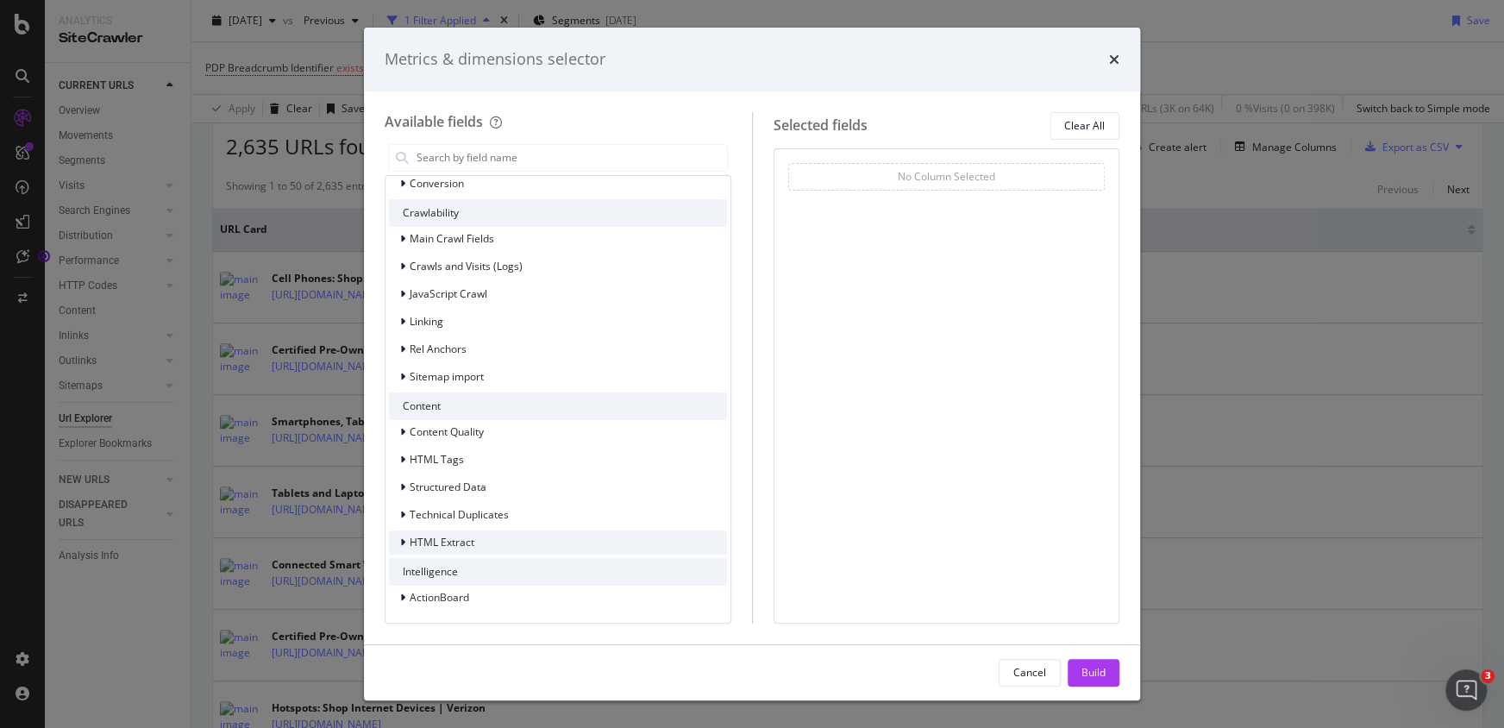
click at [425, 543] on span "HTML Extract" at bounding box center [442, 542] width 65 height 15
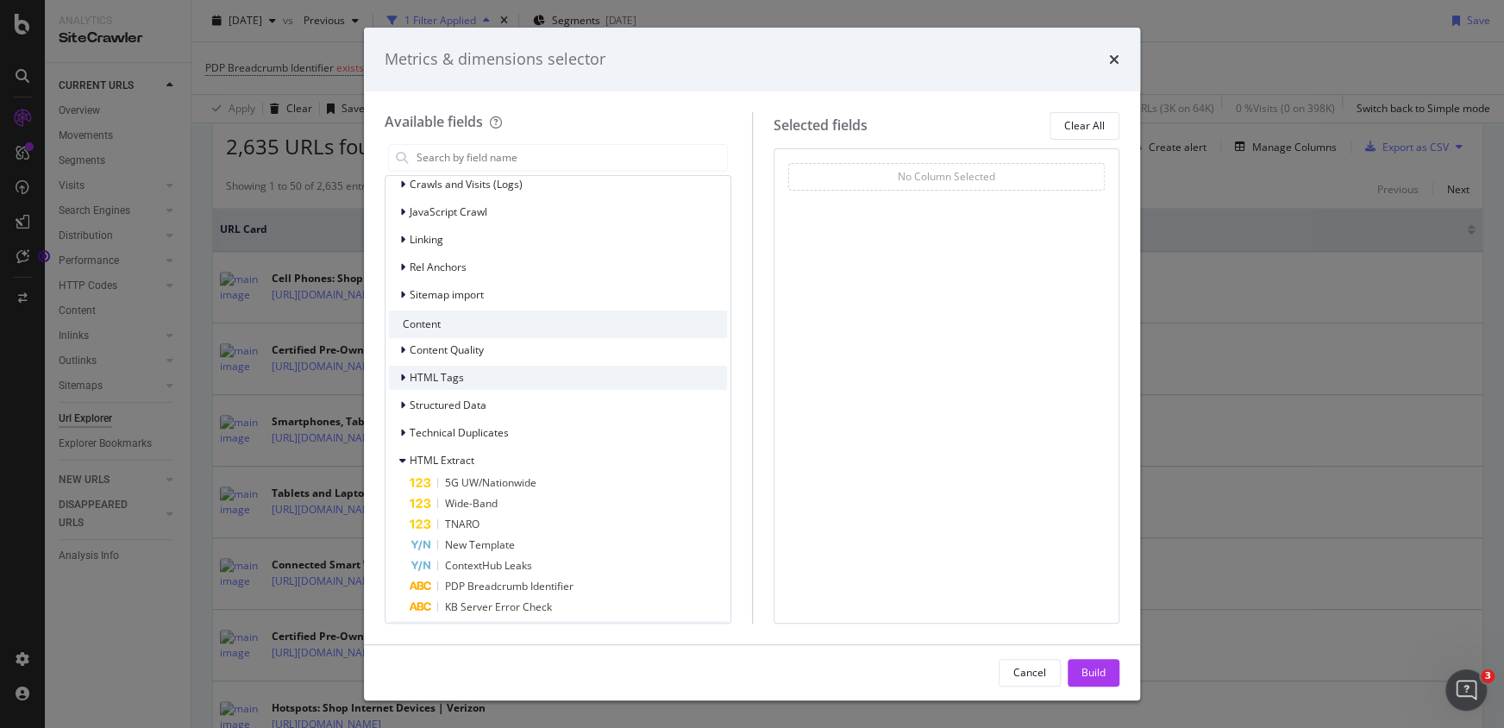
scroll to position [388, 0]
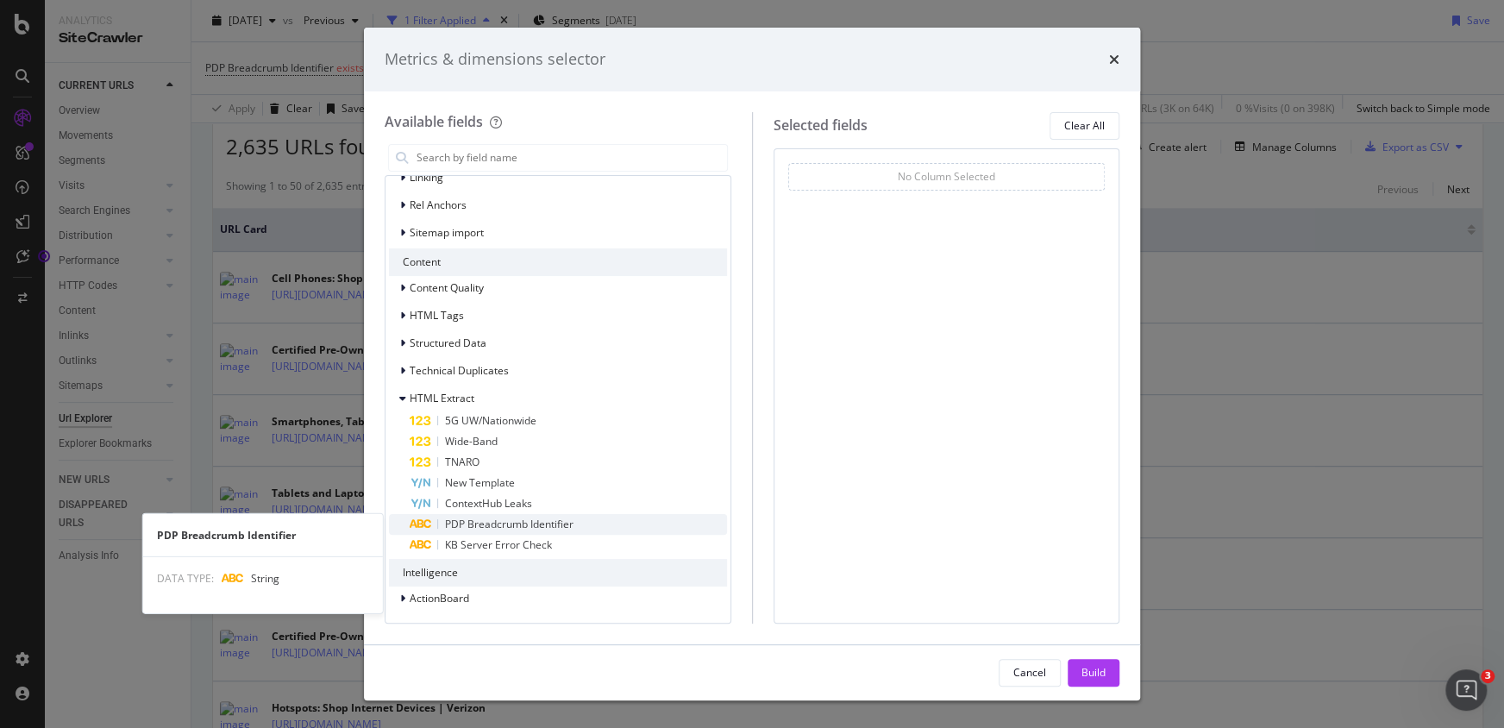
click at [514, 521] on span "PDP Breadcrumb Identifier" at bounding box center [509, 524] width 128 height 15
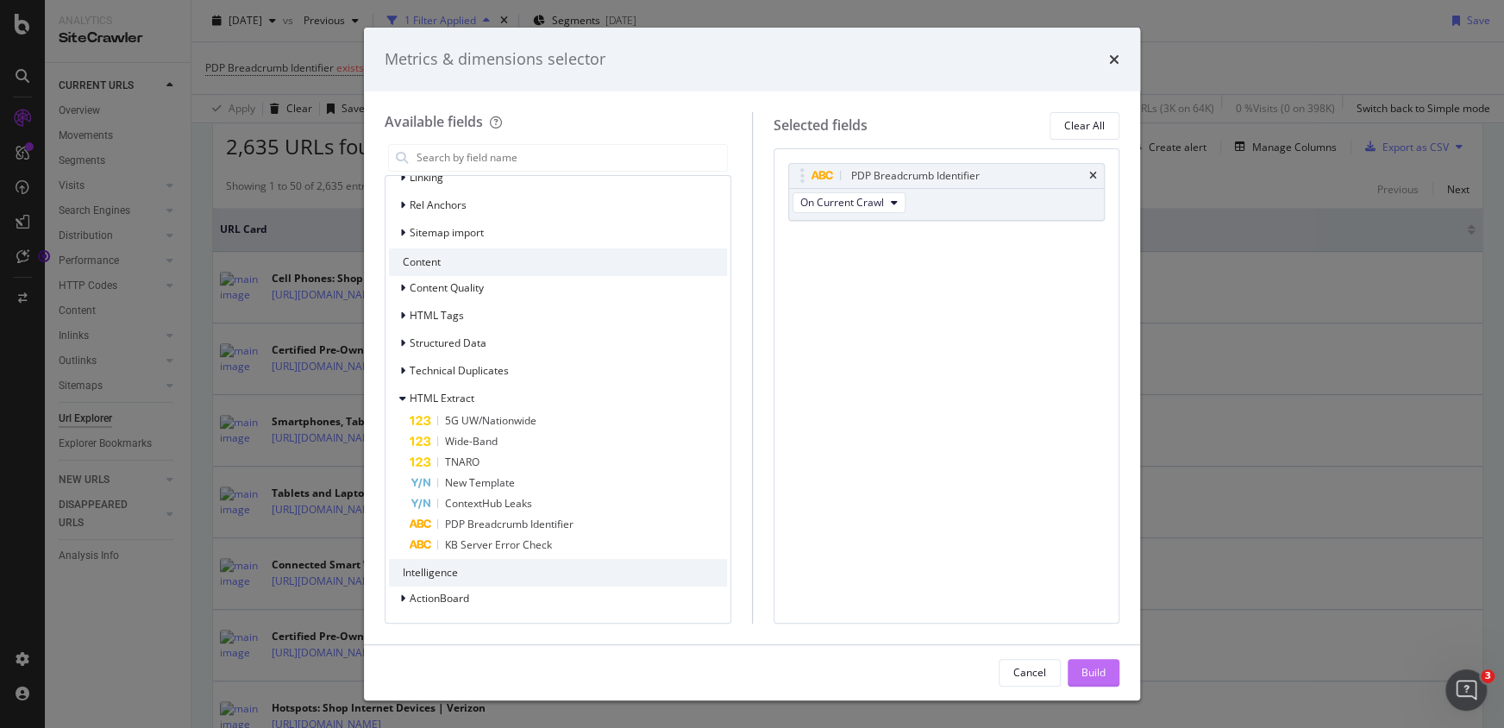
click at [1084, 671] on div "Build" at bounding box center [1093, 672] width 24 height 15
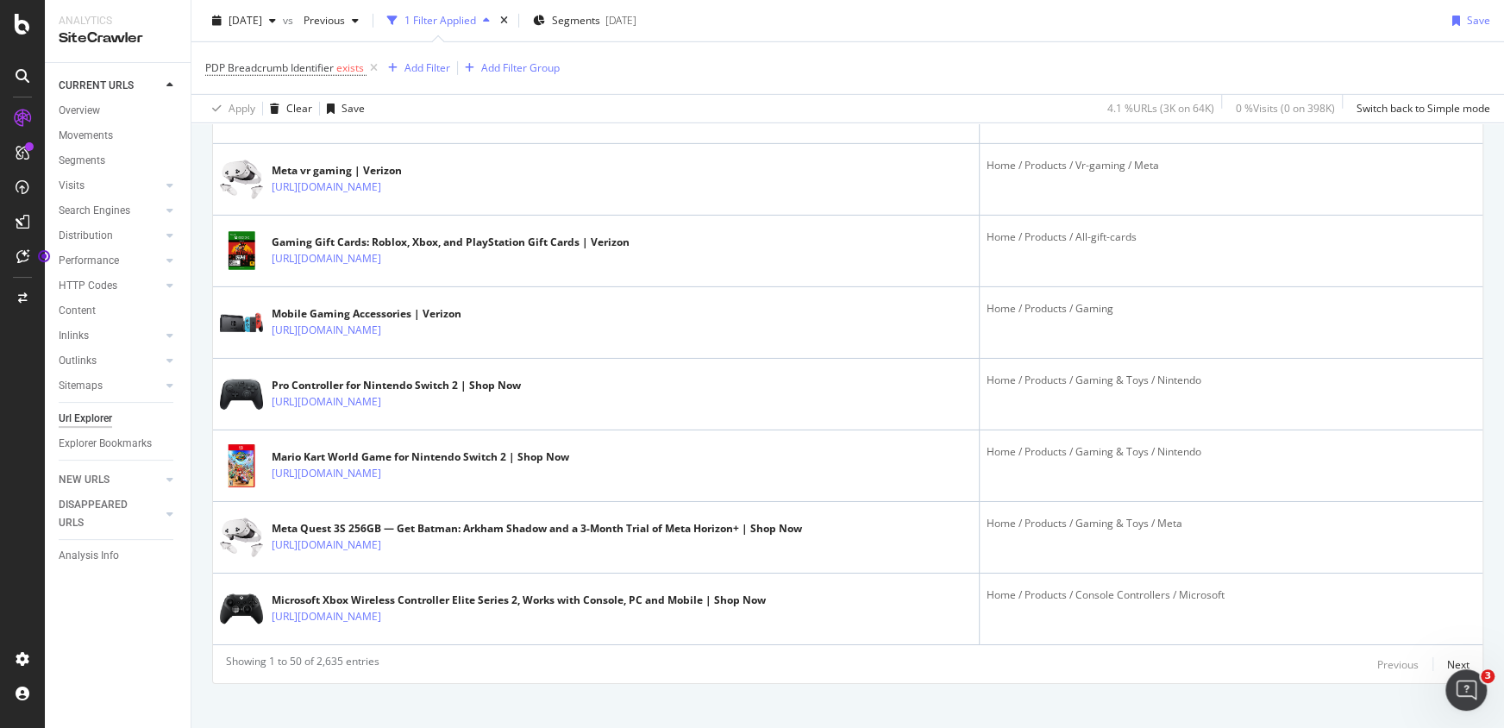
scroll to position [3512, 0]
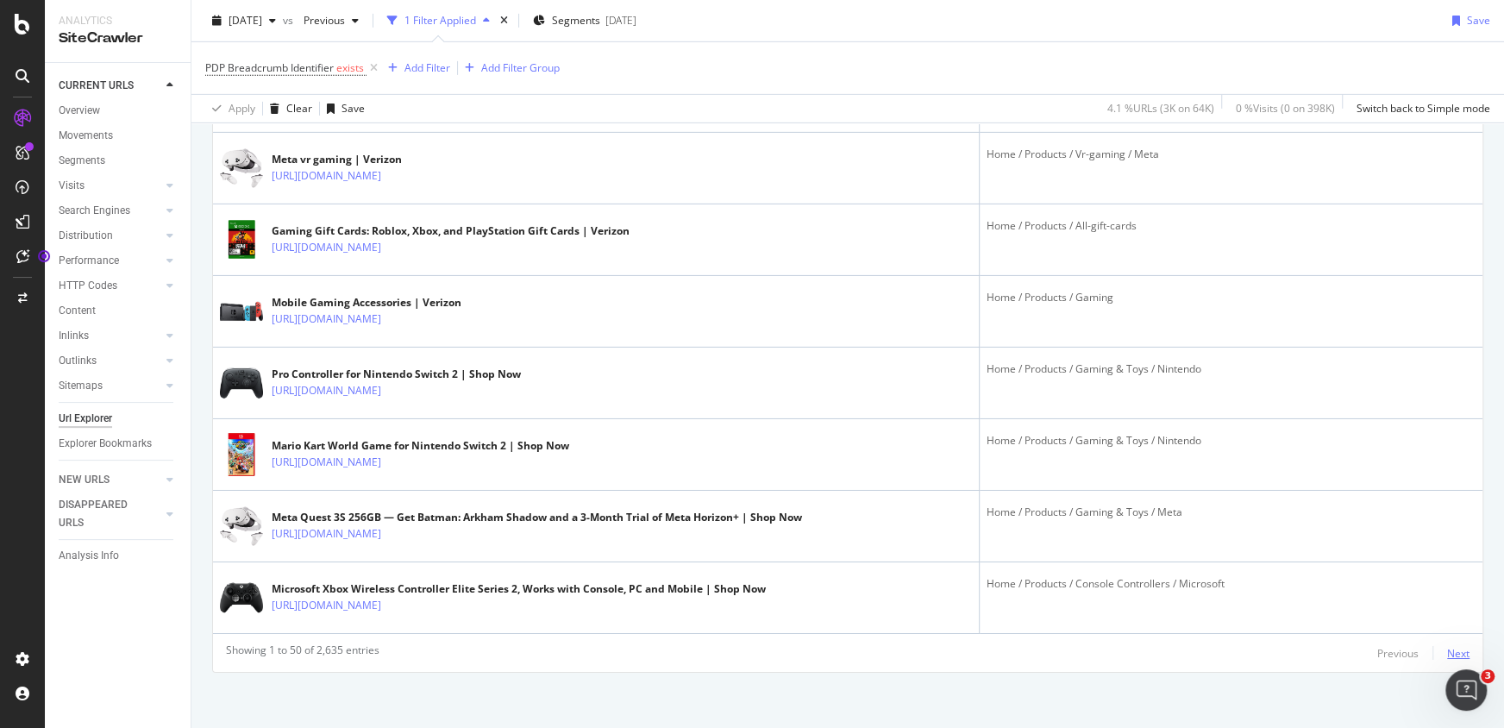
click at [1449, 649] on div "Next" at bounding box center [1458, 653] width 22 height 15
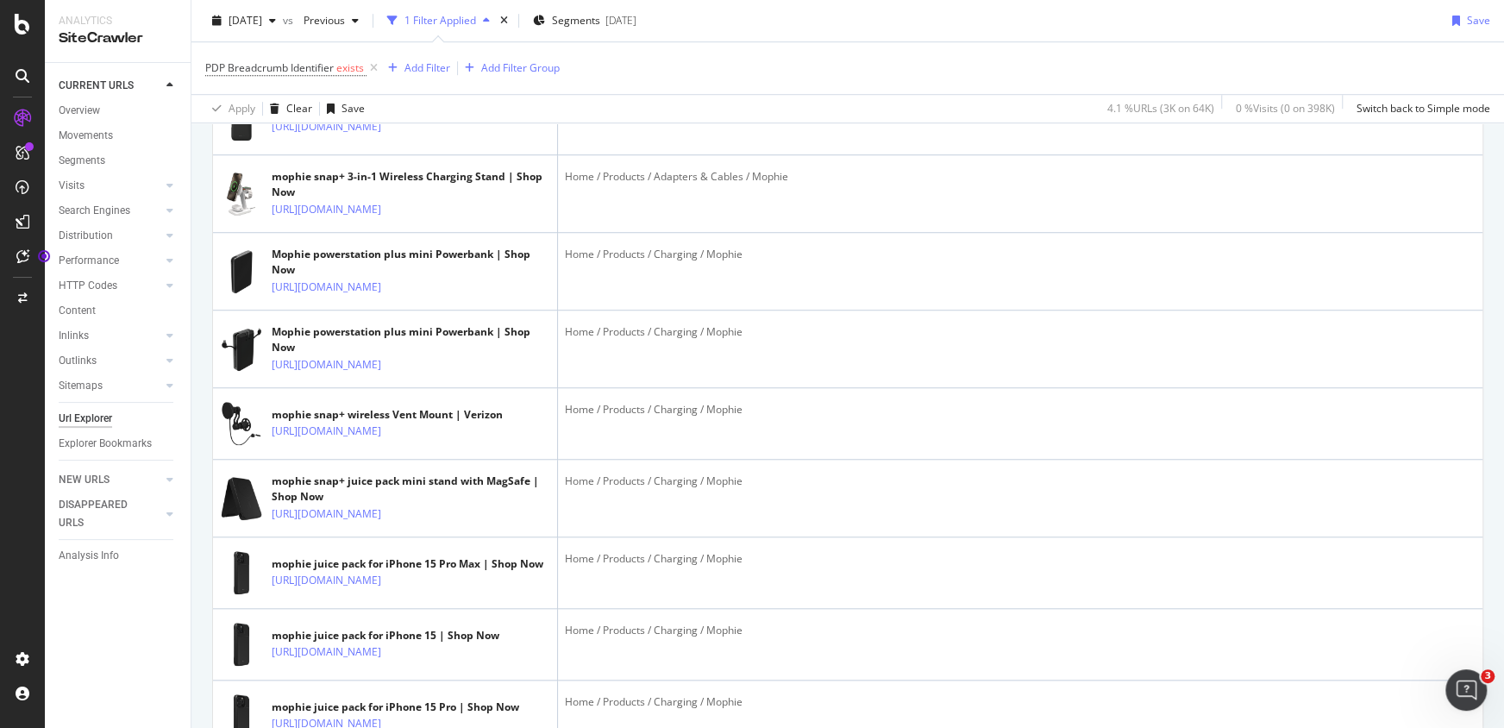
scroll to position [0, 0]
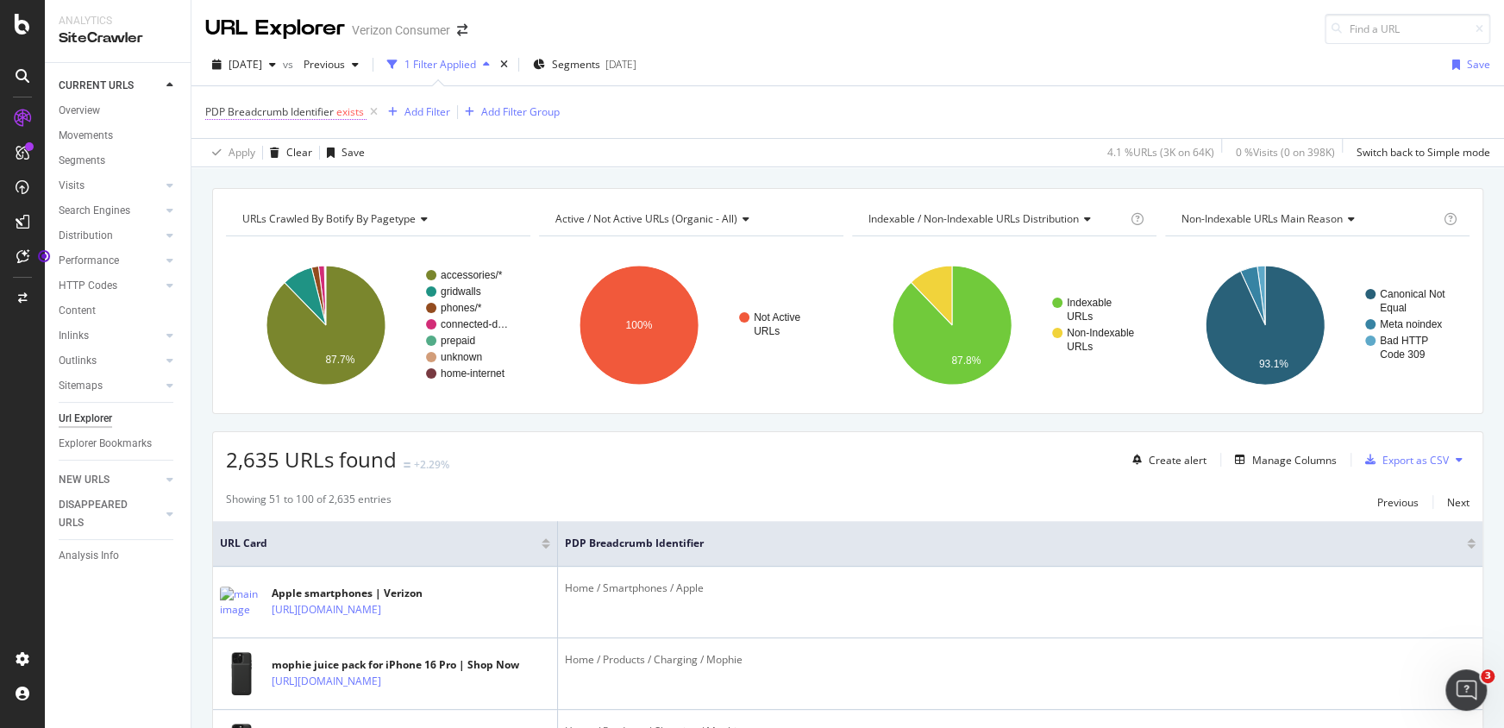
click at [284, 111] on span "PDP Breadcrumb Identifier" at bounding box center [269, 111] width 128 height 15
click at [254, 175] on icon at bounding box center [254, 179] width 12 height 10
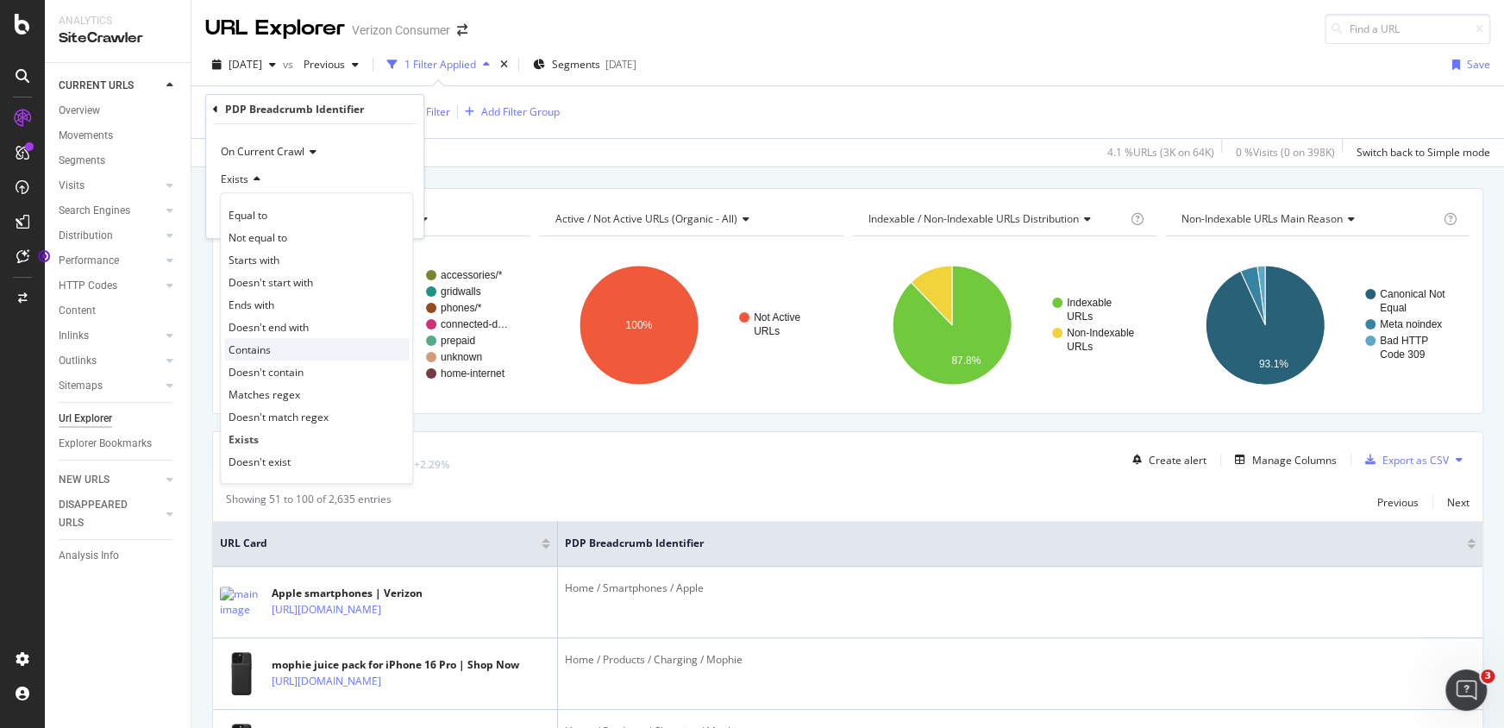
click at [250, 346] on span "Contains" at bounding box center [250, 349] width 42 height 15
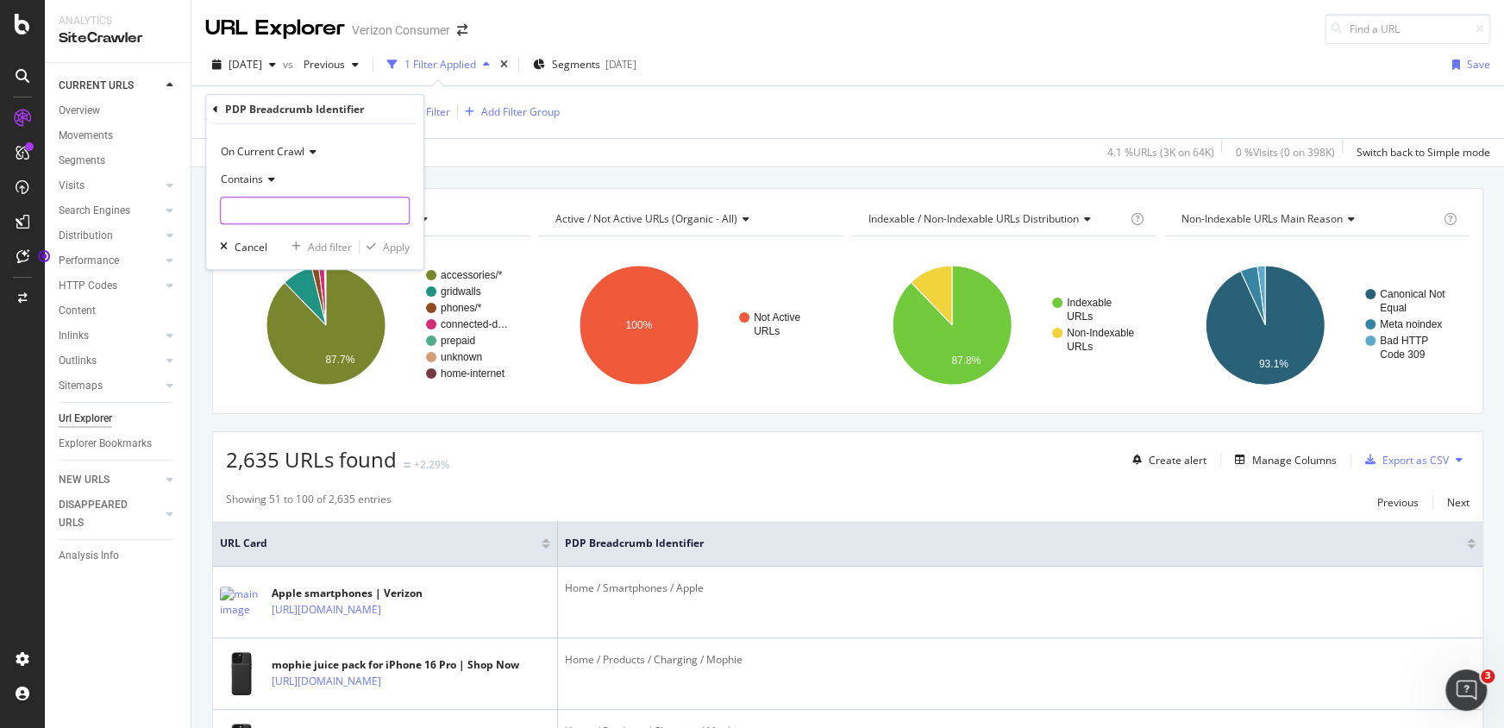
click at [295, 202] on input "text" at bounding box center [315, 211] width 188 height 28
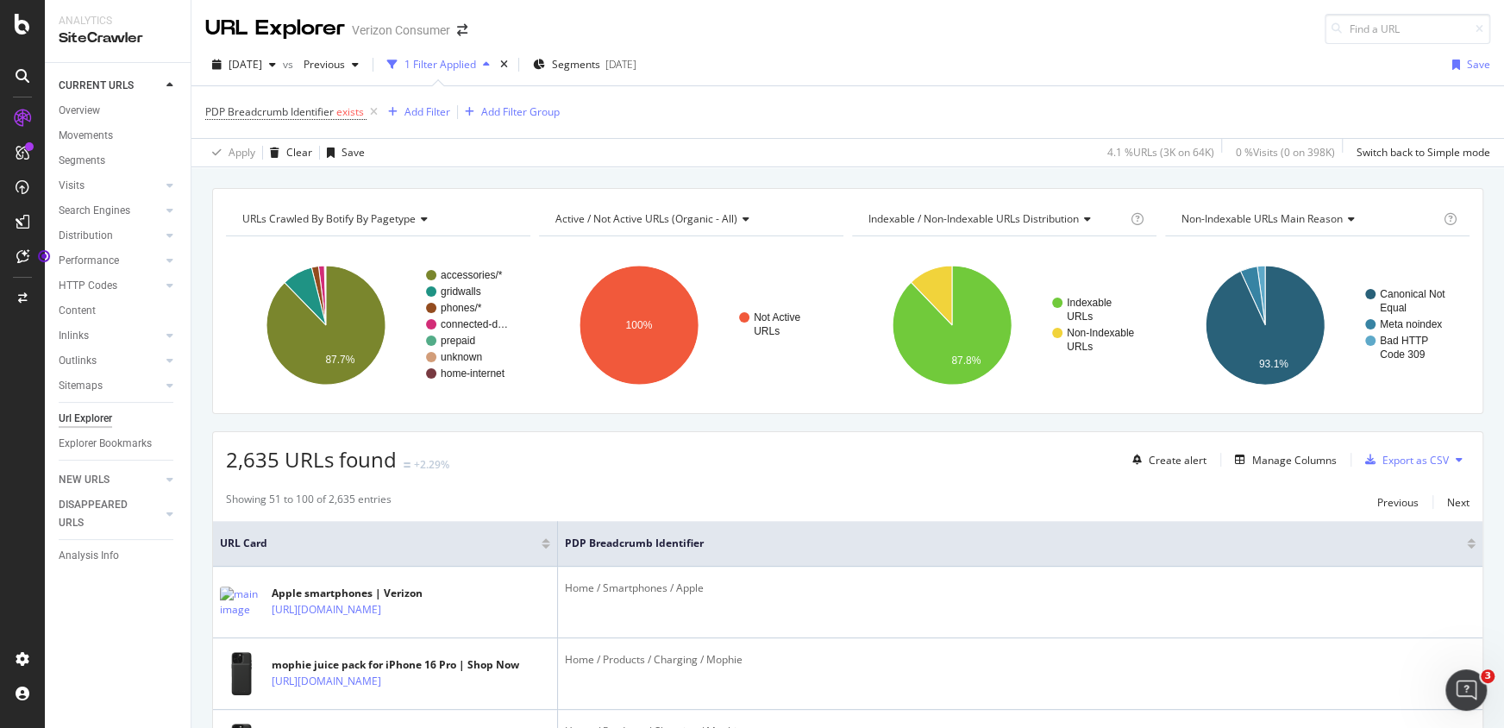
click at [317, 103] on span "PDP Breadcrumb Identifier exists" at bounding box center [293, 112] width 176 height 24
click at [314, 107] on span "PDP Breadcrumb Identifier" at bounding box center [269, 111] width 128 height 15
click at [251, 179] on icon at bounding box center [254, 179] width 12 height 10
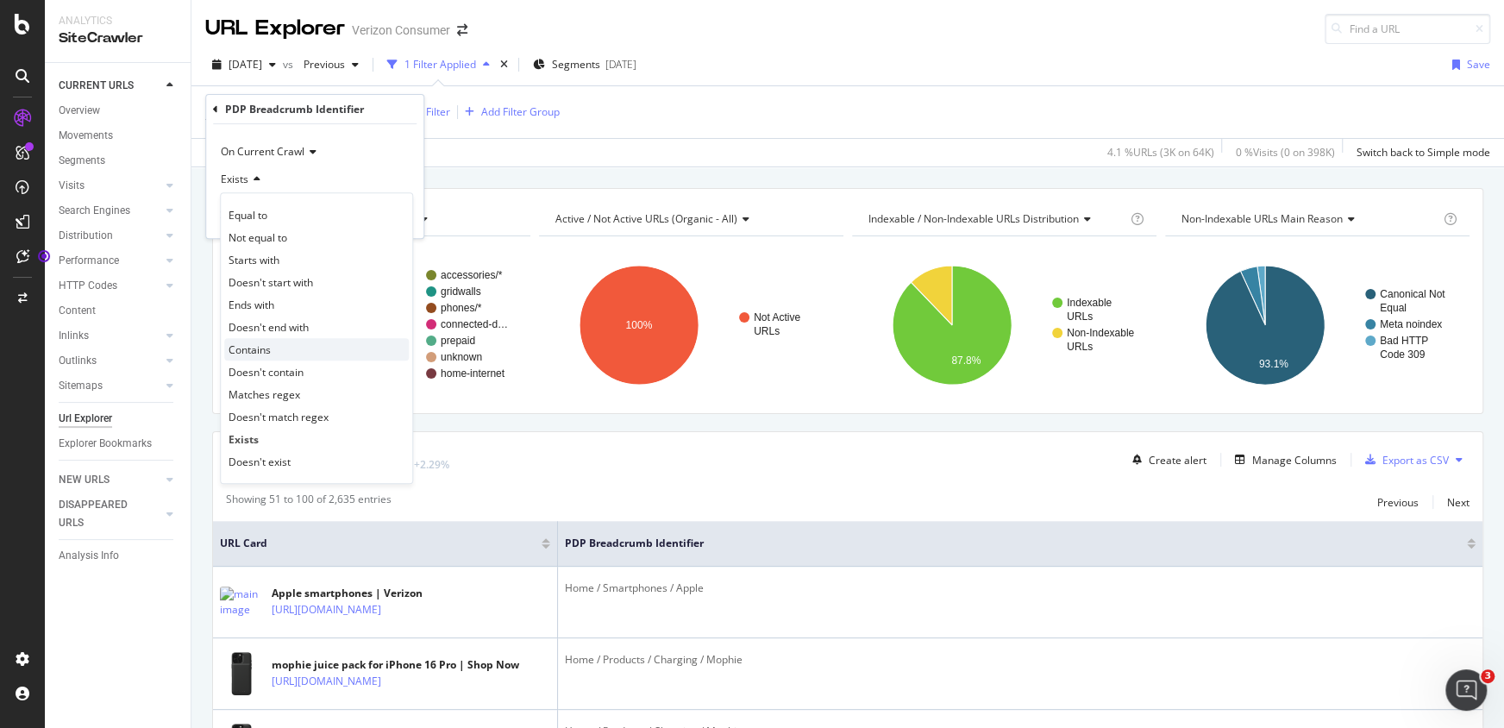
click at [256, 345] on span "Contains" at bounding box center [250, 349] width 42 height 15
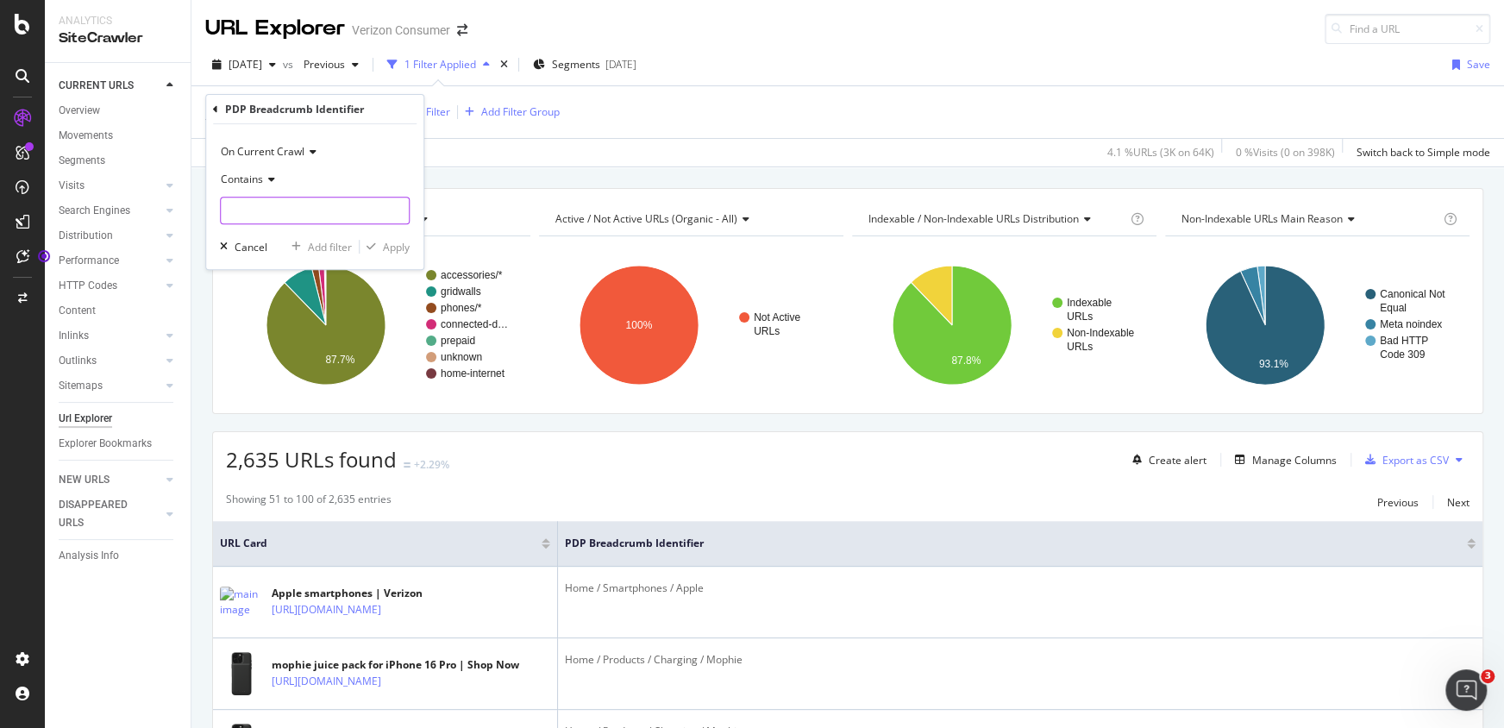
click at [270, 201] on input "text" at bounding box center [315, 211] width 188 height 28
type input "products"
click at [398, 241] on div "Apply" at bounding box center [396, 247] width 27 height 15
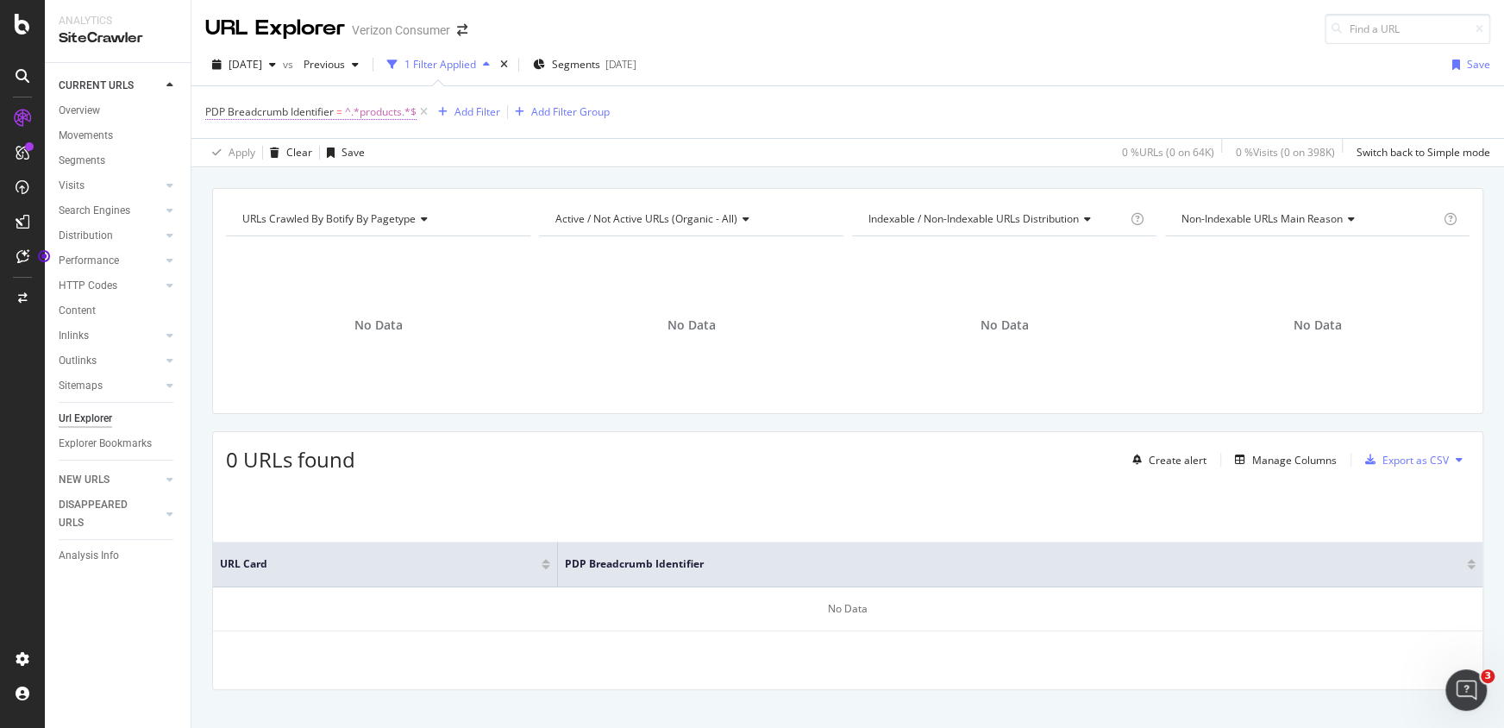
click at [385, 114] on span "^.*products.*$" at bounding box center [381, 112] width 72 height 24
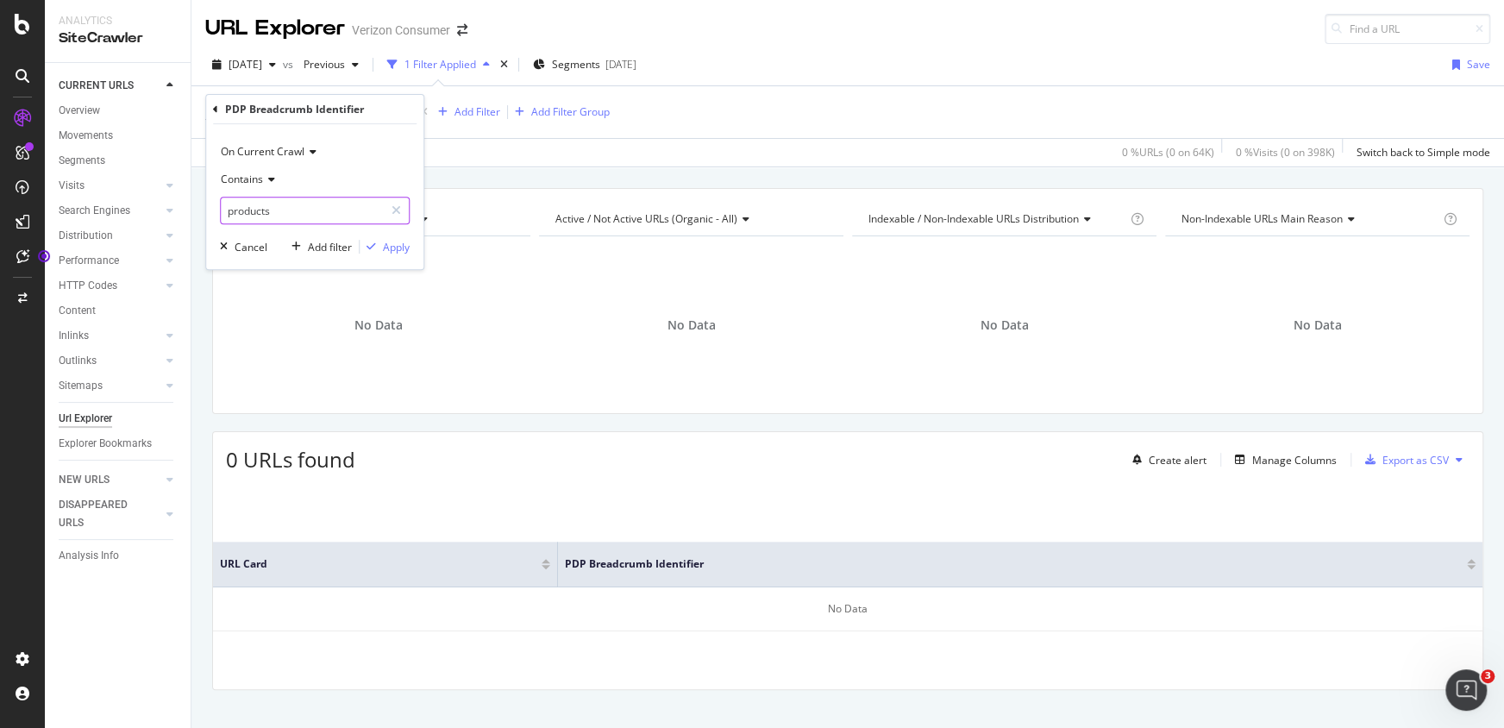
click at [231, 211] on input "products" at bounding box center [302, 211] width 163 height 28
type input "Products"
click at [406, 248] on div "Apply" at bounding box center [396, 247] width 27 height 15
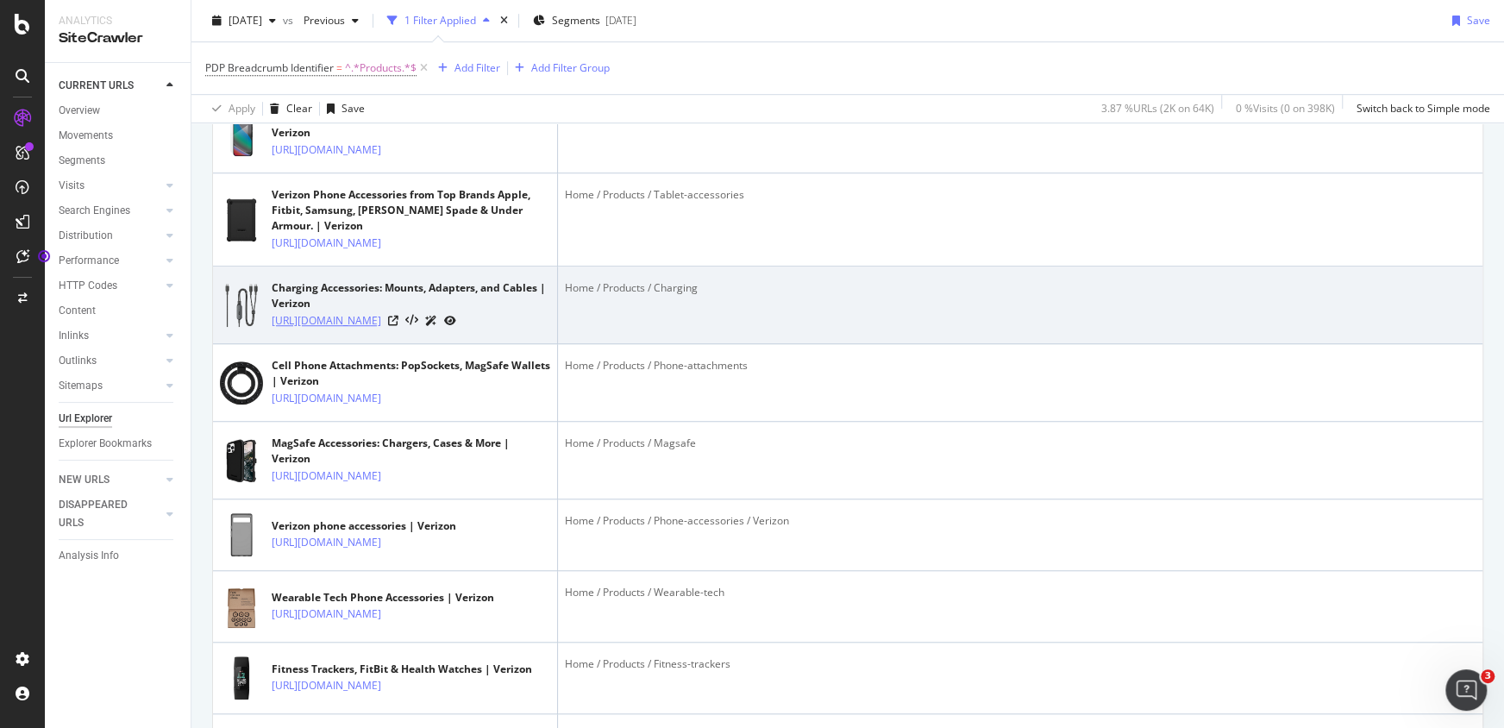
scroll to position [392, 0]
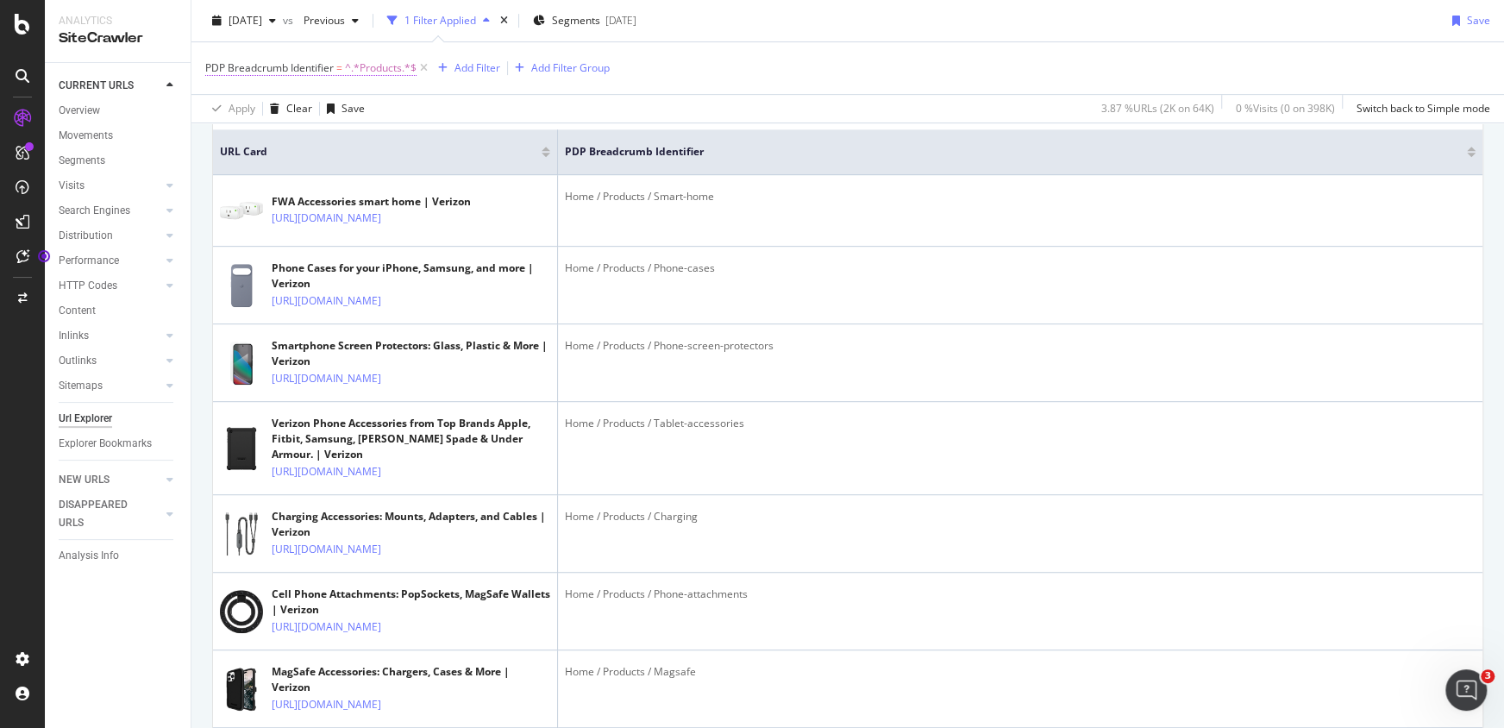
click at [320, 67] on span "PDP Breadcrumb Identifier" at bounding box center [269, 67] width 128 height 15
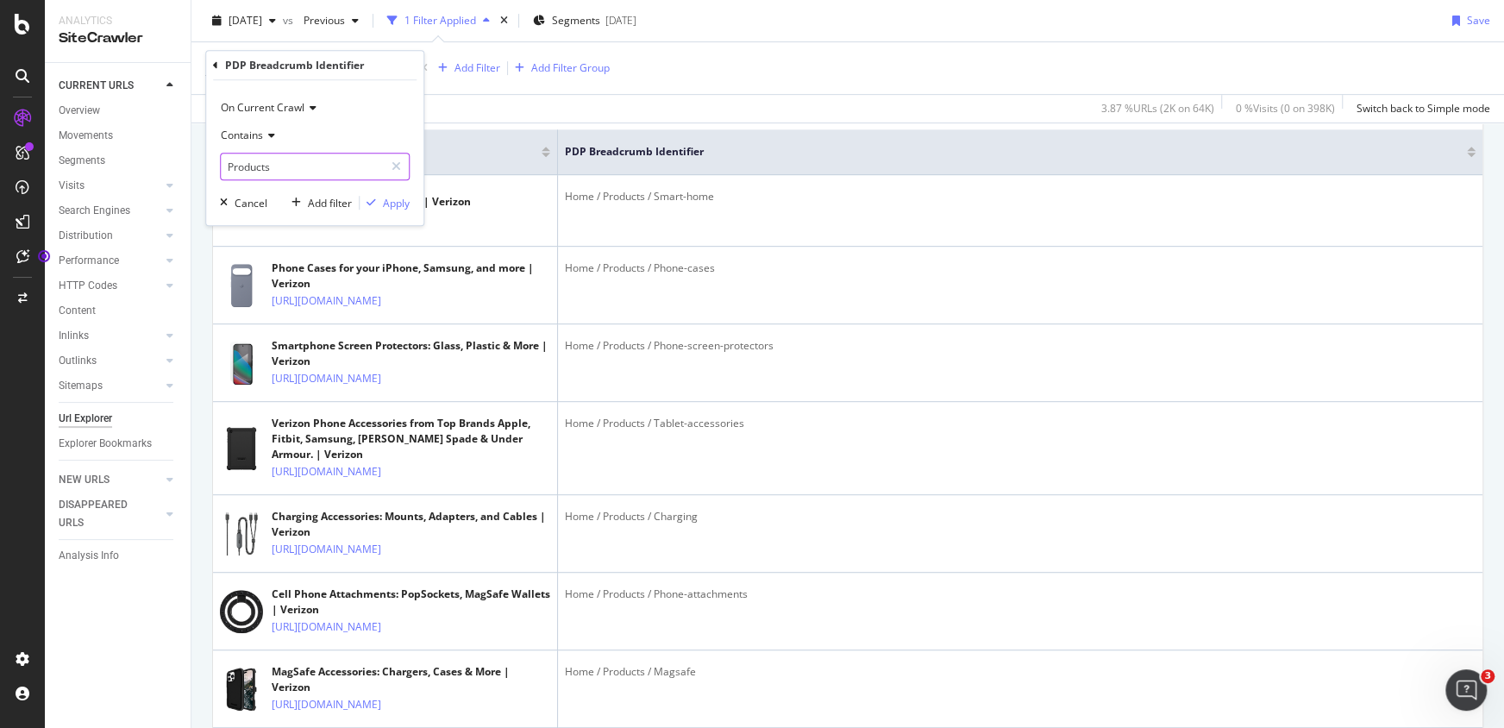
paste input "IoT Solution"
type input "IoT Solutions"
click at [383, 203] on div "Apply" at bounding box center [396, 203] width 27 height 15
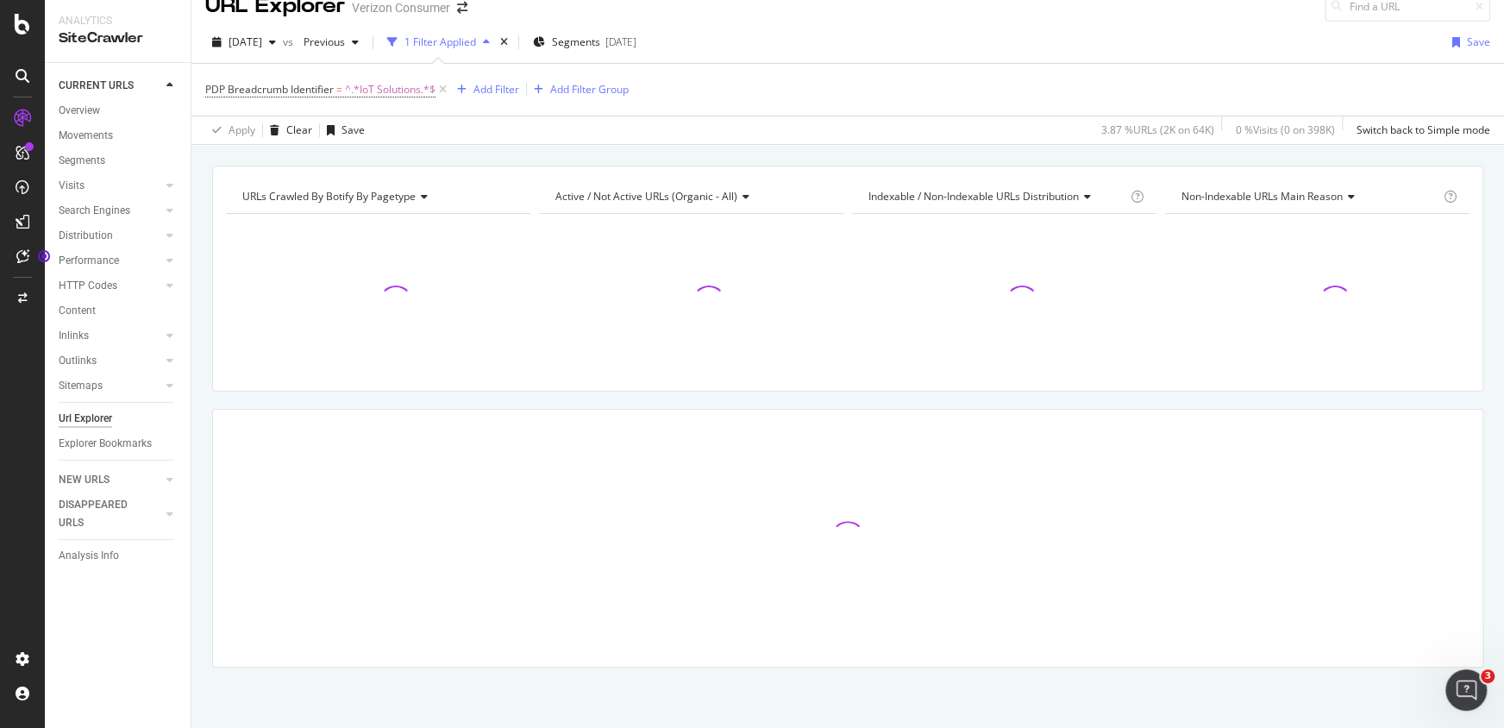
scroll to position [22, 0]
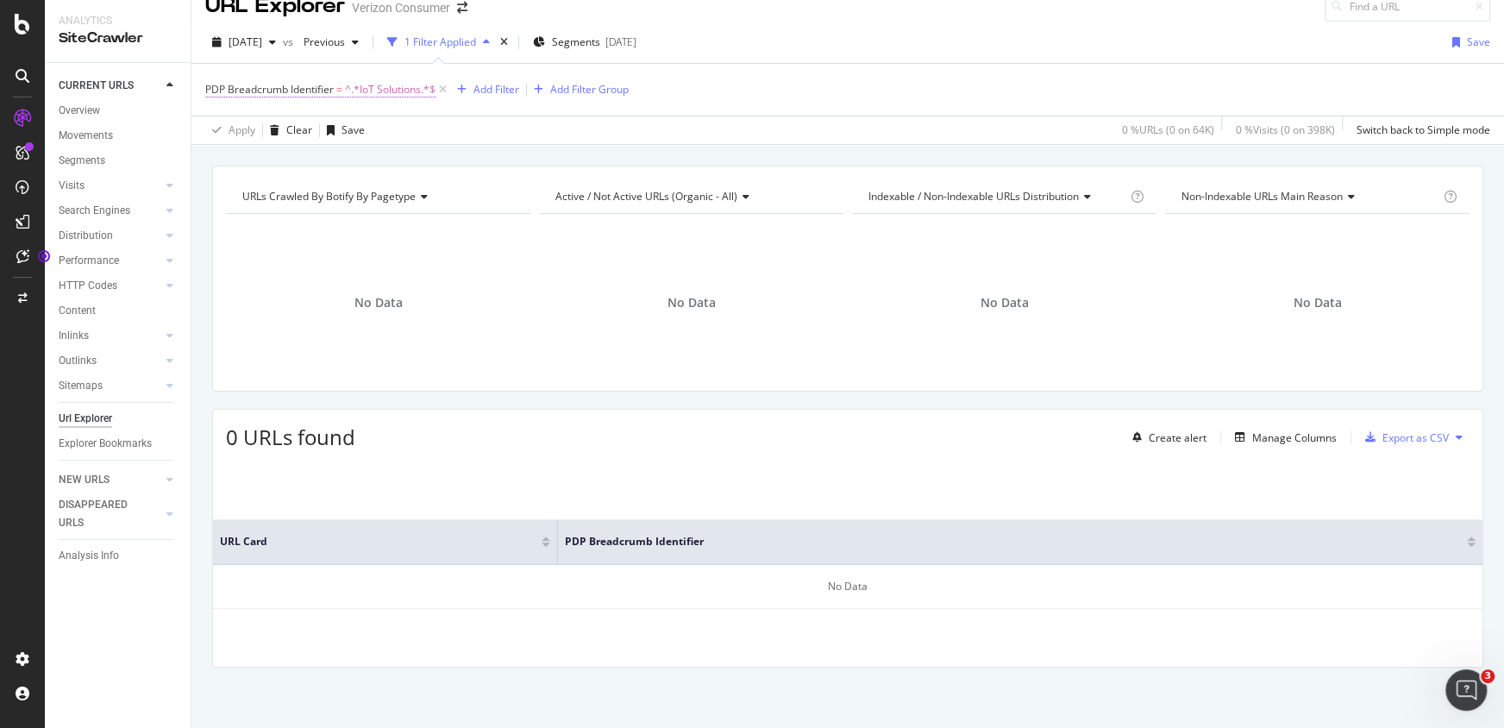
click at [310, 86] on span "PDP Breadcrumb Identifier" at bounding box center [269, 89] width 128 height 15
click at [330, 185] on input "IoT Solutions" at bounding box center [302, 188] width 163 height 28
drag, startPoint x: 330, startPoint y: 185, endPoint x: 241, endPoint y: 175, distance: 89.4
click at [241, 175] on input "IoT Solutions" at bounding box center [302, 188] width 163 height 28
type input "IoT"
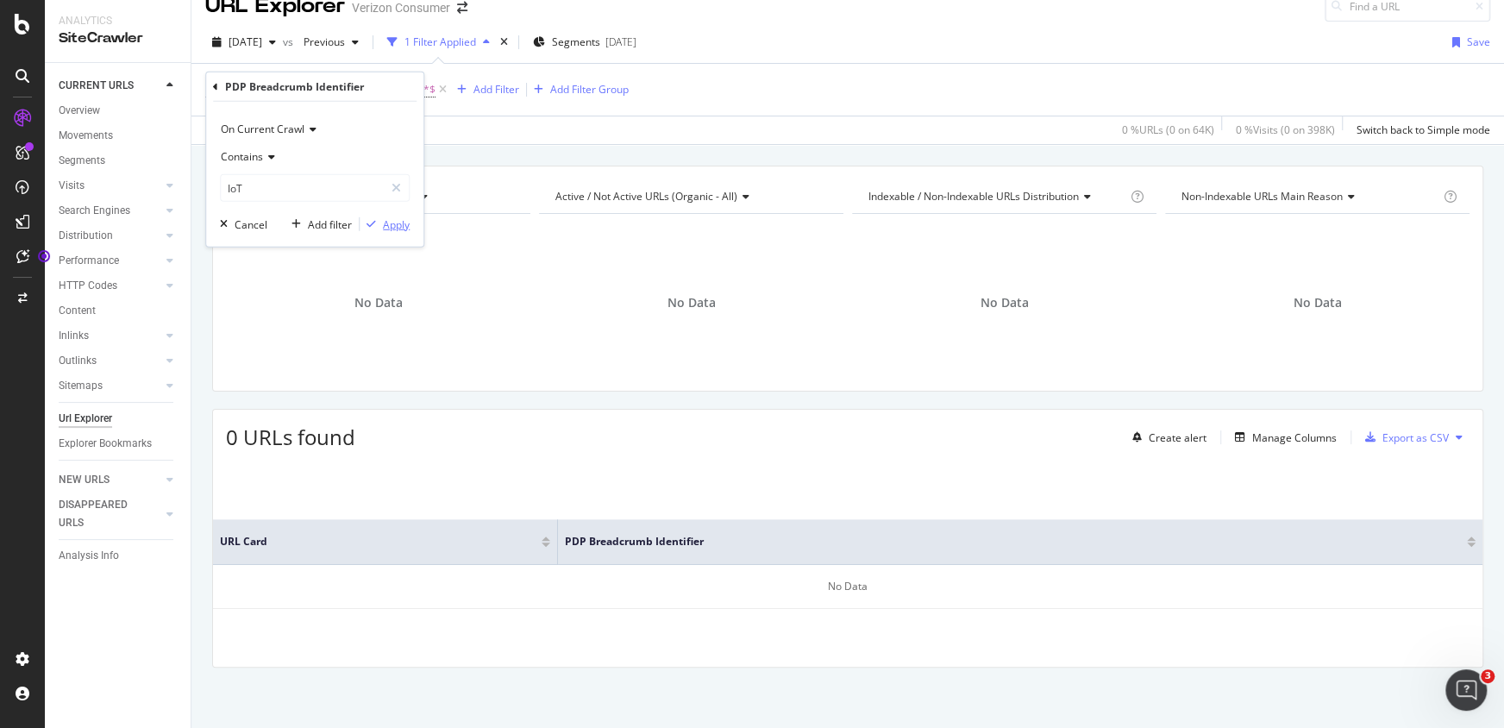
click at [402, 229] on div "Apply" at bounding box center [396, 223] width 27 height 15
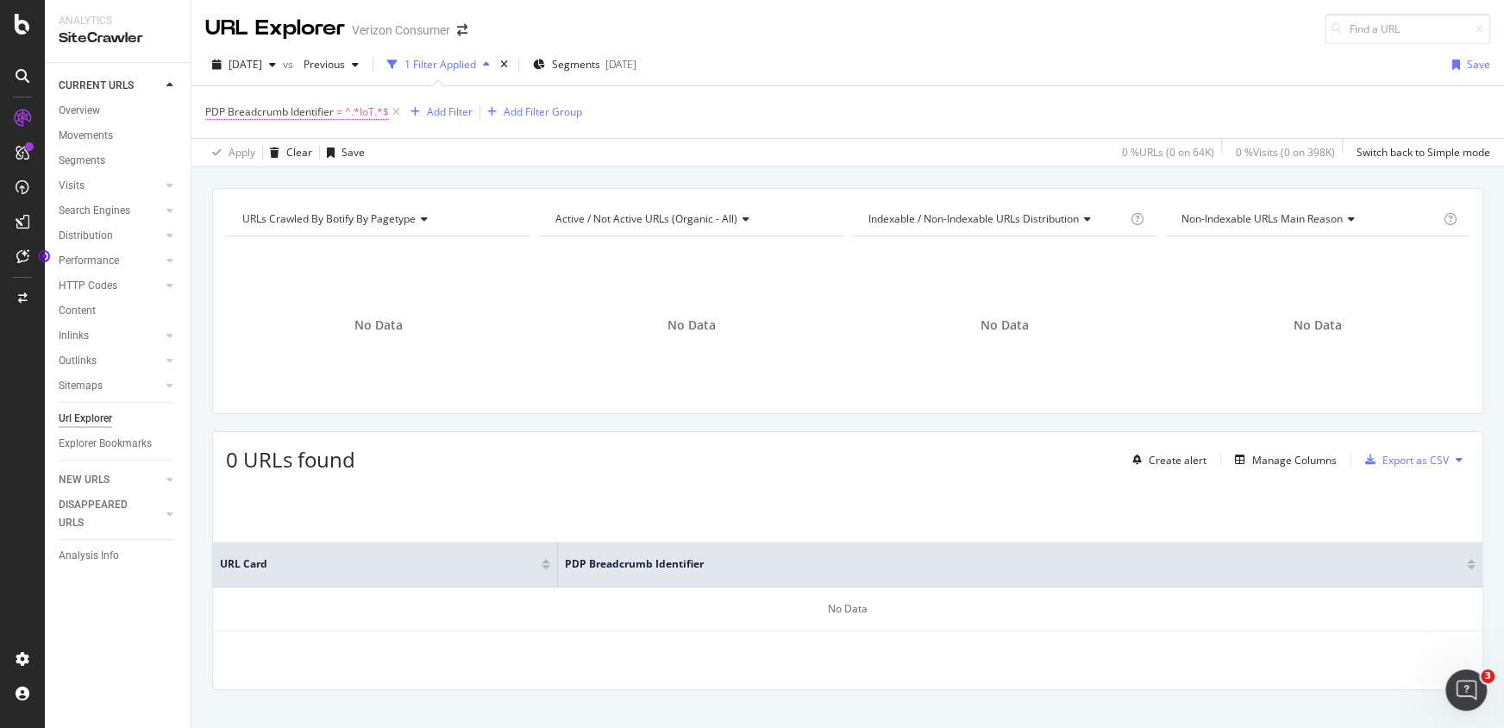
click at [303, 117] on span "PDP Breadcrumb Identifier" at bounding box center [269, 111] width 128 height 15
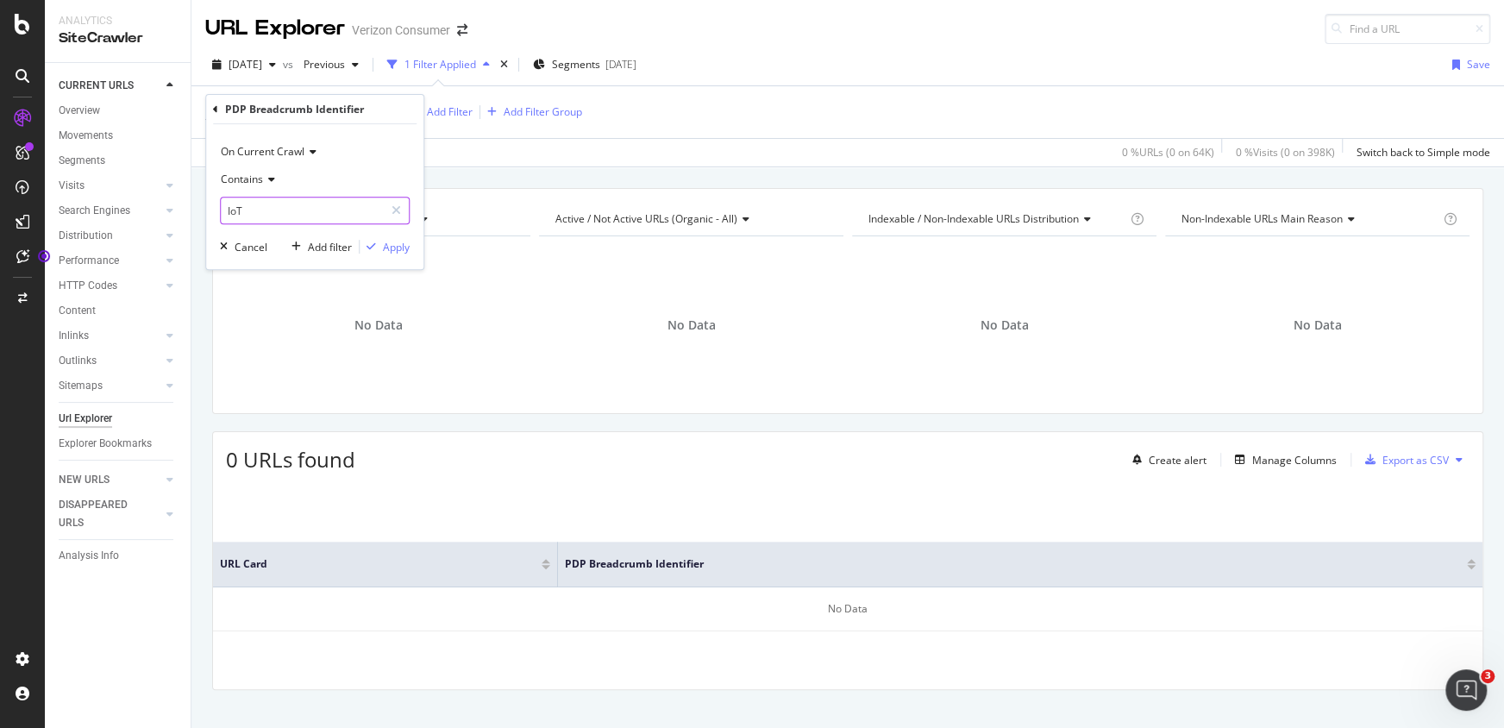
click at [268, 204] on input "IoT" at bounding box center [302, 211] width 163 height 28
paste input "Solutions"
type input "Solutions"
click at [301, 155] on span "On Current Crawl" at bounding box center [263, 151] width 84 height 15
click at [374, 147] on div "On Current Crawl" at bounding box center [315, 152] width 190 height 28
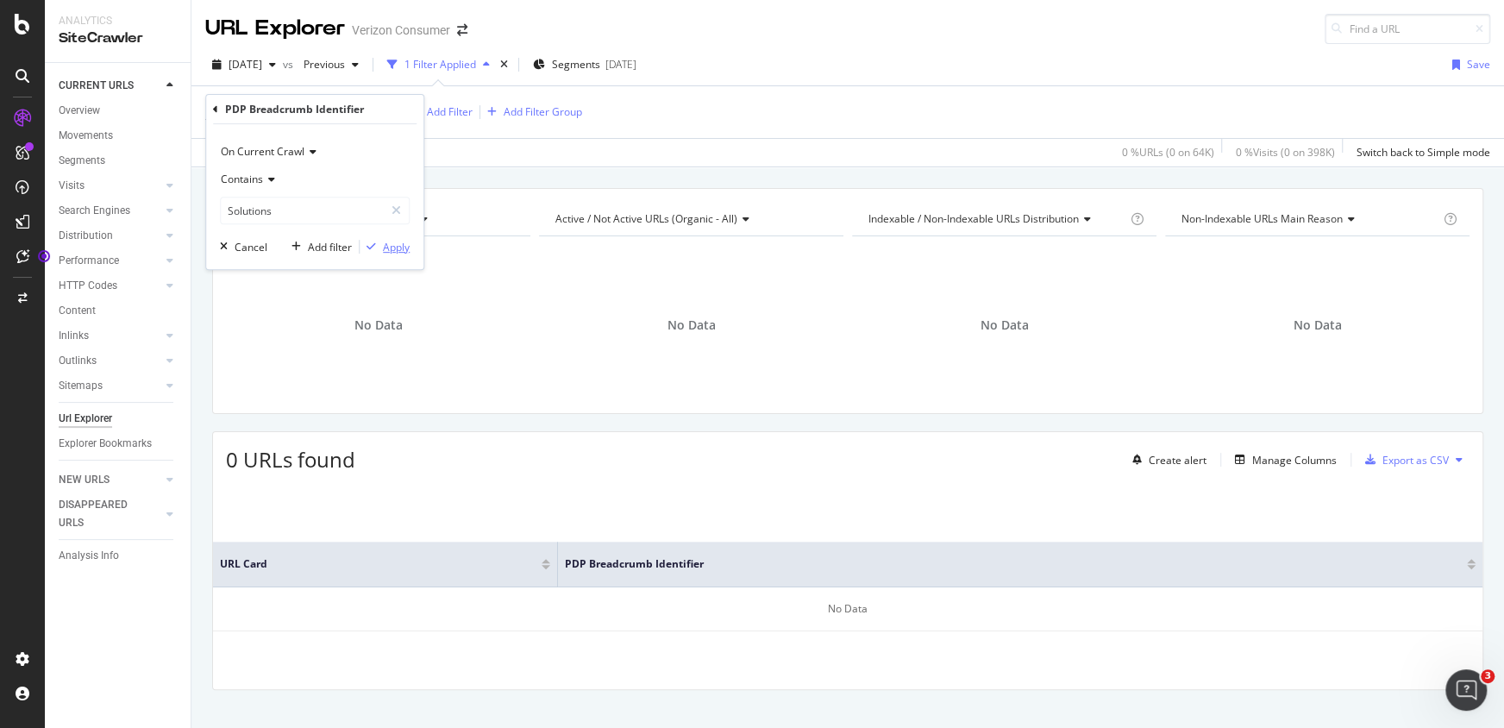
click at [387, 241] on div "Apply" at bounding box center [396, 247] width 27 height 15
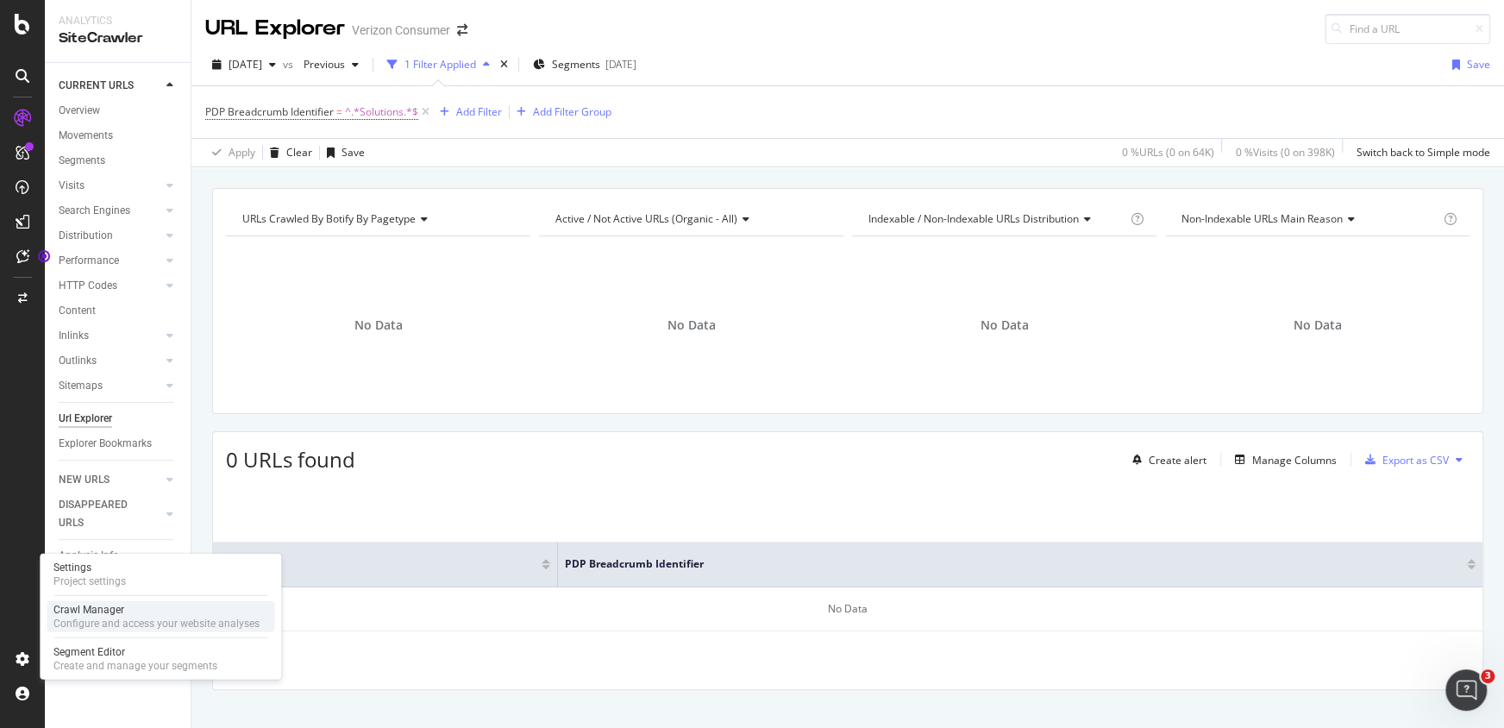
click at [107, 611] on div "Crawl Manager" at bounding box center [156, 610] width 206 height 14
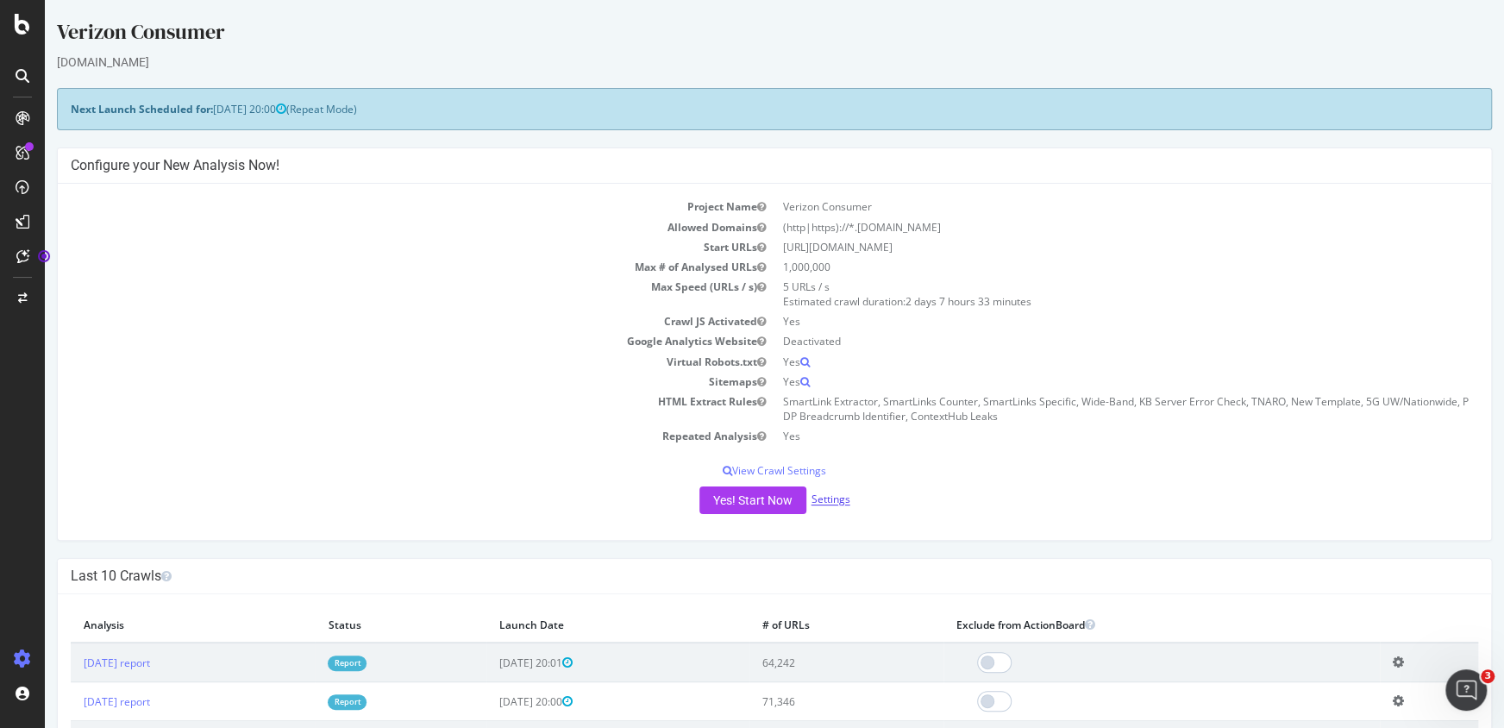
click at [827, 498] on link "Settings" at bounding box center [831, 499] width 39 height 15
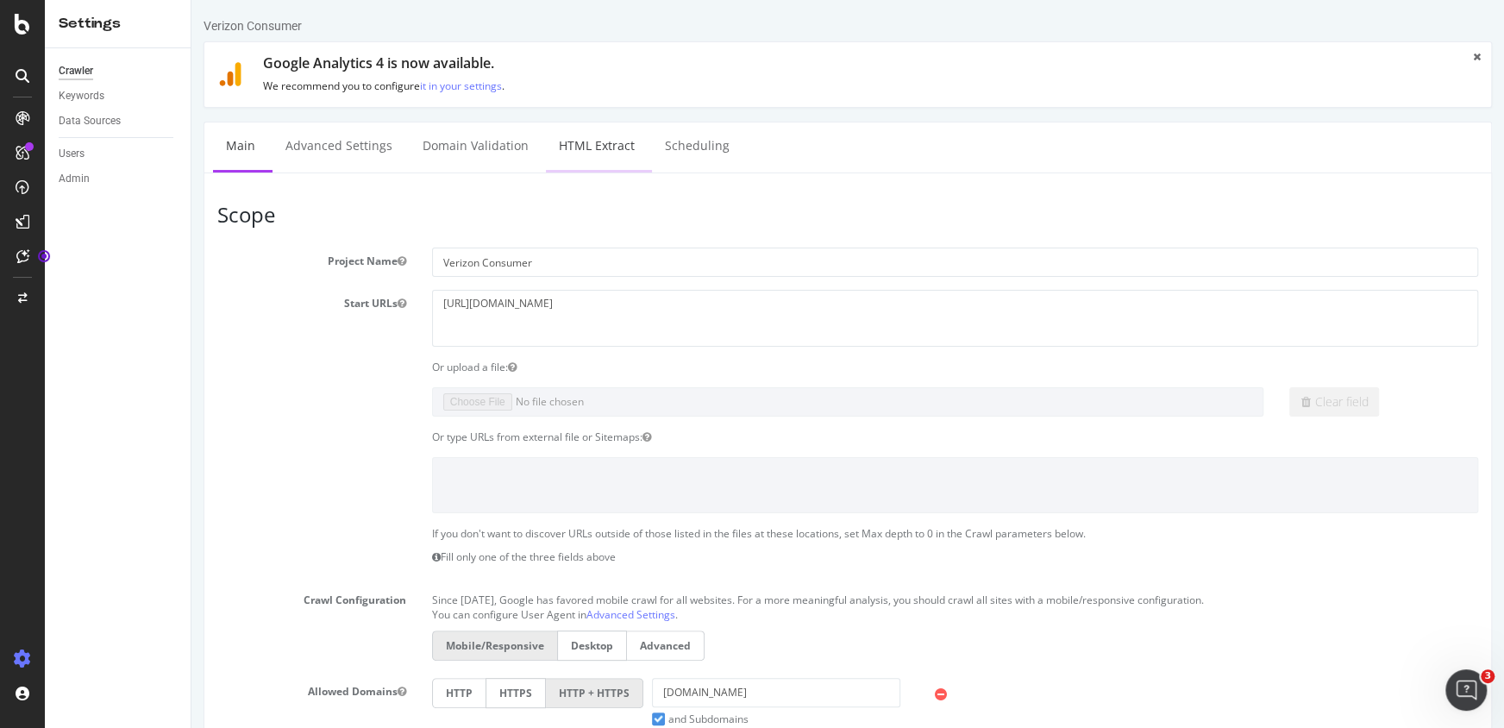
select select "list"
select select "count"
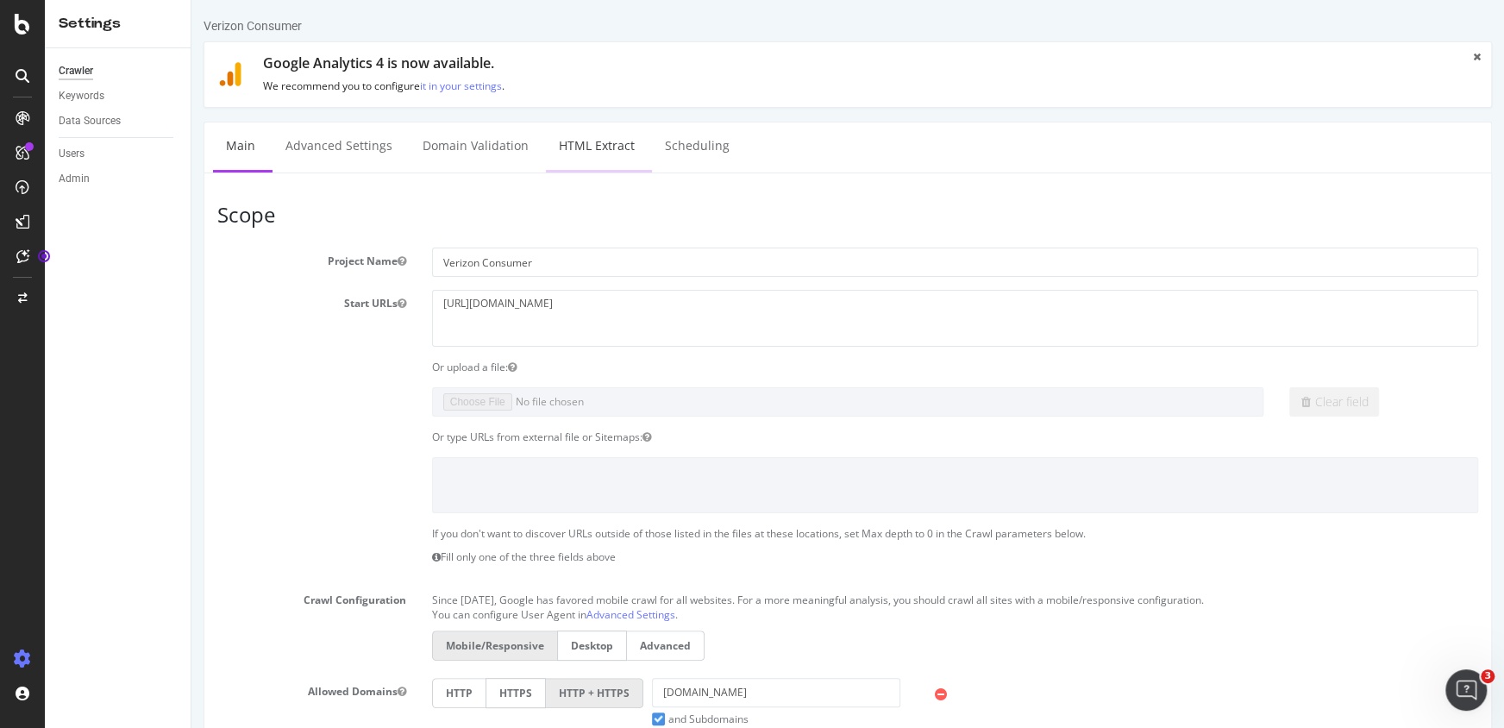
select select "exist"
select select "count"
select select "exist"
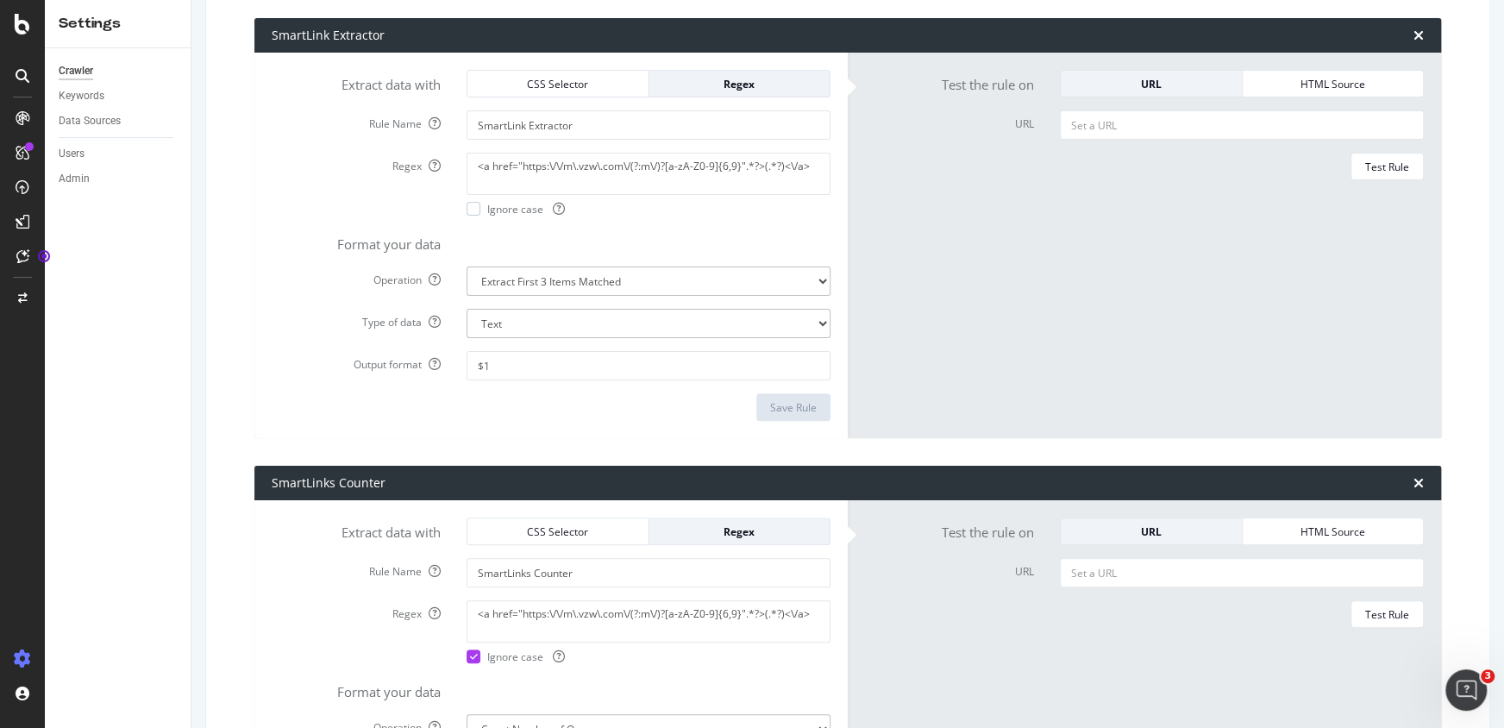
scroll to position [313, 0]
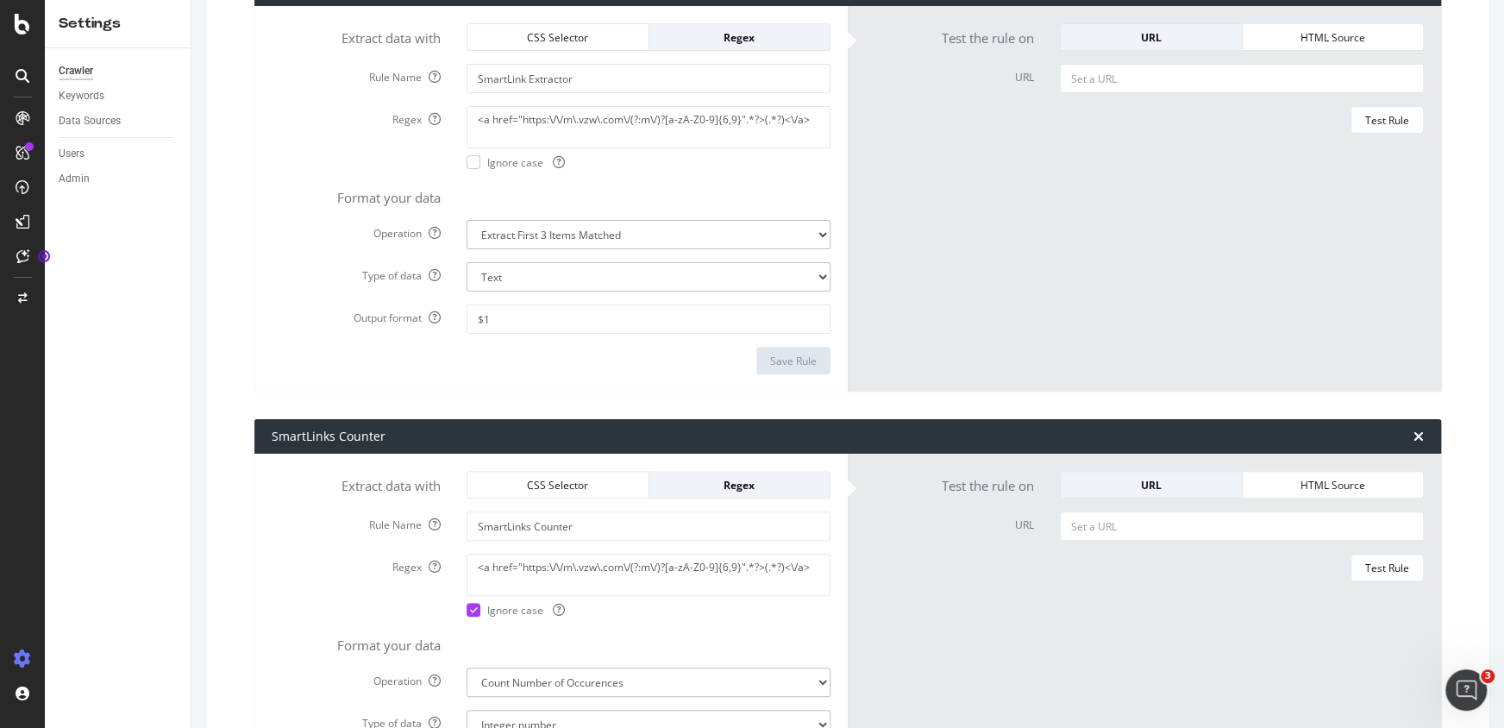
click at [487, 612] on span "Ignore case" at bounding box center [526, 610] width 78 height 15
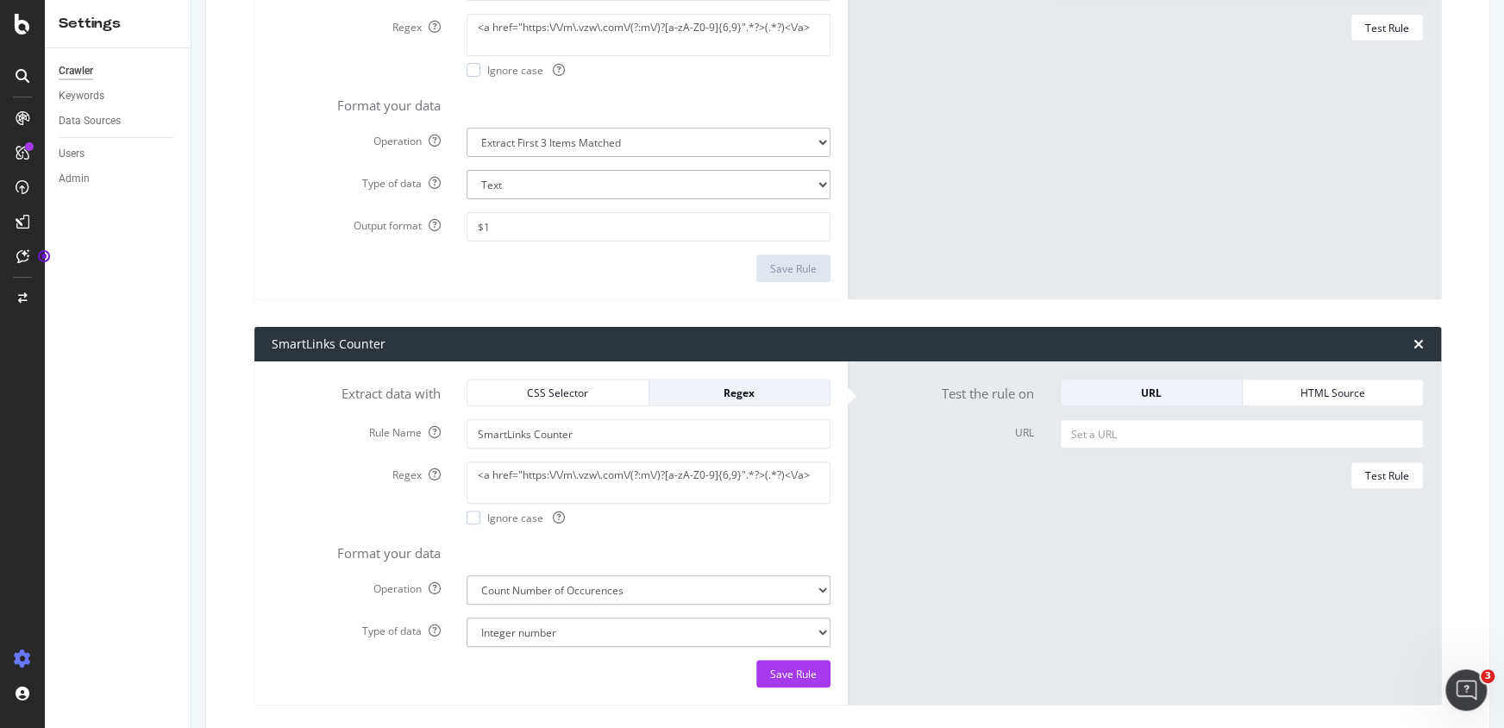
scroll to position [548, 0]
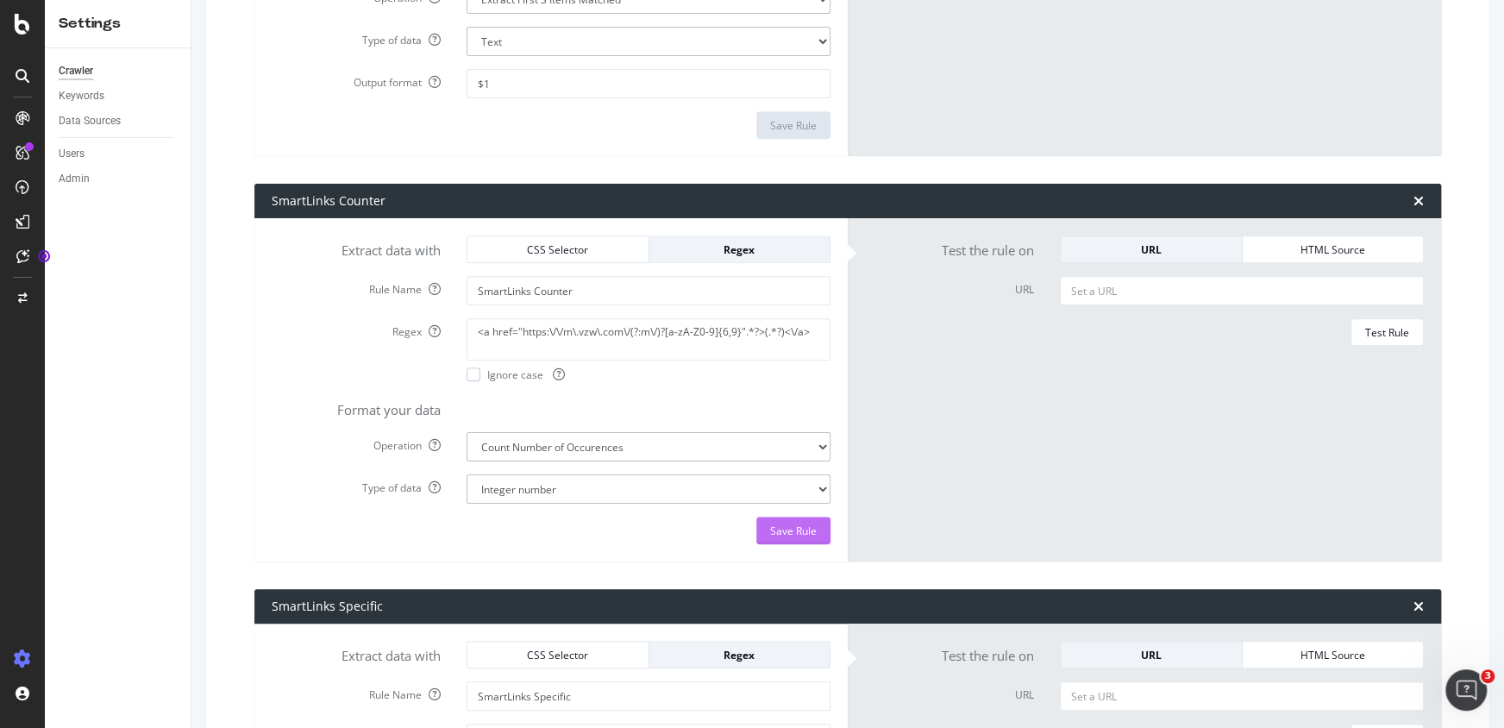
click at [777, 532] on div "Save Rule" at bounding box center [793, 530] width 47 height 15
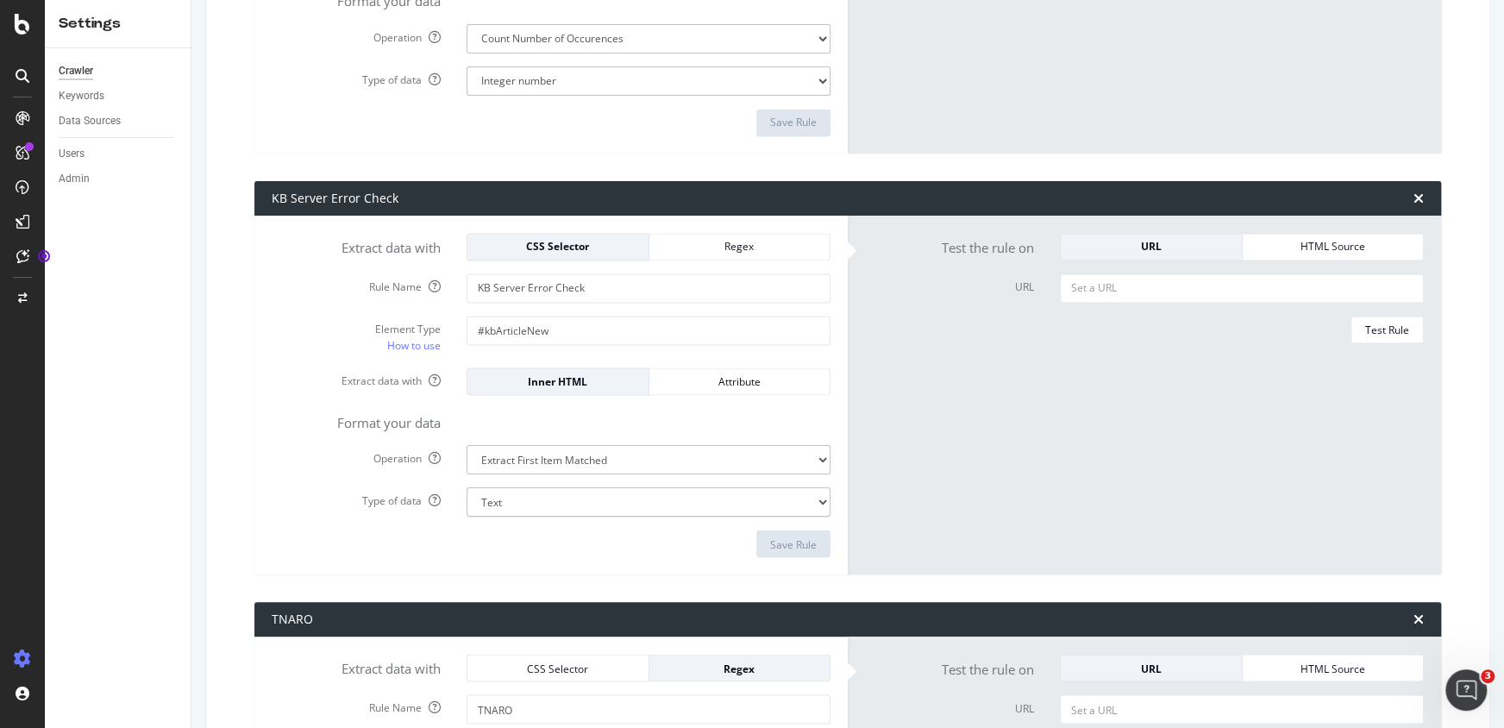
scroll to position [1802, 0]
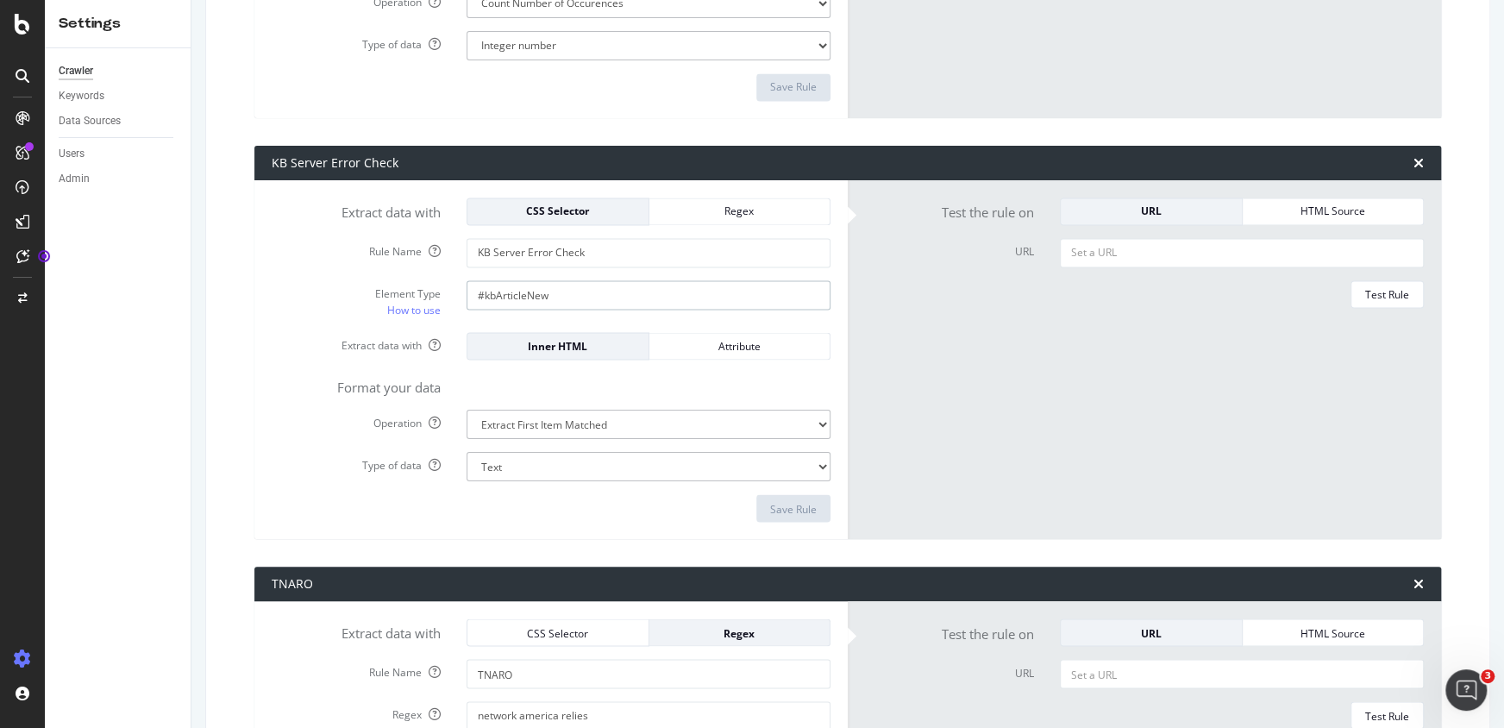
click at [647, 289] on input "#kbArticleNew" at bounding box center [649, 294] width 364 height 29
click at [634, 285] on input "#kbArticleNew" at bounding box center [649, 294] width 364 height 29
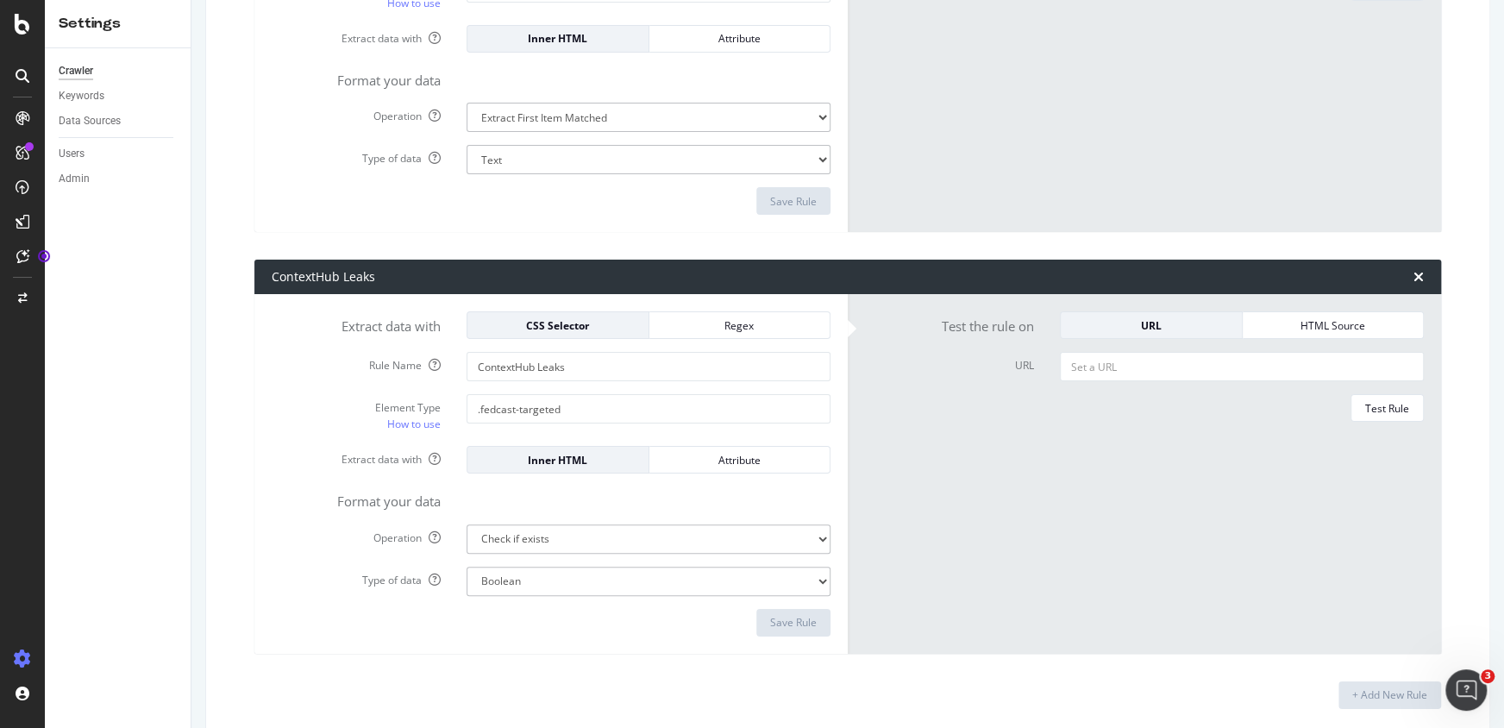
scroll to position [3804, 0]
